Goal: Task Accomplishment & Management: Complete application form

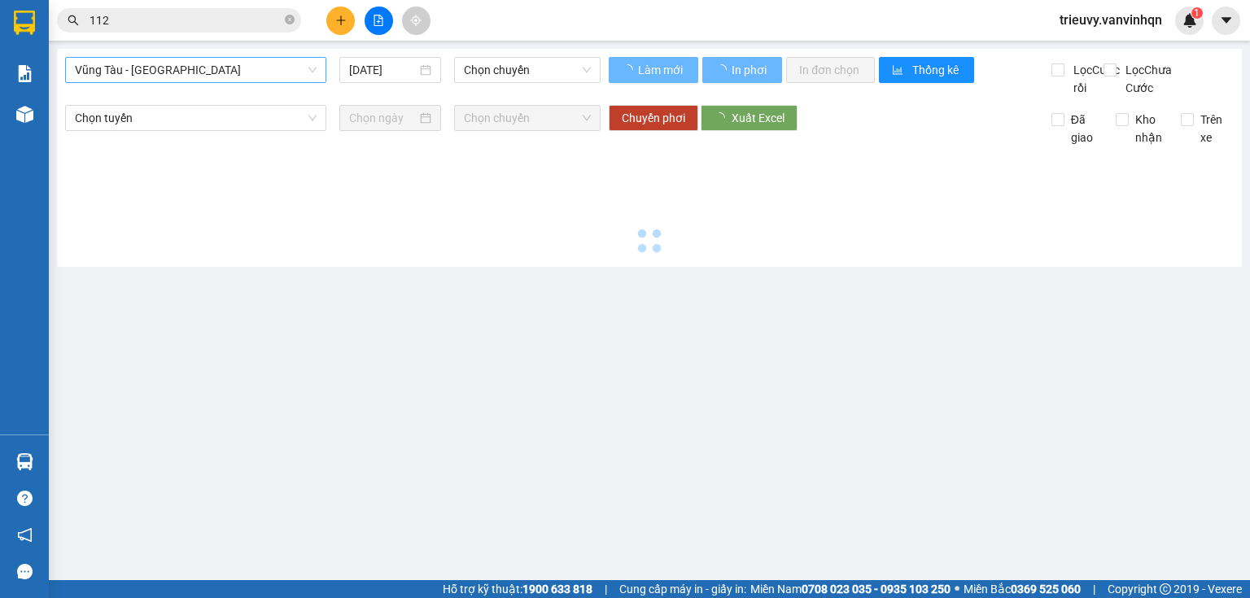
click at [274, 81] on span "Vũng Tàu - [GEOGRAPHIC_DATA]" at bounding box center [196, 70] width 242 height 24
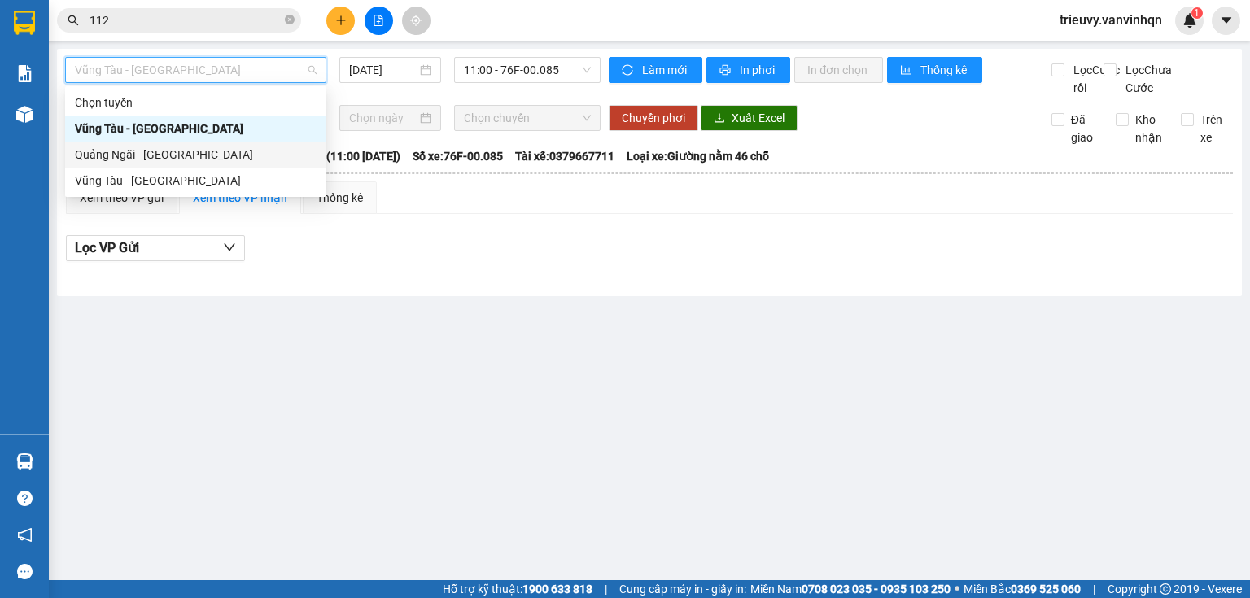
click at [194, 153] on div "Quảng Ngãi - [GEOGRAPHIC_DATA]" at bounding box center [196, 155] width 242 height 18
type input "[DATE]"
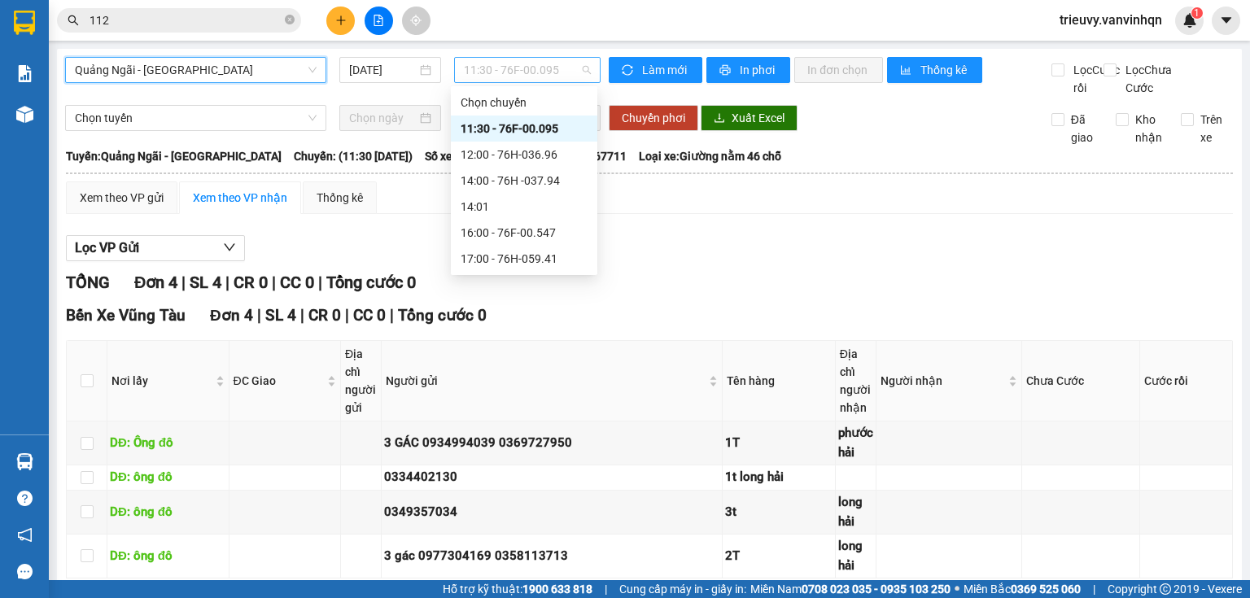
click at [531, 72] on span "11:30 - 76F-00.095" at bounding box center [528, 70] width 128 height 24
click at [547, 182] on div "14:00 - 76H -037.94" at bounding box center [524, 181] width 127 height 18
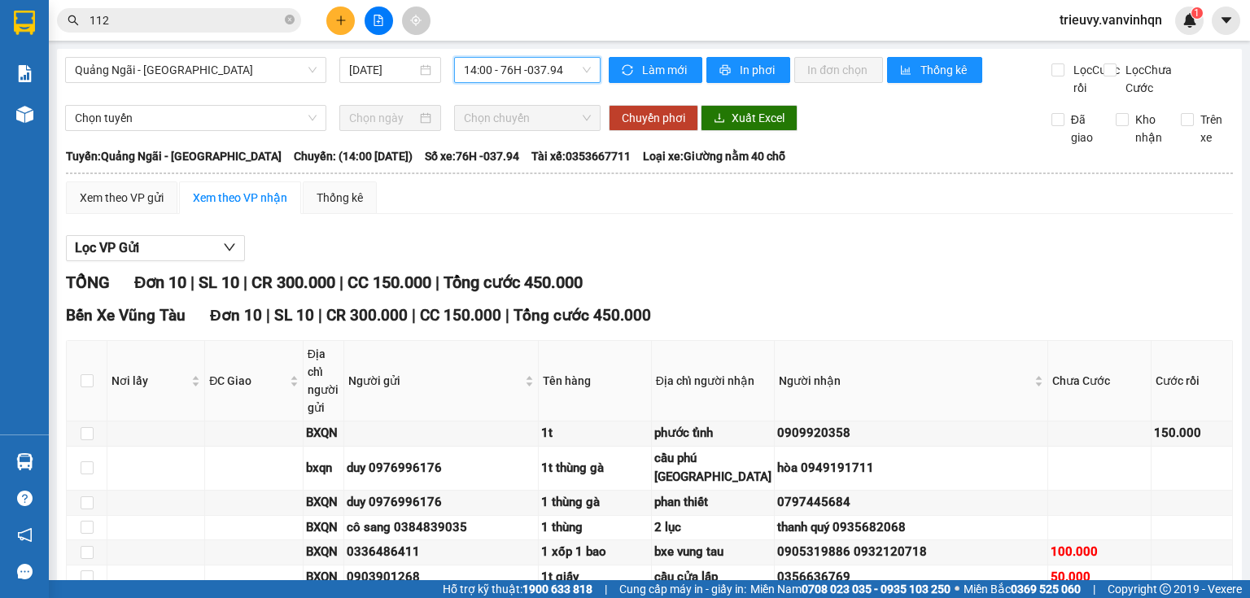
click at [535, 72] on span "14:00 - 76H -037.94" at bounding box center [528, 70] width 128 height 24
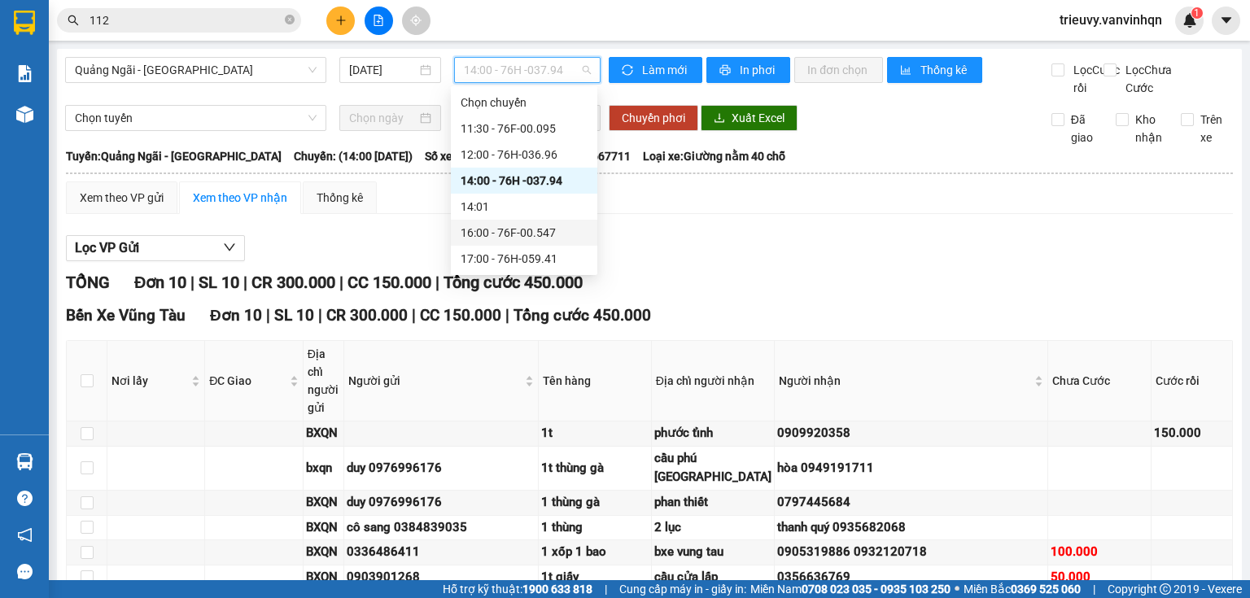
click at [532, 228] on div "16:00 - 76F-00.547" at bounding box center [524, 233] width 127 height 18
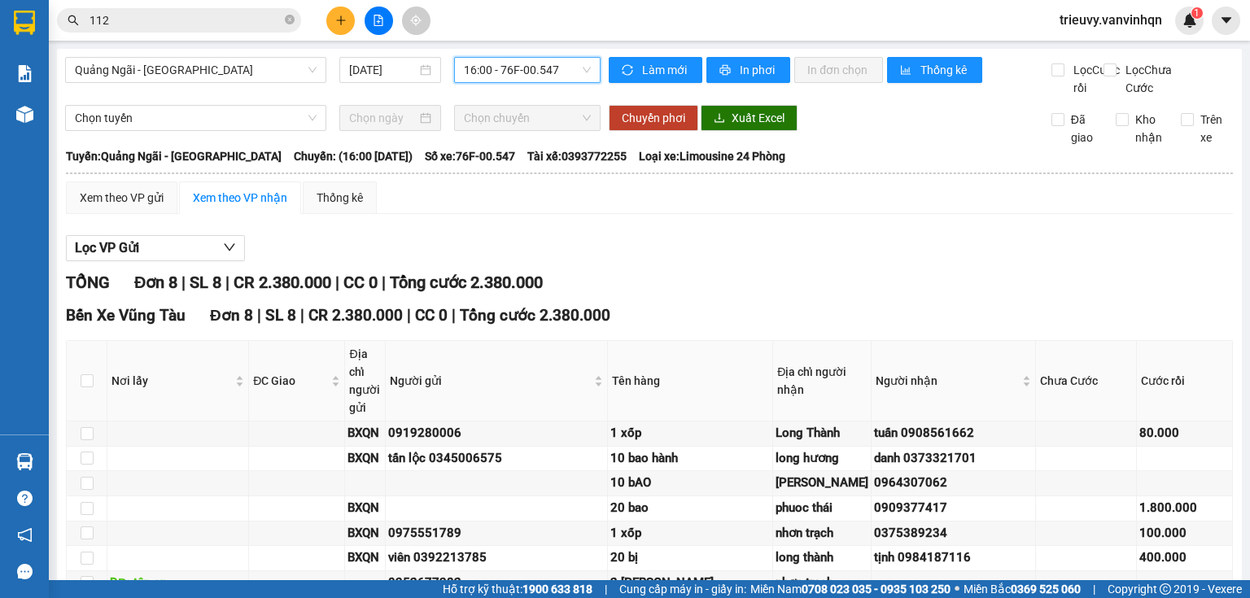
drag, startPoint x: 524, startPoint y: 68, endPoint x: 519, endPoint y: 77, distance: 10.2
click at [522, 68] on span "16:00 - 76F-00.547" at bounding box center [528, 70] width 128 height 24
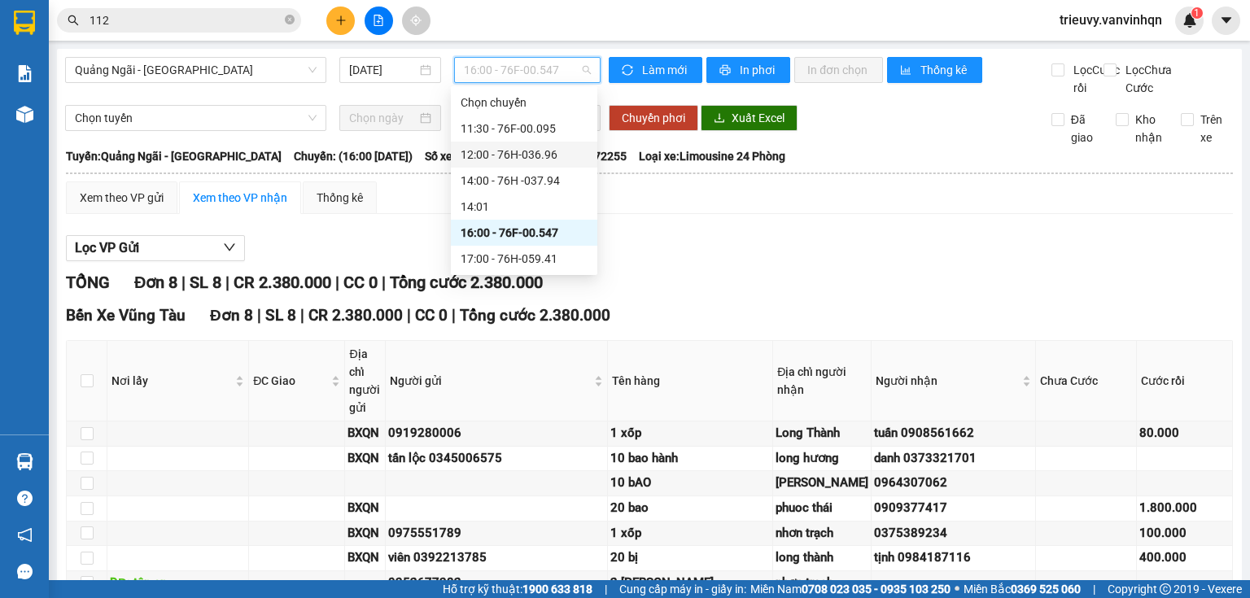
click at [520, 150] on div "12:00 - 76H-036.96" at bounding box center [524, 155] width 127 height 18
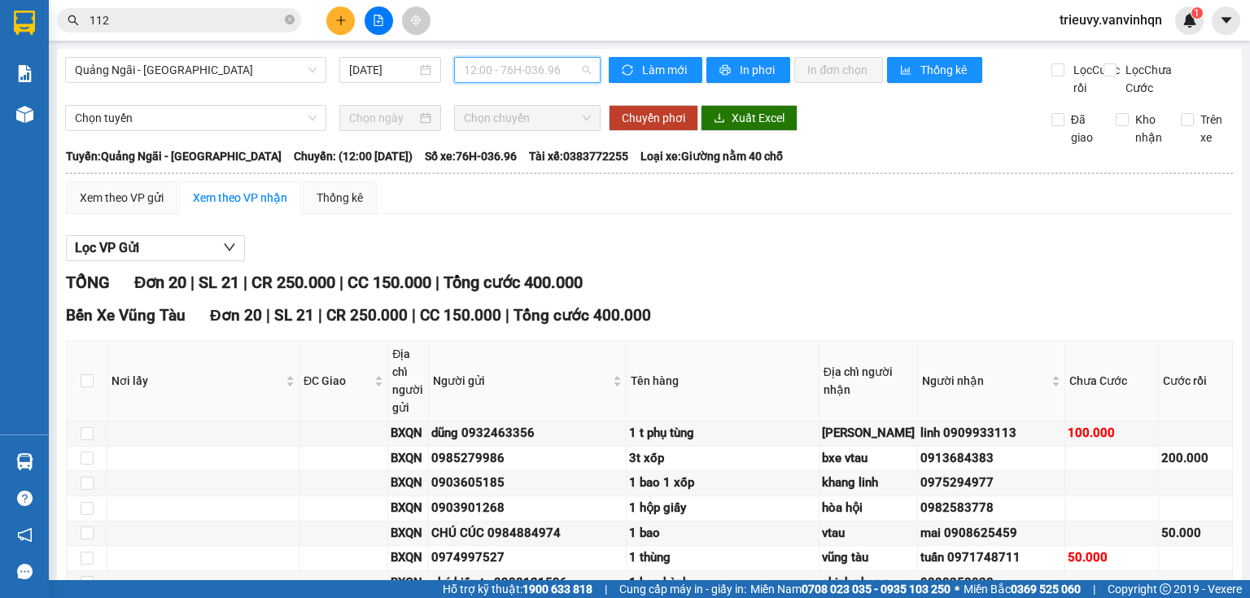
click at [565, 80] on span "12:00 - 76H-036.96" at bounding box center [528, 70] width 128 height 24
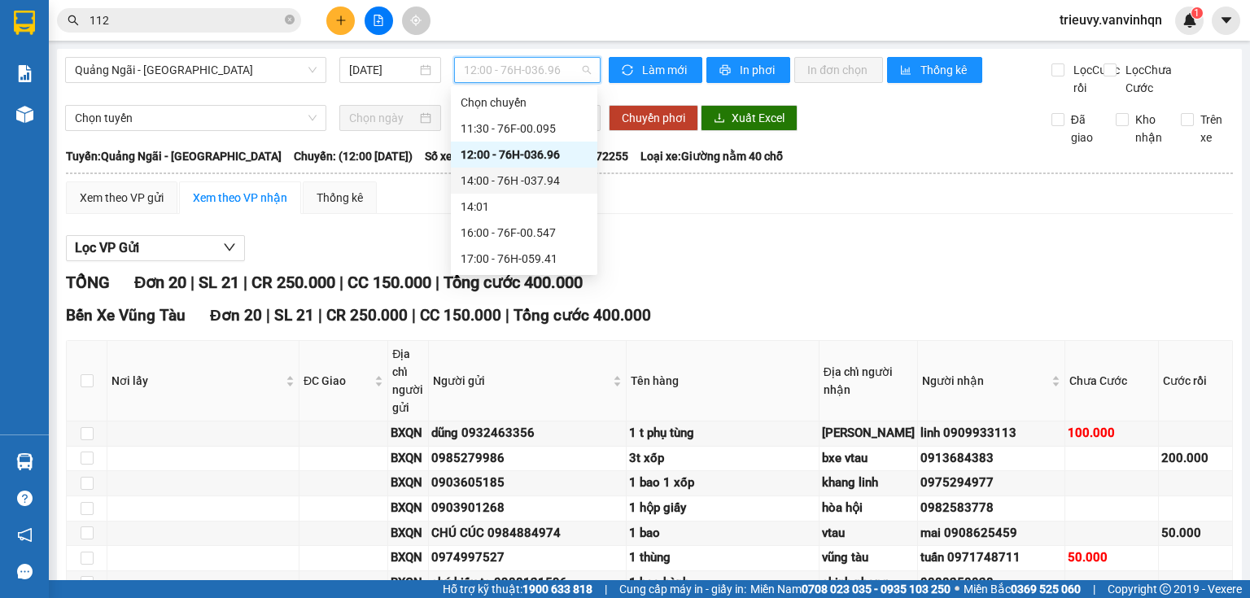
click at [549, 173] on div "14:00 - 76H -037.94" at bounding box center [524, 181] width 147 height 26
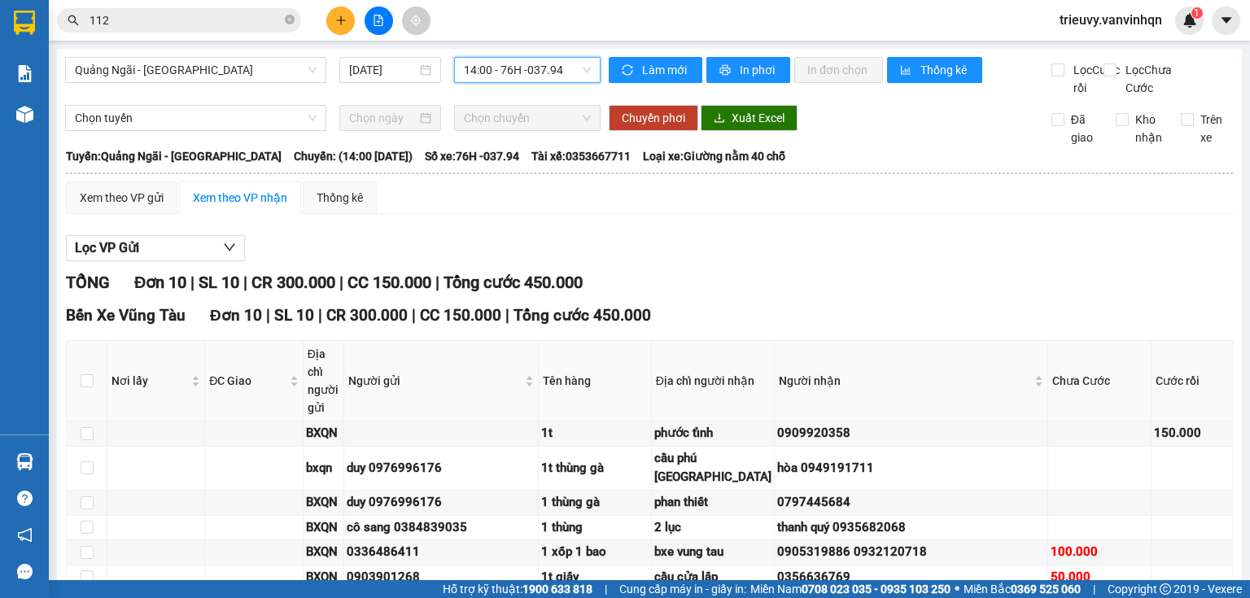
click at [555, 70] on span "14:00 - 76H -037.94" at bounding box center [528, 70] width 128 height 24
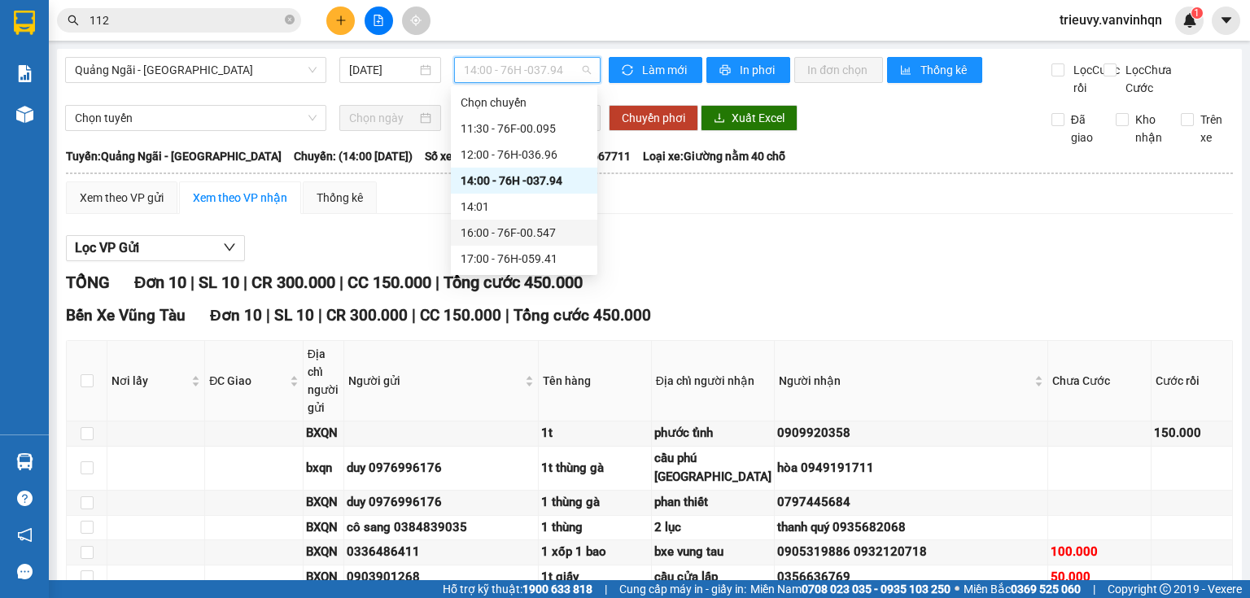
click at [543, 235] on div "16:00 - 76F-00.547" at bounding box center [524, 233] width 127 height 18
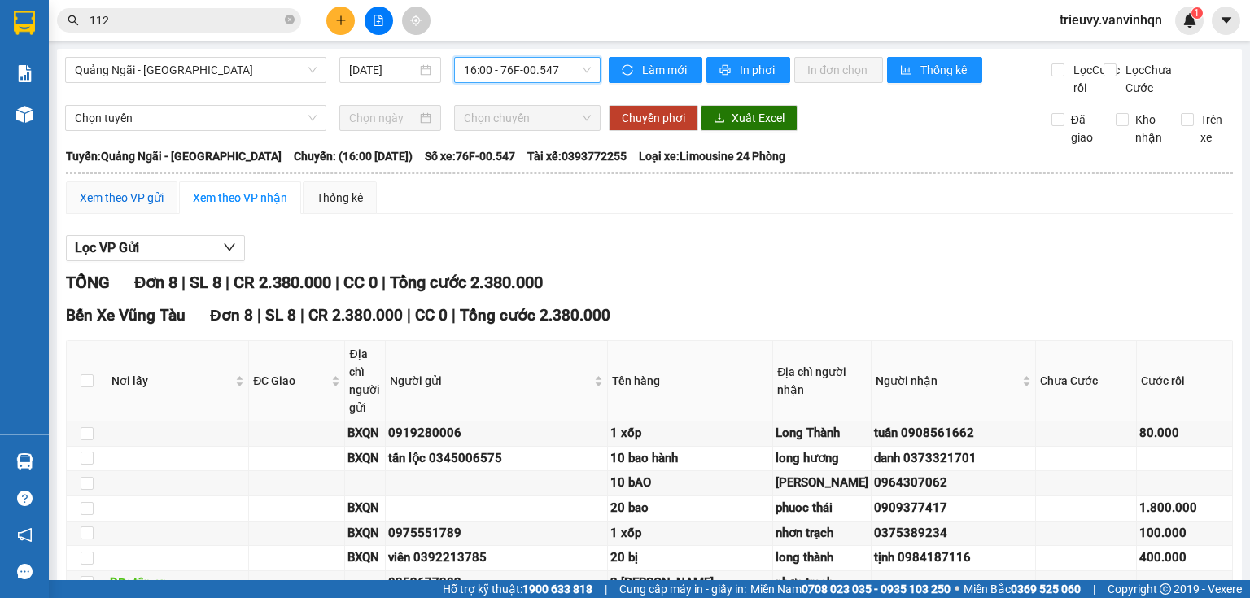
click at [120, 207] on div "Xem theo VP gửi" at bounding box center [122, 198] width 84 height 18
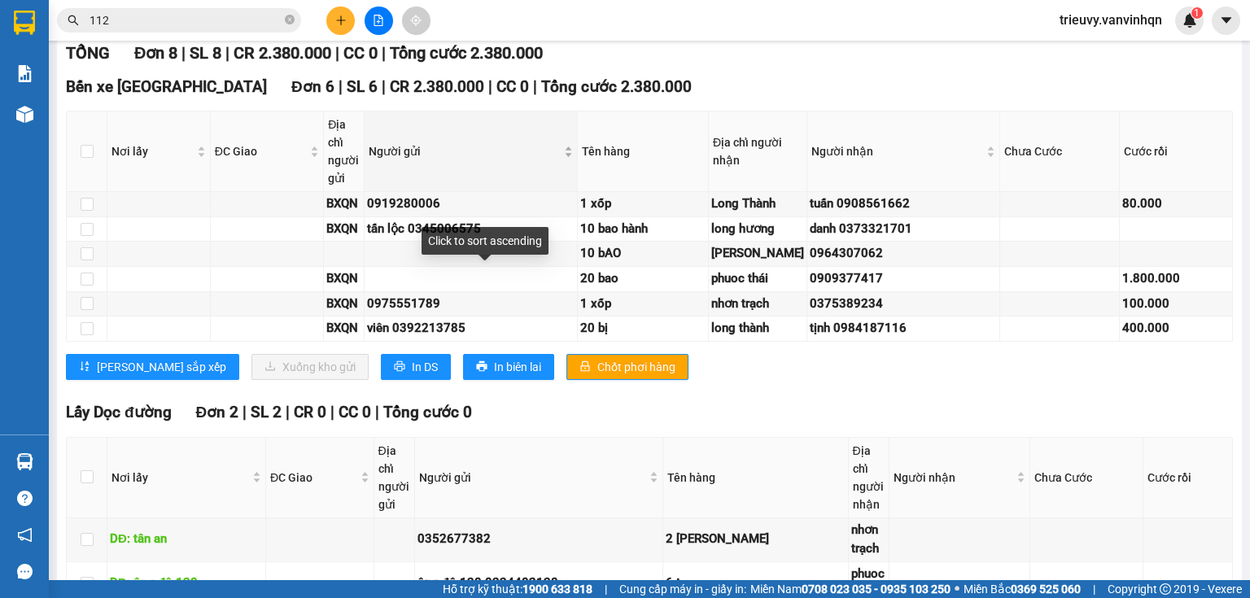
scroll to position [521, 0]
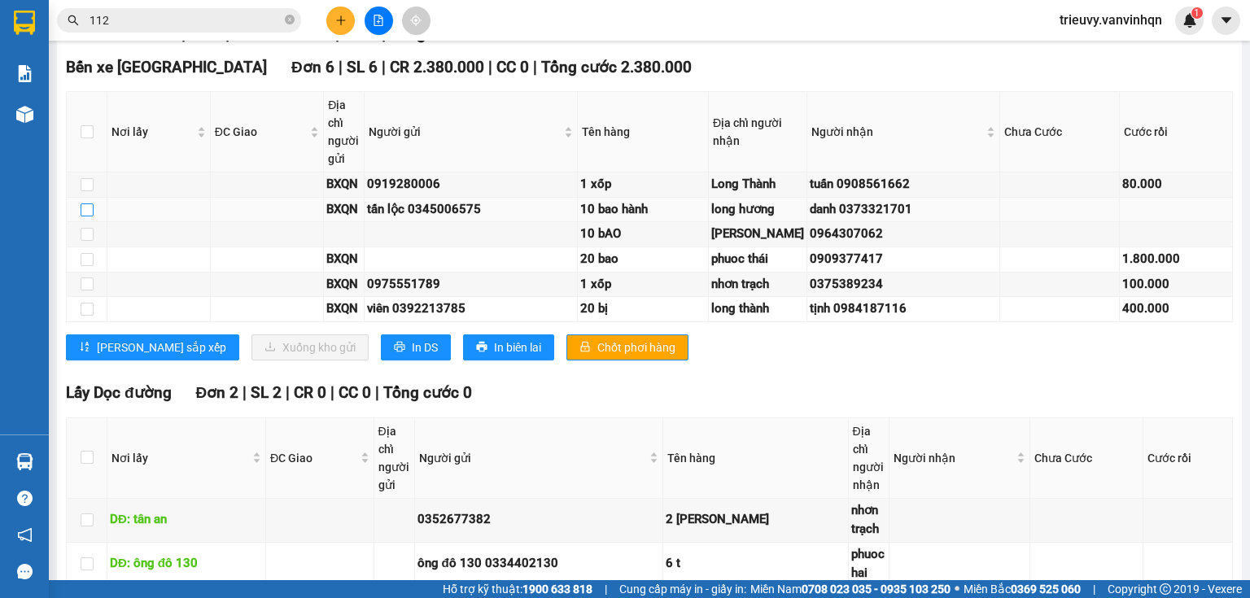
click at [81, 217] on input "checkbox" at bounding box center [87, 210] width 13 height 13
checkbox input "true"
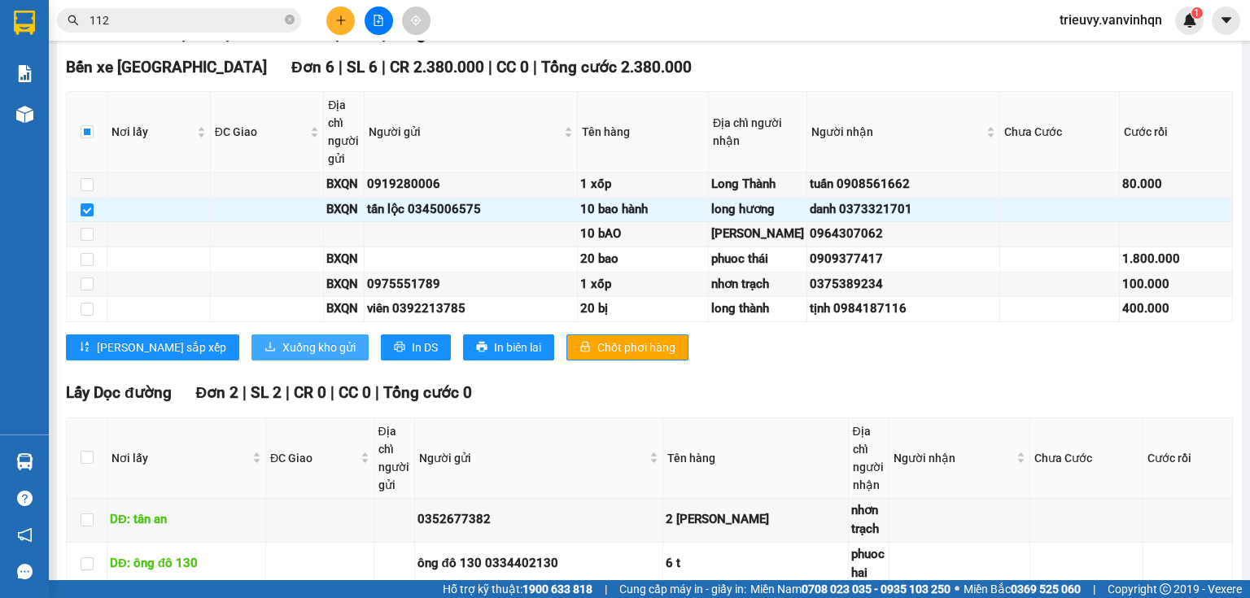
click at [282, 357] on span "Xuống kho gửi" at bounding box center [318, 348] width 73 height 18
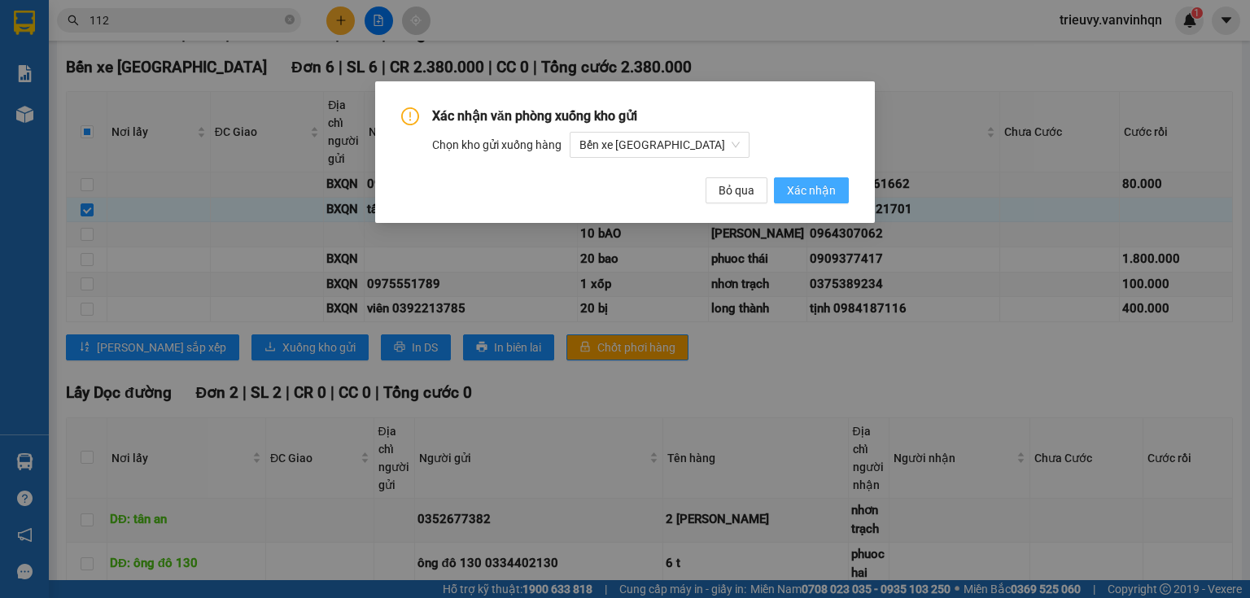
click at [817, 189] on span "Xác nhận" at bounding box center [811, 191] width 49 height 18
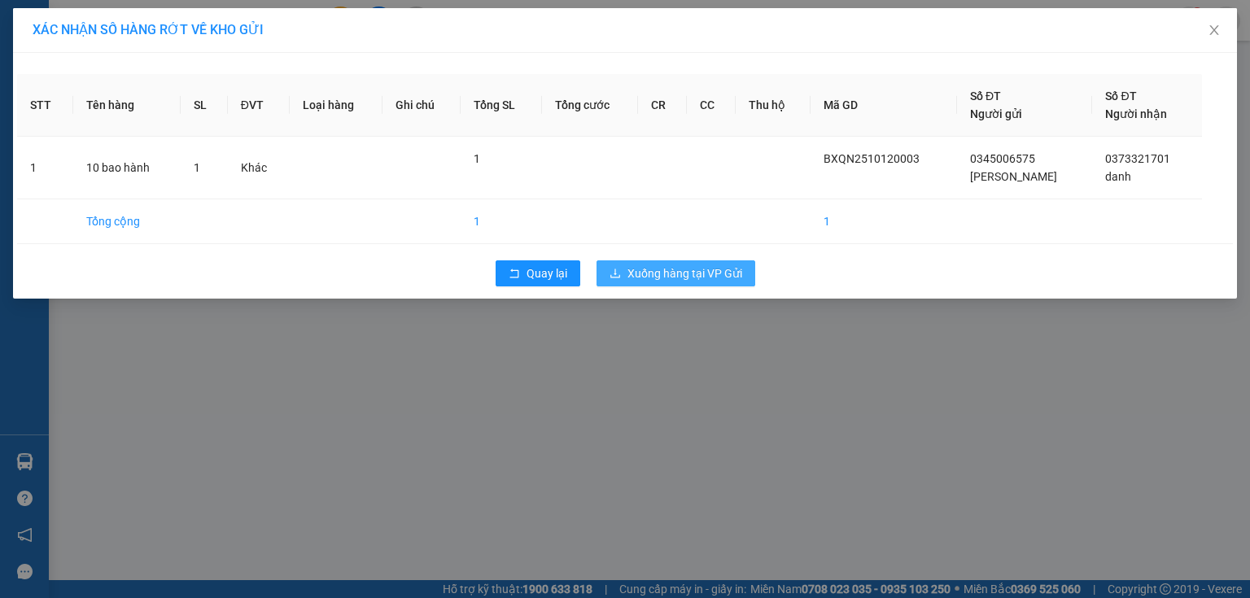
click at [739, 267] on span "Xuống hàng tại VP Gửi" at bounding box center [685, 274] width 115 height 18
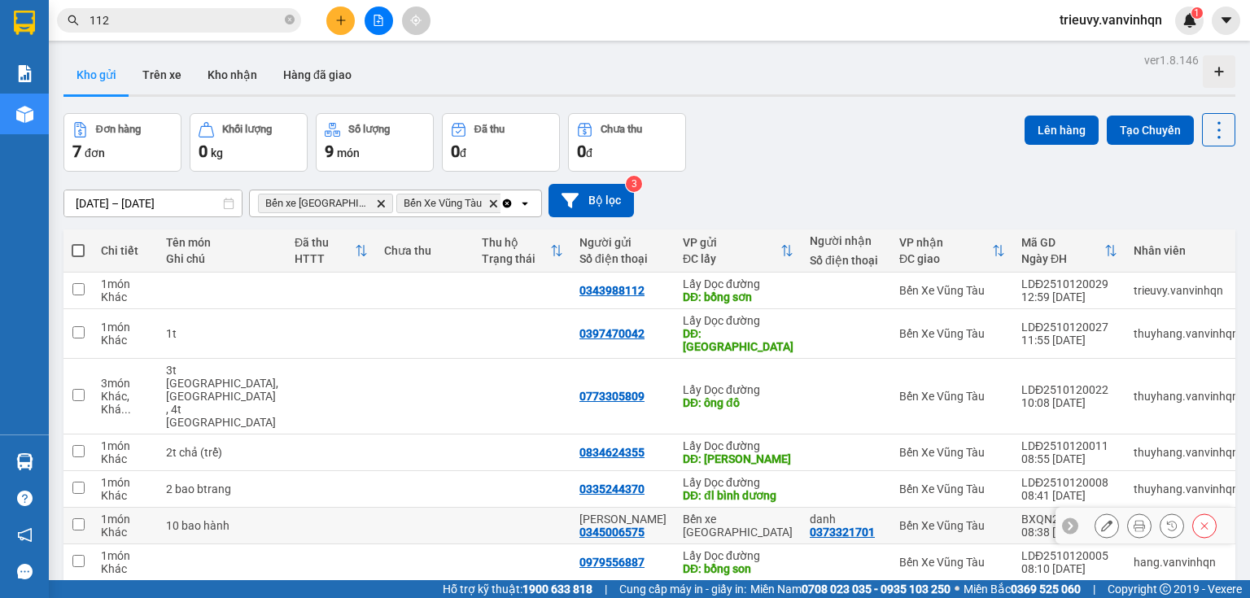
click at [414, 508] on td at bounding box center [425, 526] width 98 height 37
checkbox input "true"
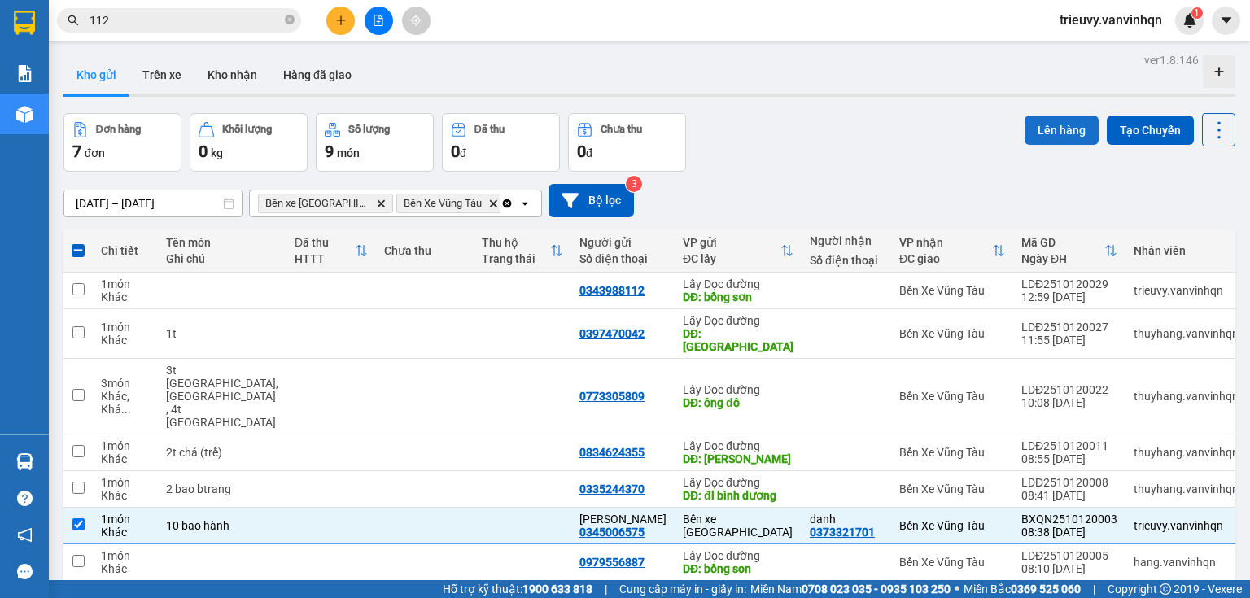
click at [1035, 133] on button "Lên hàng" at bounding box center [1062, 130] width 74 height 29
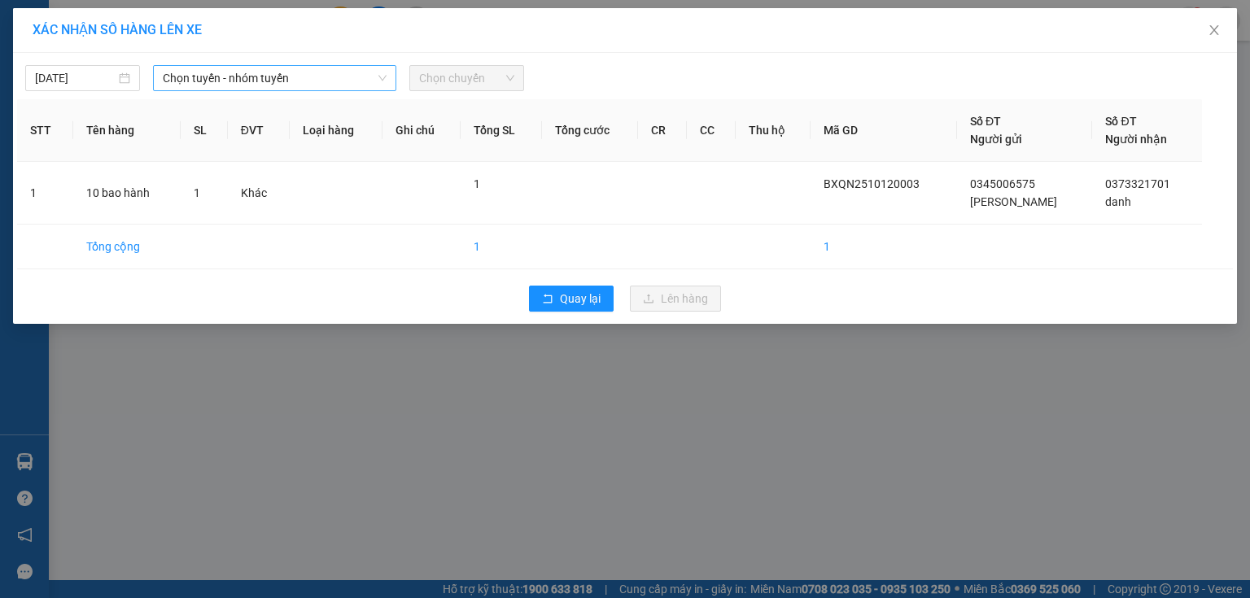
drag, startPoint x: 334, startPoint y: 71, endPoint x: 319, endPoint y: 90, distance: 24.4
click at [325, 83] on span "Chọn tuyến - nhóm tuyến" at bounding box center [275, 78] width 224 height 24
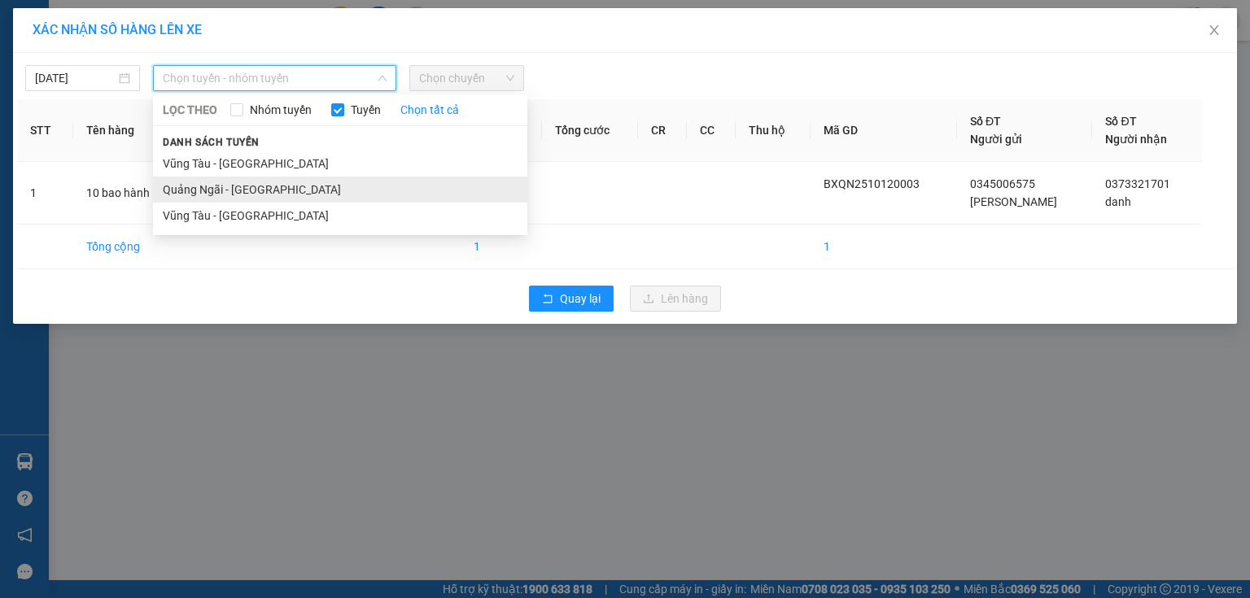
click at [274, 195] on li "Quảng Ngãi - [GEOGRAPHIC_DATA]" at bounding box center [340, 190] width 374 height 26
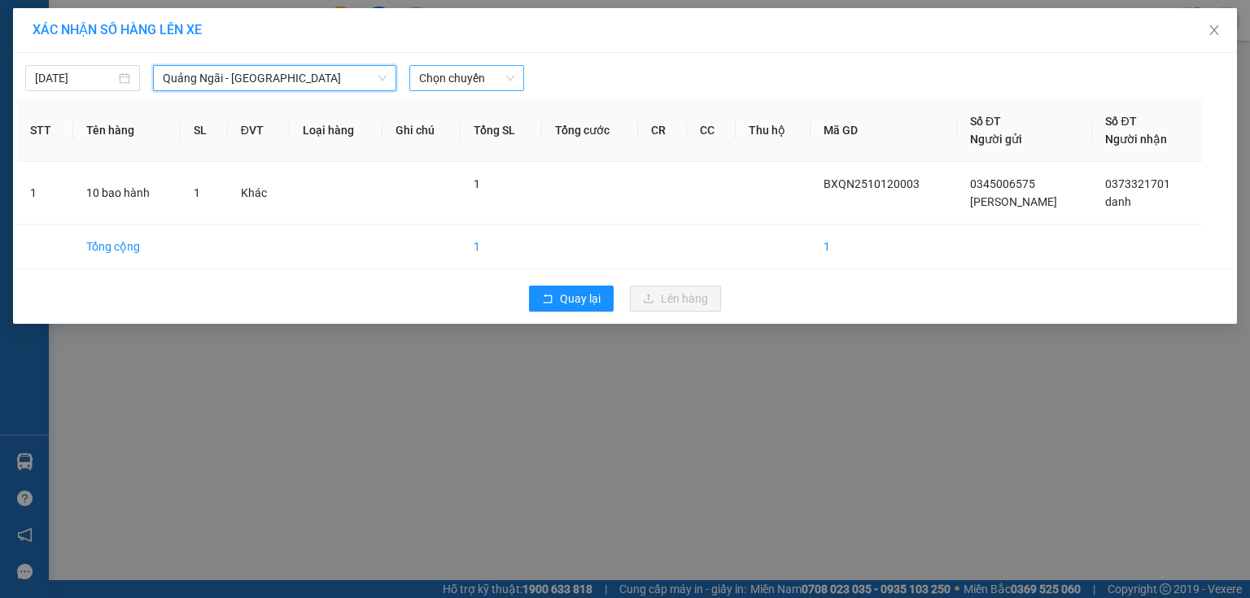
click at [485, 79] on span "Chọn chuyến" at bounding box center [466, 78] width 95 height 24
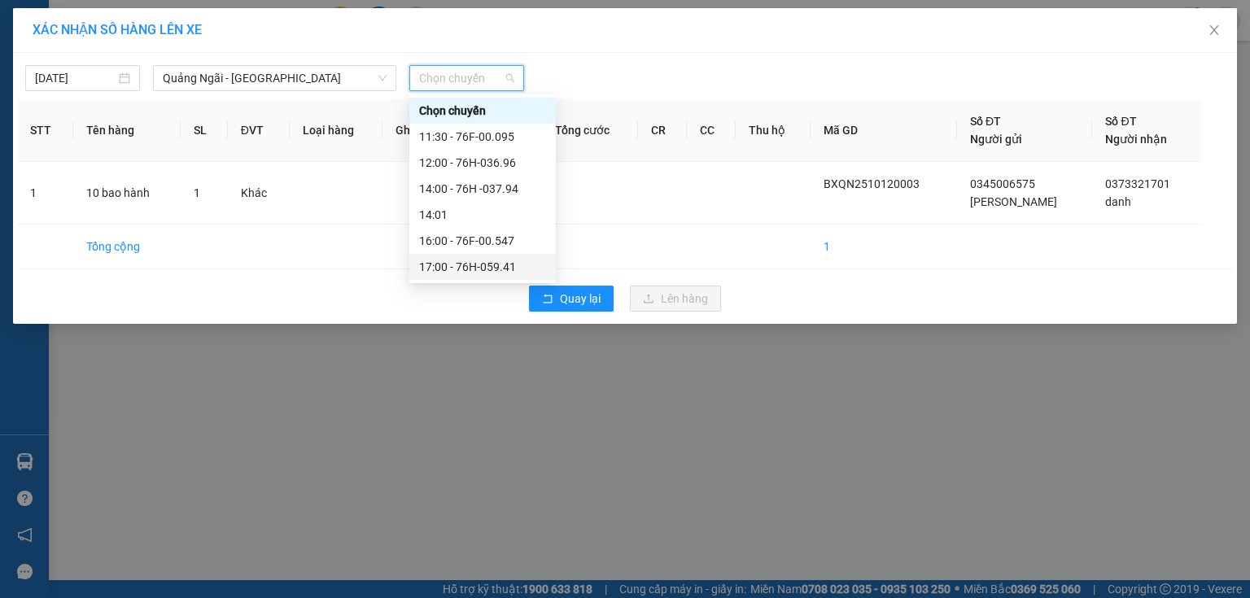
click at [486, 265] on div "17:00 - 76H-059.41" at bounding box center [482, 267] width 127 height 18
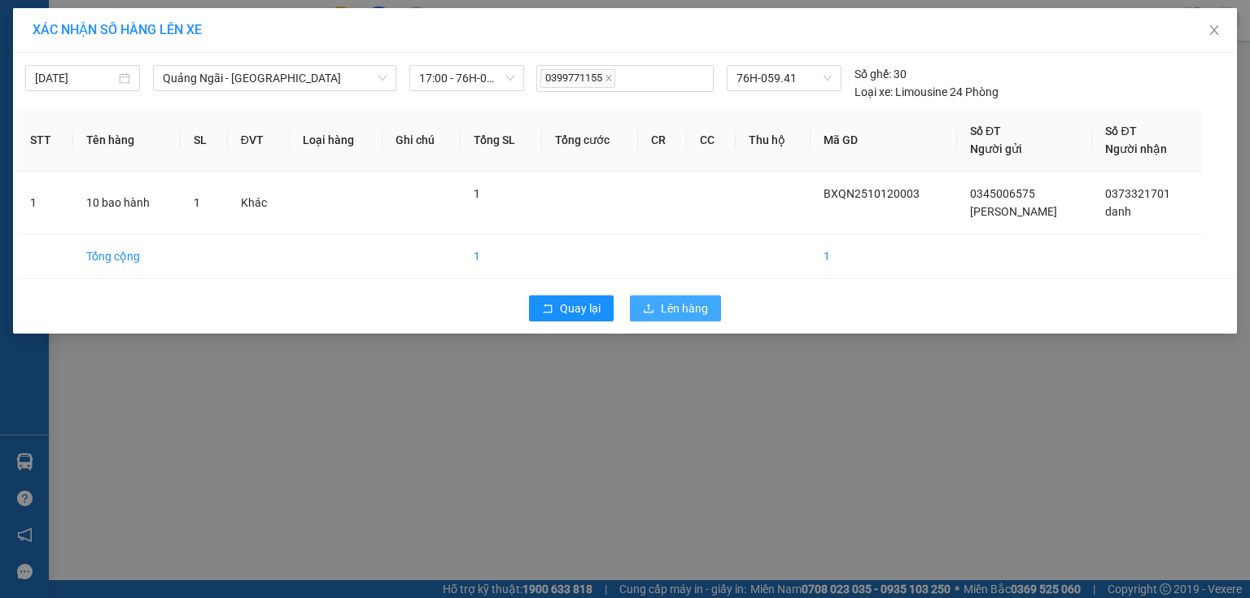
click at [668, 309] on span "Lên hàng" at bounding box center [684, 309] width 47 height 18
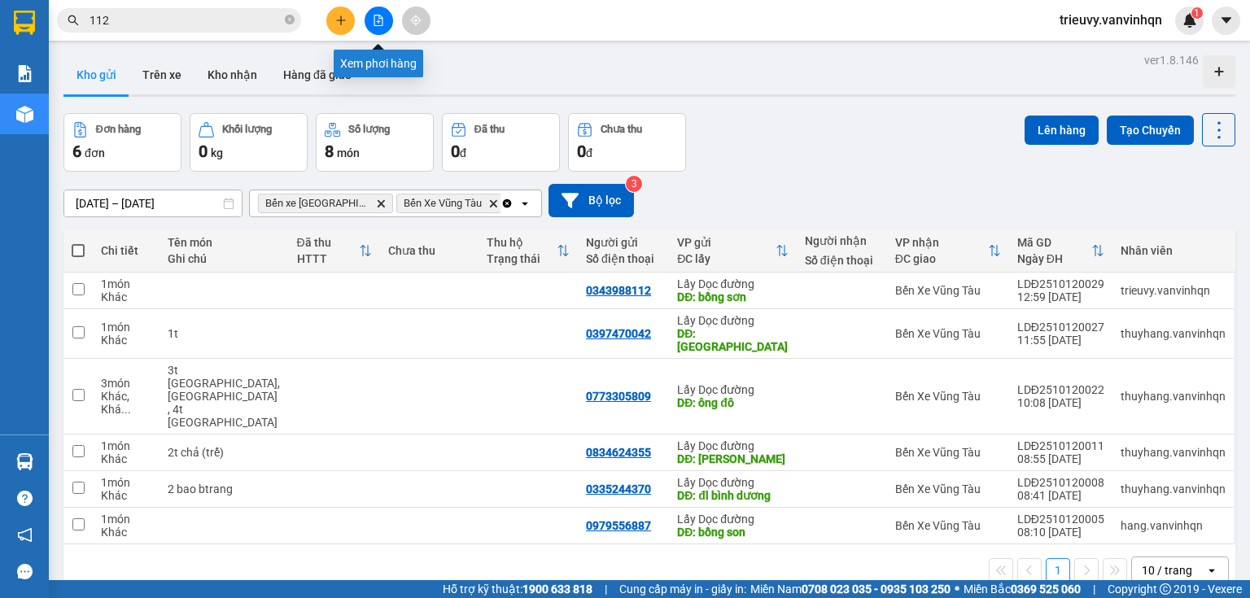
click at [378, 16] on icon "file-add" at bounding box center [378, 20] width 11 height 11
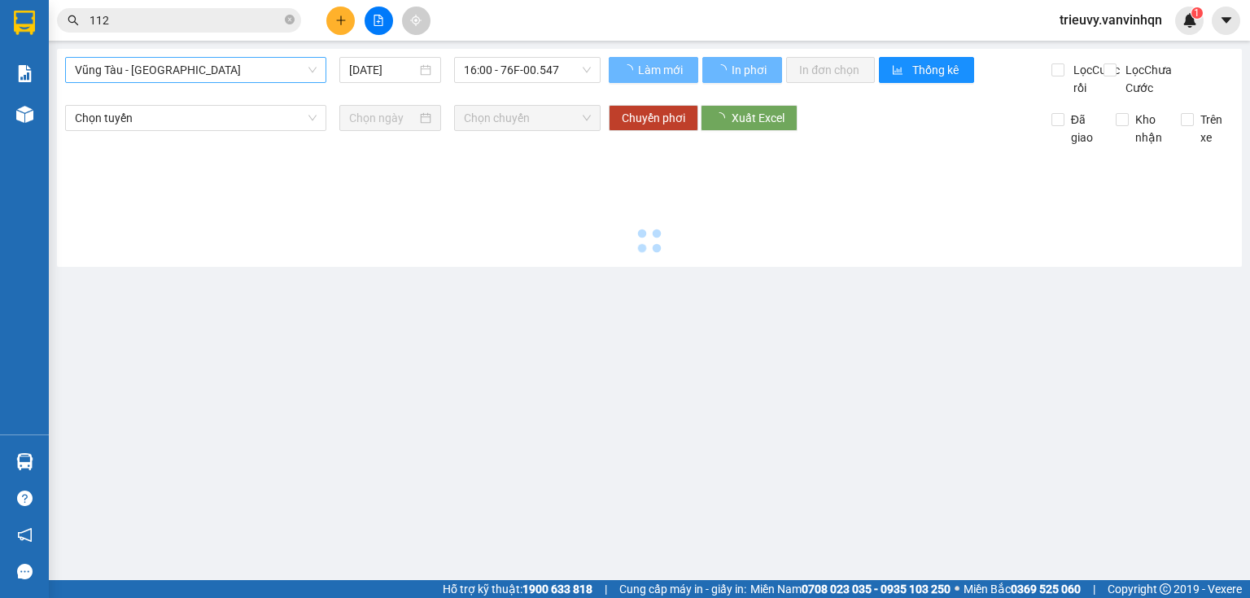
click at [168, 77] on span "Vũng Tàu - [GEOGRAPHIC_DATA]" at bounding box center [196, 70] width 242 height 24
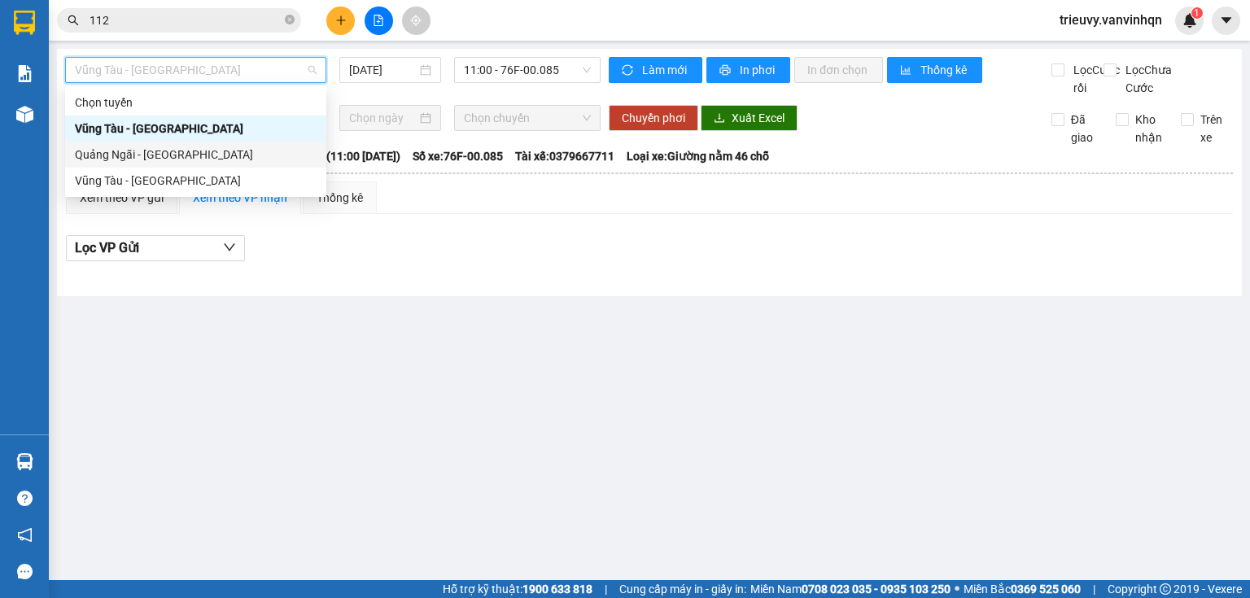
click at [118, 147] on div "Quảng Ngãi - [GEOGRAPHIC_DATA]" at bounding box center [196, 155] width 242 height 18
type input "[DATE]"
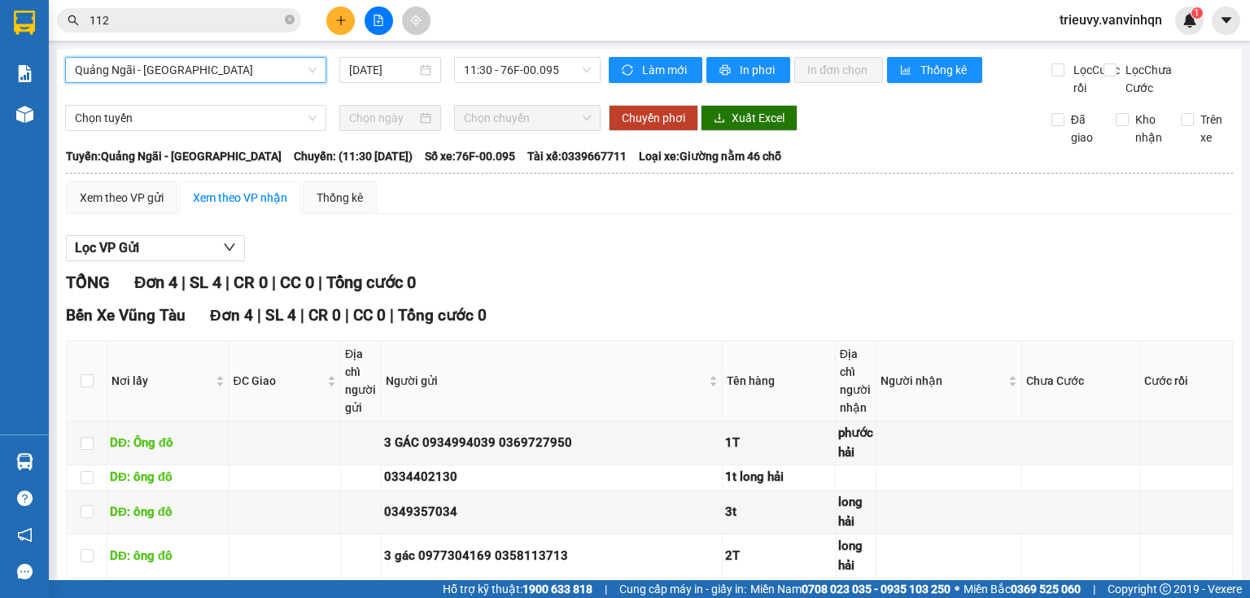
click at [449, 72] on div "11:30 - 76F-00.095" at bounding box center [528, 70] width 160 height 26
drag, startPoint x: 524, startPoint y: 72, endPoint x: 526, endPoint y: 85, distance: 13.1
click at [525, 81] on span "11:30 - 76F-00.095" at bounding box center [528, 70] width 128 height 24
click at [339, 16] on icon "plus" at bounding box center [340, 20] width 11 height 11
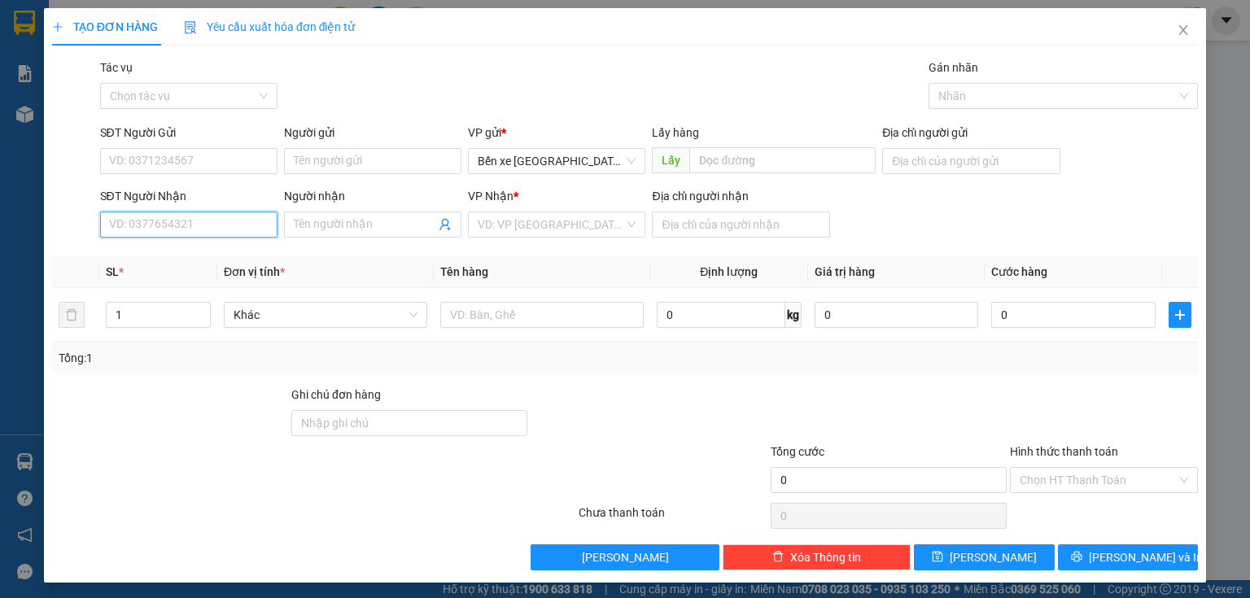
click at [127, 221] on input "SĐT Người Nhận" at bounding box center [188, 225] width 177 height 26
type input "093335880"
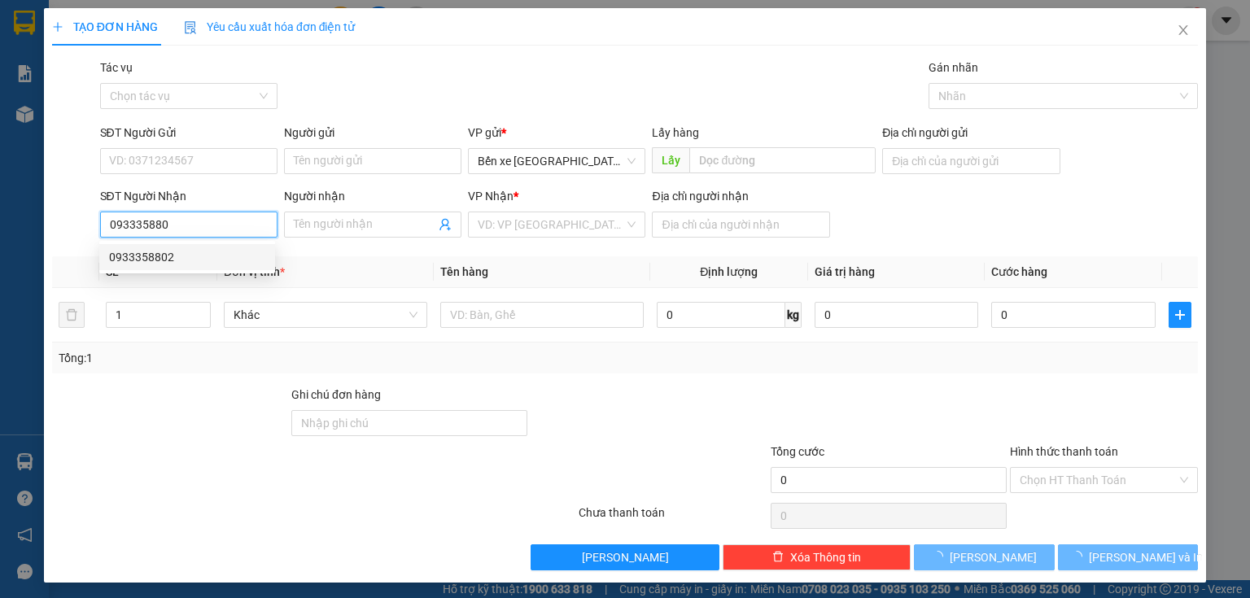
click at [136, 252] on div "0933358802" at bounding box center [187, 257] width 156 height 18
type input "BXQN"
type input "0933358802"
type input "7 rót"
type input "50.000"
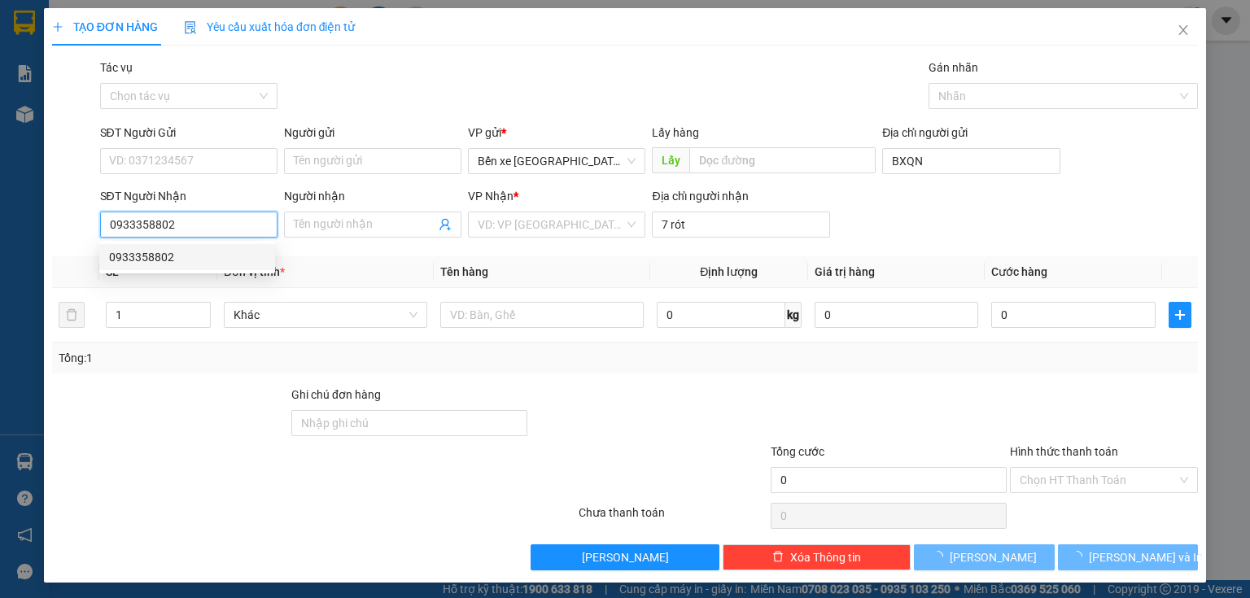
type input "50.000"
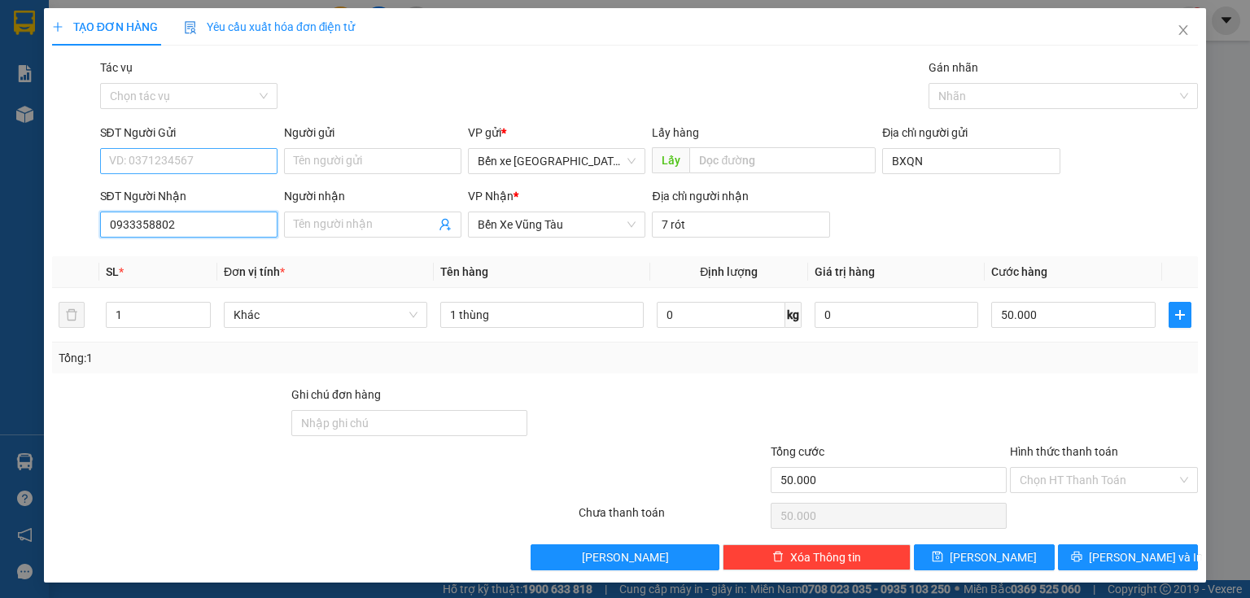
type input "0933358802"
click at [182, 157] on input "SĐT Người Gửi" at bounding box center [188, 161] width 177 height 26
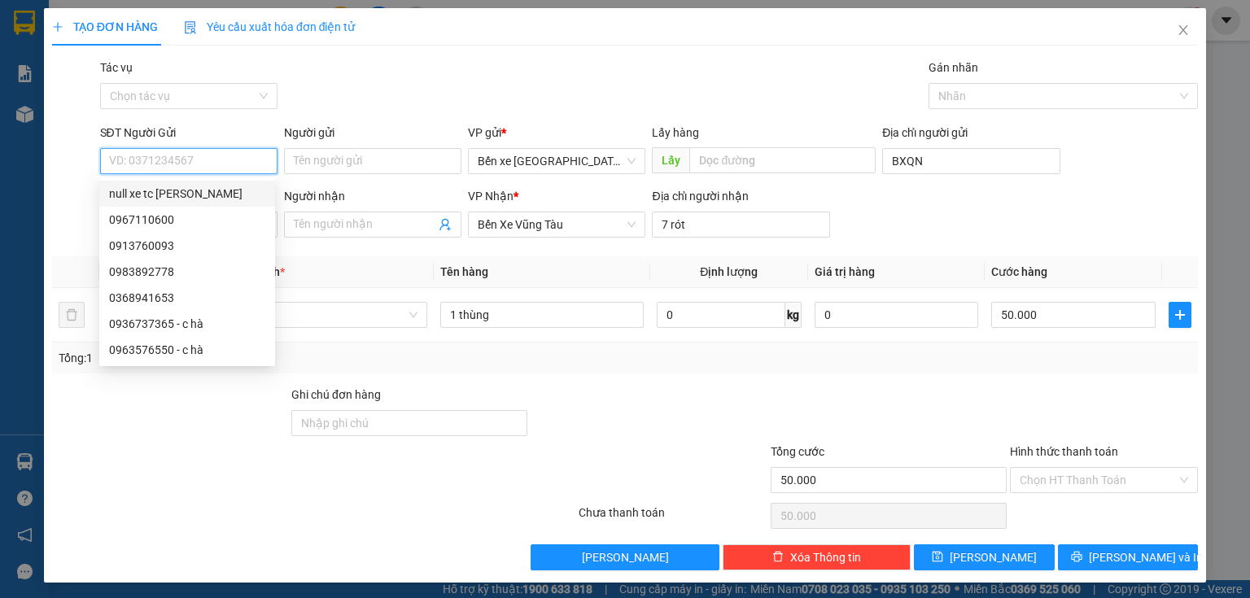
click at [195, 157] on input "SĐT Người Gửi" at bounding box center [188, 161] width 177 height 26
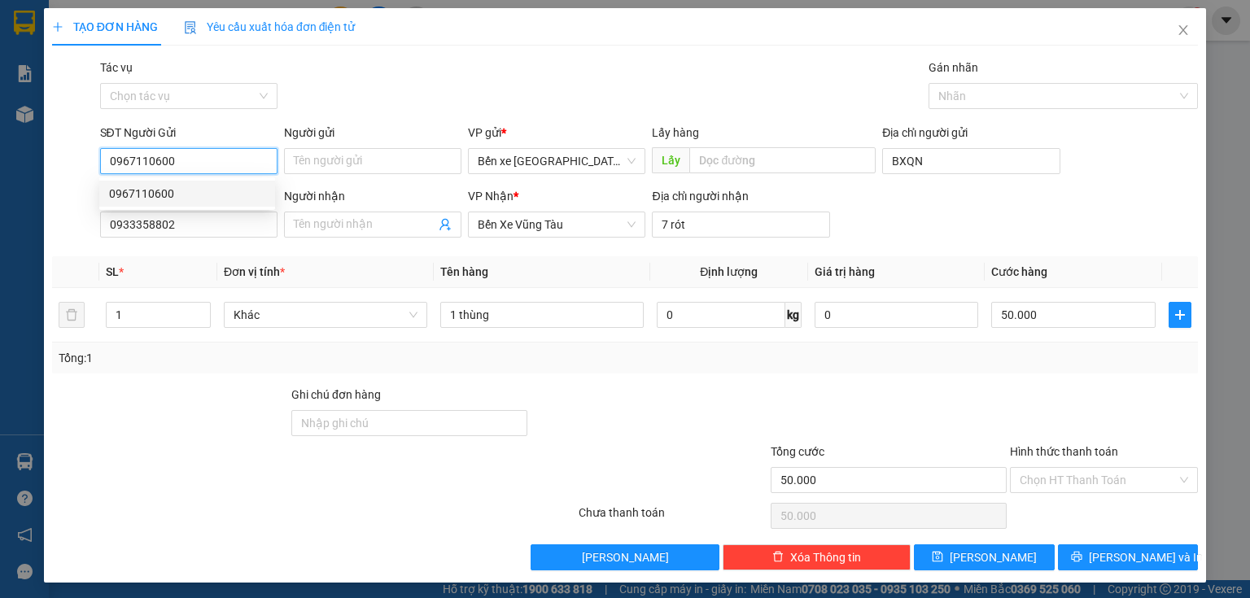
click at [175, 183] on div "0967110600" at bounding box center [187, 194] width 176 height 26
type input "0967110600"
click at [1040, 484] on input "Hình thức thanh toán" at bounding box center [1098, 480] width 157 height 24
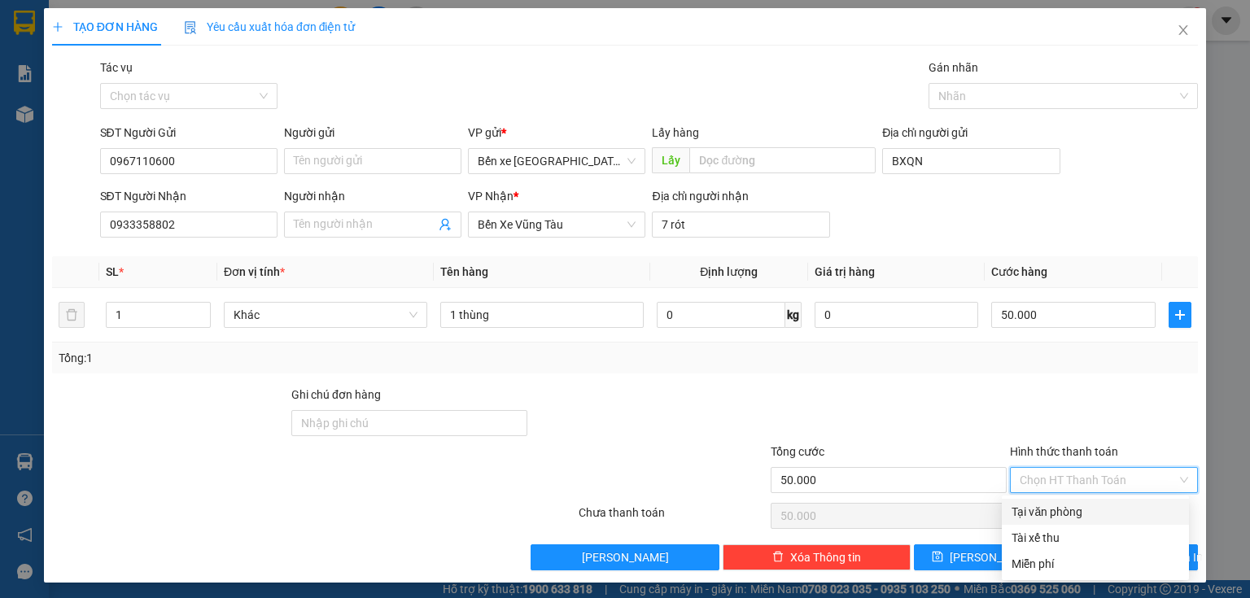
click at [1046, 514] on div "Tại văn phòng" at bounding box center [1096, 512] width 168 height 18
type input "0"
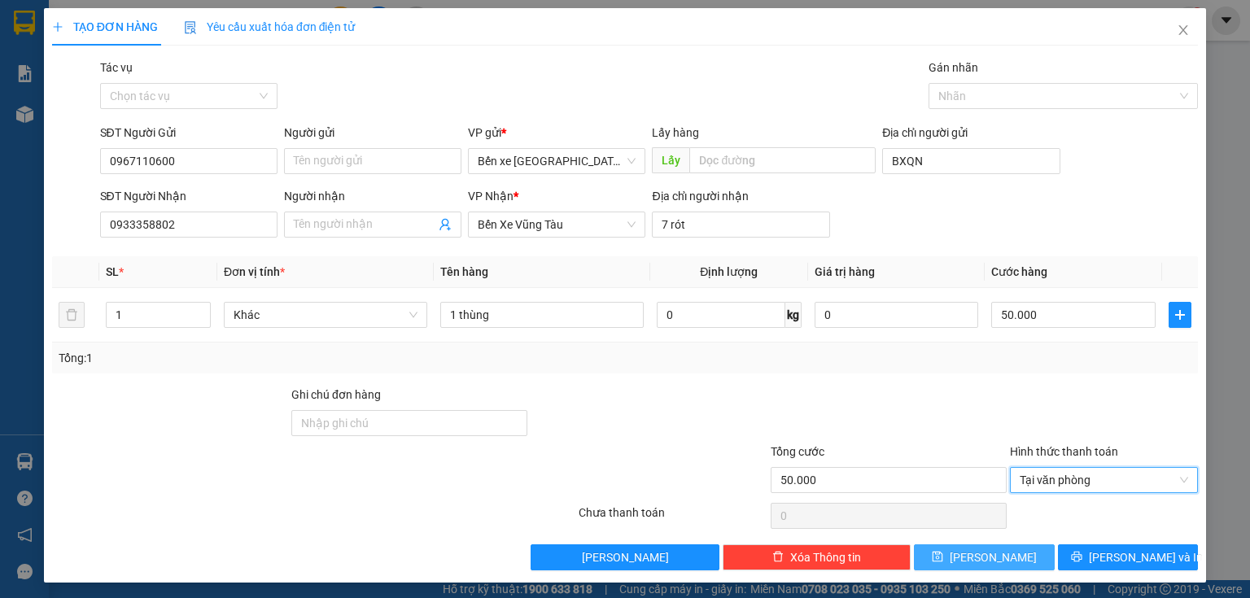
click at [1006, 556] on button "[PERSON_NAME]" at bounding box center [984, 558] width 141 height 26
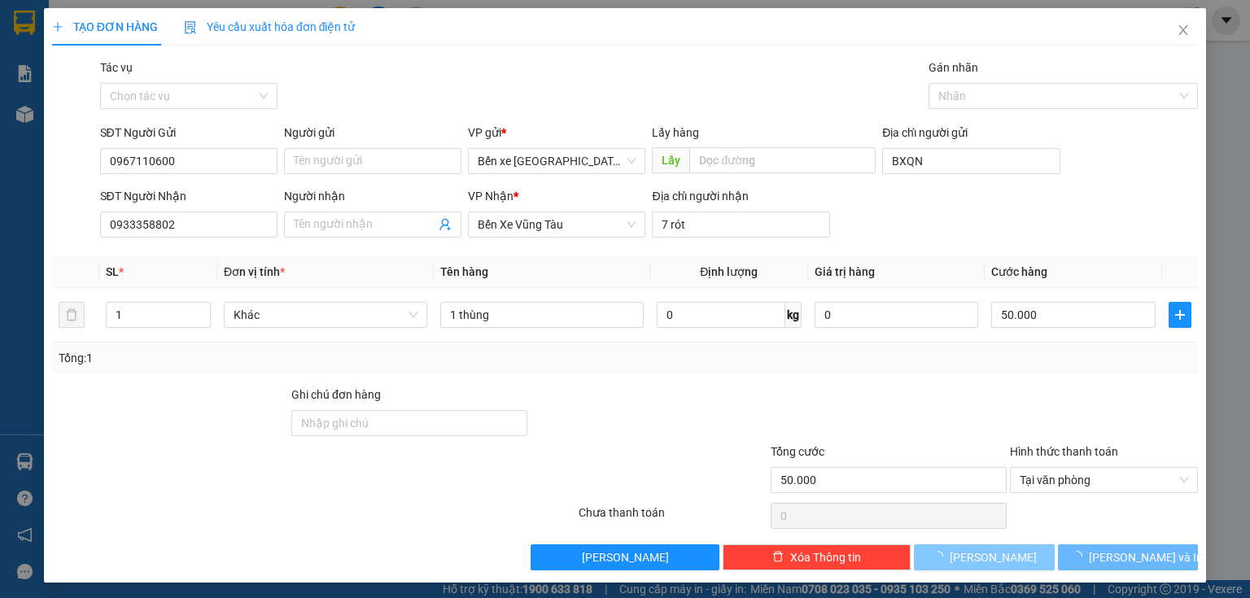
type input "0"
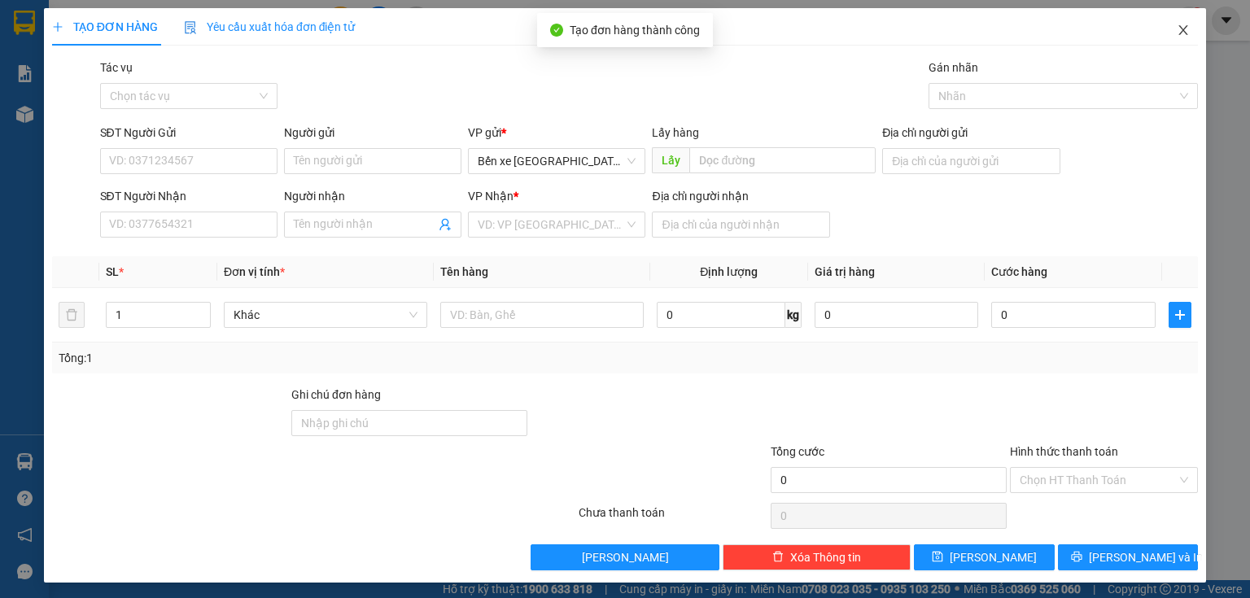
click at [1175, 42] on span "Close" at bounding box center [1184, 31] width 46 height 46
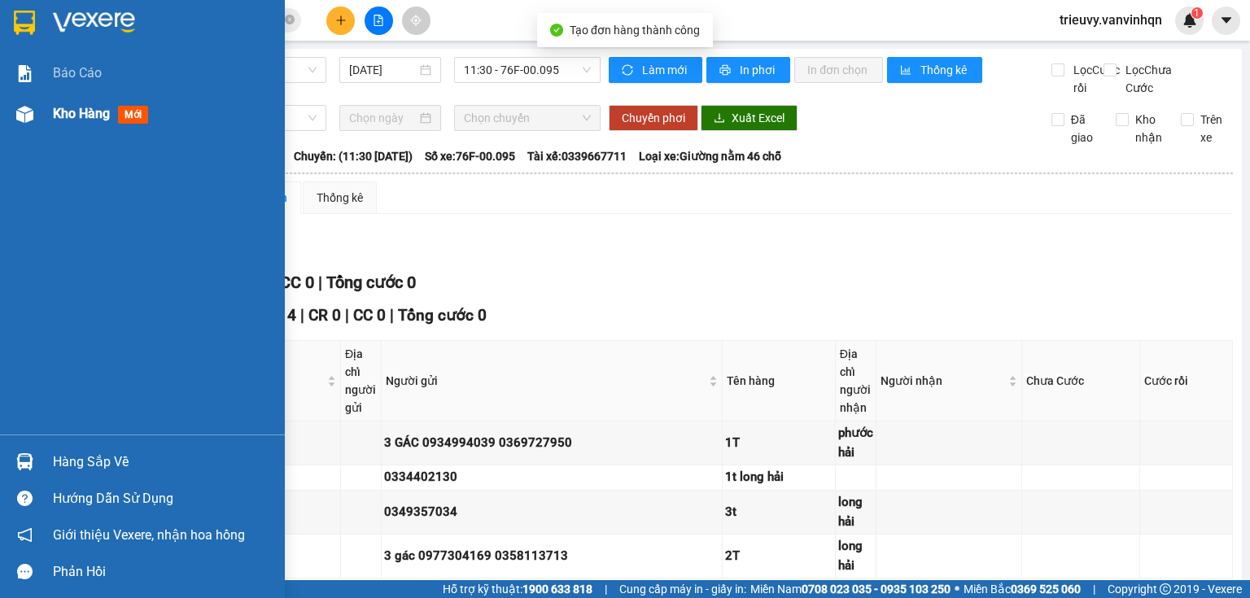
click at [63, 114] on span "Kho hàng" at bounding box center [81, 113] width 57 height 15
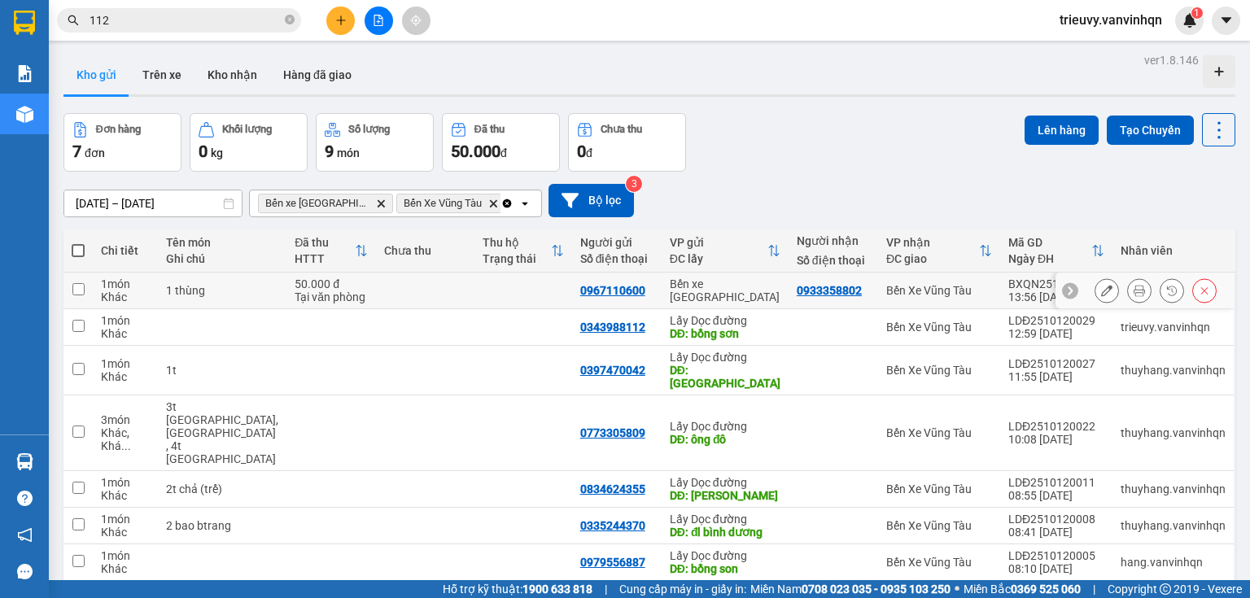
click at [1009, 292] on div "13:56 [DATE]" at bounding box center [1057, 297] width 96 height 13
checkbox input "true"
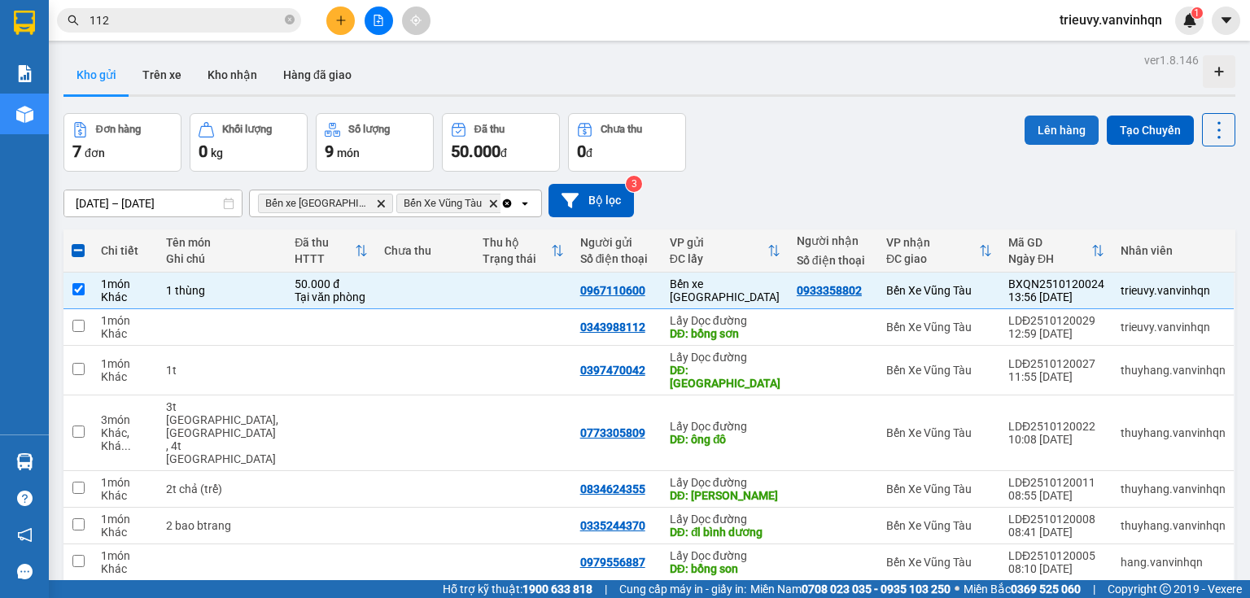
click at [1049, 128] on button "Lên hàng" at bounding box center [1062, 130] width 74 height 29
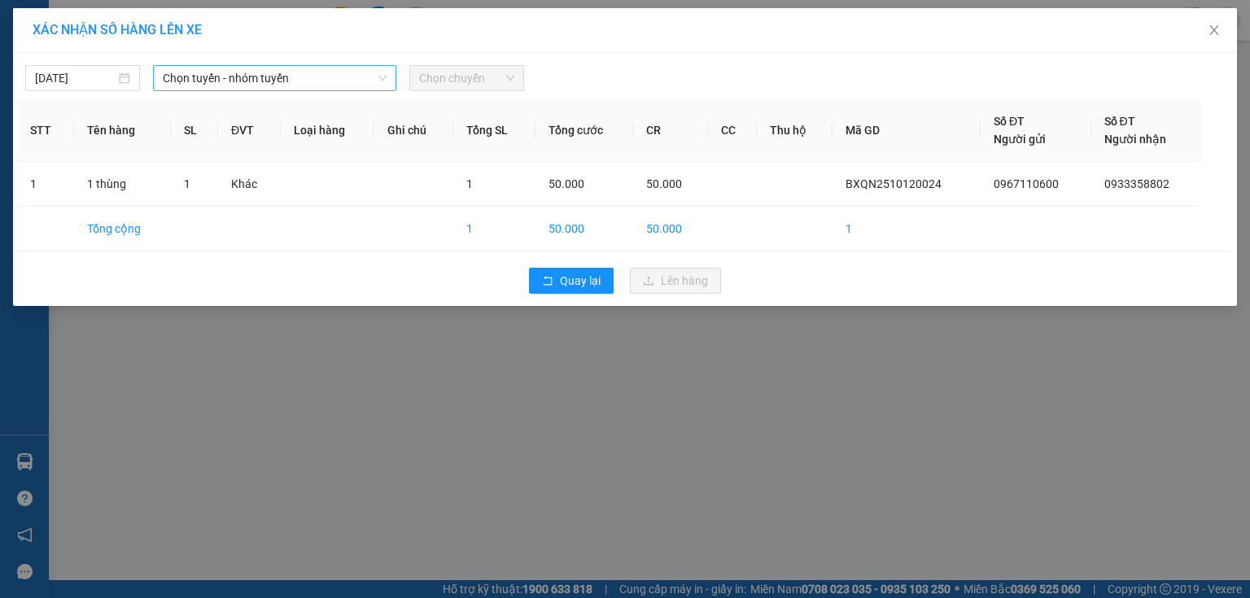
drag, startPoint x: 269, startPoint y: 80, endPoint x: 269, endPoint y: 91, distance: 11.4
click at [269, 81] on span "Chọn tuyến - nhóm tuyến" at bounding box center [275, 78] width 224 height 24
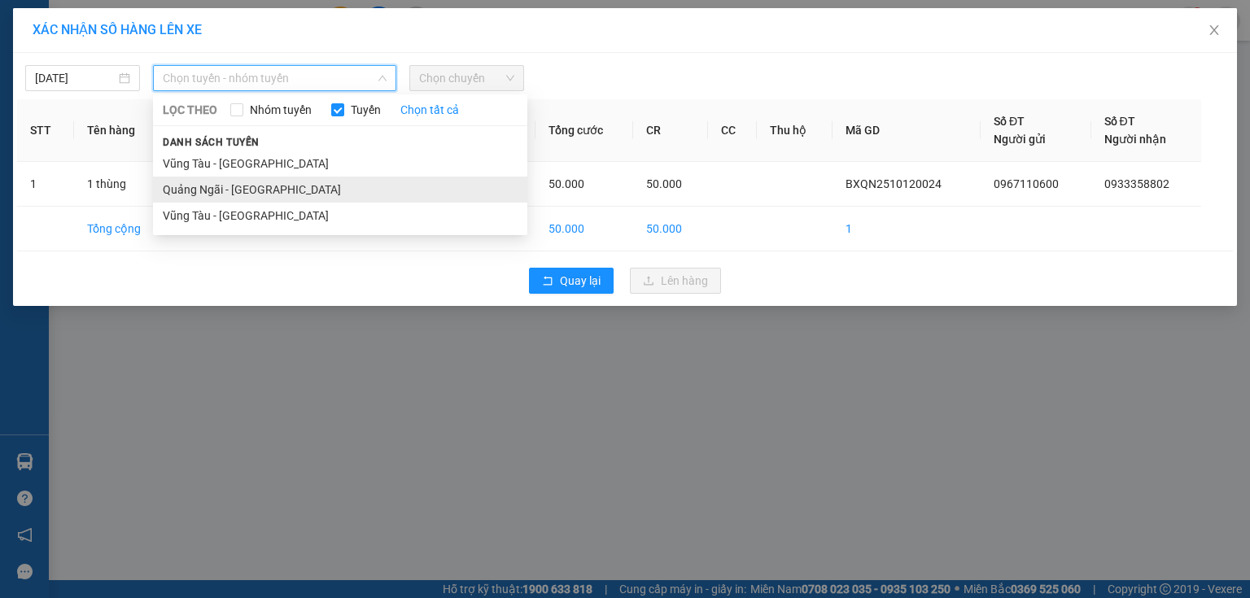
click at [247, 191] on li "Quảng Ngãi - [GEOGRAPHIC_DATA]" at bounding box center [340, 190] width 374 height 26
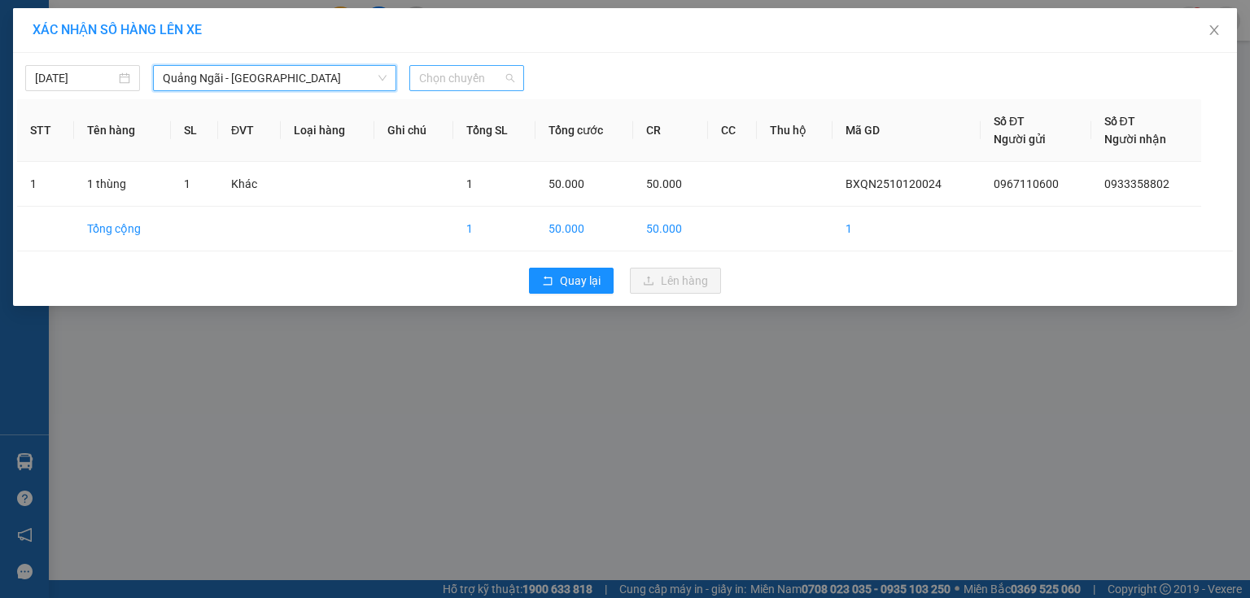
click at [446, 78] on span "Chọn chuyến" at bounding box center [466, 78] width 95 height 24
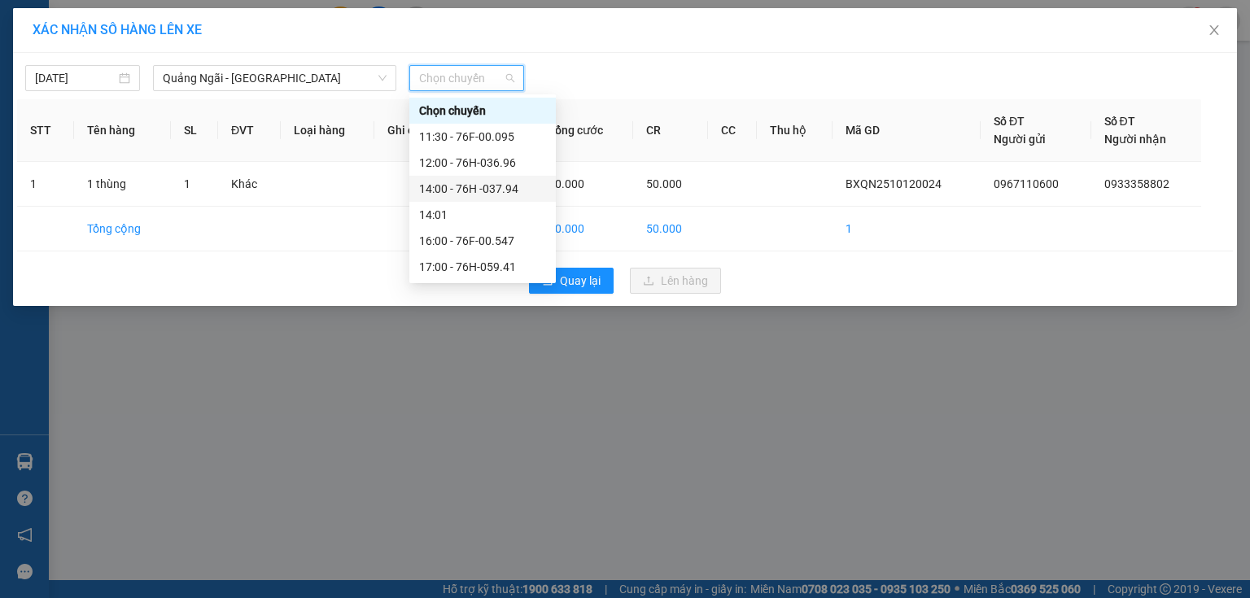
click at [496, 186] on div "14:00 - 76H -037.94" at bounding box center [482, 189] width 127 height 18
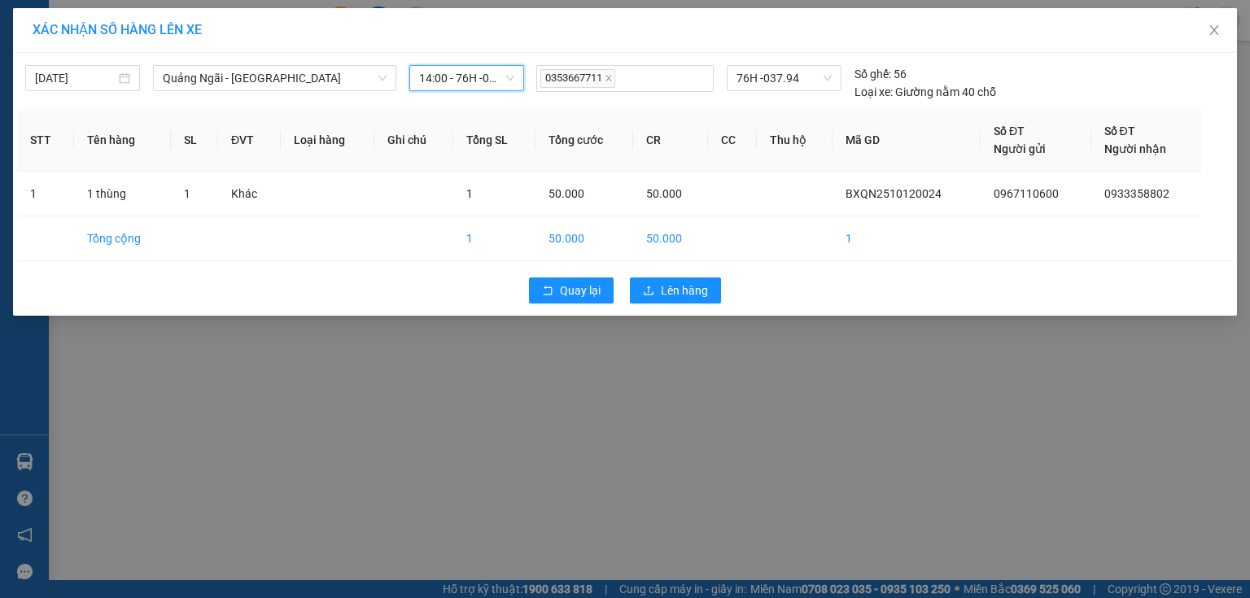
click at [488, 80] on span "14:00 - 76H -037.94" at bounding box center [466, 78] width 95 height 24
click at [521, 83] on div "14:00 - 76H -037.94" at bounding box center [466, 78] width 115 height 26
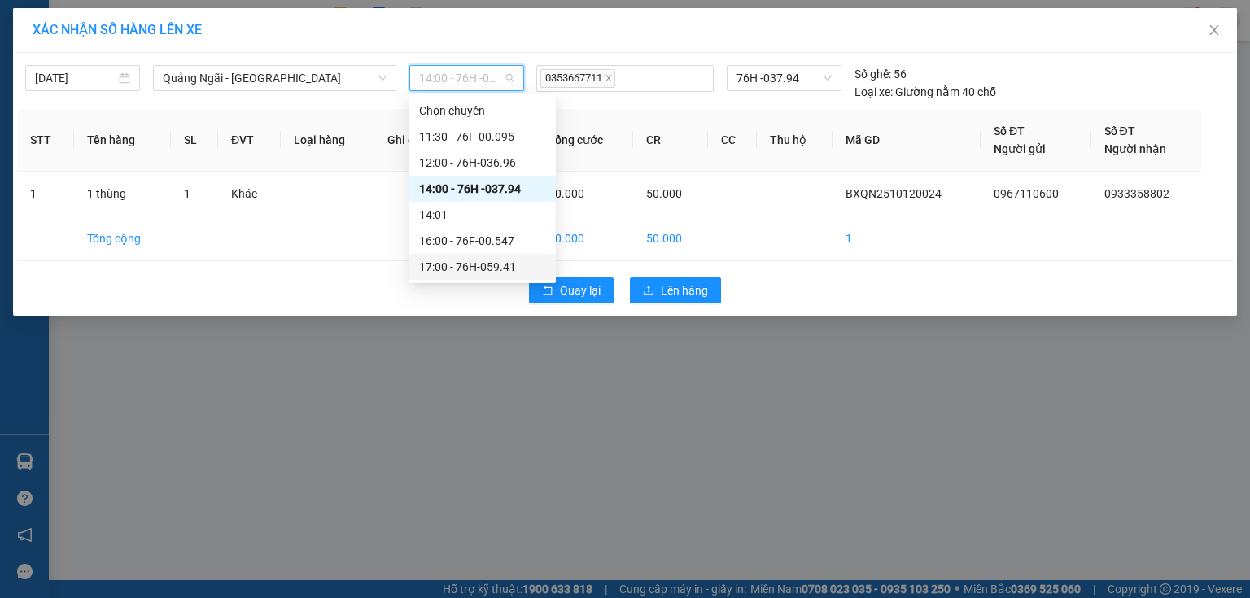
drag, startPoint x: 507, startPoint y: 264, endPoint x: 562, endPoint y: 270, distance: 54.9
click at [508, 265] on div "17:00 - 76H-059.41" at bounding box center [482, 267] width 127 height 18
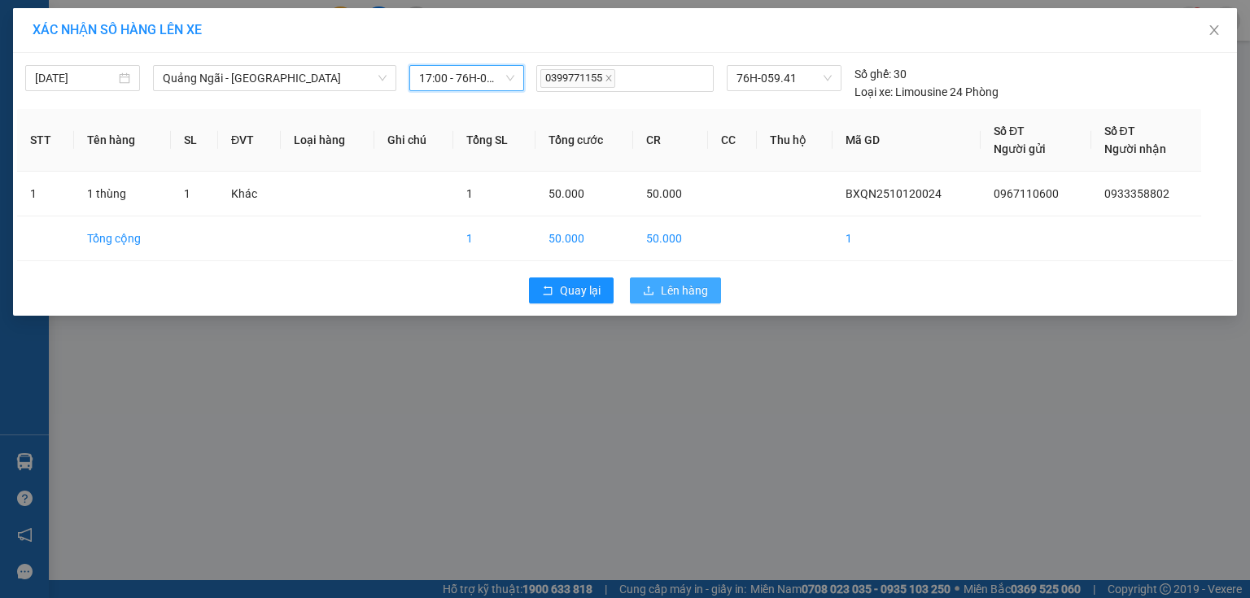
click at [661, 294] on span "Lên hàng" at bounding box center [684, 291] width 47 height 18
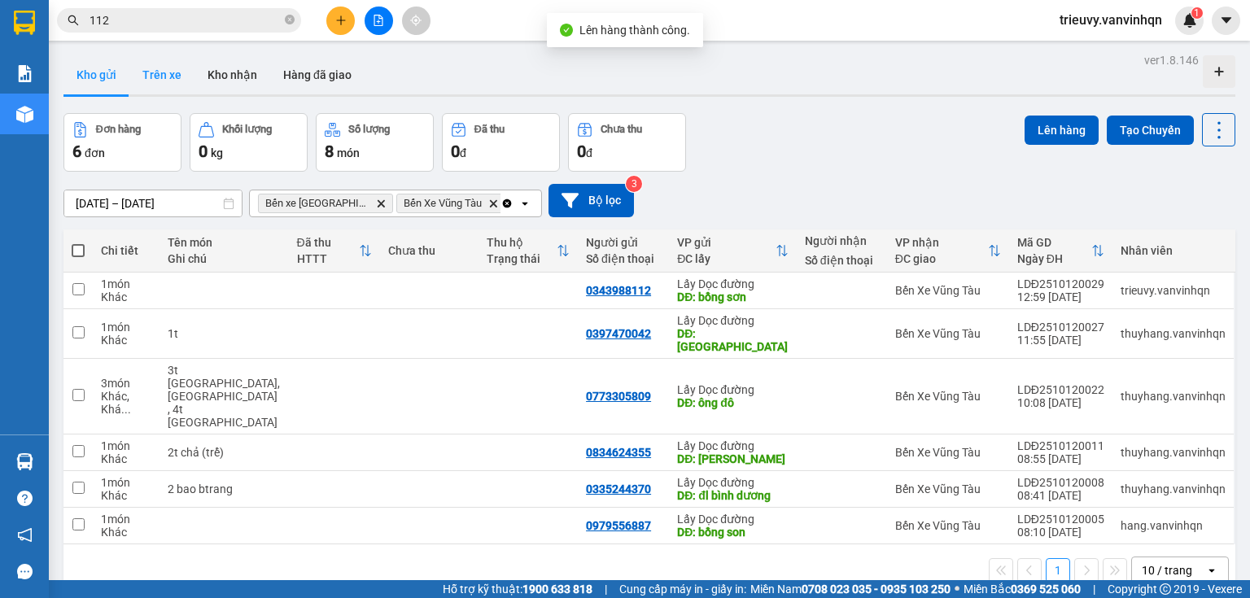
click at [177, 76] on button "Trên xe" at bounding box center [161, 74] width 65 height 39
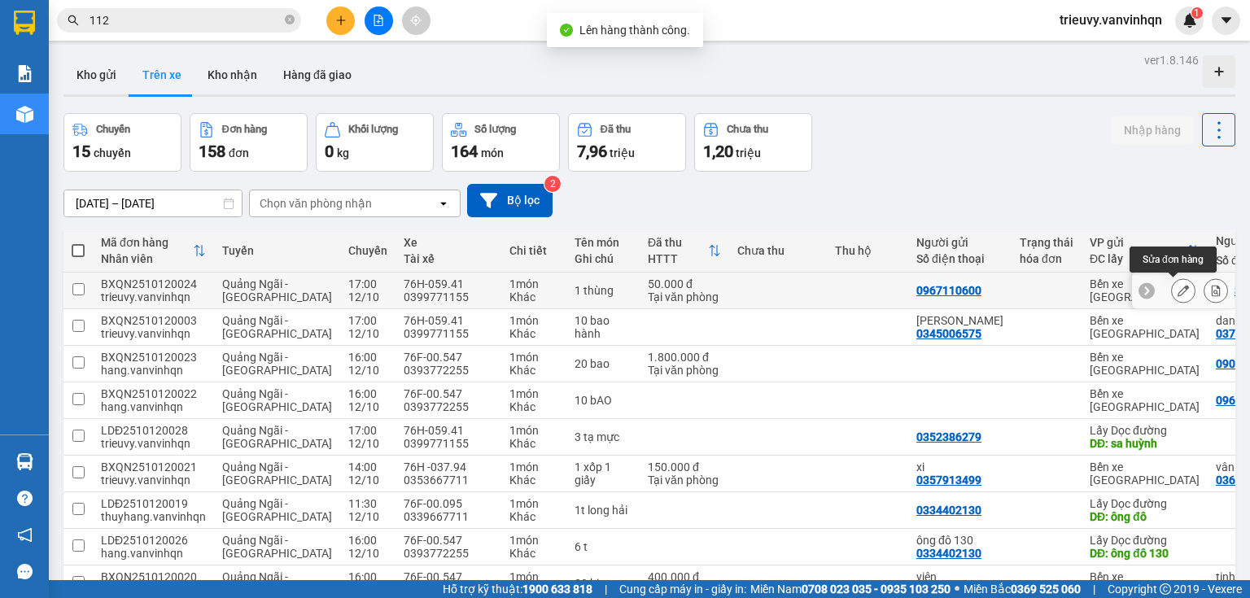
click at [1178, 293] on icon at bounding box center [1183, 290] width 11 height 11
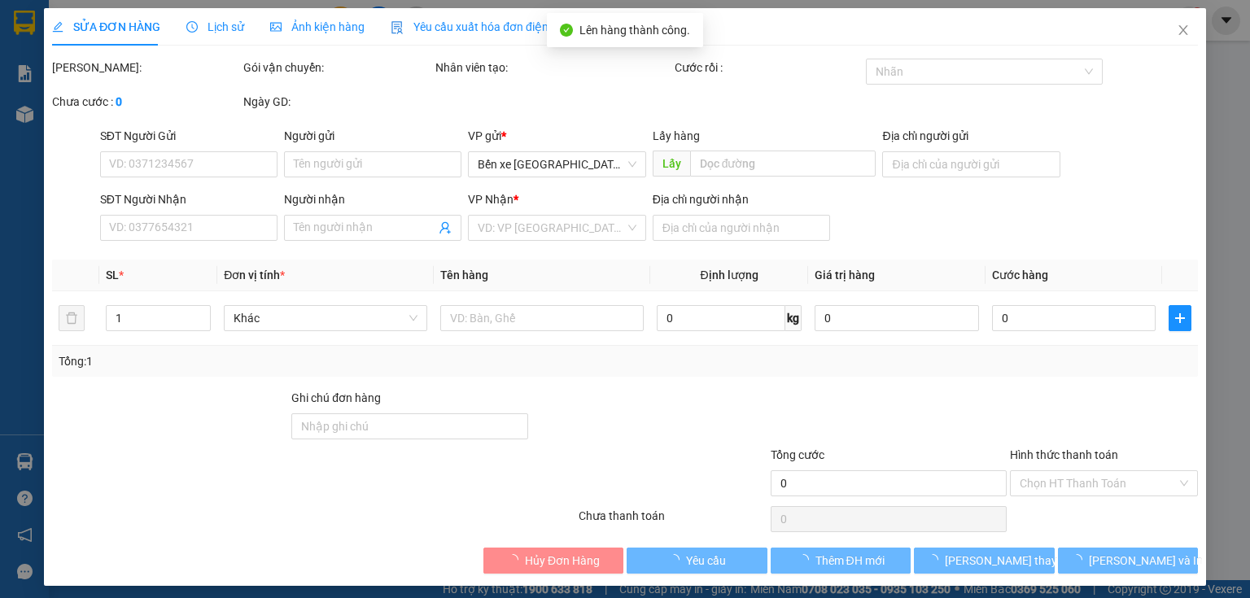
type input "0967110600"
type input "BXQN"
type input "0933358802"
type input "7 rót"
type input "50.000"
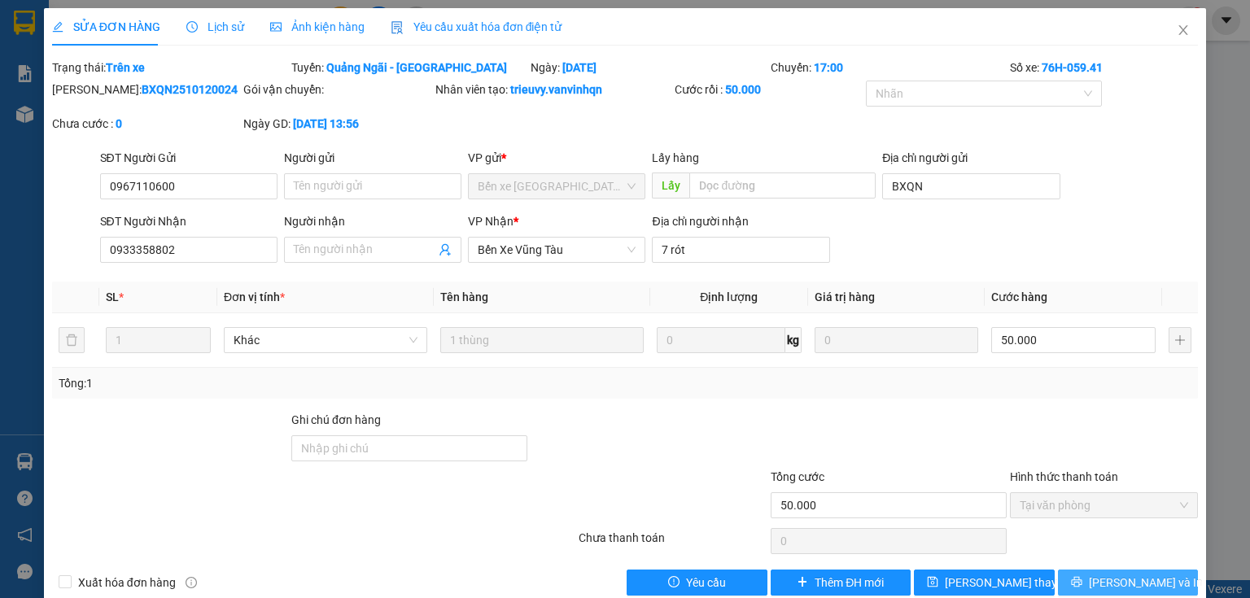
click at [1142, 580] on span "[PERSON_NAME] và In" at bounding box center [1146, 583] width 114 height 18
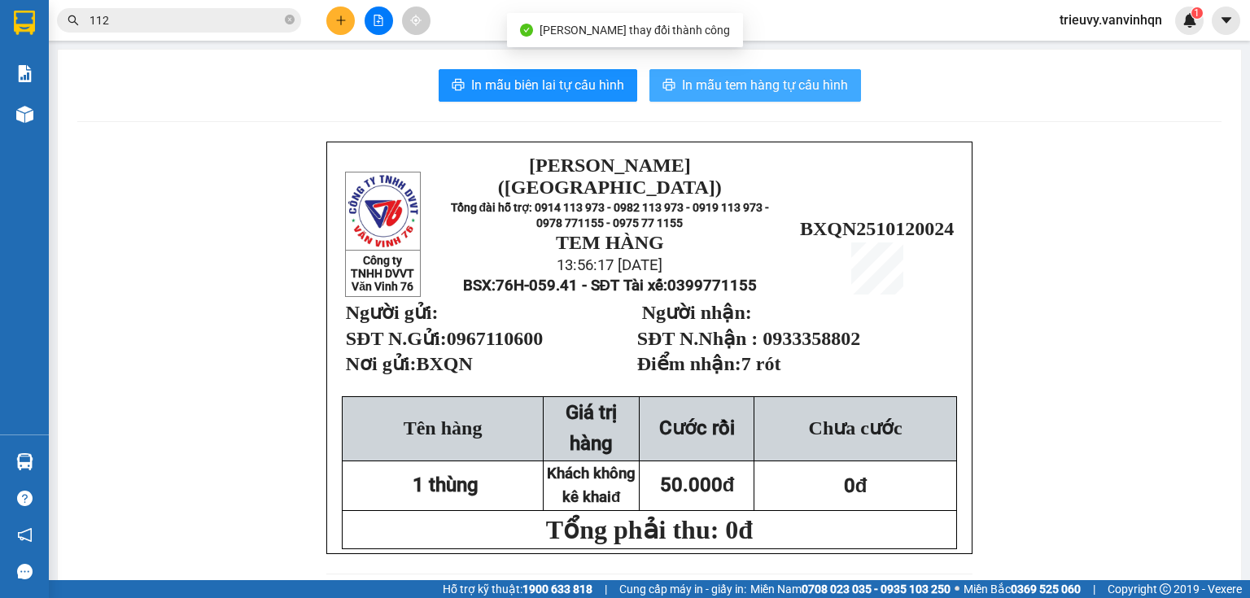
click at [800, 87] on span "In mẫu tem hàng tự cấu hình" at bounding box center [765, 85] width 166 height 20
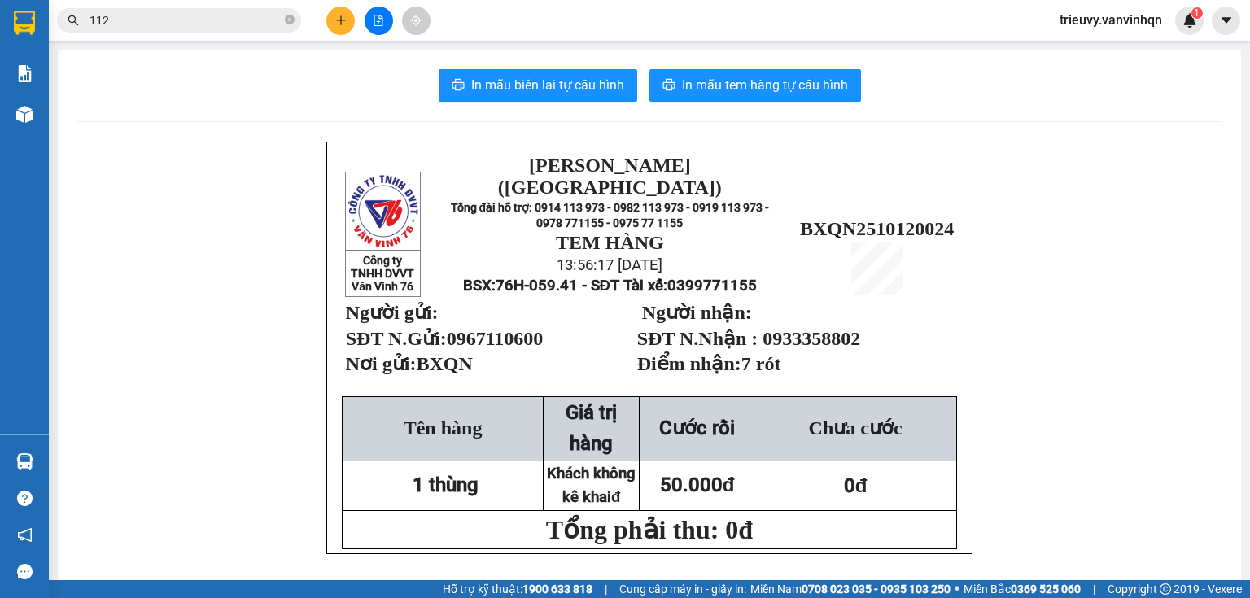
click at [375, 19] on icon "file-add" at bounding box center [378, 20] width 11 height 11
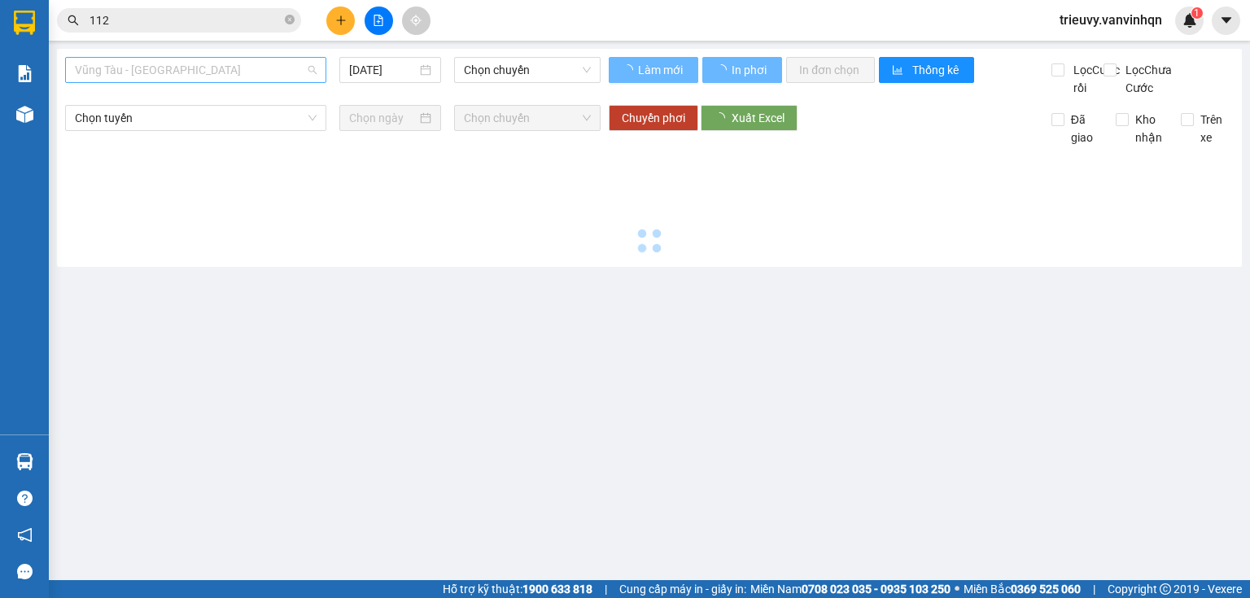
drag, startPoint x: 186, startPoint y: 68, endPoint x: 166, endPoint y: 139, distance: 73.5
click at [185, 72] on span "Vũng Tàu - [GEOGRAPHIC_DATA]" at bounding box center [196, 70] width 242 height 24
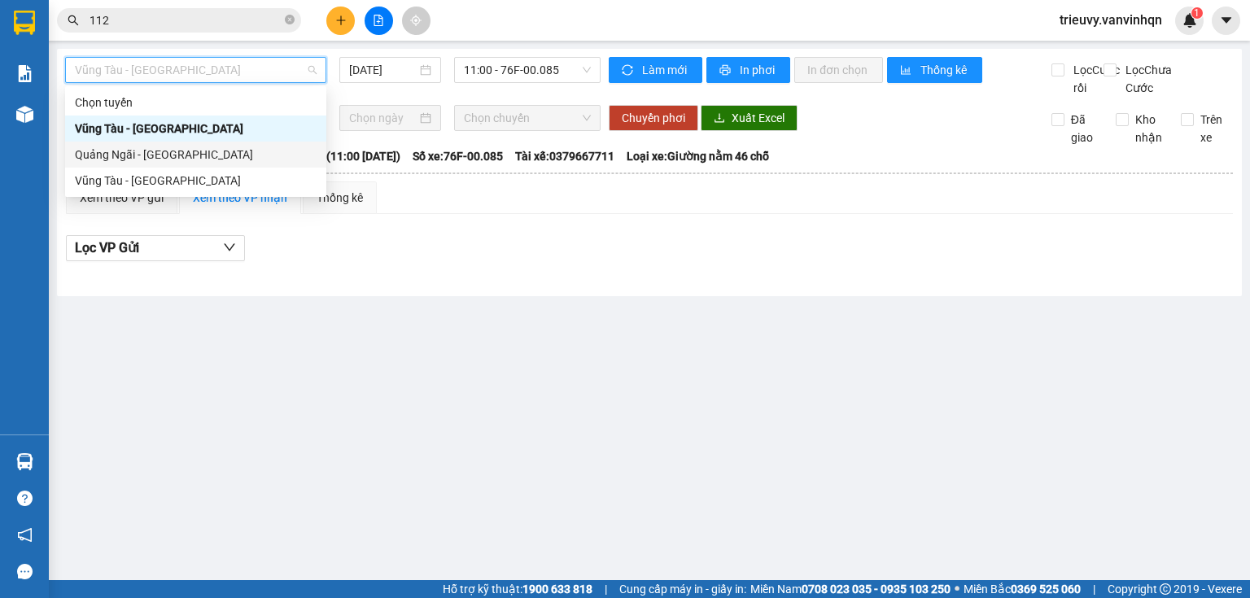
drag, startPoint x: 164, startPoint y: 151, endPoint x: 190, endPoint y: 142, distance: 27.8
click at [170, 150] on div "Quảng Ngãi - [GEOGRAPHIC_DATA]" at bounding box center [196, 155] width 242 height 18
type input "[DATE]"
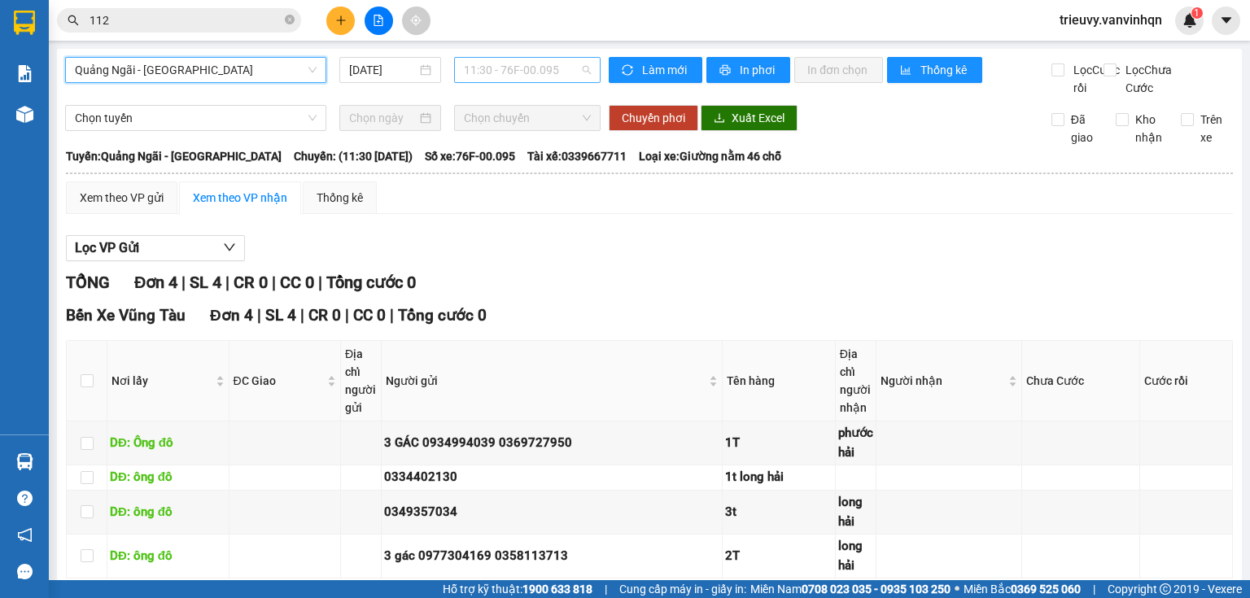
click at [558, 61] on span "11:30 - 76F-00.095" at bounding box center [528, 70] width 128 height 24
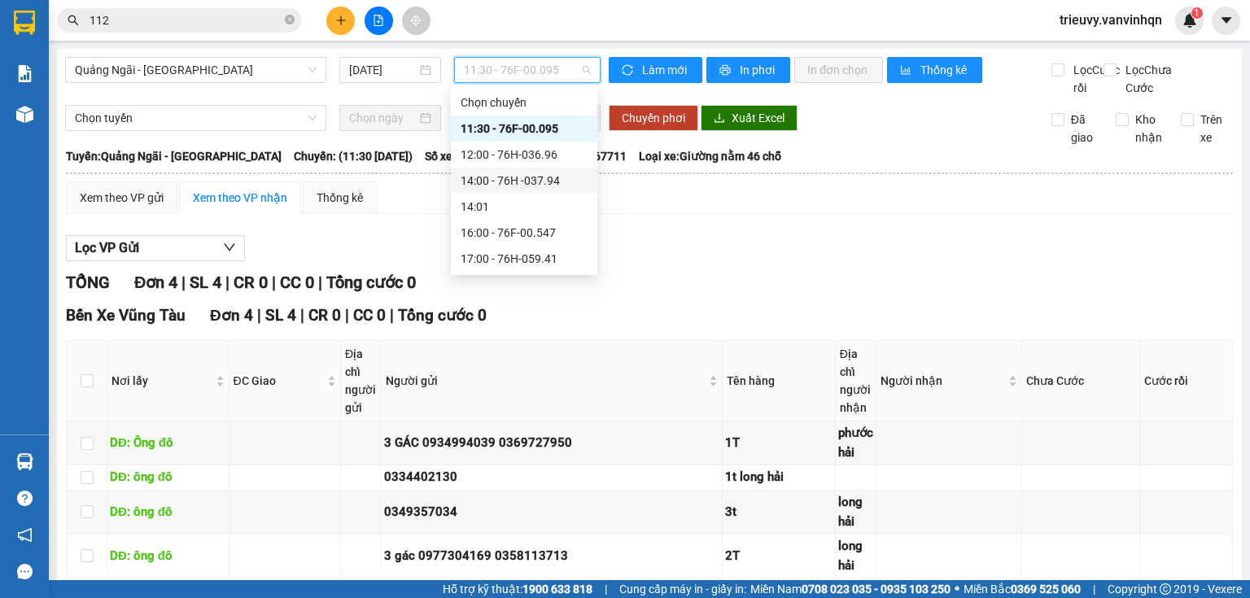
click at [567, 176] on div "14:00 - 76H -037.94" at bounding box center [524, 181] width 147 height 26
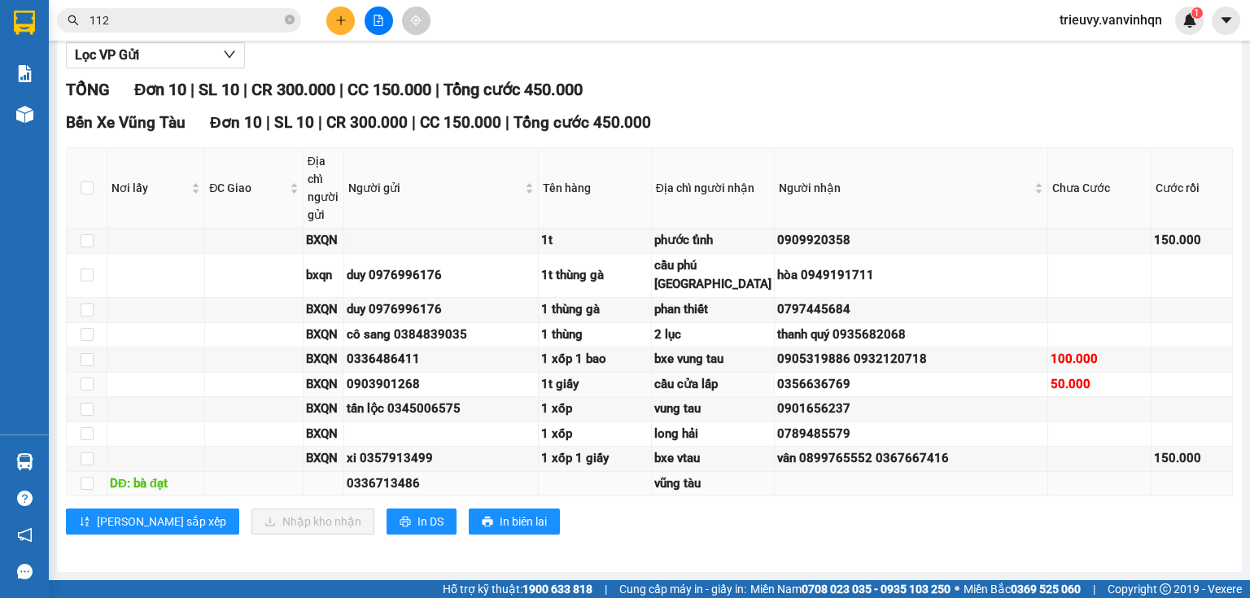
scroll to position [457, 0]
click at [418, 528] on span "In DS" at bounding box center [431, 522] width 26 height 18
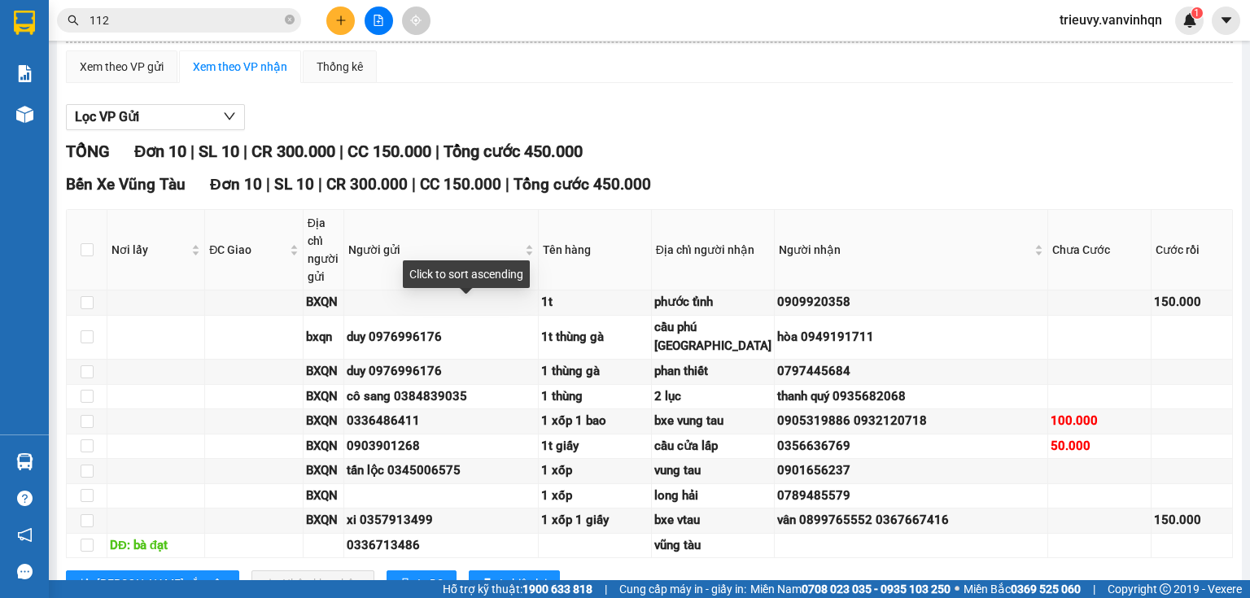
scroll to position [0, 0]
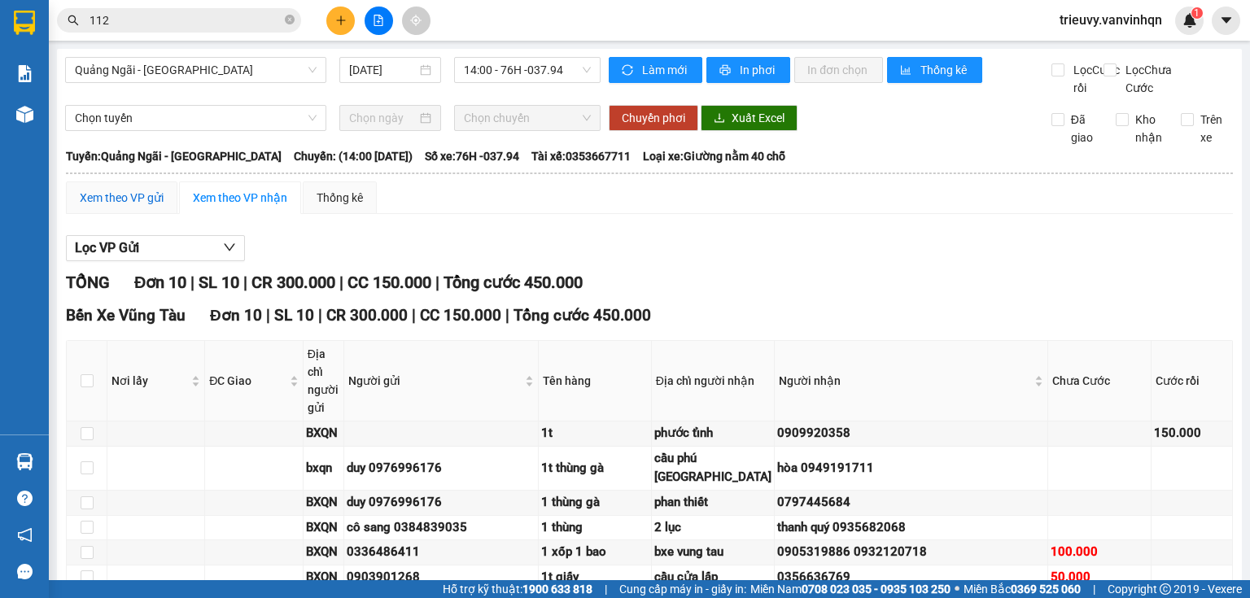
click at [125, 207] on div "Xem theo VP gửi" at bounding box center [122, 198] width 84 height 18
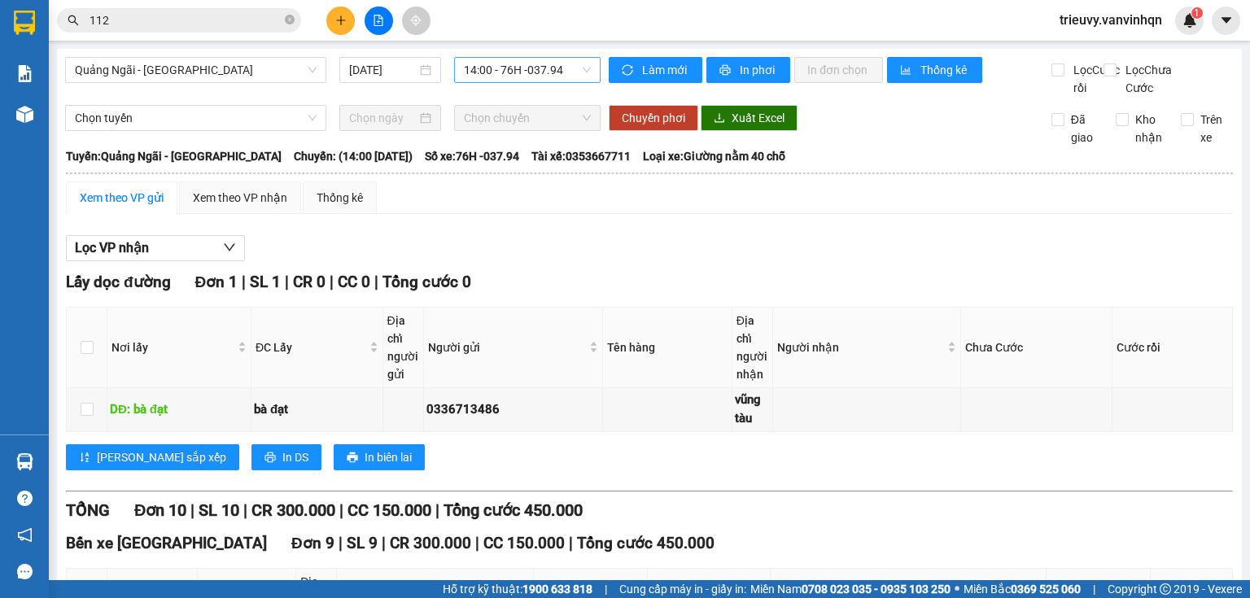
click at [508, 59] on span "14:00 - 76H -037.94" at bounding box center [528, 70] width 128 height 24
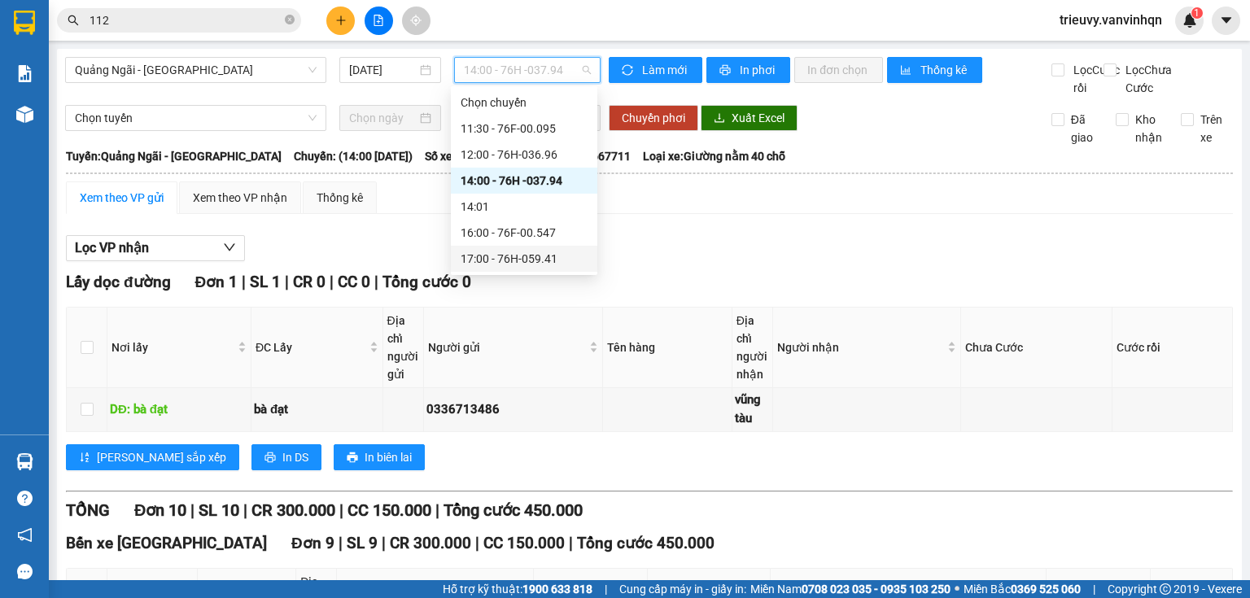
click at [539, 256] on div "17:00 - 76H-059.41" at bounding box center [524, 259] width 127 height 18
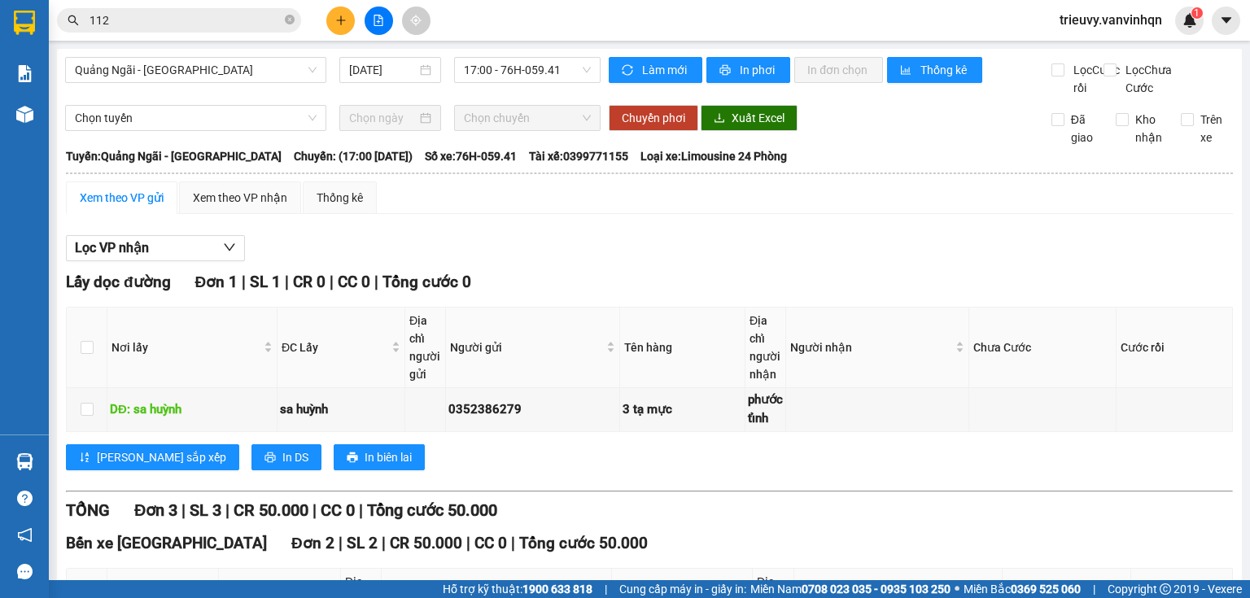
click at [125, 207] on div "Xem theo VP gửi" at bounding box center [122, 198] width 84 height 18
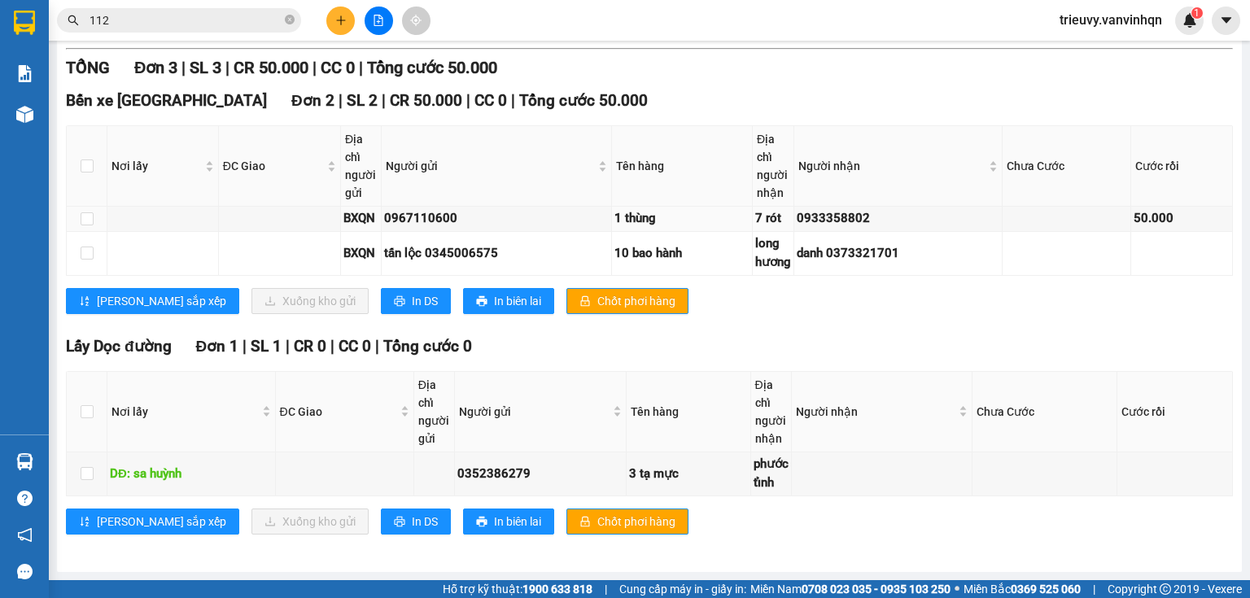
scroll to position [457, 0]
click at [84, 252] on input "checkbox" at bounding box center [87, 253] width 13 height 13
checkbox input "true"
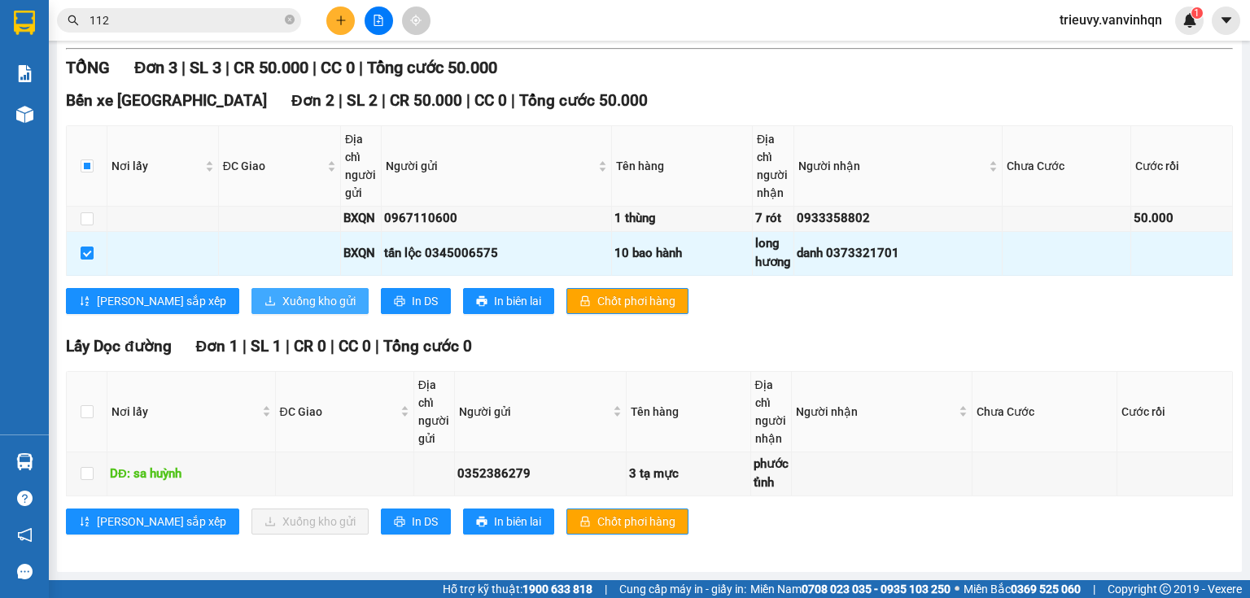
click at [265, 304] on icon "download" at bounding box center [270, 300] width 11 height 11
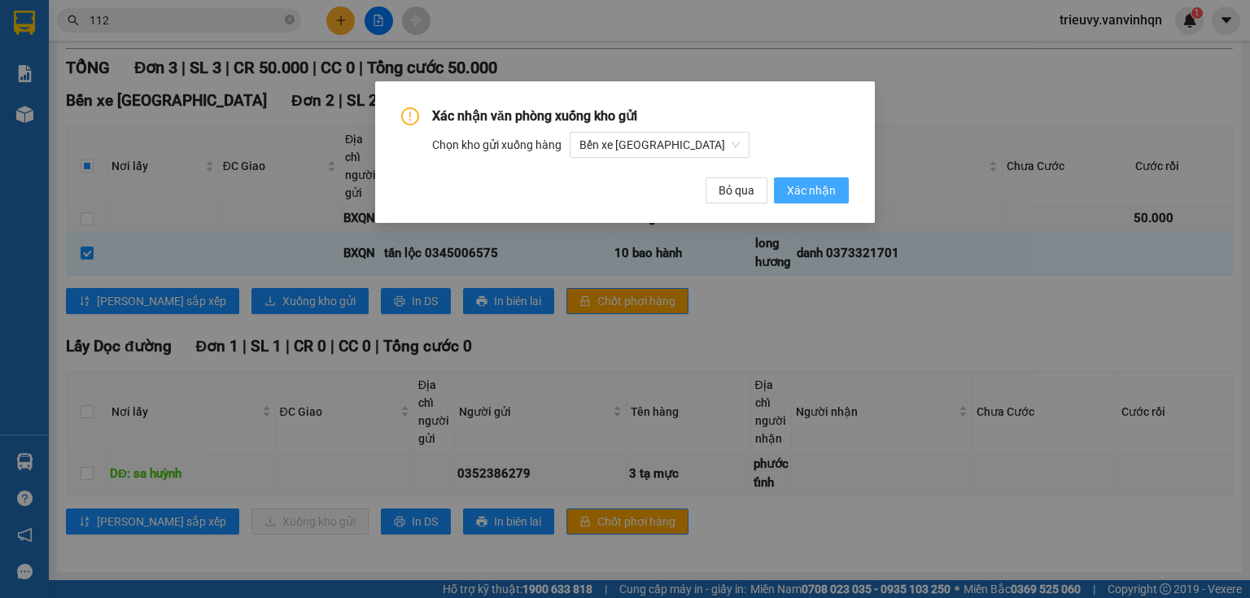
click at [809, 199] on button "Xác nhận" at bounding box center [811, 190] width 75 height 26
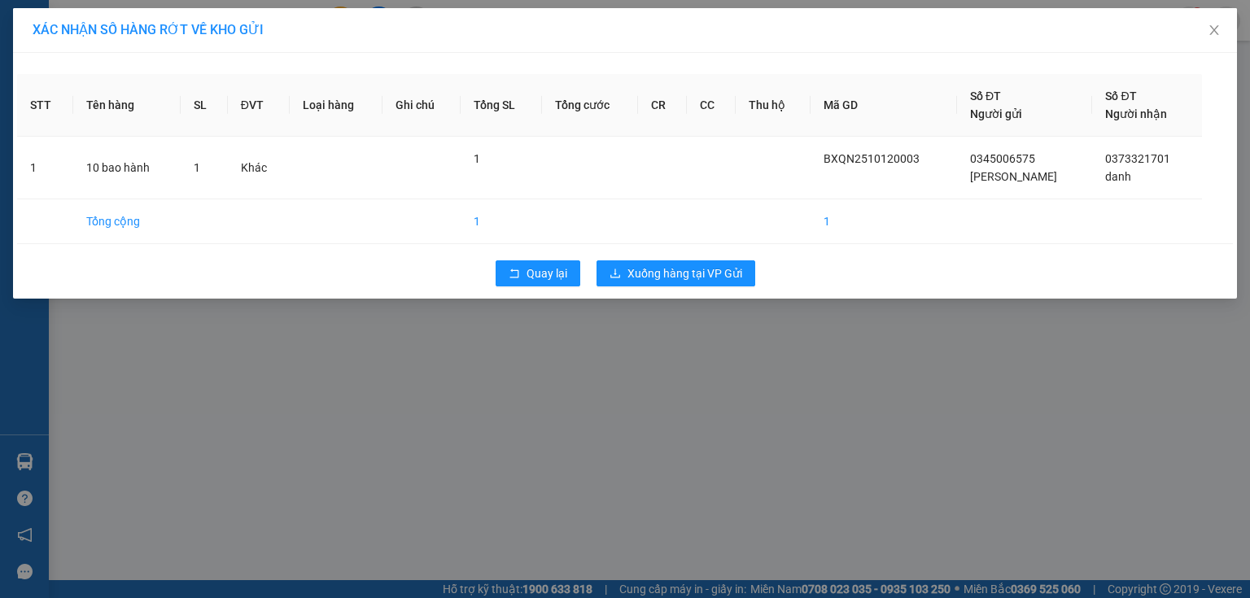
click at [705, 287] on div "Quay lại Xuống hàng tại VP Gửi" at bounding box center [625, 273] width 1216 height 42
click at [706, 278] on span "Xuống hàng tại VP Gửi" at bounding box center [685, 274] width 115 height 18
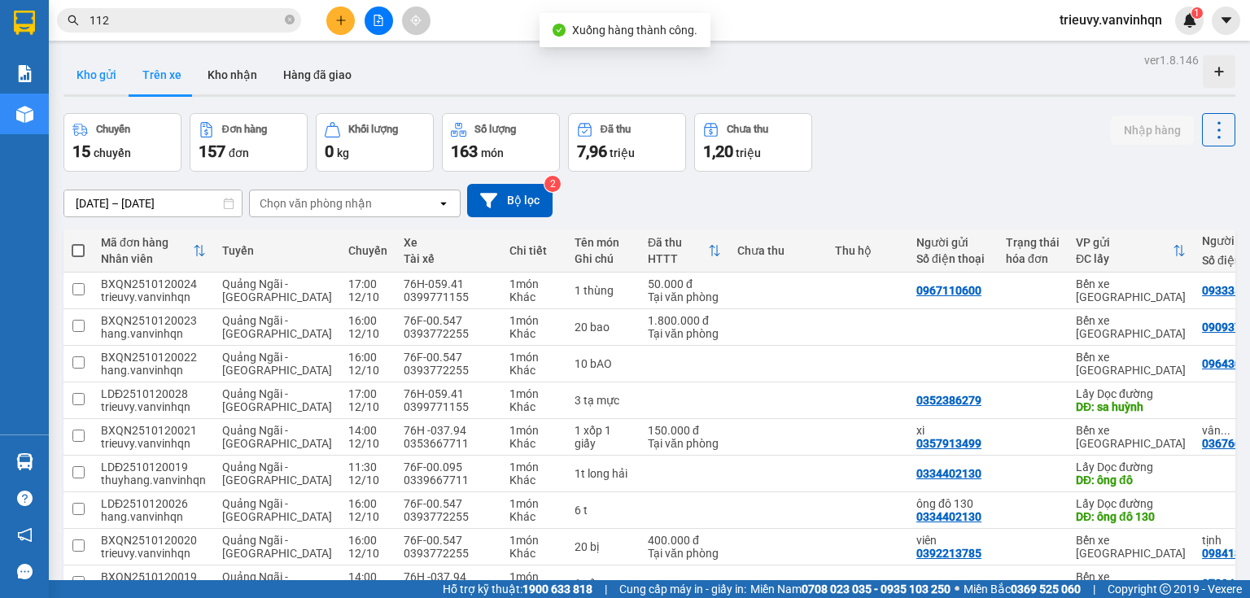
click at [105, 79] on button "Kho gửi" at bounding box center [96, 74] width 66 height 39
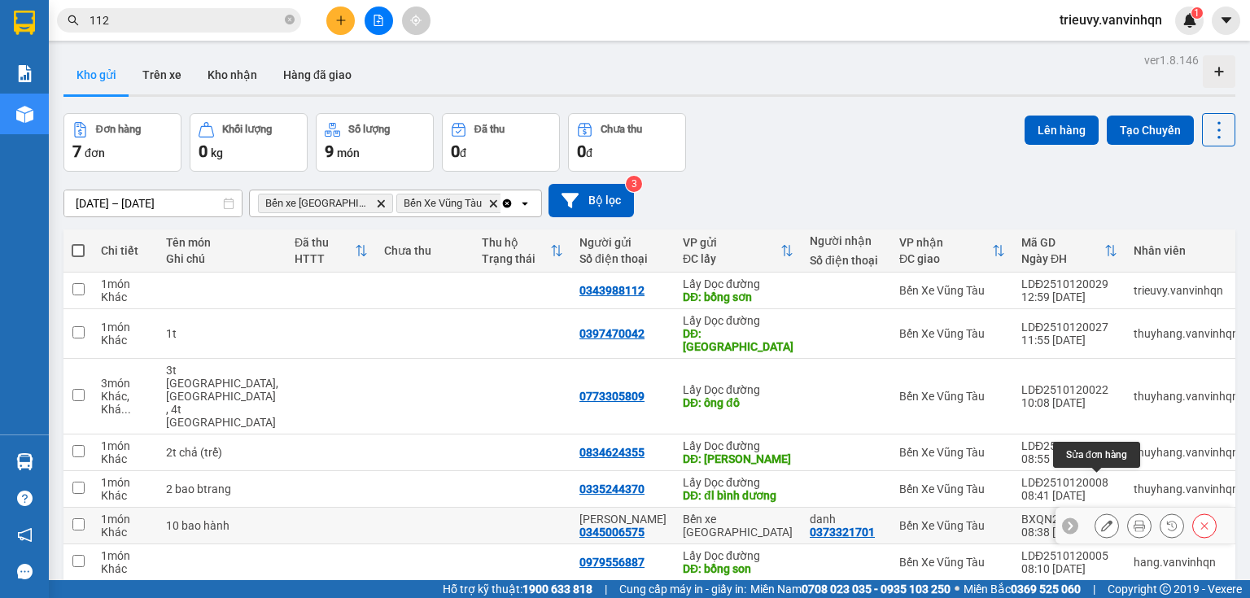
click at [1101, 520] on icon at bounding box center [1106, 525] width 11 height 11
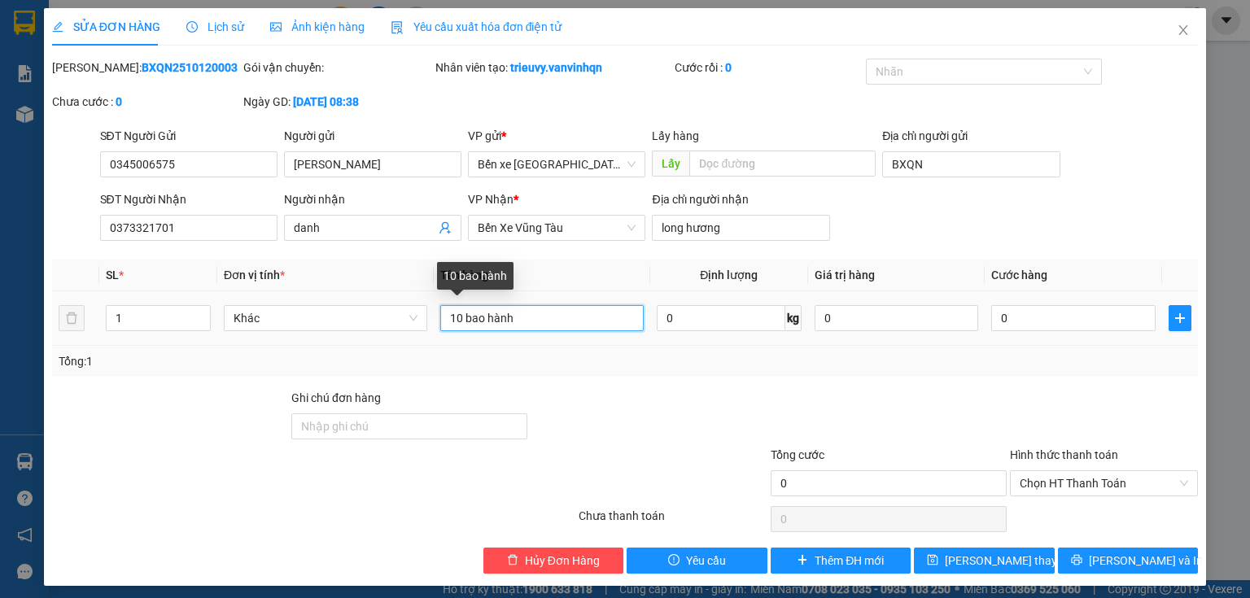
click at [457, 316] on input "10 bao hành" at bounding box center [542, 318] width 204 height 26
type input "9 bao hành"
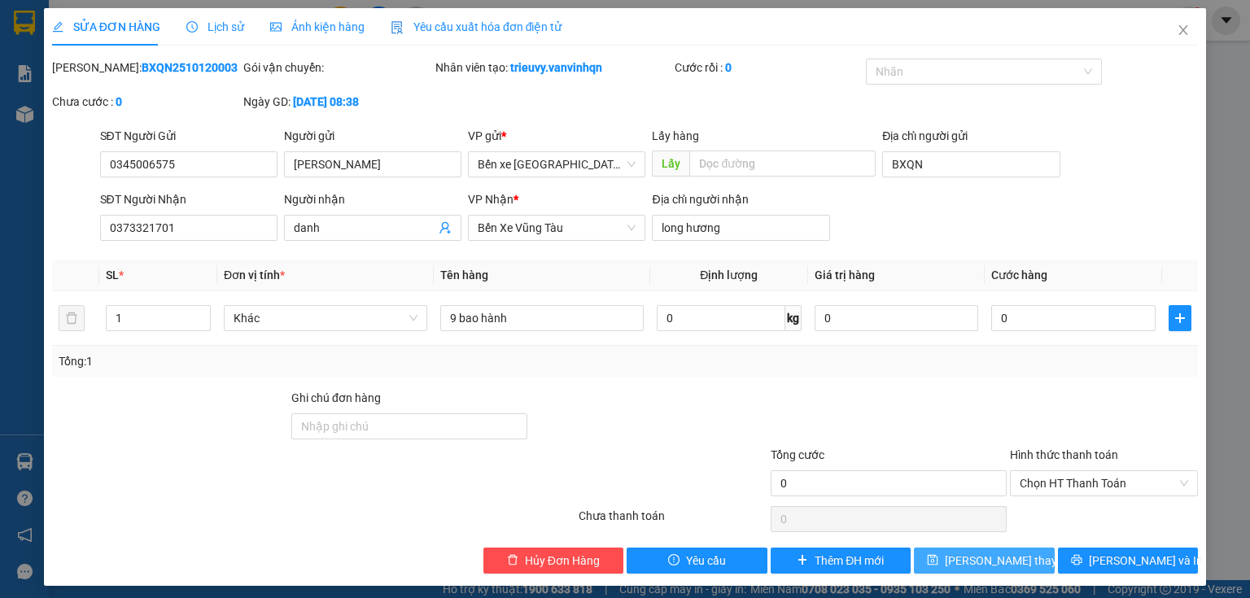
click at [979, 569] on button "[PERSON_NAME] thay đổi" at bounding box center [984, 561] width 141 height 26
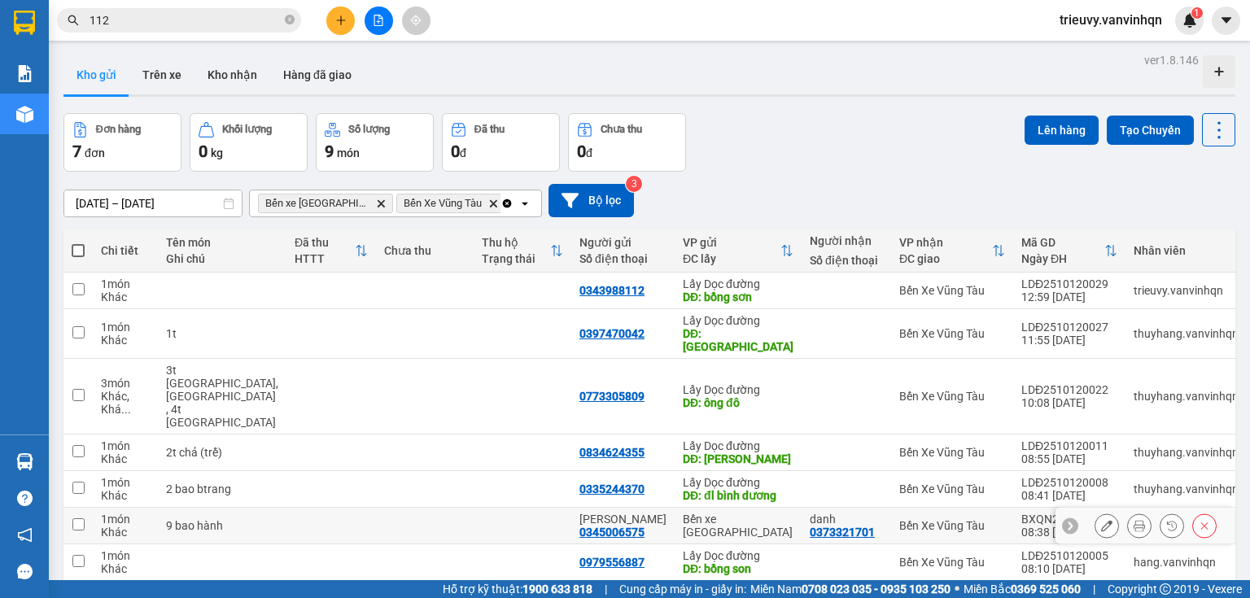
click at [519, 508] on td at bounding box center [523, 526] width 98 height 37
checkbox input "true"
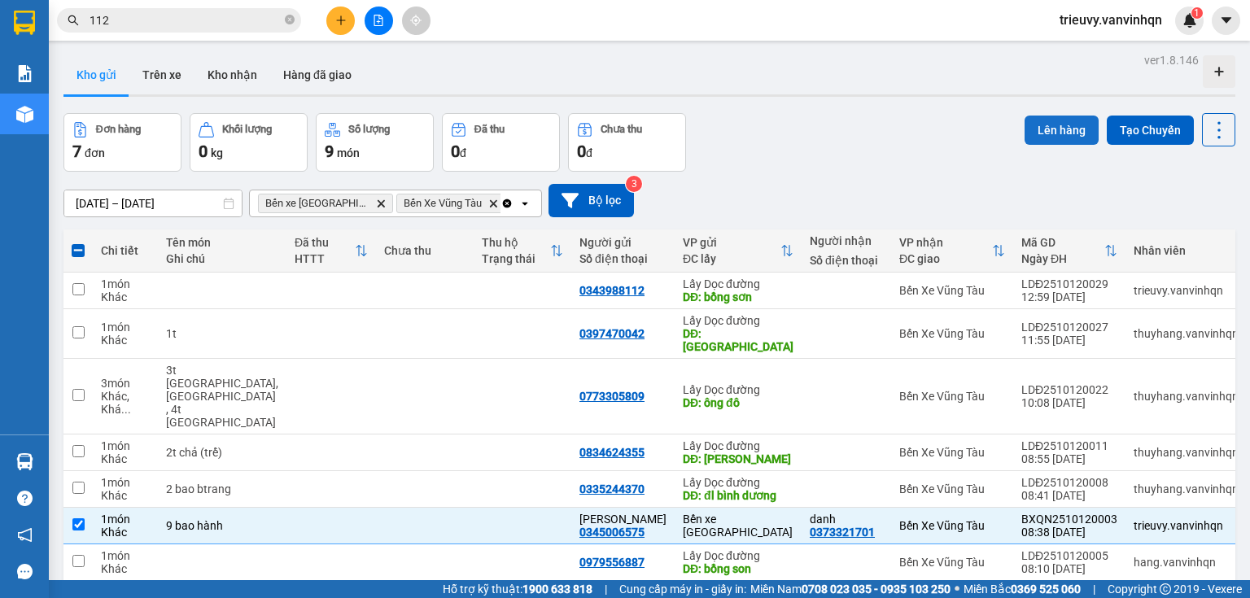
click at [1026, 131] on button "Lên hàng" at bounding box center [1062, 130] width 74 height 29
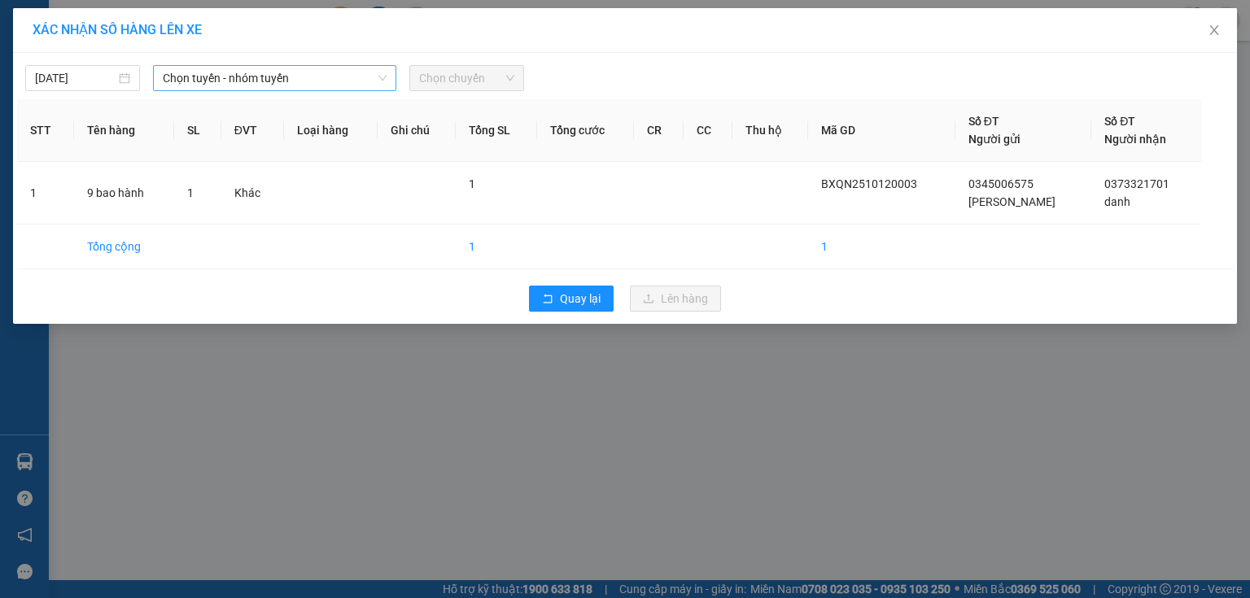
click at [308, 66] on span "Chọn tuyến - nhóm tuyến" at bounding box center [275, 78] width 224 height 24
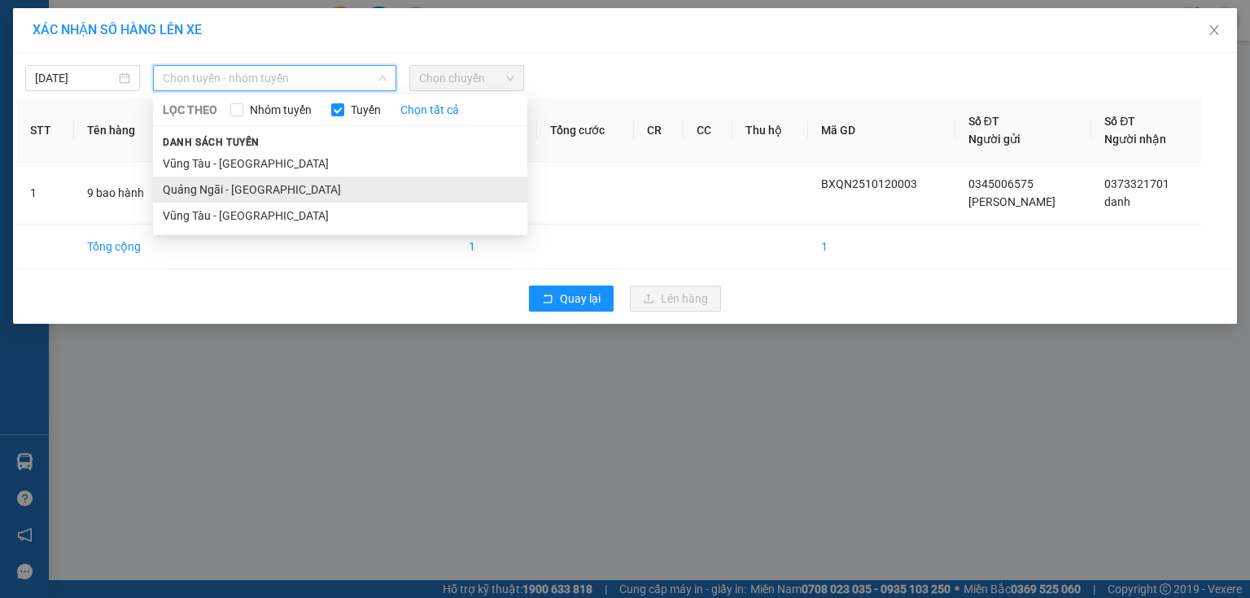
click at [247, 194] on li "Quảng Ngãi - [GEOGRAPHIC_DATA]" at bounding box center [340, 190] width 374 height 26
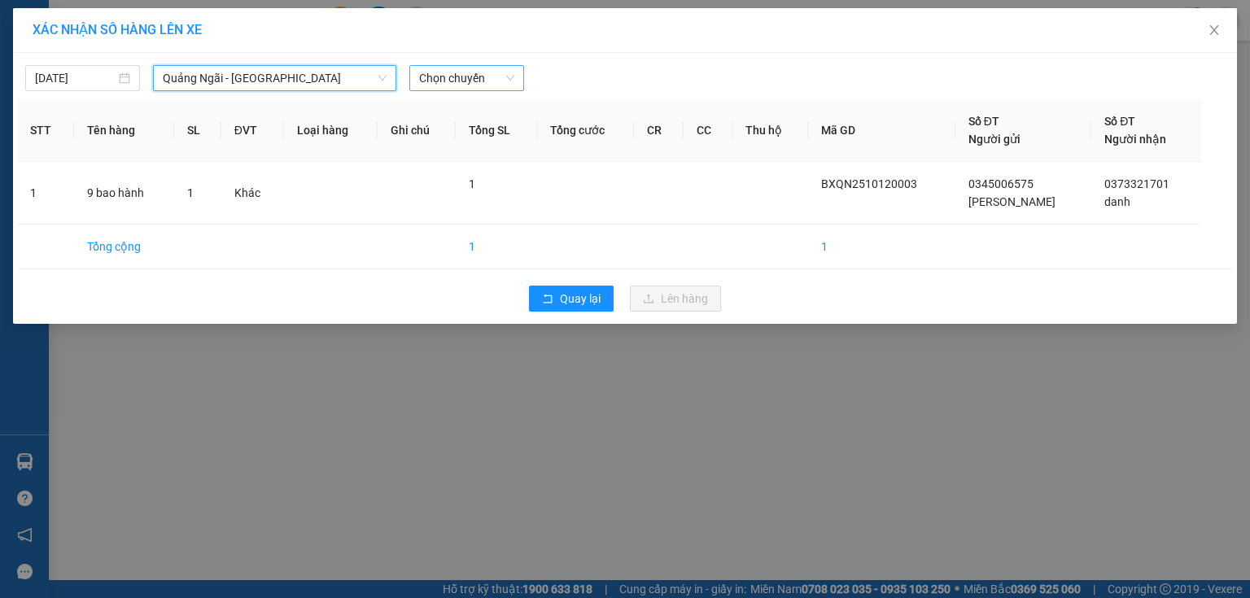
click at [476, 75] on span "Chọn chuyến" at bounding box center [466, 78] width 95 height 24
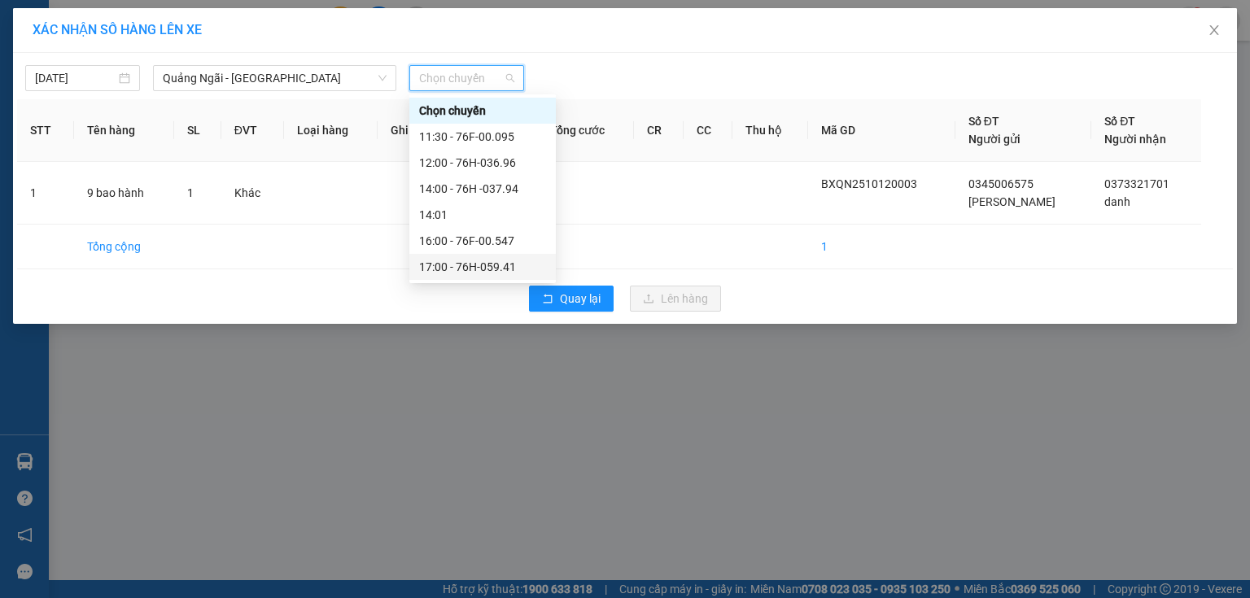
click at [522, 267] on div "17:00 - 76H-059.41" at bounding box center [482, 267] width 127 height 18
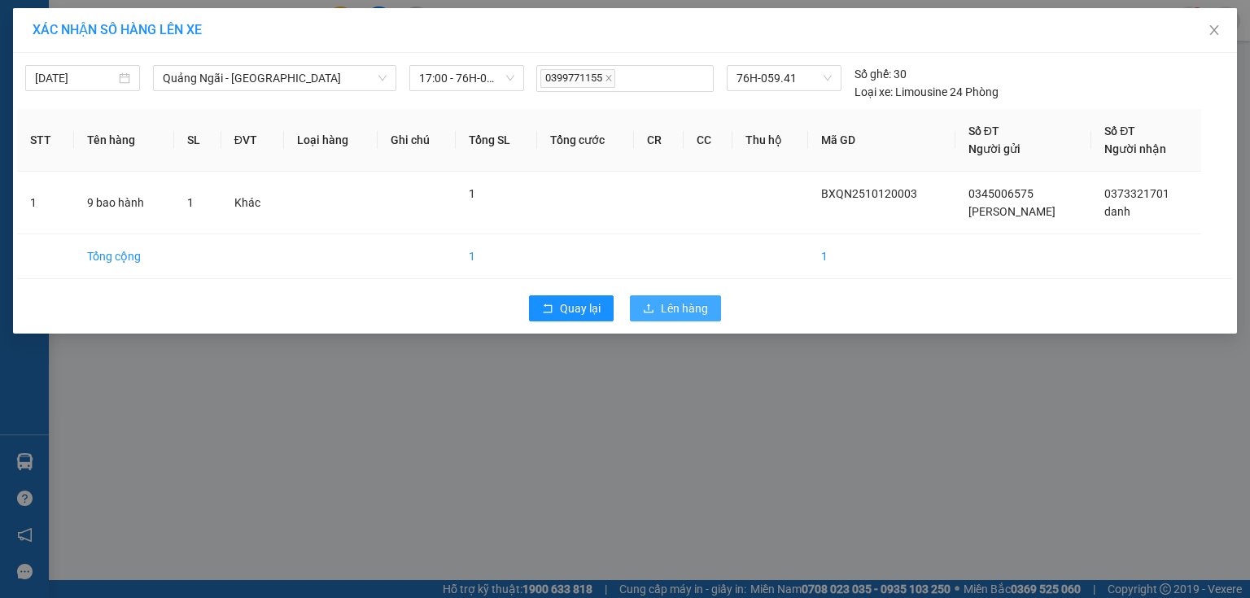
click at [674, 307] on span "Lên hàng" at bounding box center [684, 309] width 47 height 18
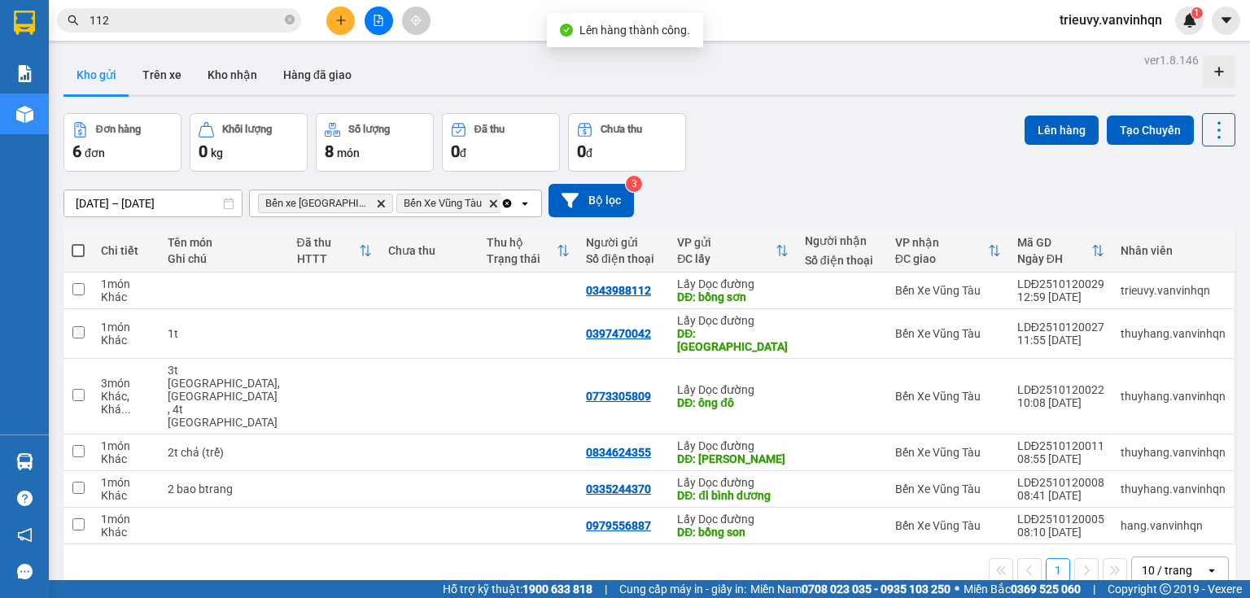
click at [357, 12] on div at bounding box center [378, 21] width 122 height 28
click at [346, 20] on icon "plus" at bounding box center [340, 20] width 11 height 11
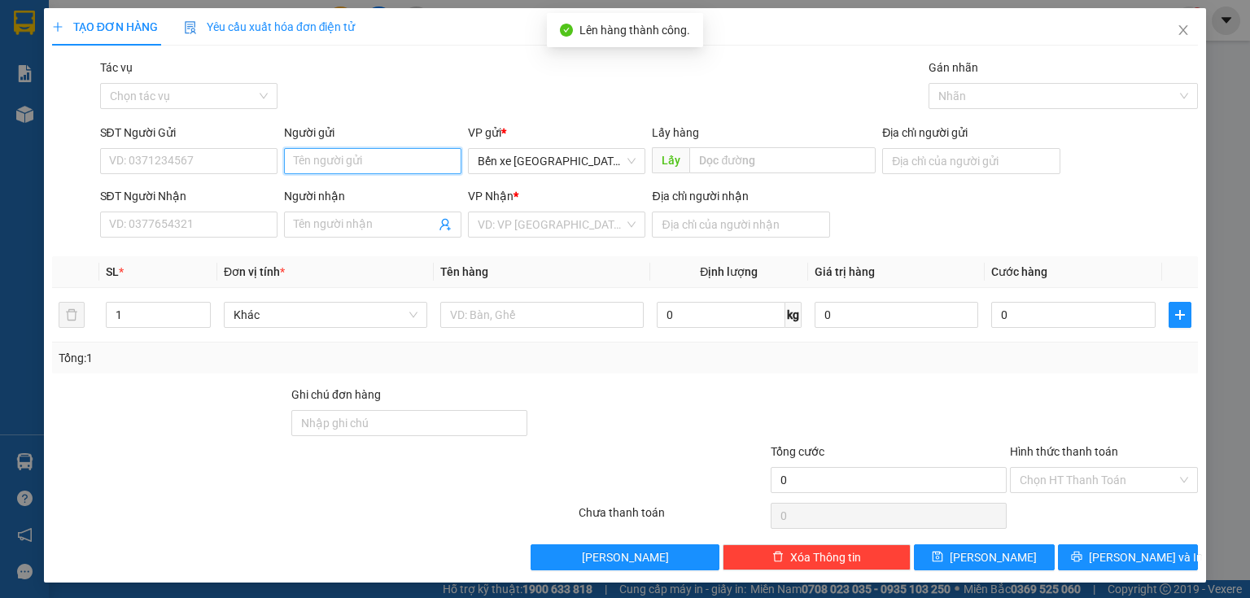
click at [324, 164] on input "Người gửi" at bounding box center [372, 161] width 177 height 26
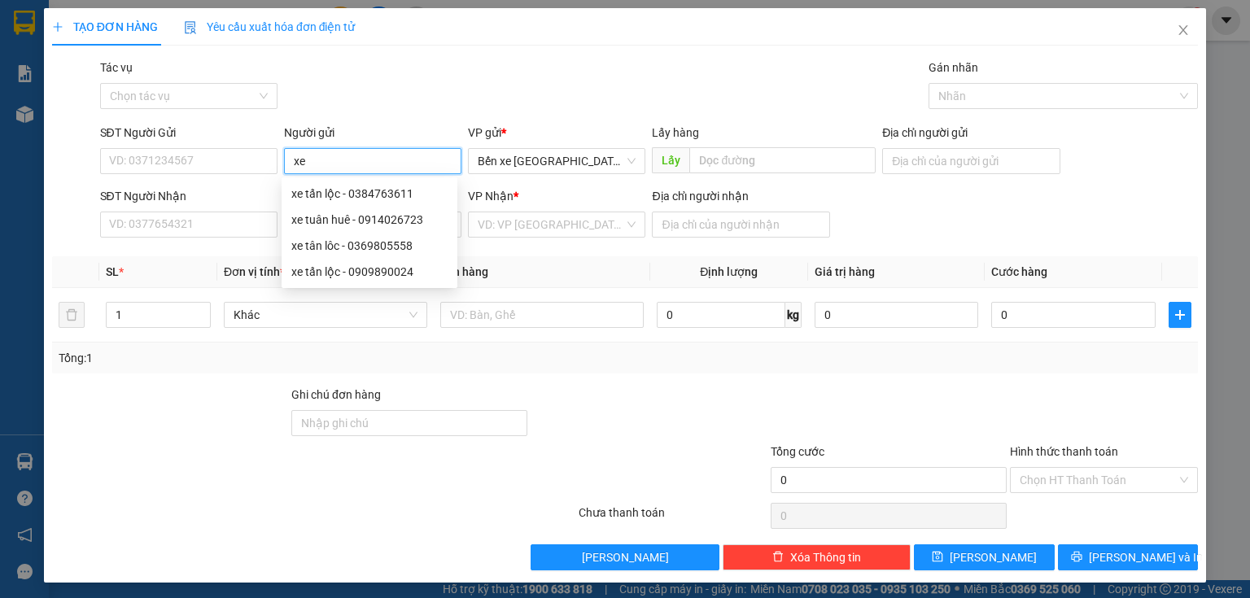
type input "x"
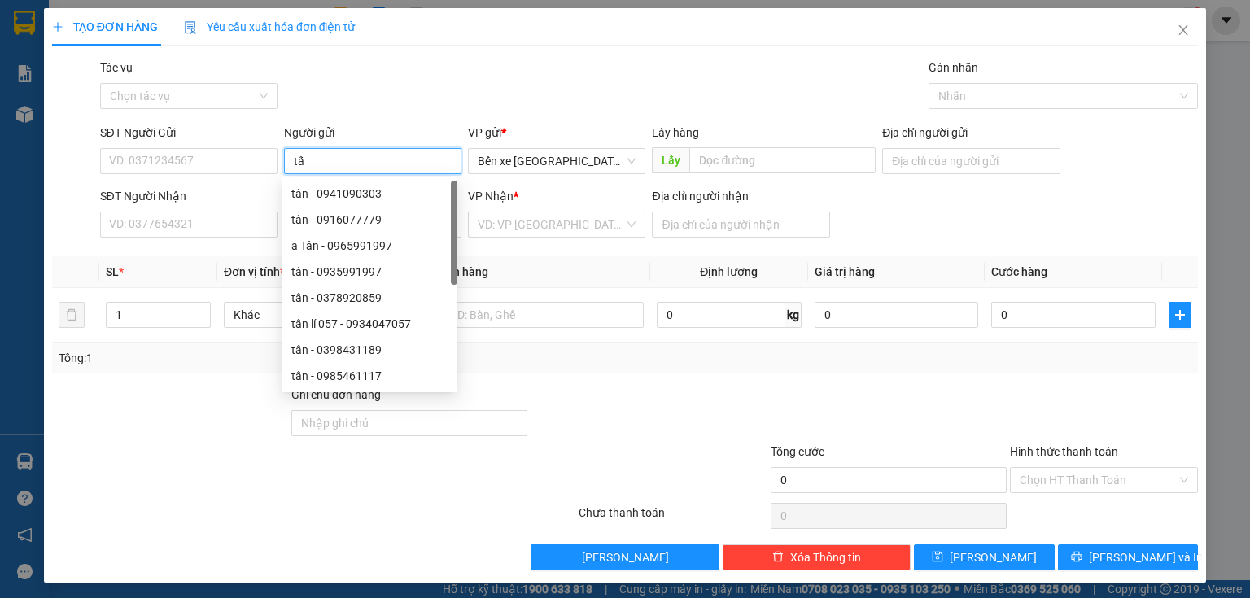
type input "tấn"
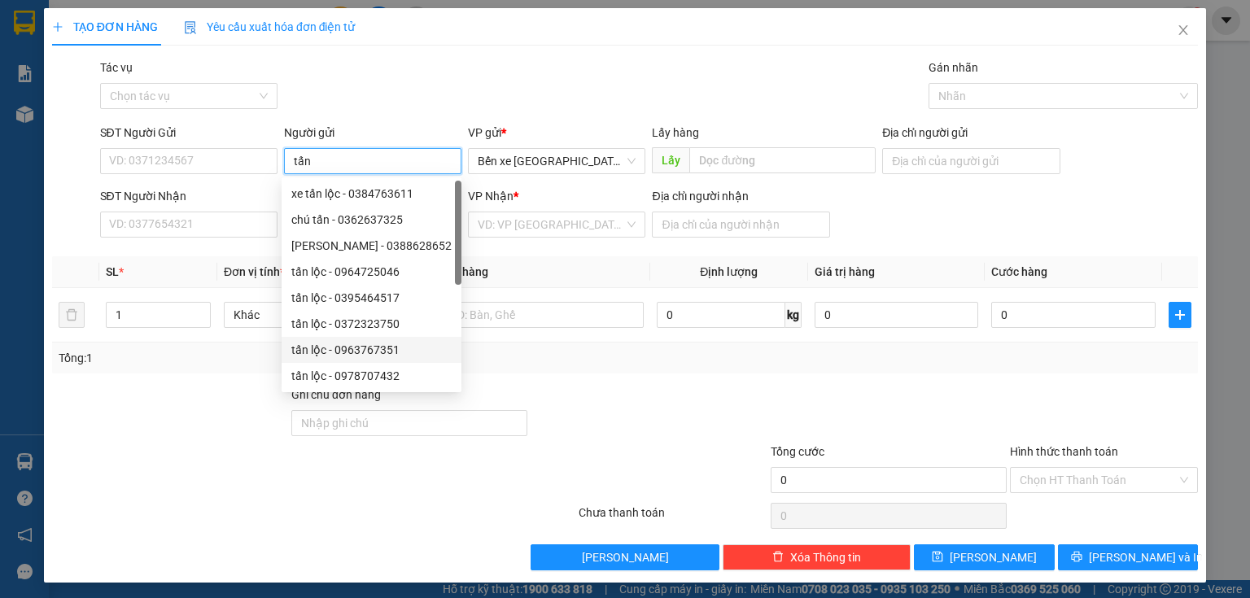
scroll to position [52, 0]
click at [389, 356] on div "tấn lộc - 0345006575" at bounding box center [371, 350] width 160 height 18
type input "0345006575"
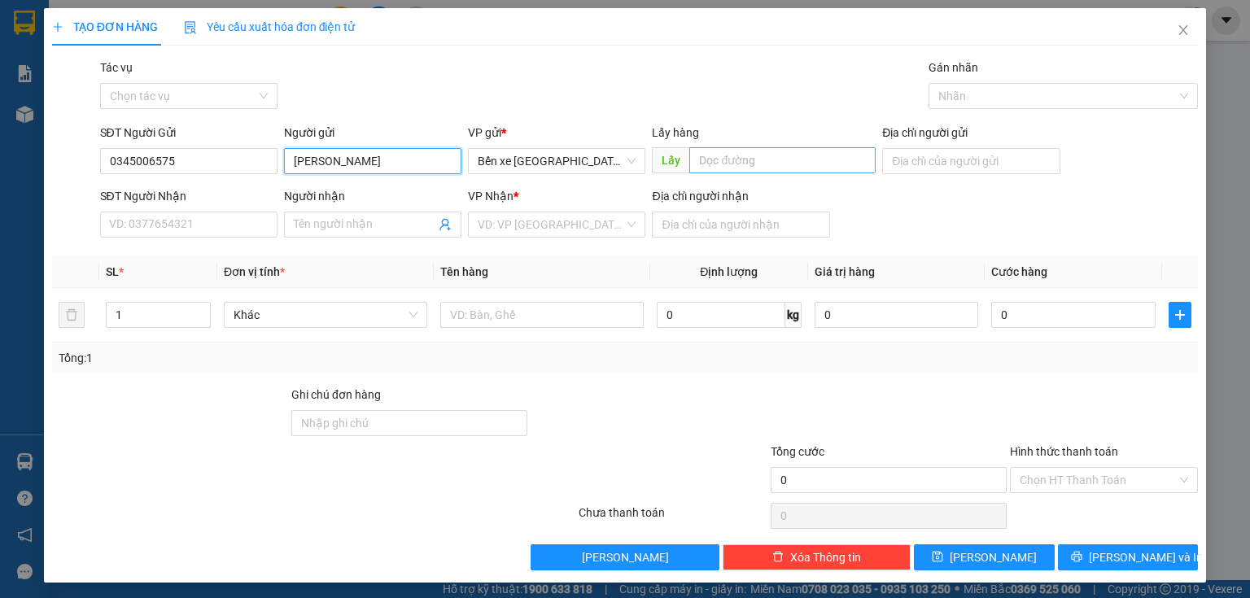
type input "[PERSON_NAME]"
drag, startPoint x: 705, startPoint y: 157, endPoint x: 889, endPoint y: 161, distance: 184.0
click at [712, 159] on input "text" at bounding box center [782, 160] width 186 height 26
click at [943, 158] on input "Địa chỉ người gửi" at bounding box center [970, 161] width 177 height 26
type input "BXQN"
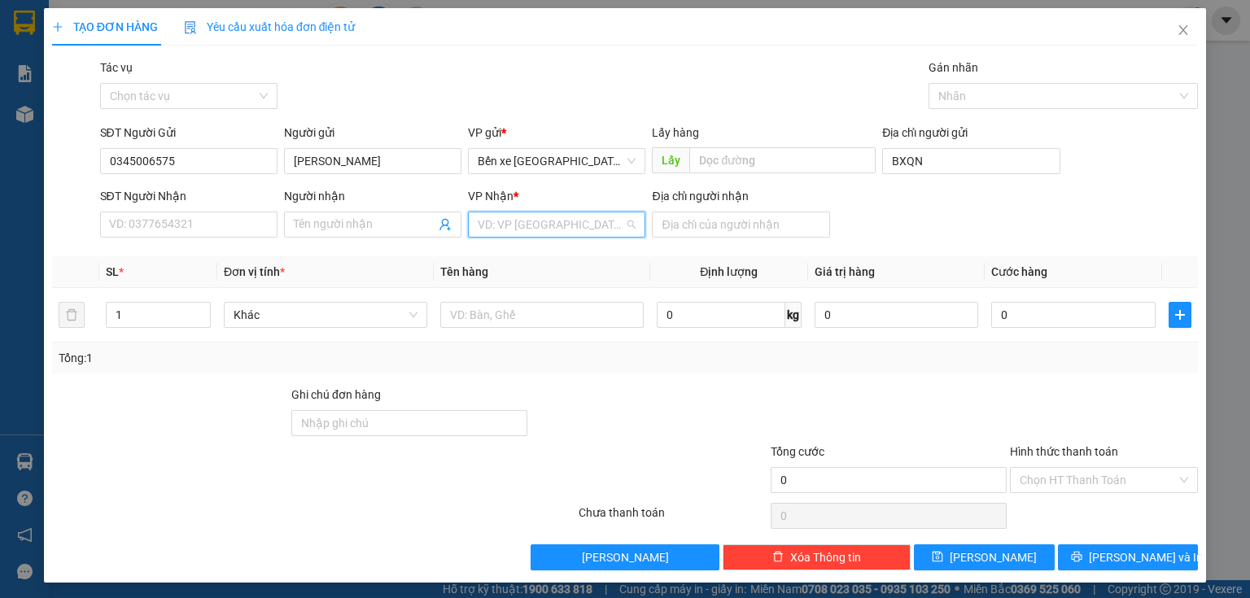
click at [601, 224] on input "search" at bounding box center [551, 224] width 147 height 24
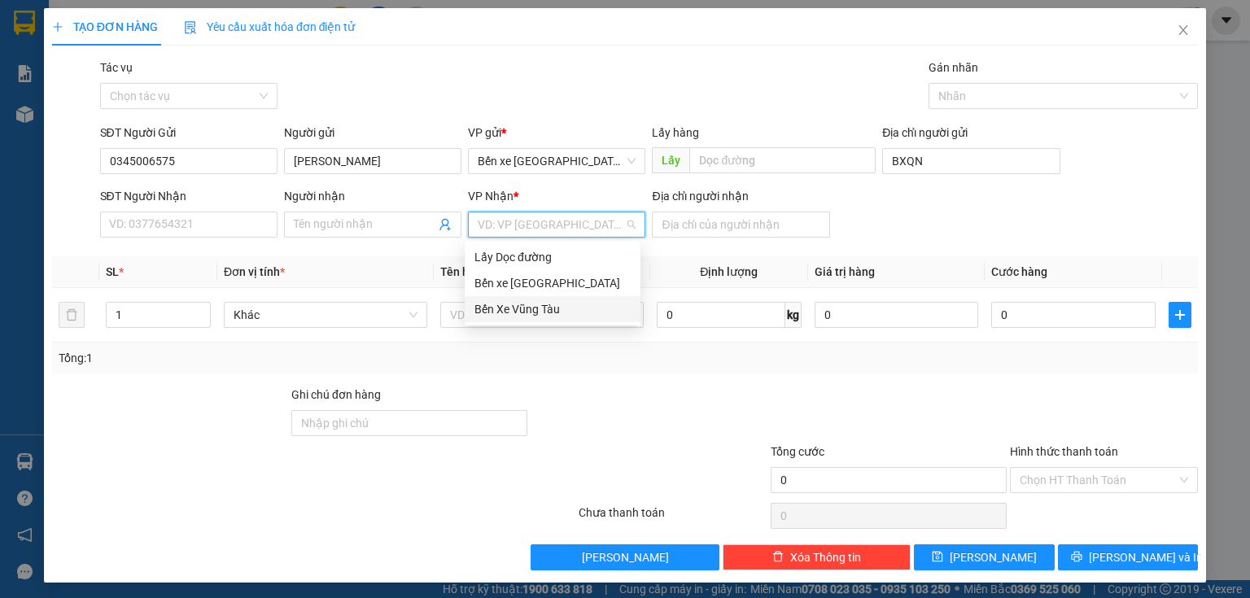
click at [531, 308] on div "Bến Xe Vũng Tàu" at bounding box center [553, 309] width 156 height 18
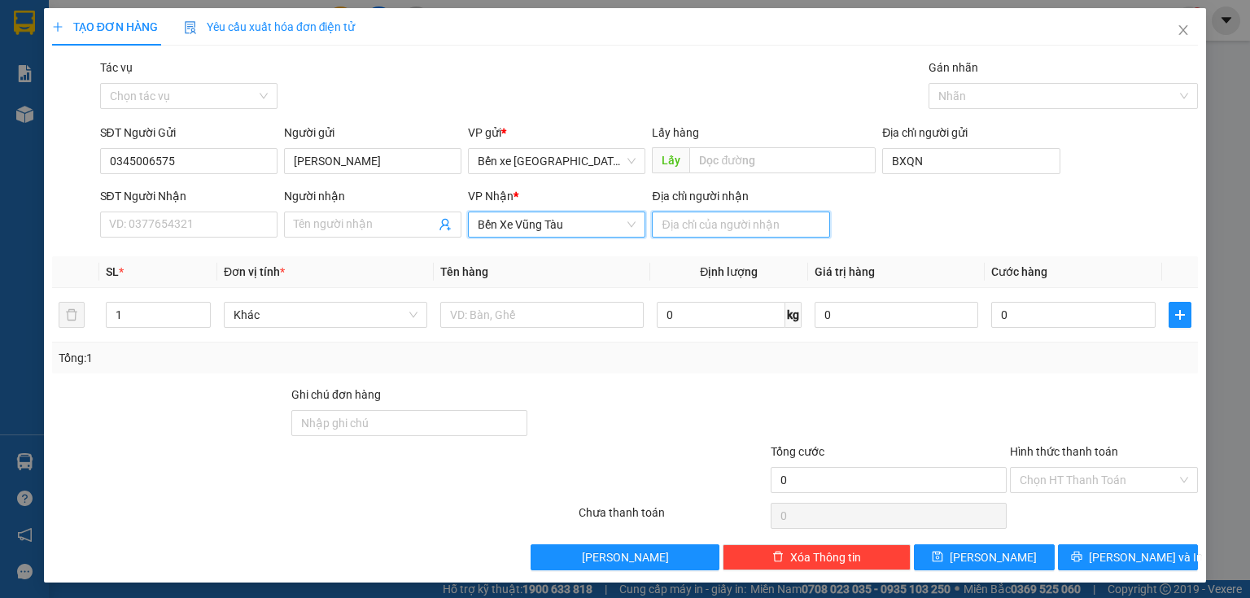
click at [697, 228] on input "Địa chỉ người nhận" at bounding box center [740, 225] width 177 height 26
type input "long thành"
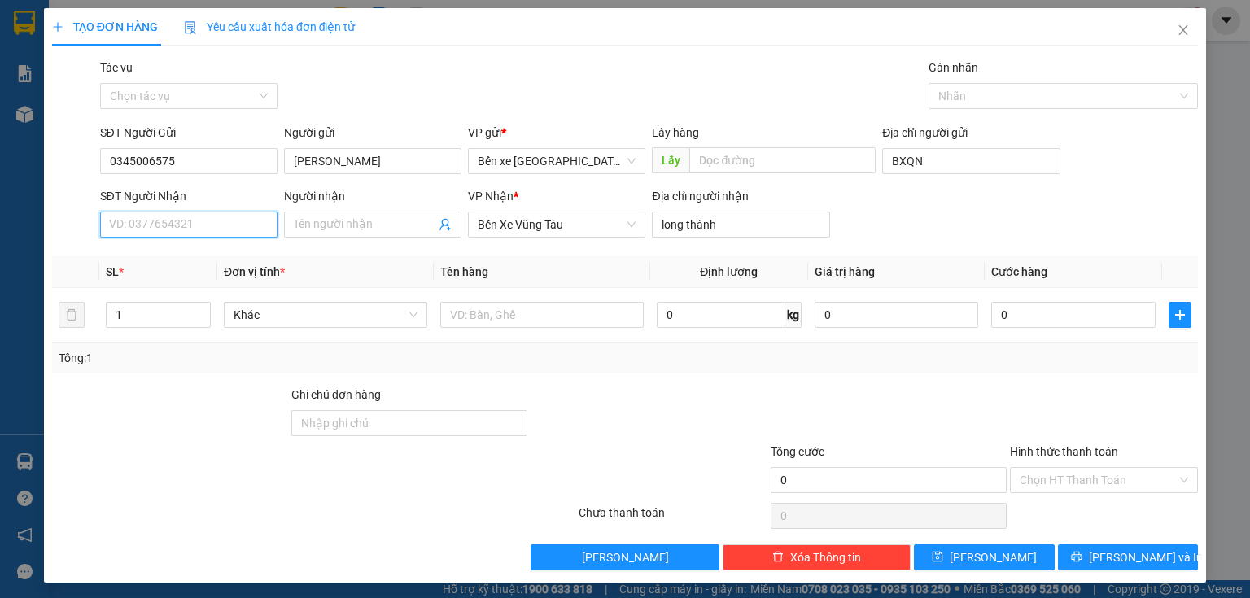
click at [232, 225] on input "SĐT Người Nhận" at bounding box center [188, 225] width 177 height 26
paste input "090 8931830"
click at [130, 221] on input "090 8931830" at bounding box center [188, 225] width 177 height 26
click at [175, 226] on input "0908931830" at bounding box center [188, 225] width 177 height 26
click at [183, 254] on div "0908931830" at bounding box center [187, 257] width 156 height 18
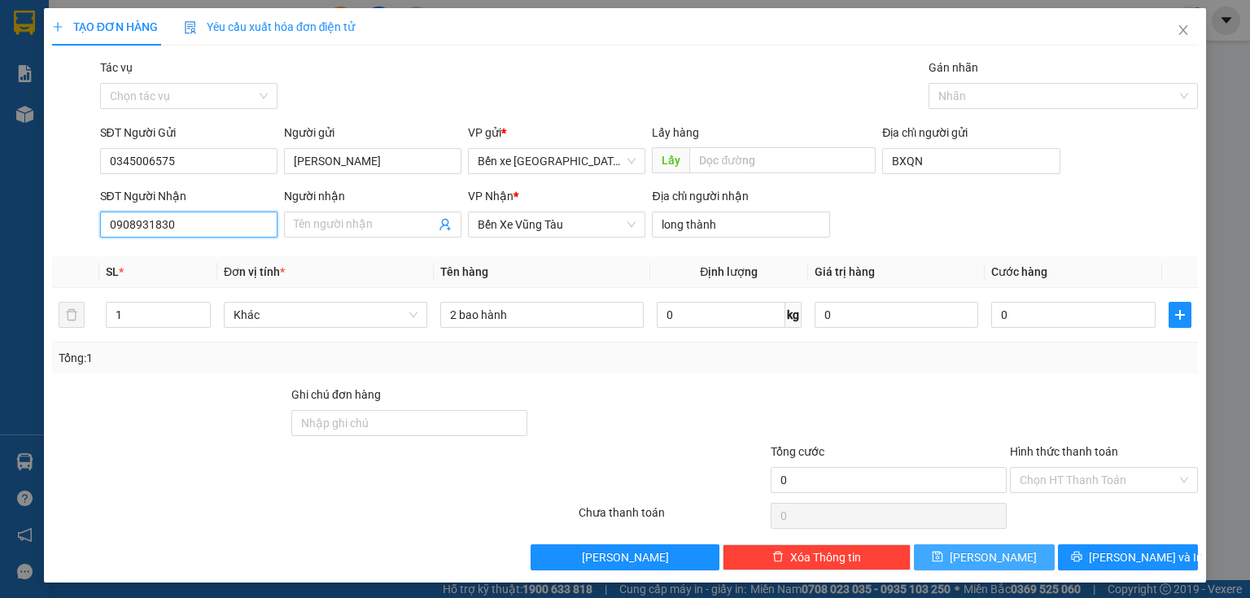
type input "0908931830"
click at [996, 560] on button "[PERSON_NAME]" at bounding box center [984, 558] width 141 height 26
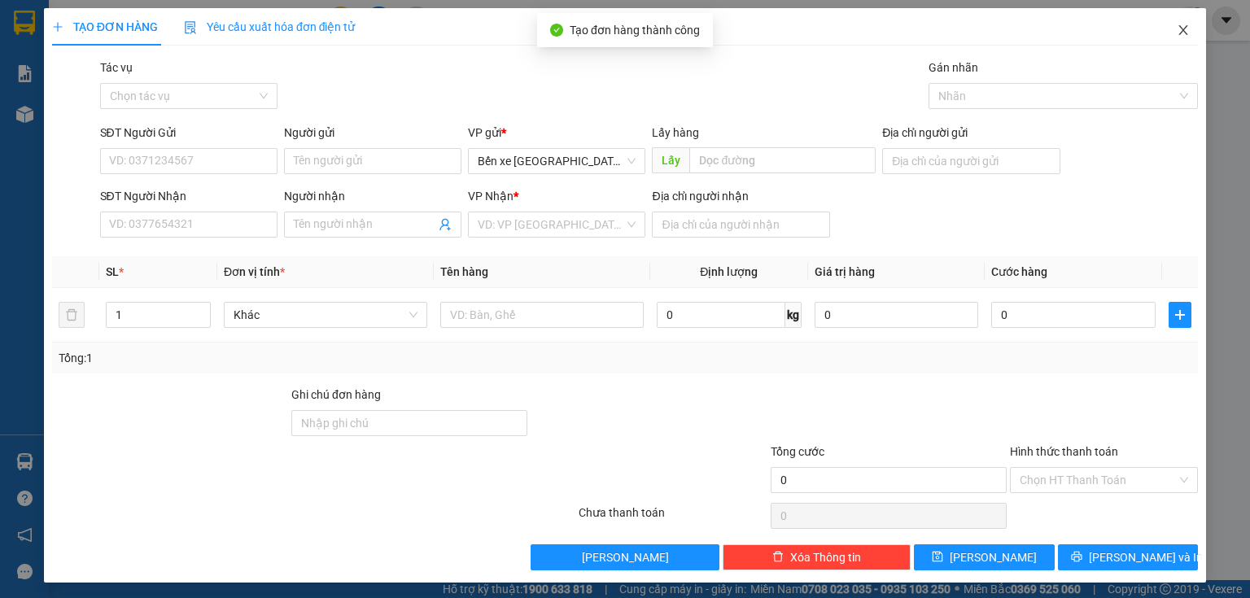
click at [1178, 29] on icon "close" at bounding box center [1183, 30] width 13 height 13
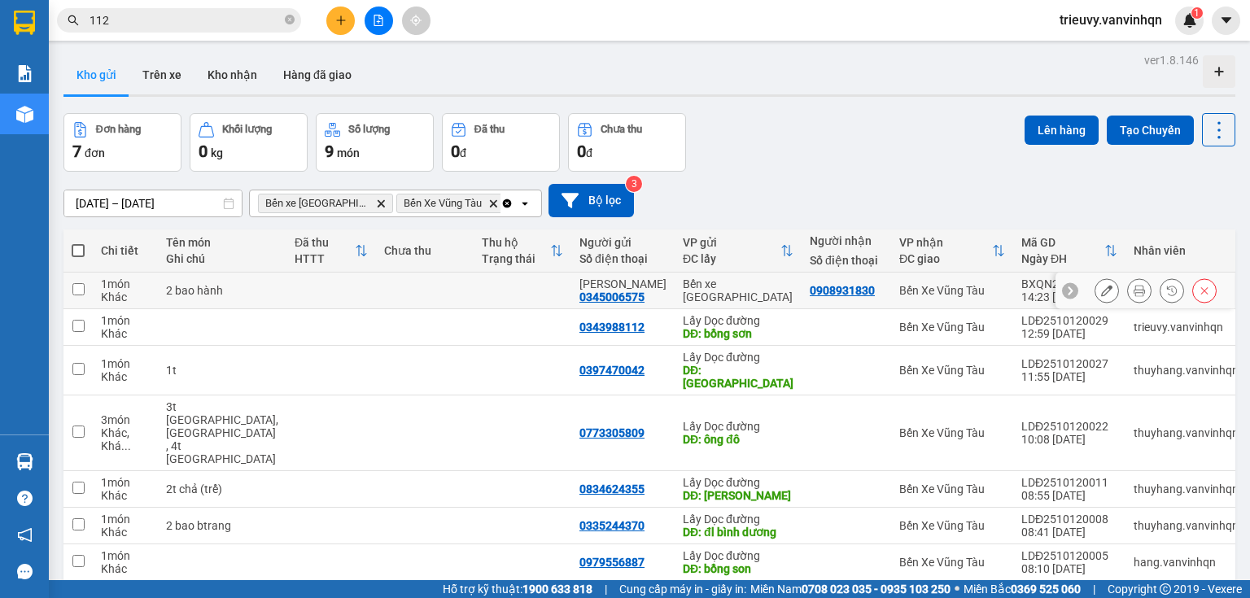
click at [515, 282] on td at bounding box center [523, 291] width 98 height 37
checkbox input "true"
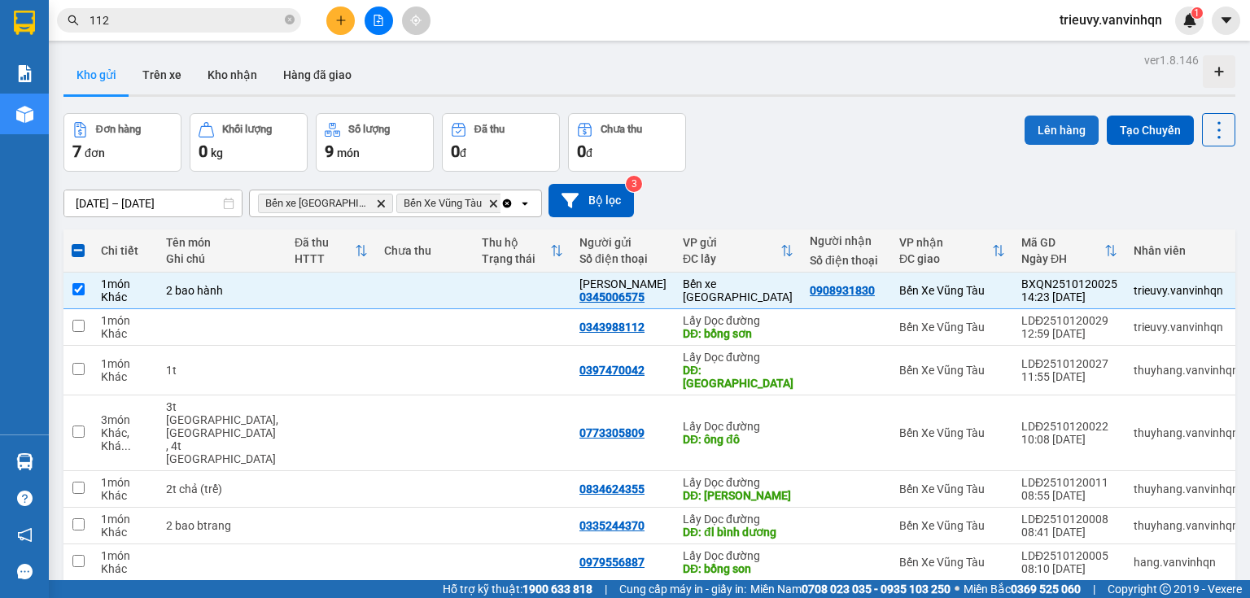
click at [1077, 130] on button "Lên hàng" at bounding box center [1062, 130] width 74 height 29
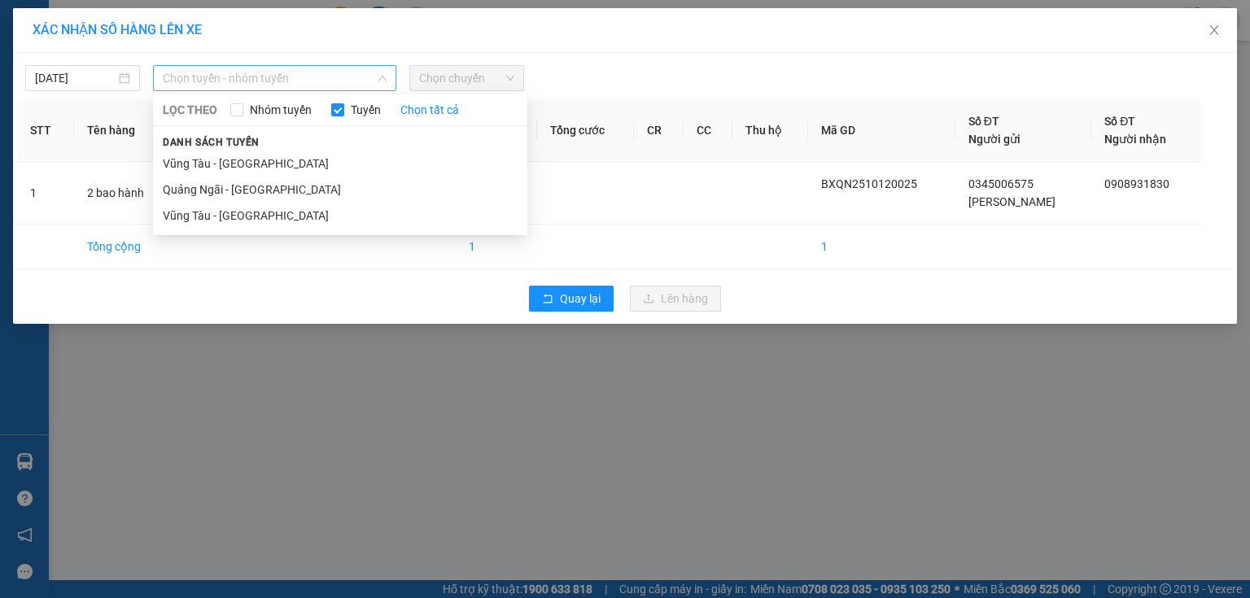
click at [215, 78] on span "Chọn tuyến - nhóm tuyến" at bounding box center [275, 78] width 224 height 24
click at [234, 185] on li "Quảng Ngãi - [GEOGRAPHIC_DATA]" at bounding box center [340, 190] width 374 height 26
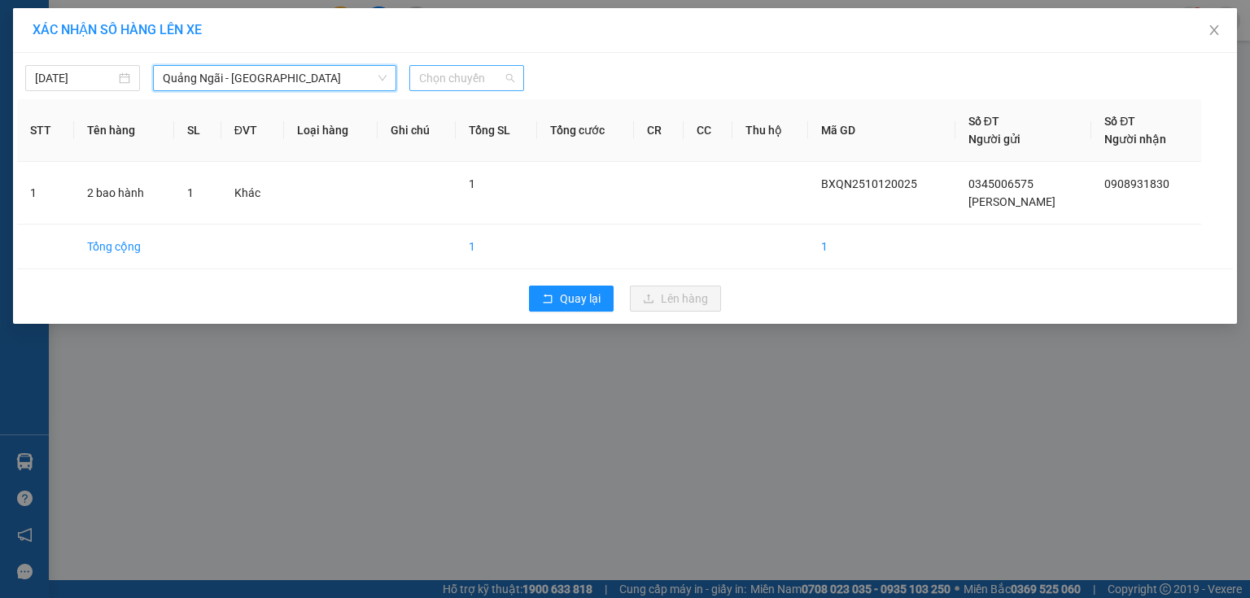
click at [441, 84] on span "Chọn chuyến" at bounding box center [466, 78] width 95 height 24
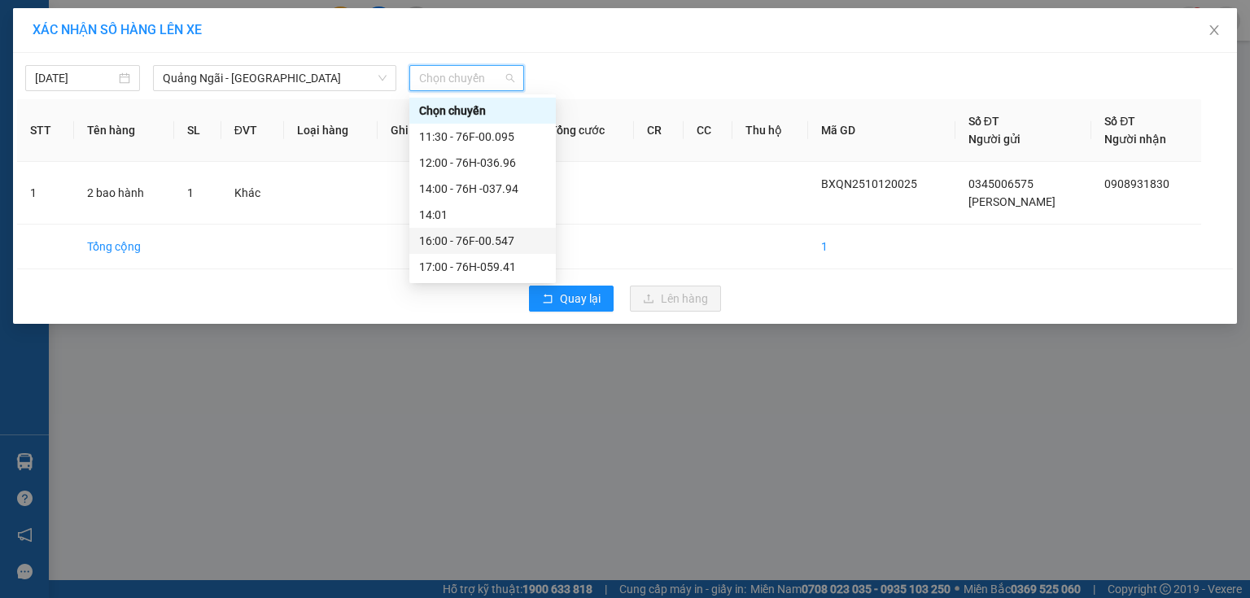
click at [499, 241] on div "16:00 - 76F-00.547" at bounding box center [482, 241] width 127 height 18
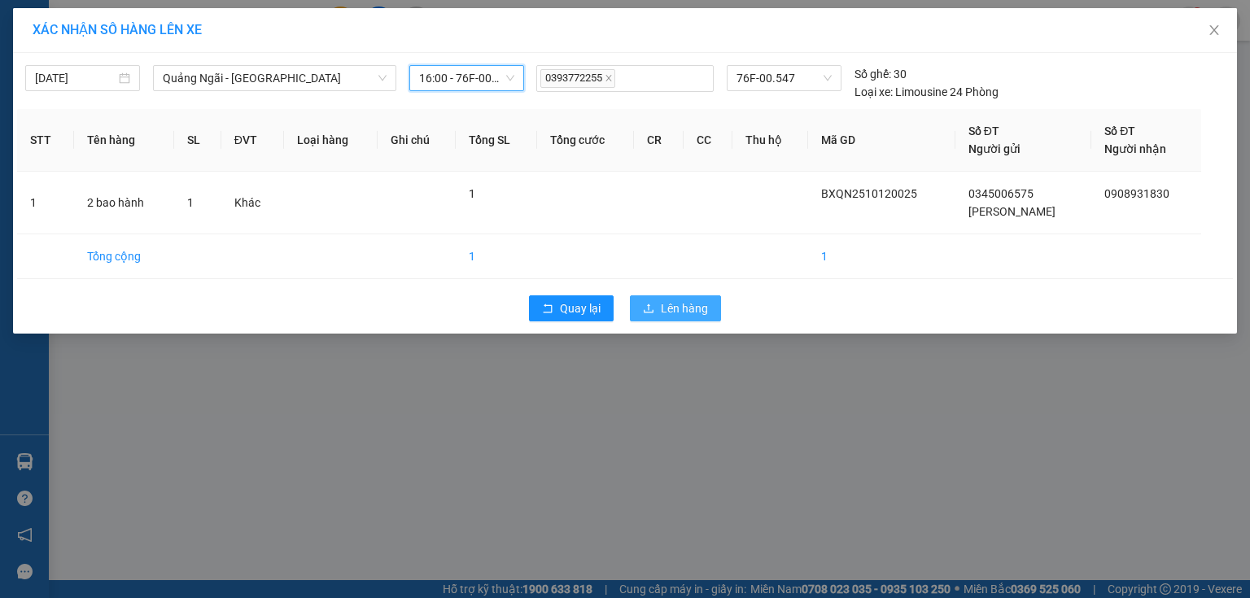
click at [673, 305] on span "Lên hàng" at bounding box center [684, 309] width 47 height 18
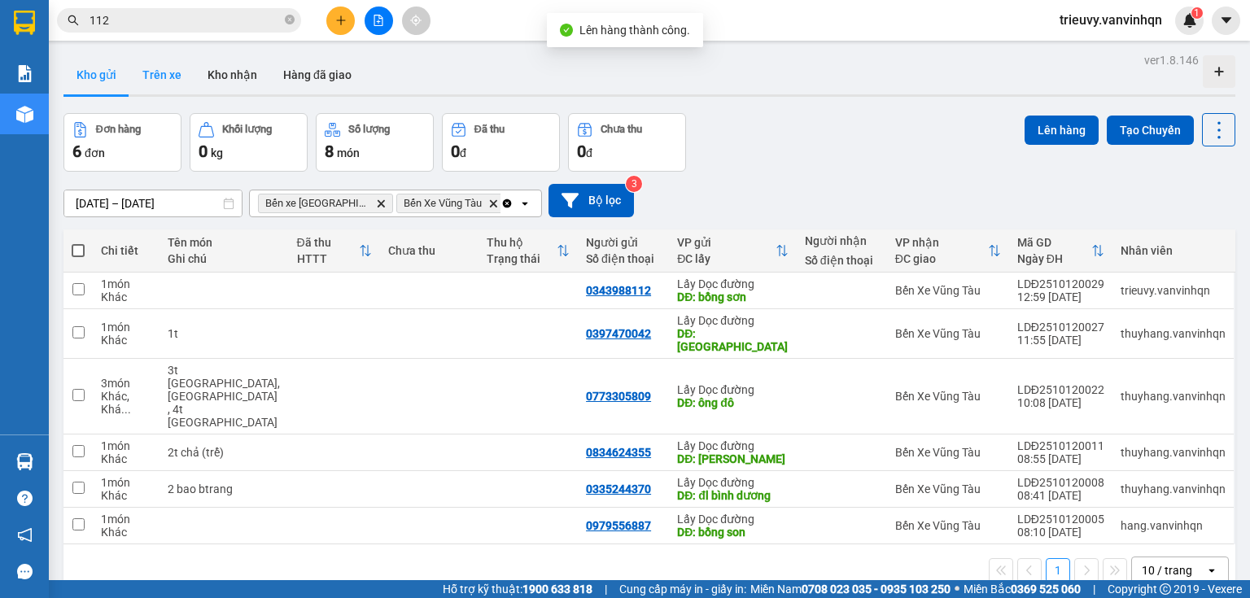
click at [168, 79] on button "Trên xe" at bounding box center [161, 74] width 65 height 39
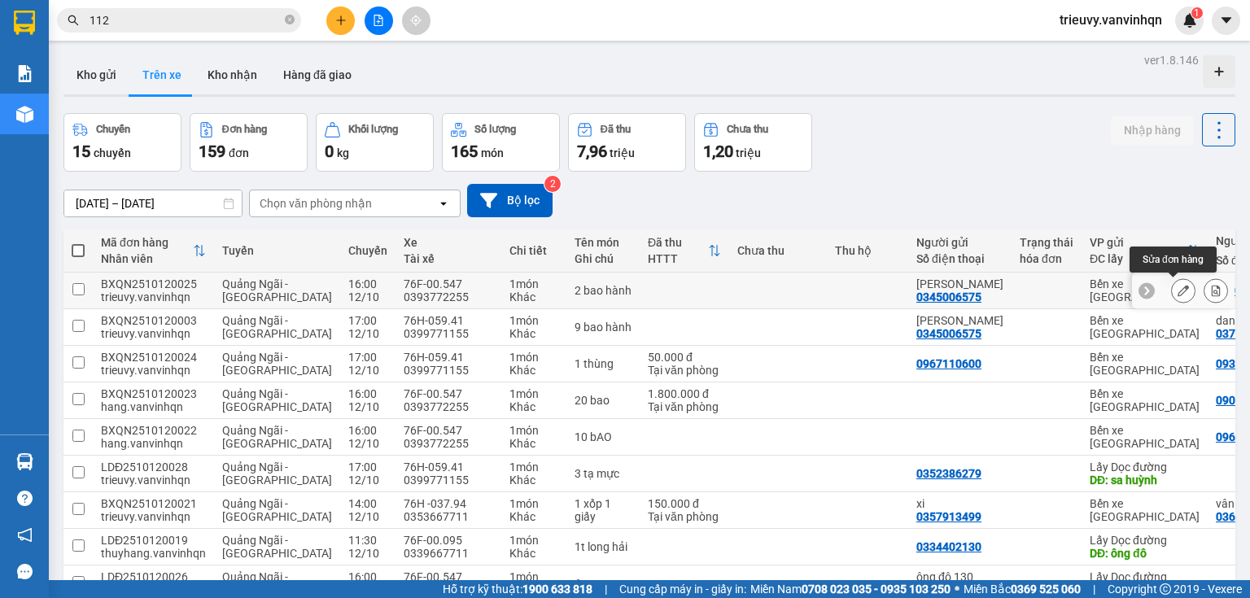
click at [1172, 282] on button at bounding box center [1183, 291] width 23 height 28
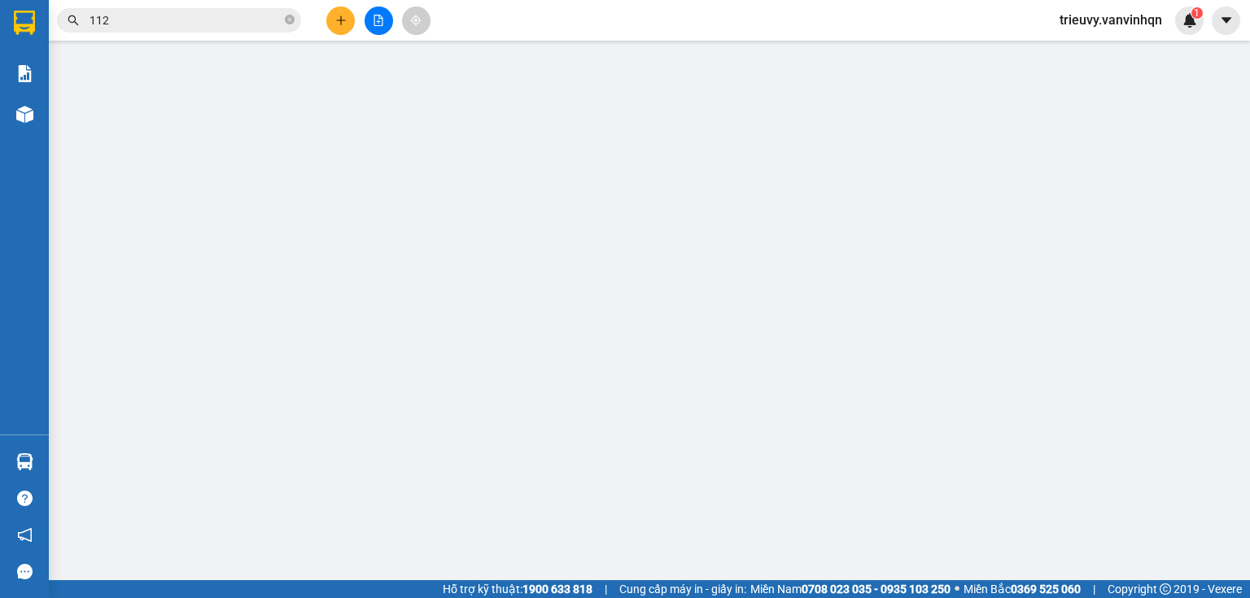
type input "0345006575"
type input "[PERSON_NAME]"
type input "BXQN"
type input "0908931830"
type input "long thành"
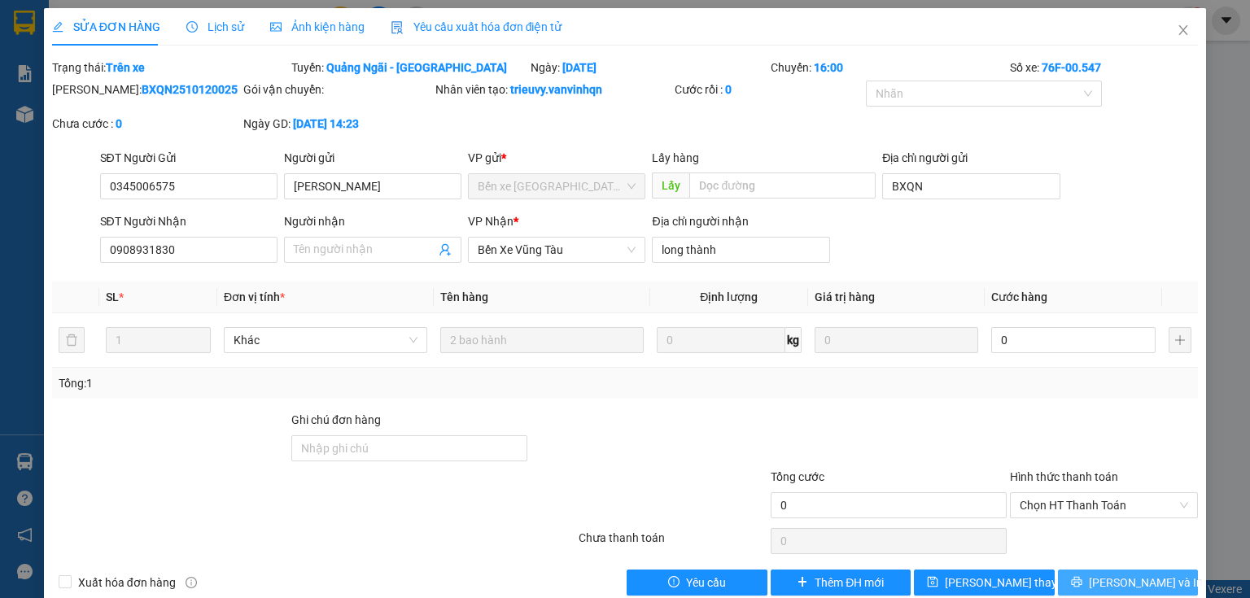
click at [1083, 577] on icon "printer" at bounding box center [1076, 581] width 11 height 11
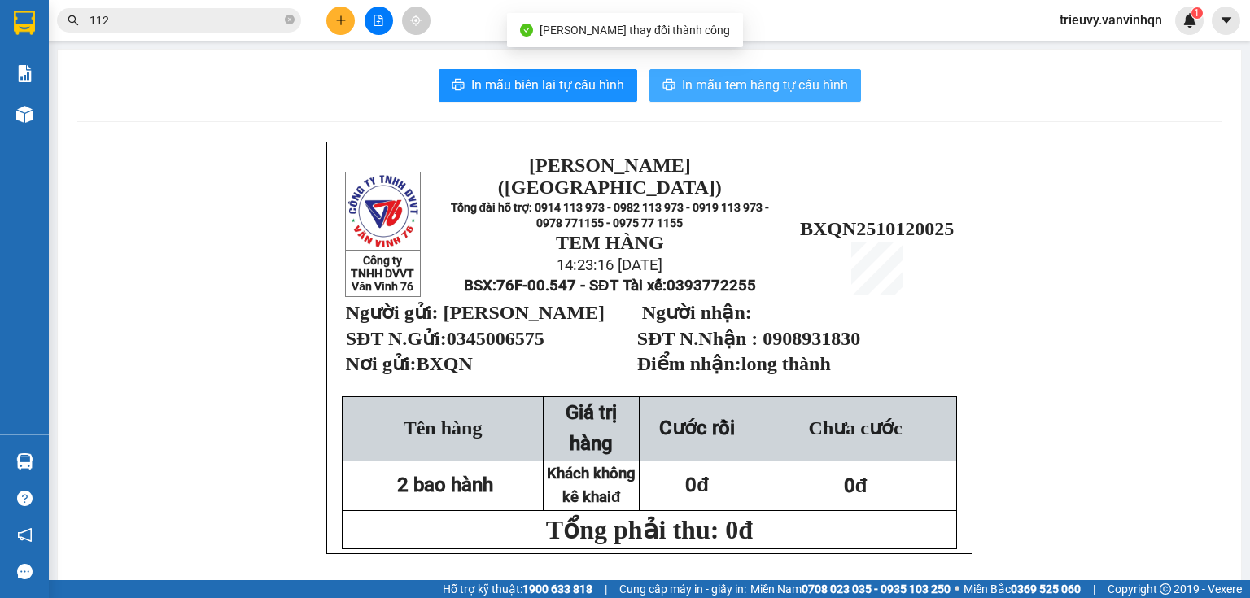
click at [690, 85] on span "In mẫu tem hàng tự cấu hình" at bounding box center [765, 85] width 166 height 20
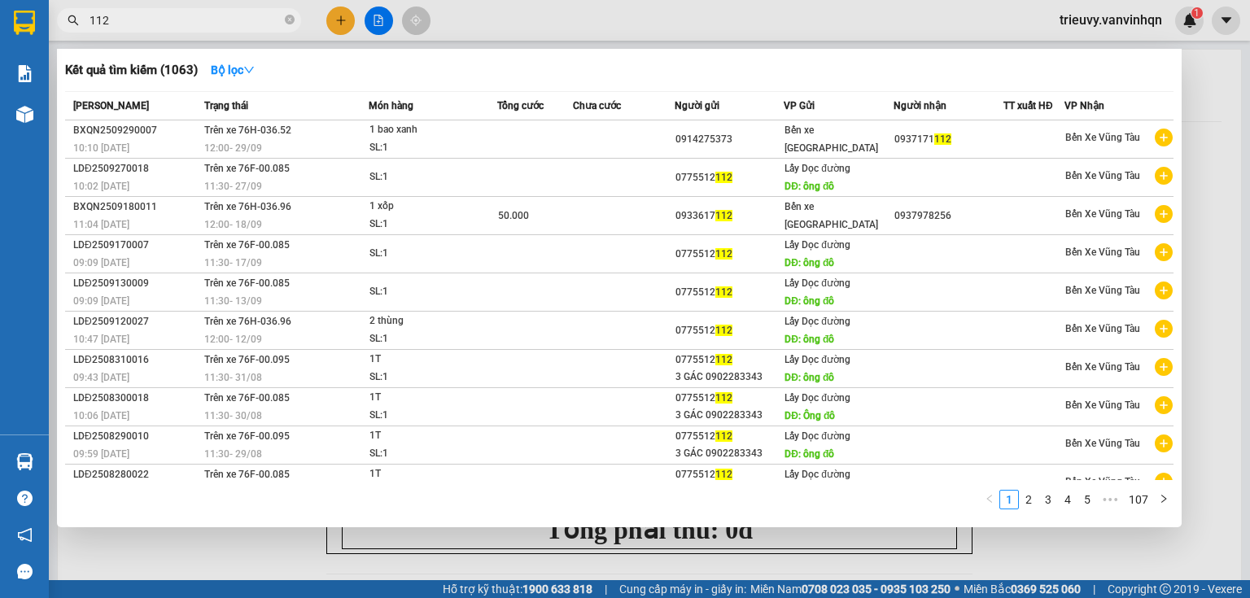
click at [247, 17] on input "112" at bounding box center [186, 20] width 192 height 18
type input "1"
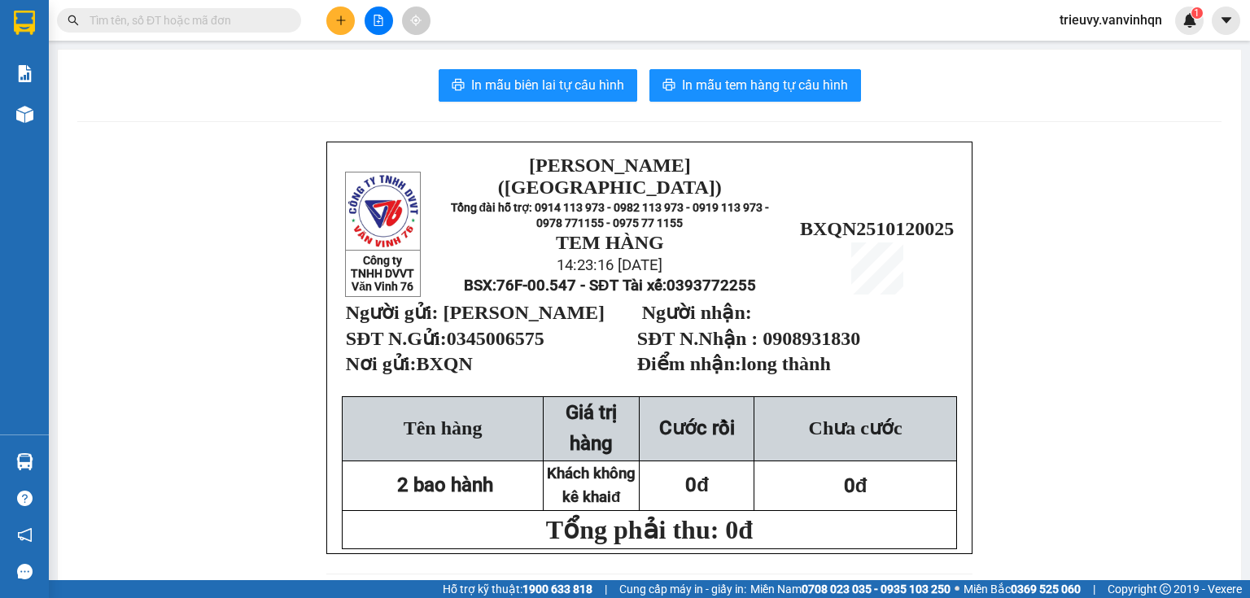
drag, startPoint x: 127, startPoint y: 50, endPoint x: 142, endPoint y: 16, distance: 36.5
paste input "090 8931830"
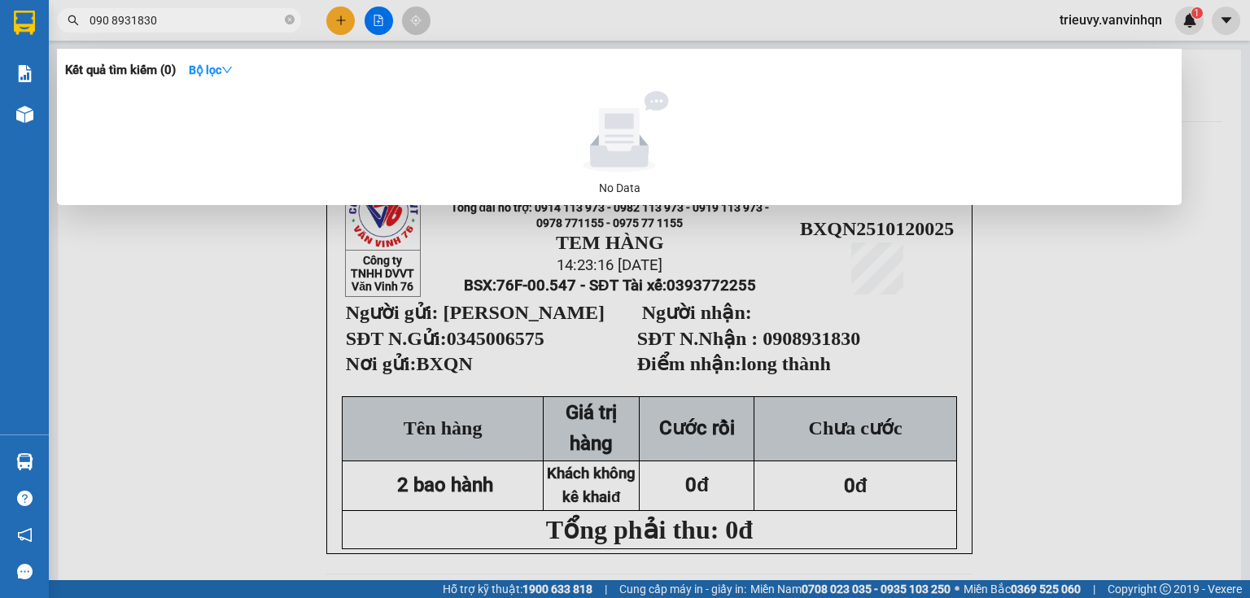
click at [111, 15] on input "090 8931830" at bounding box center [186, 20] width 192 height 18
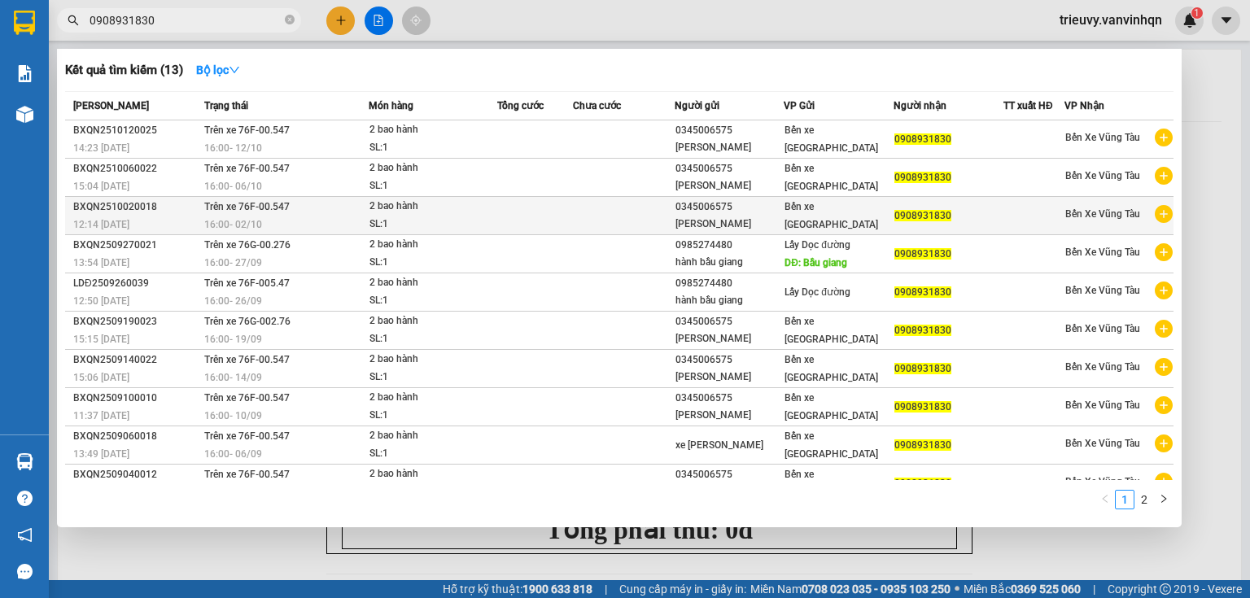
type input "0908931830"
click at [910, 213] on span "0908931830" at bounding box center [923, 215] width 57 height 11
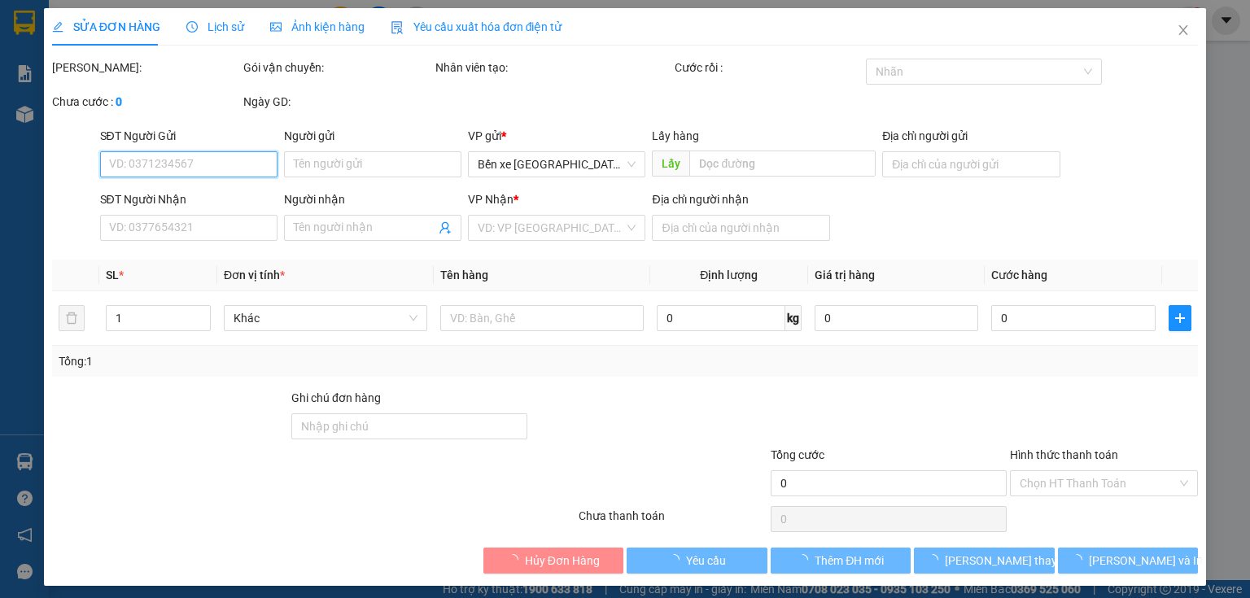
type input "0345006575"
type input "[PERSON_NAME]"
type input "BXQN"
type input "0908931830"
type input "long thành"
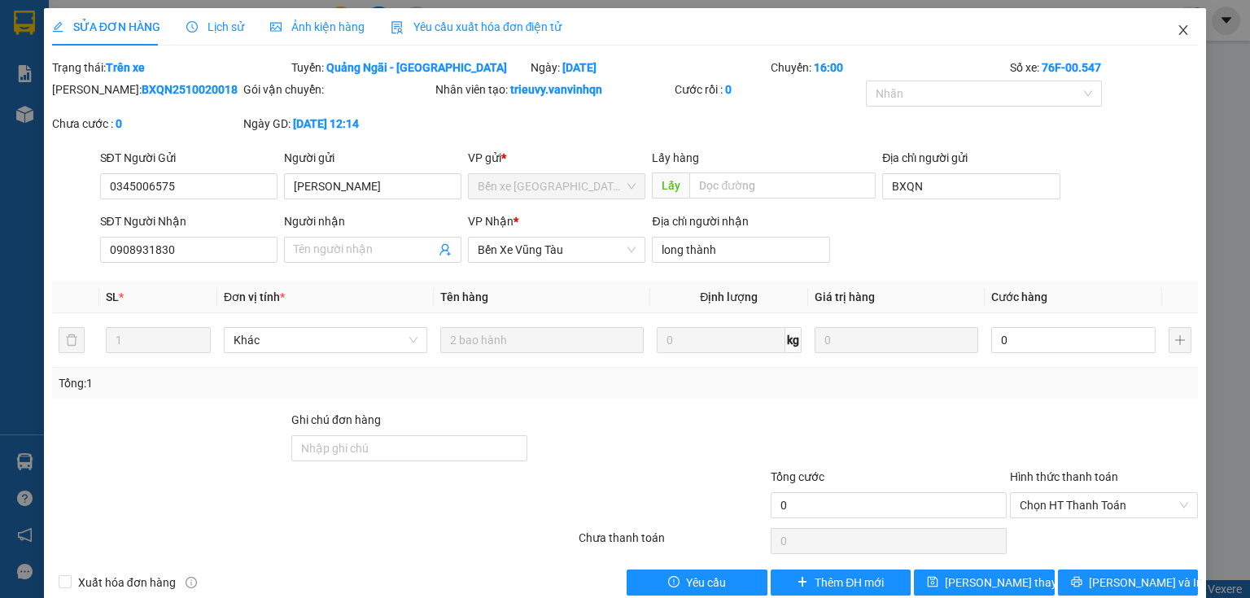
click at [1179, 24] on icon "close" at bounding box center [1183, 30] width 13 height 13
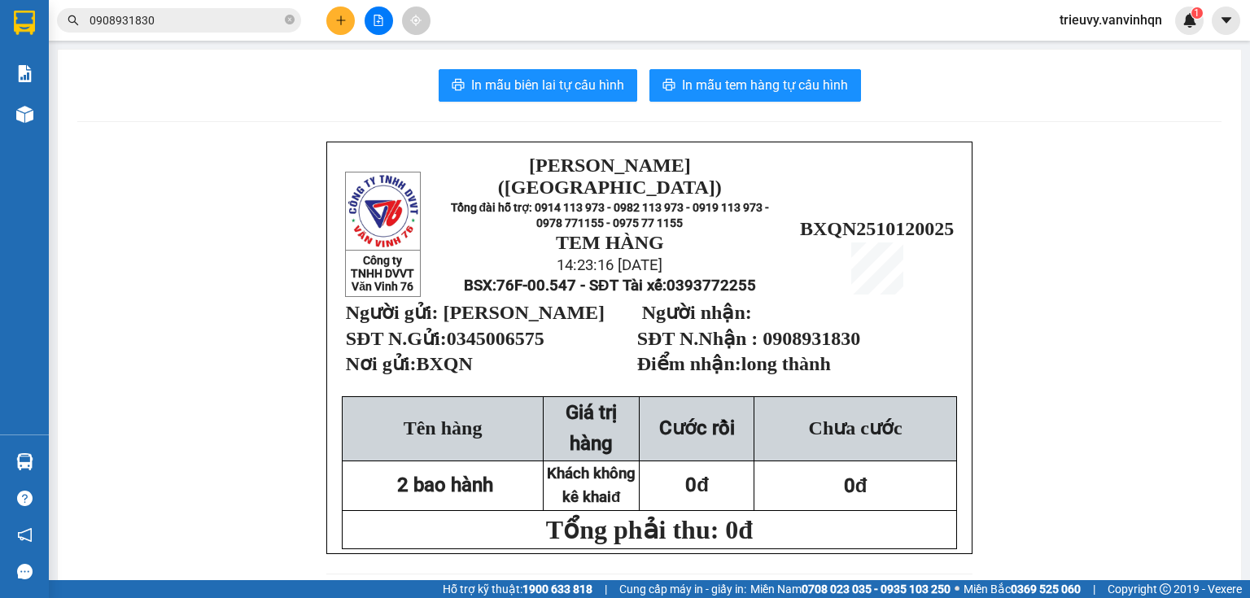
click at [348, 15] on button at bounding box center [340, 21] width 28 height 28
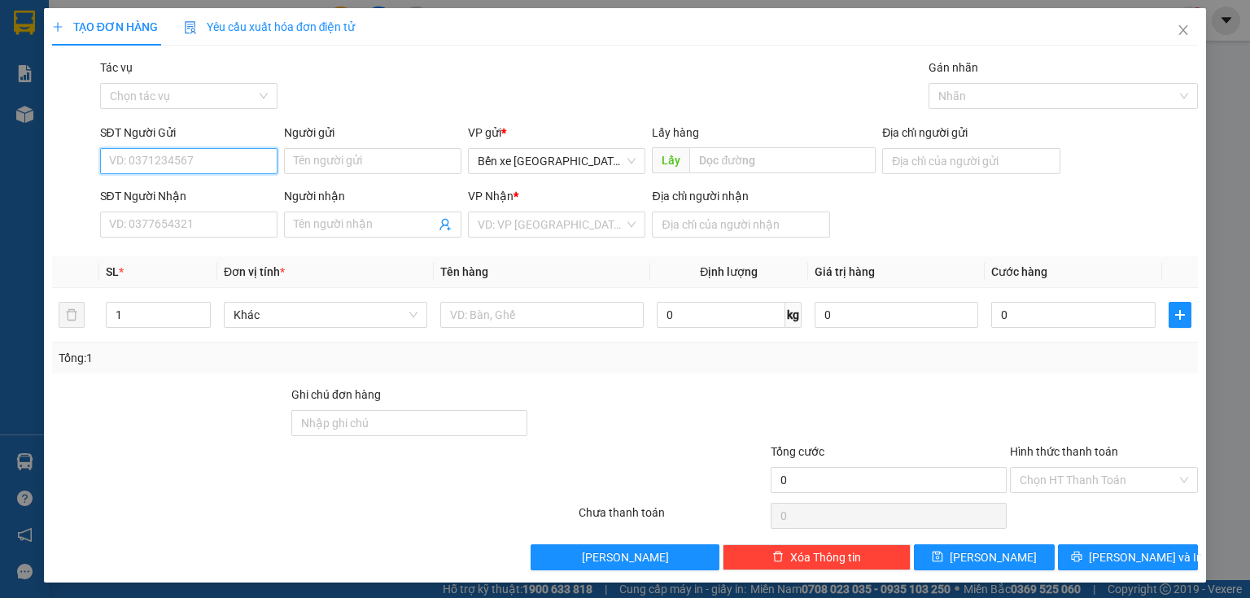
click at [258, 163] on input "SĐT Người Gửi" at bounding box center [188, 161] width 177 height 26
click at [244, 227] on input "SĐT Người Nhận" at bounding box center [188, 225] width 177 height 26
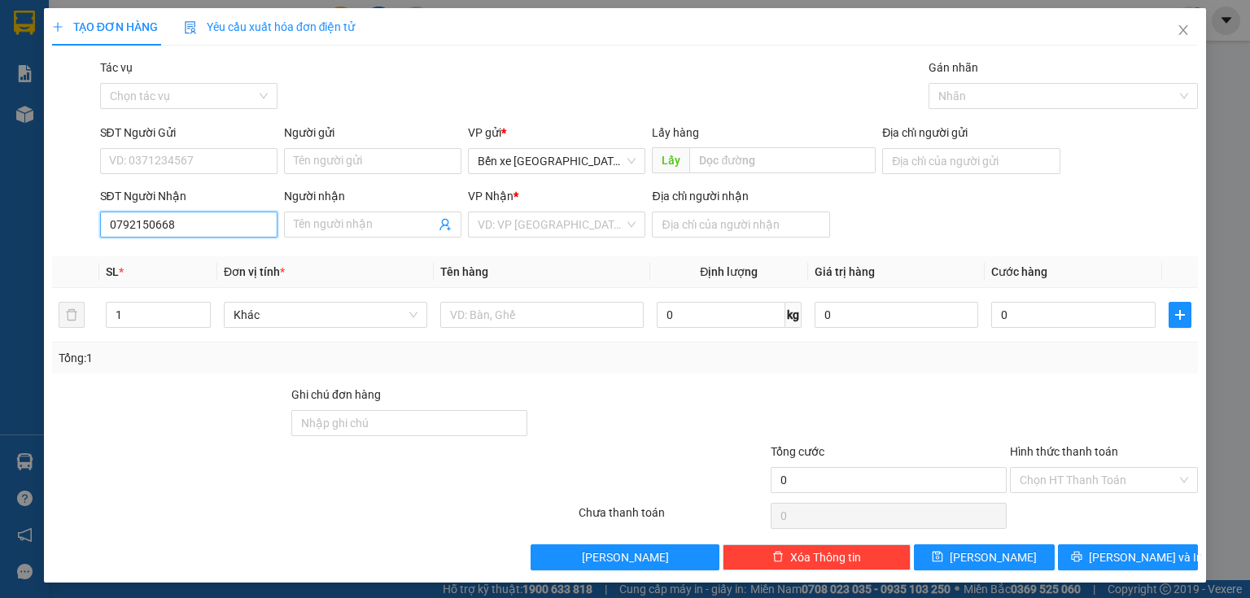
click at [125, 225] on input "0792150668" at bounding box center [188, 225] width 177 height 26
click at [146, 221] on input "0792150668" at bounding box center [188, 225] width 177 height 26
type input "0792150668"
click at [178, 153] on input "SĐT Người Gửi" at bounding box center [188, 161] width 177 height 26
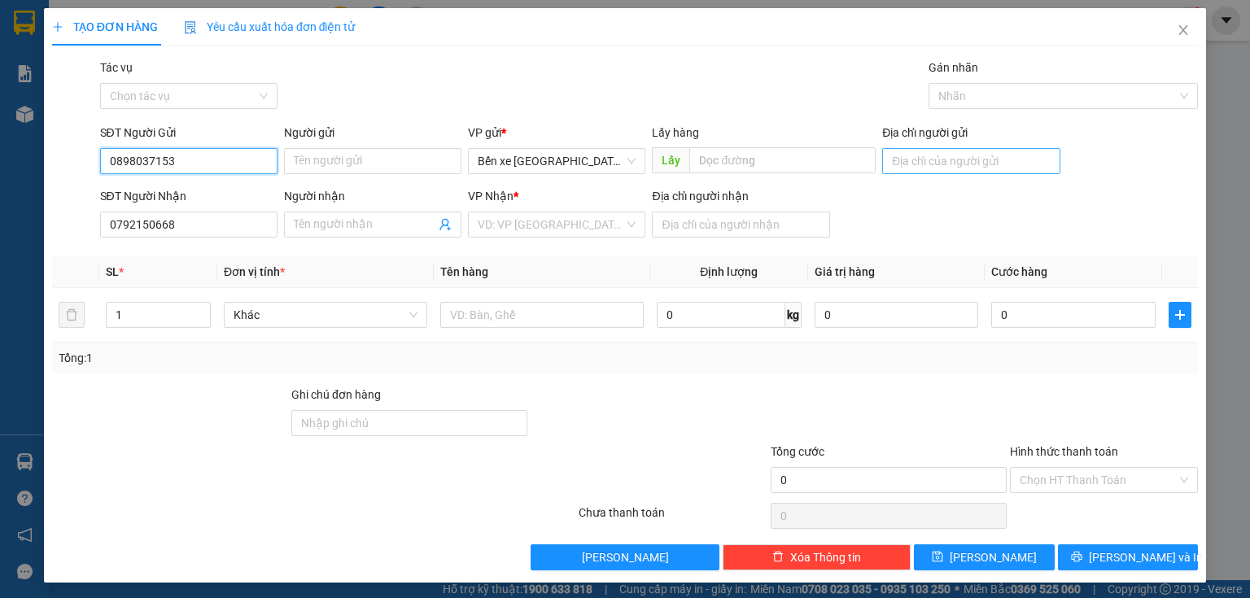
type input "0898037153"
click at [905, 161] on input "Địa chỉ người gửi" at bounding box center [970, 161] width 177 height 26
type input "BXQN"
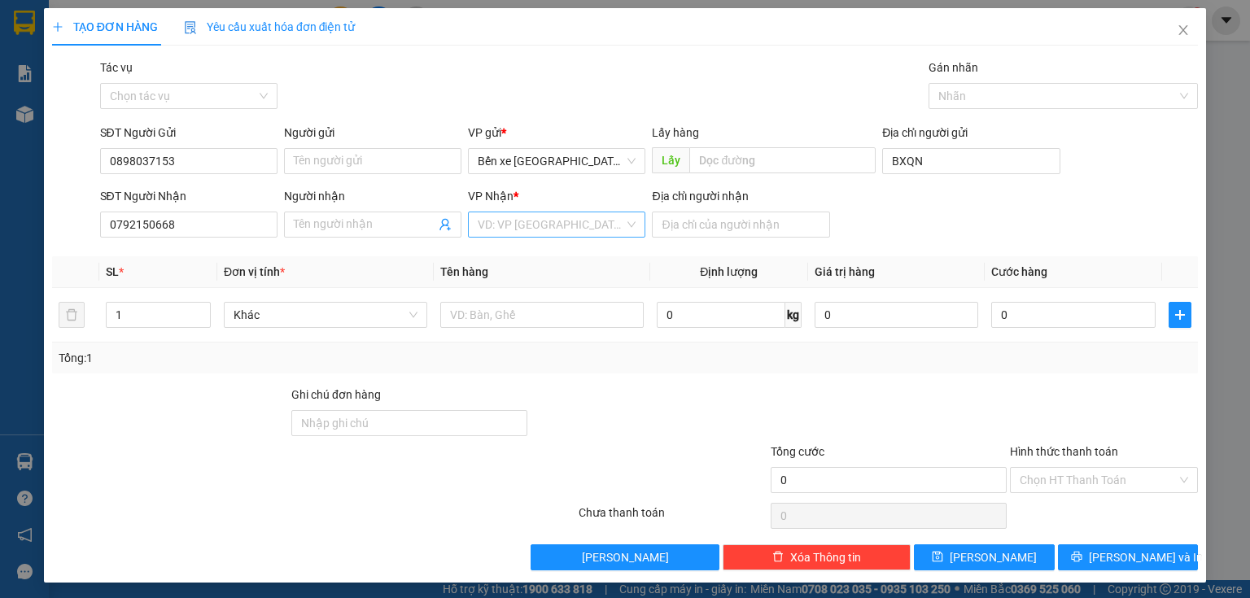
click at [616, 228] on input "search" at bounding box center [551, 224] width 147 height 24
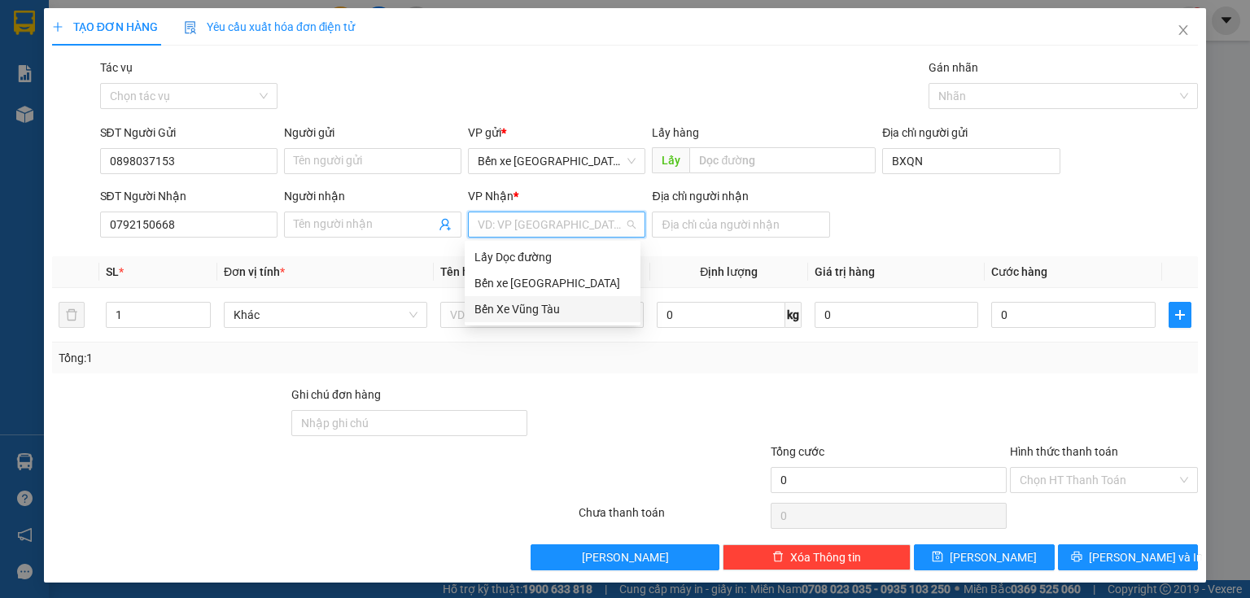
click at [537, 308] on div "Bến Xe Vũng Tàu" at bounding box center [553, 309] width 156 height 18
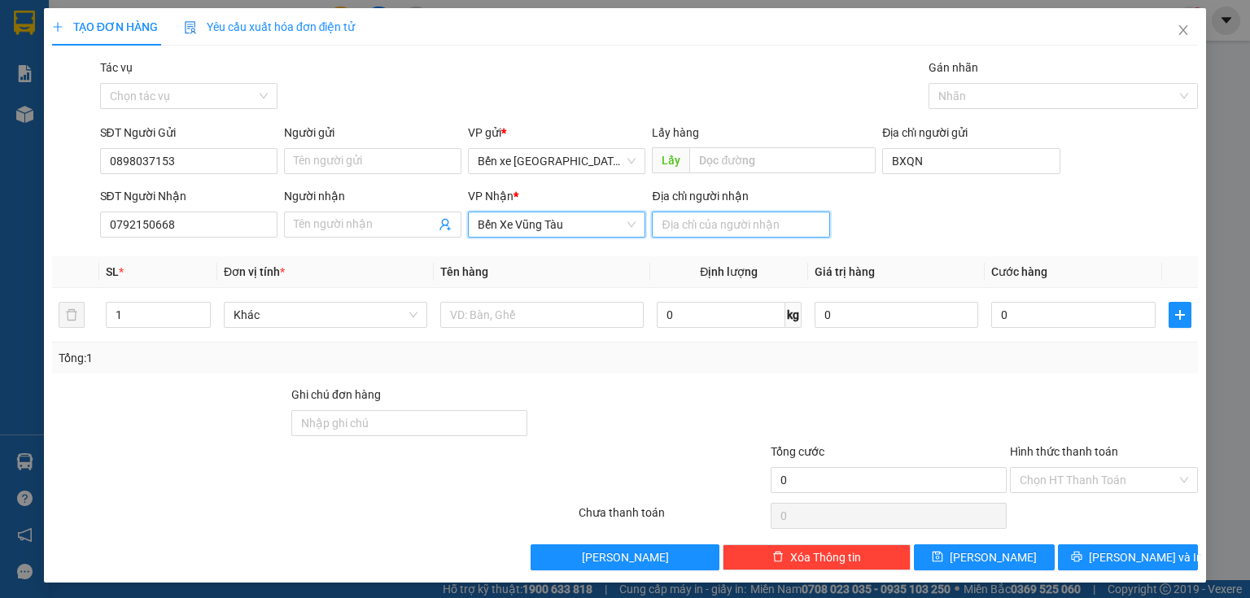
click at [694, 228] on input "Địa chỉ người nhận" at bounding box center [740, 225] width 177 height 26
type input "nhơn trạch"
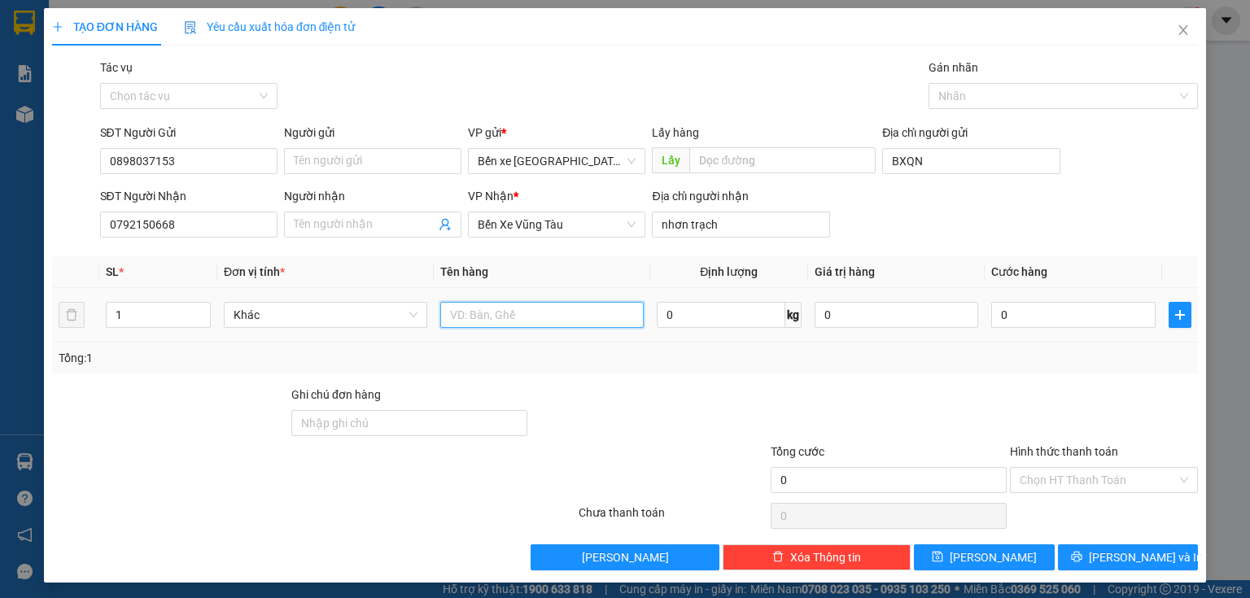
click at [590, 307] on input "text" at bounding box center [542, 315] width 204 height 26
type input "1t nhỏ"
click at [1045, 316] on input "0" at bounding box center [1074, 315] width 164 height 26
type input "5"
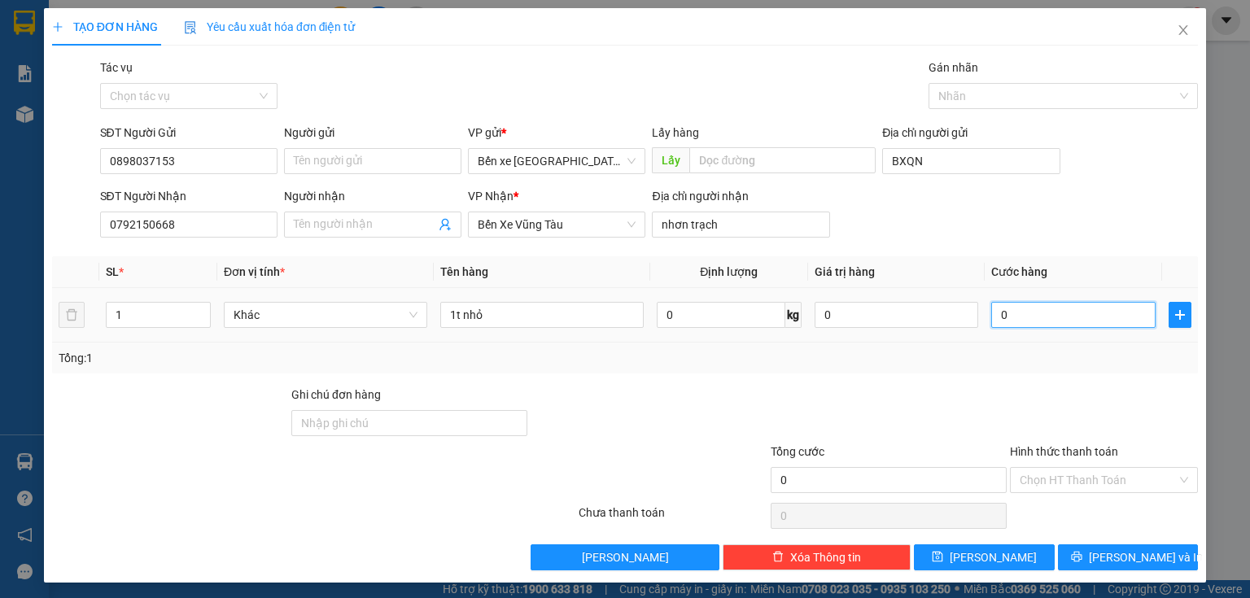
type input "5"
type input "50"
type input "50.000"
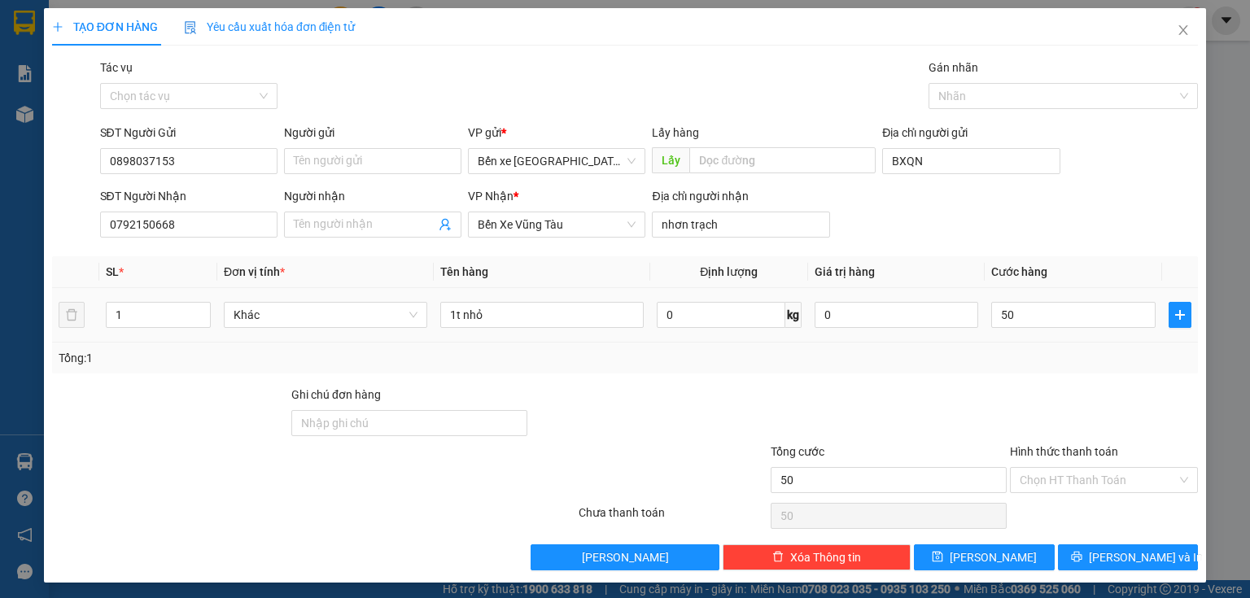
type input "50.000"
click at [1009, 440] on div at bounding box center [1104, 414] width 191 height 57
drag, startPoint x: 1057, startPoint y: 477, endPoint x: 1057, endPoint y: 495, distance: 17.9
click at [1057, 479] on input "Hình thức thanh toán" at bounding box center [1098, 480] width 157 height 24
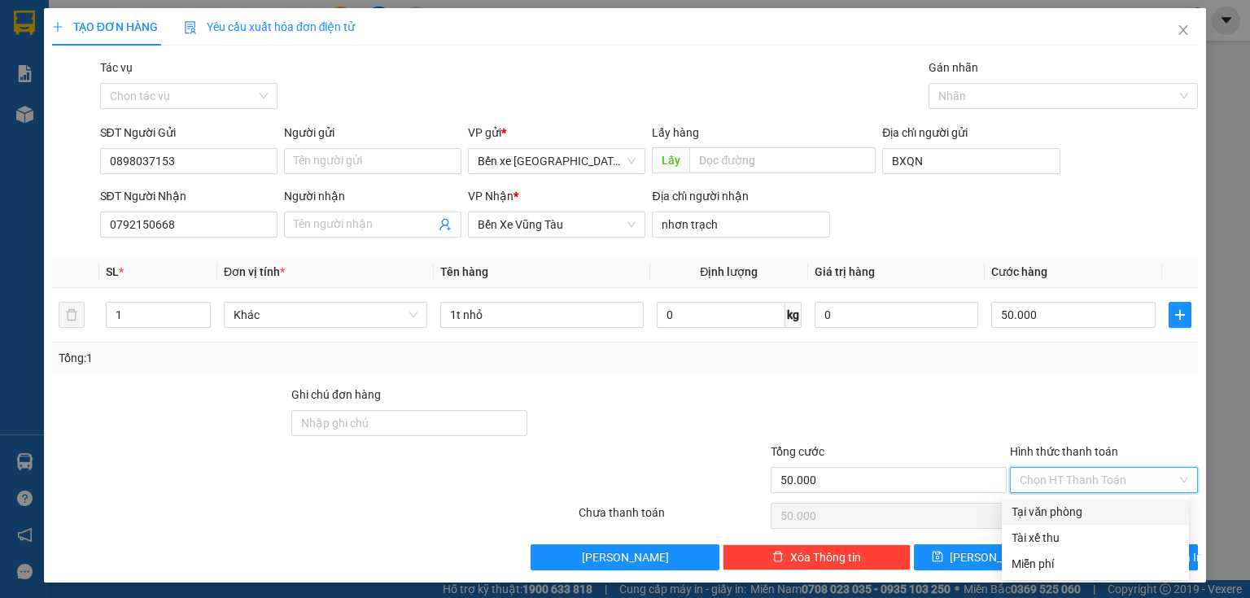
click at [1057, 507] on div "Tại văn phòng" at bounding box center [1096, 512] width 168 height 18
type input "0"
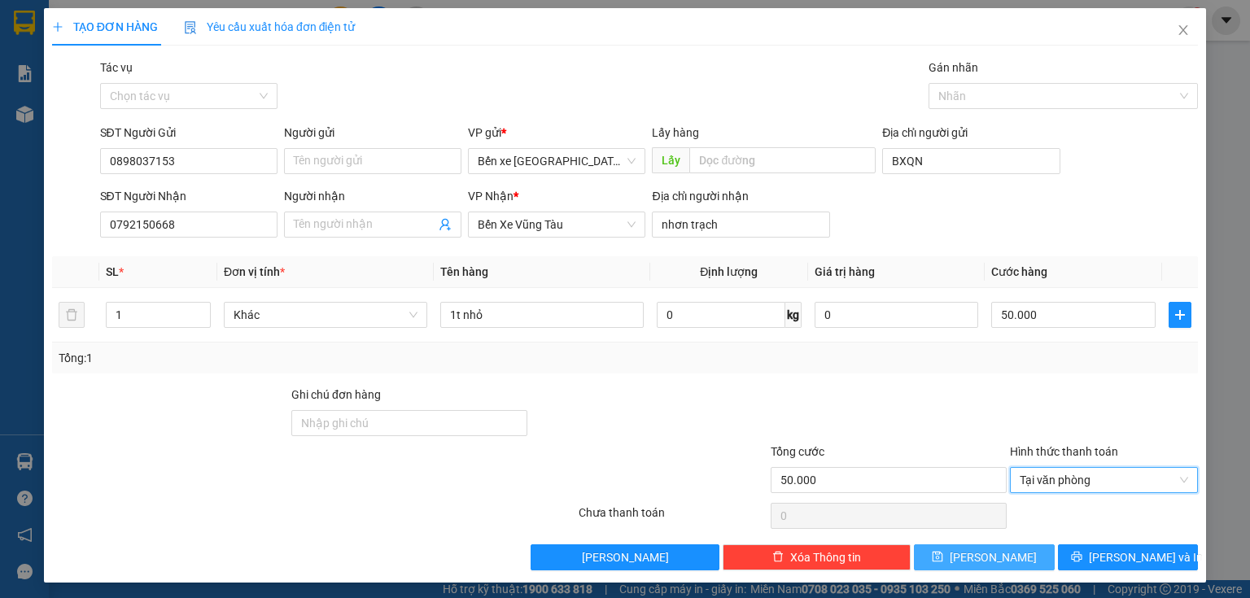
click at [1006, 550] on button "[PERSON_NAME]" at bounding box center [984, 558] width 141 height 26
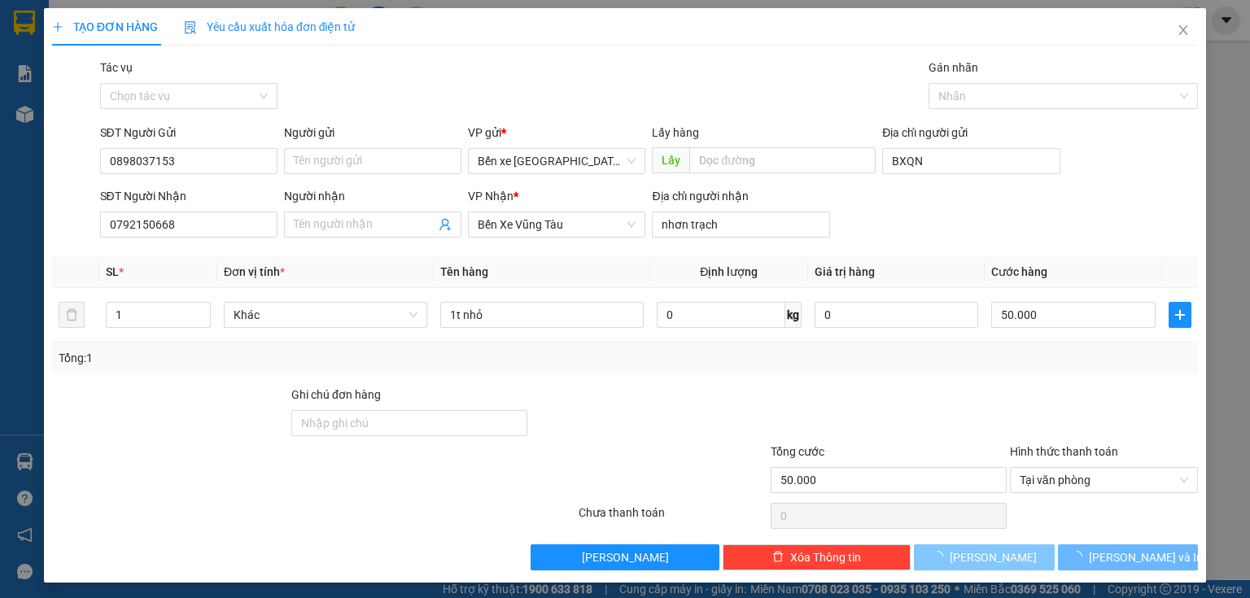
type input "0"
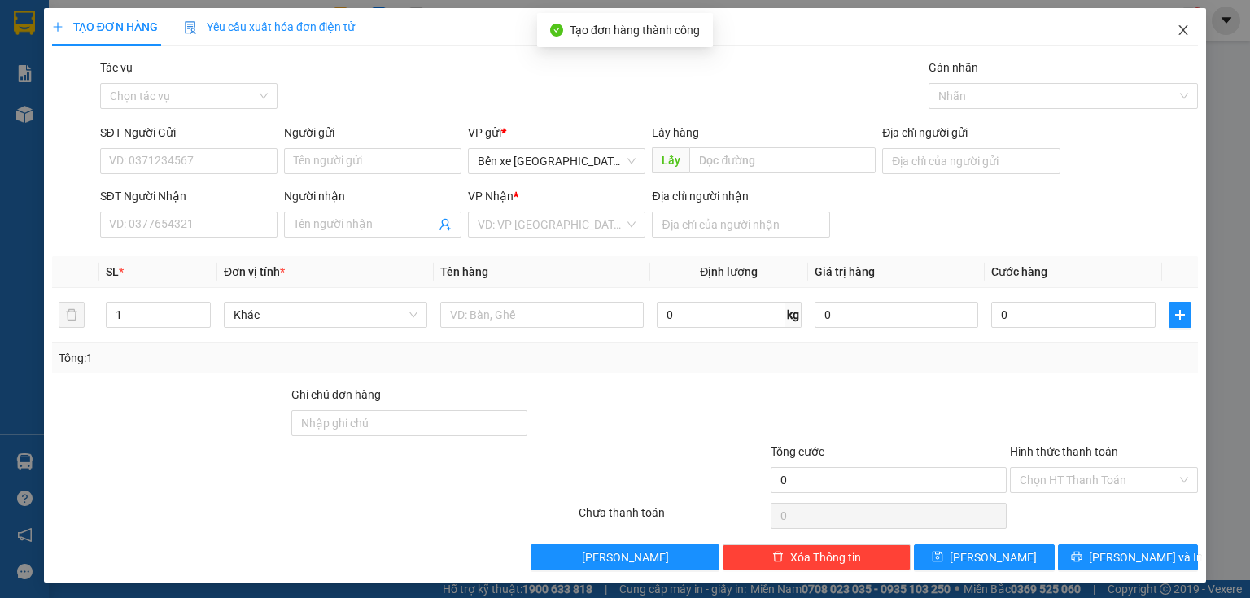
click at [1179, 23] on span "Close" at bounding box center [1184, 31] width 46 height 46
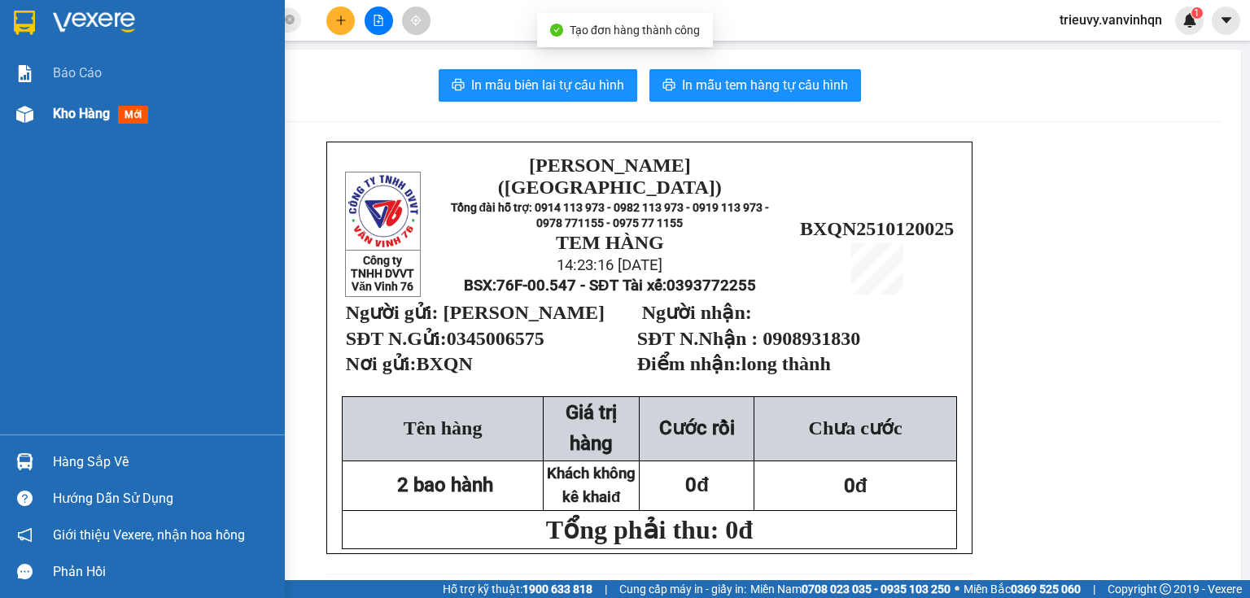
click at [47, 111] on div "Kho hàng mới" at bounding box center [142, 114] width 285 height 41
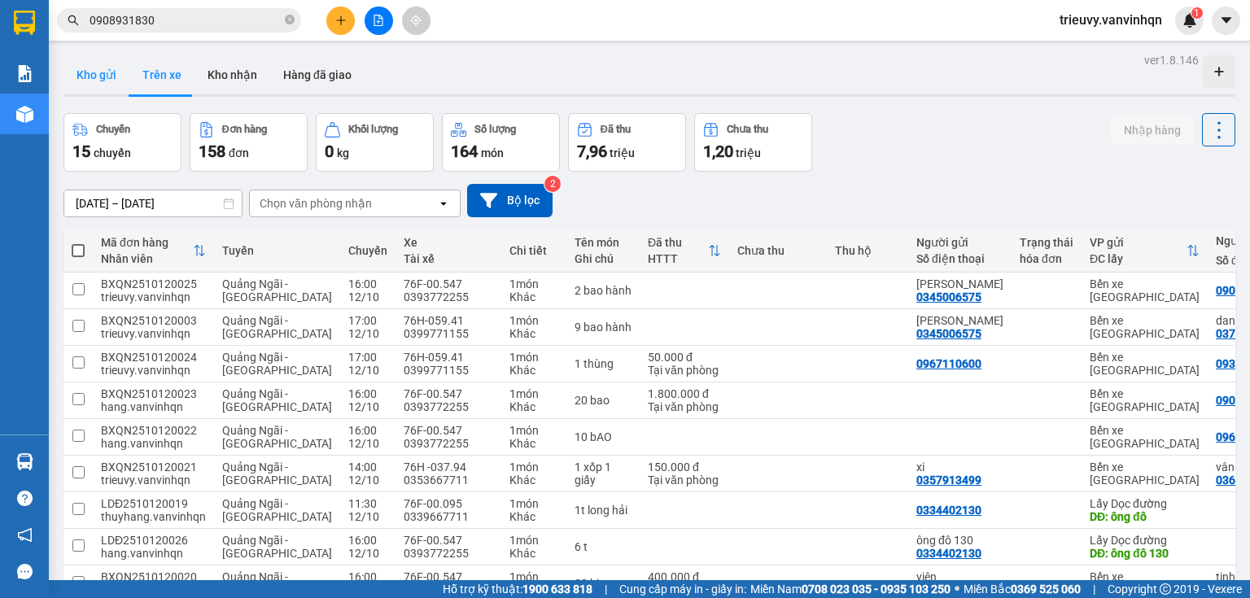
click at [115, 86] on button "Kho gửi" at bounding box center [96, 74] width 66 height 39
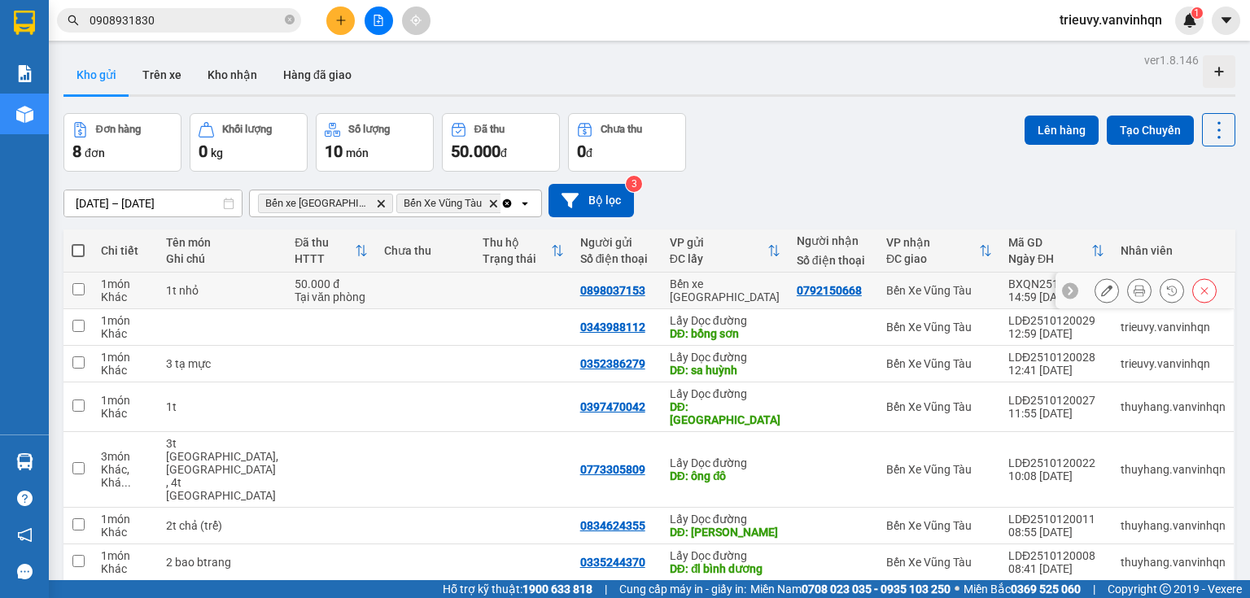
click at [295, 293] on div "Tại văn phòng" at bounding box center [331, 297] width 73 height 13
checkbox input "true"
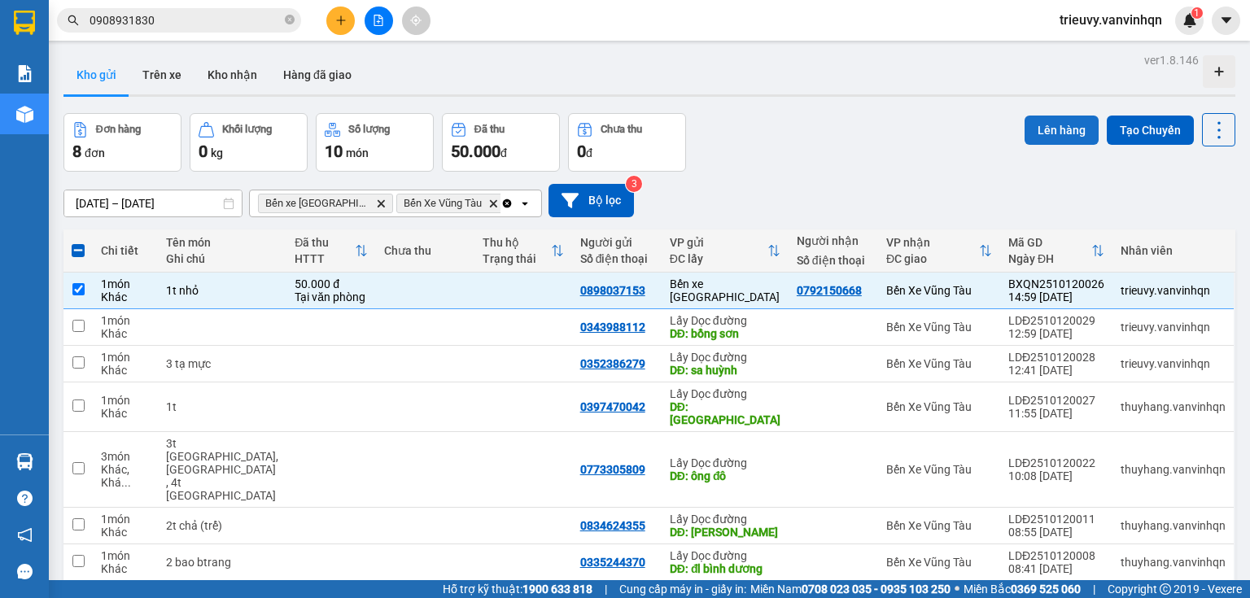
click at [1060, 130] on button "Lên hàng" at bounding box center [1062, 130] width 74 height 29
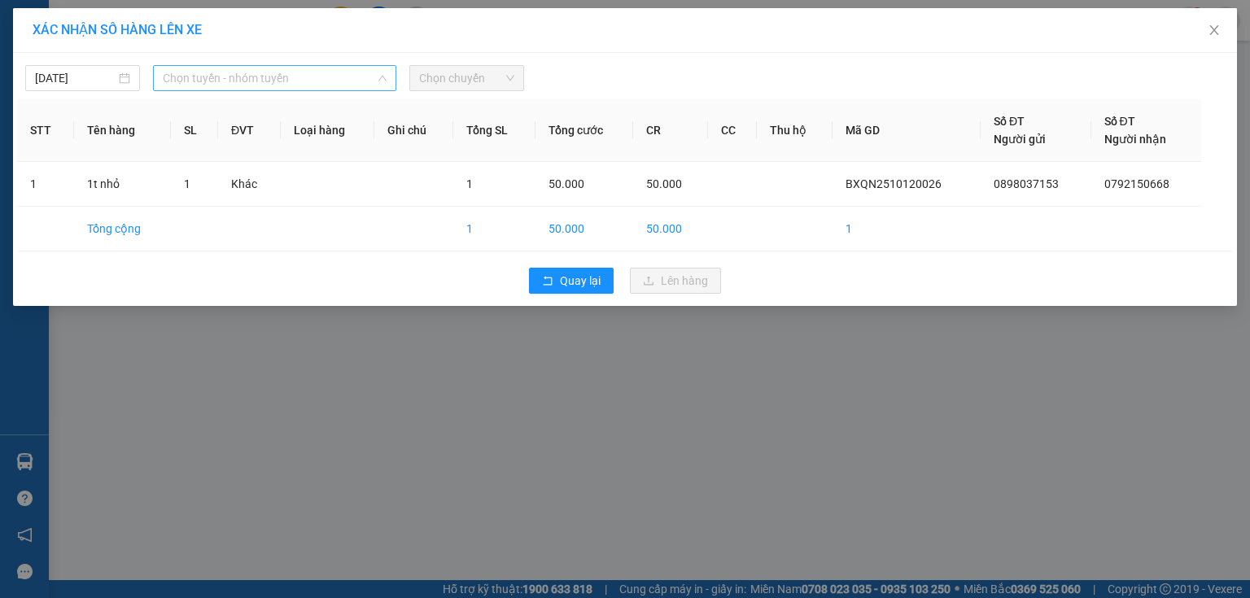
click at [279, 75] on span "Chọn tuyến - nhóm tuyến" at bounding box center [275, 78] width 224 height 24
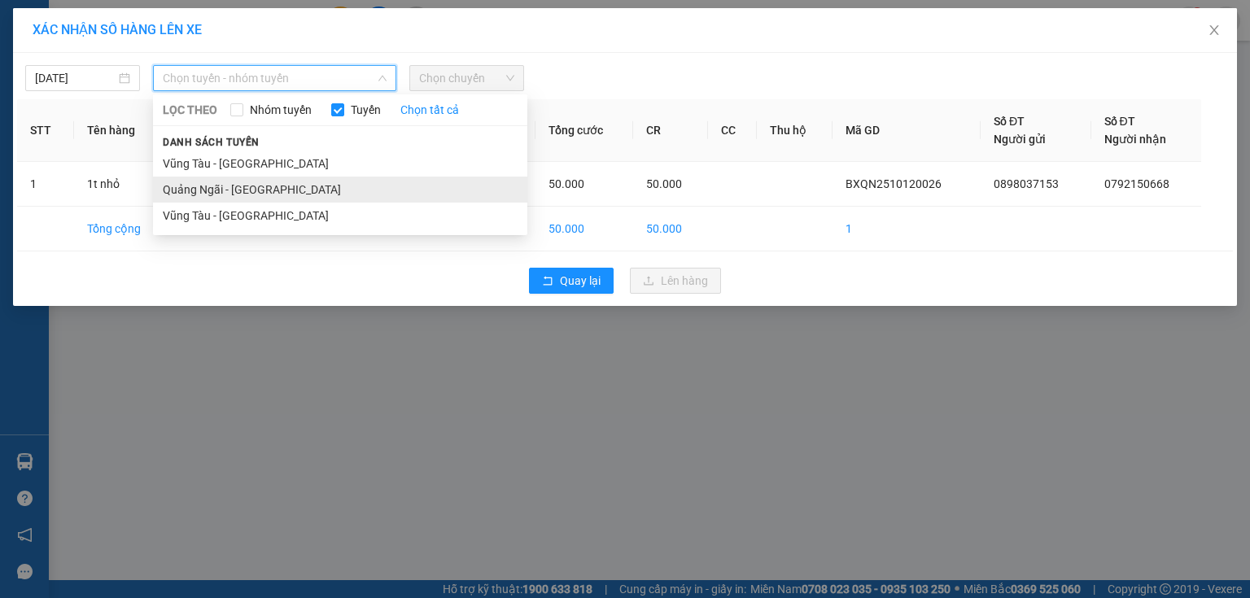
click at [251, 199] on li "Quảng Ngãi - [GEOGRAPHIC_DATA]" at bounding box center [340, 190] width 374 height 26
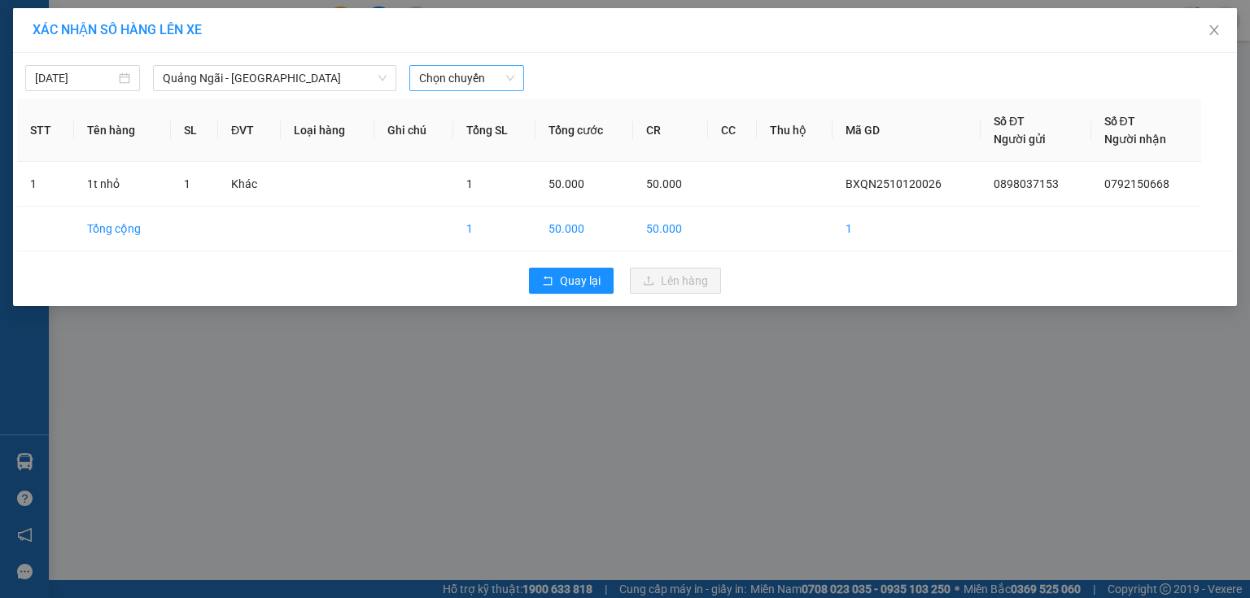
drag, startPoint x: 445, startPoint y: 93, endPoint x: 453, endPoint y: 81, distance: 13.5
click at [448, 89] on div "[DATE] [GEOGRAPHIC_DATA] - [GEOGRAPHIC_DATA] LỌC THEO Nhóm tuyến Tuyến Chọn tất…" at bounding box center [625, 179] width 1224 height 253
click at [453, 81] on span "Chọn chuyến" at bounding box center [466, 78] width 95 height 24
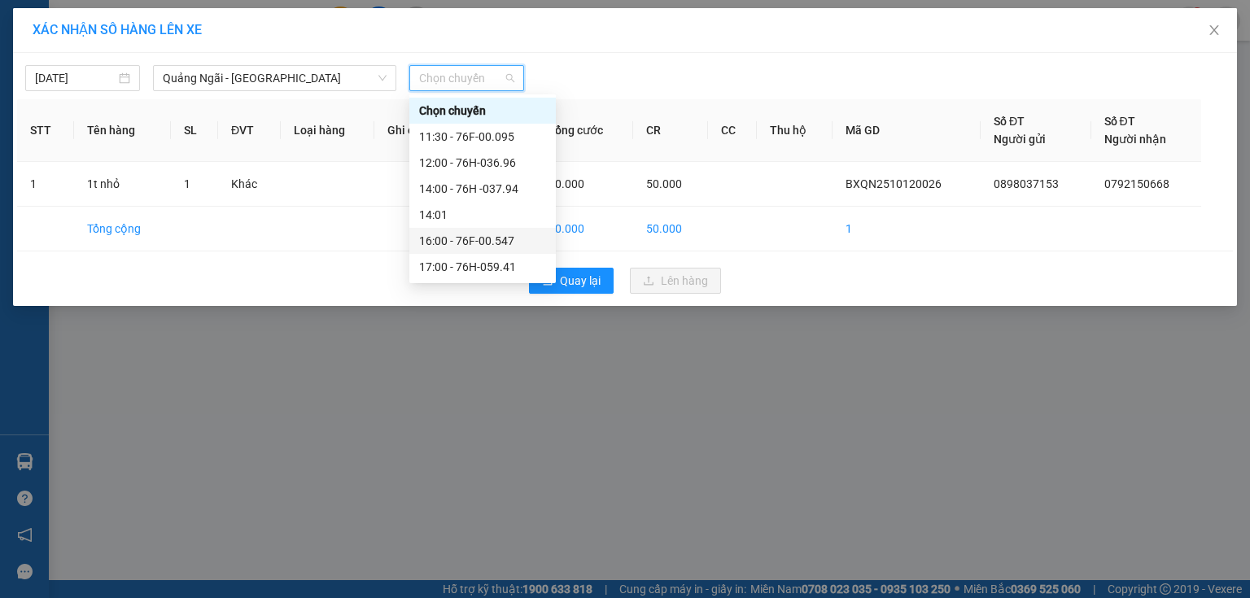
click at [524, 243] on div "16:00 - 76F-00.547" at bounding box center [482, 241] width 127 height 18
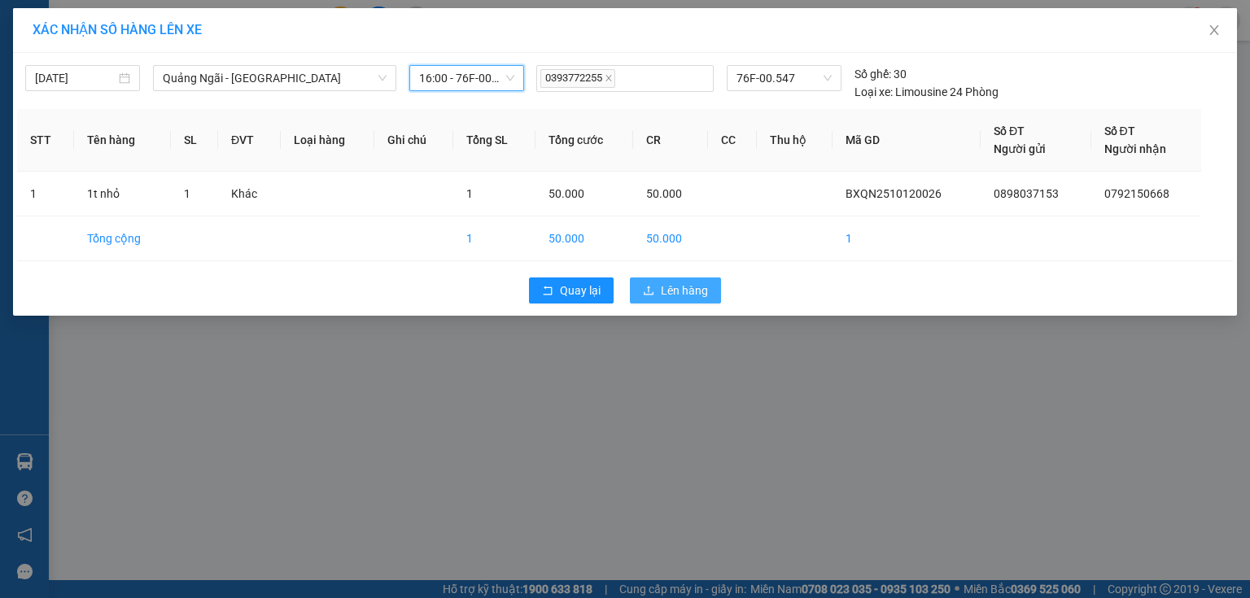
click at [638, 291] on button "Lên hàng" at bounding box center [675, 291] width 91 height 26
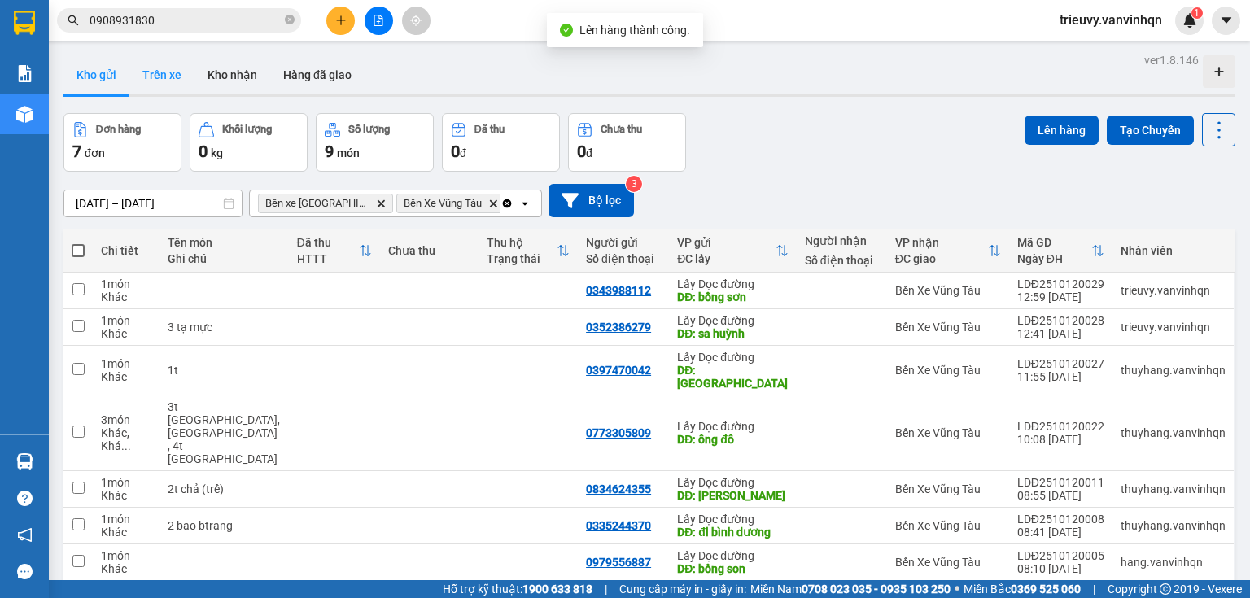
click at [150, 83] on button "Trên xe" at bounding box center [161, 74] width 65 height 39
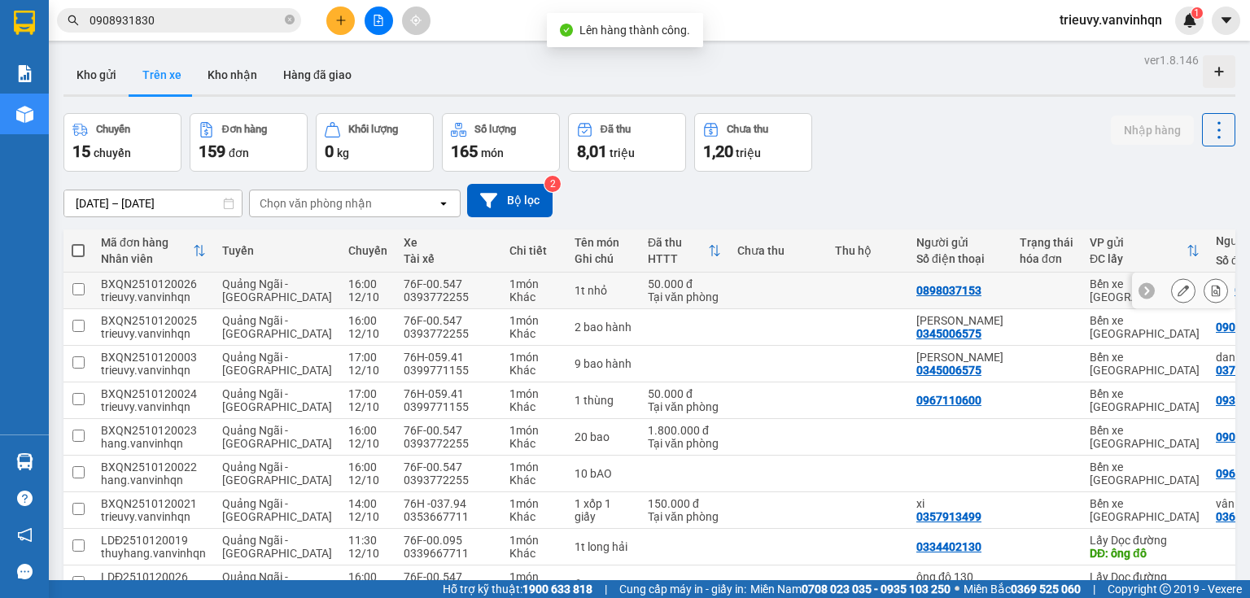
click at [1182, 294] on button at bounding box center [1183, 291] width 23 height 28
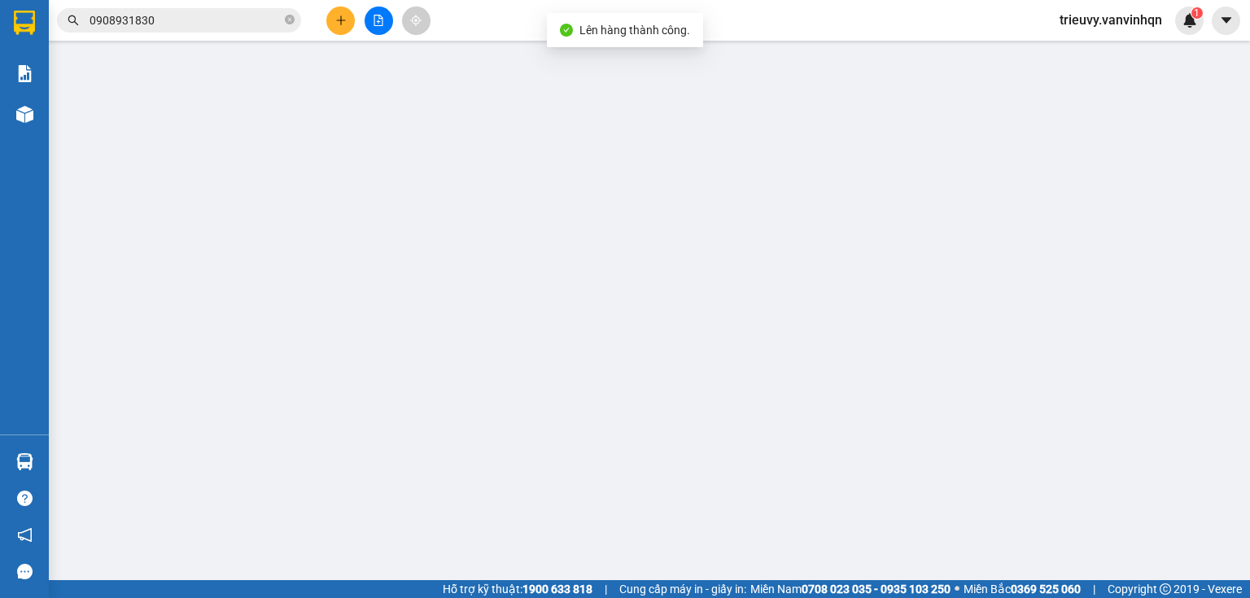
type input "0898037153"
type input "BXQN"
type input "0792150668"
type input "nhơn trạch"
type input "50.000"
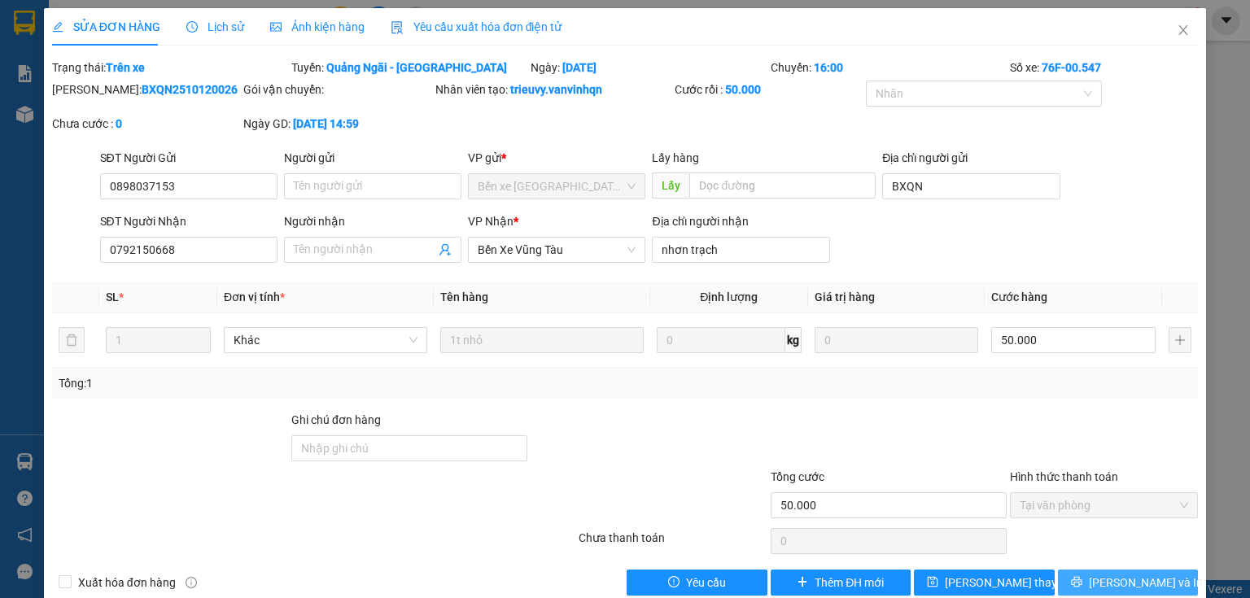
click at [1123, 584] on span "[PERSON_NAME] và In" at bounding box center [1146, 583] width 114 height 18
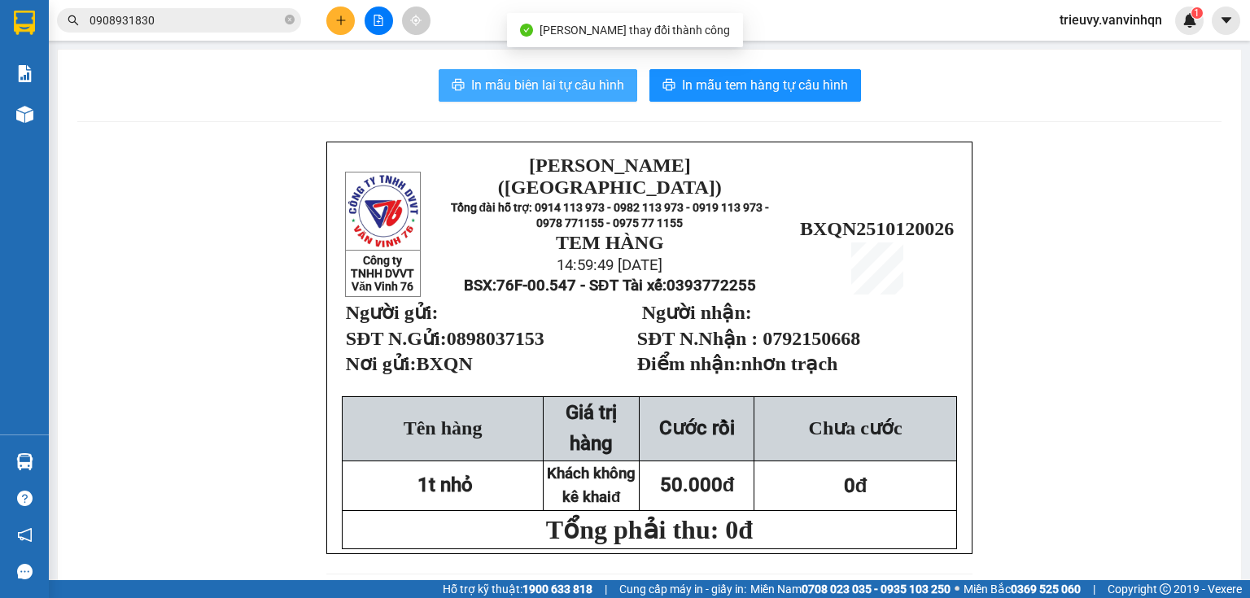
click at [603, 91] on span "In mẫu biên lai tự cấu hình" at bounding box center [547, 85] width 153 height 20
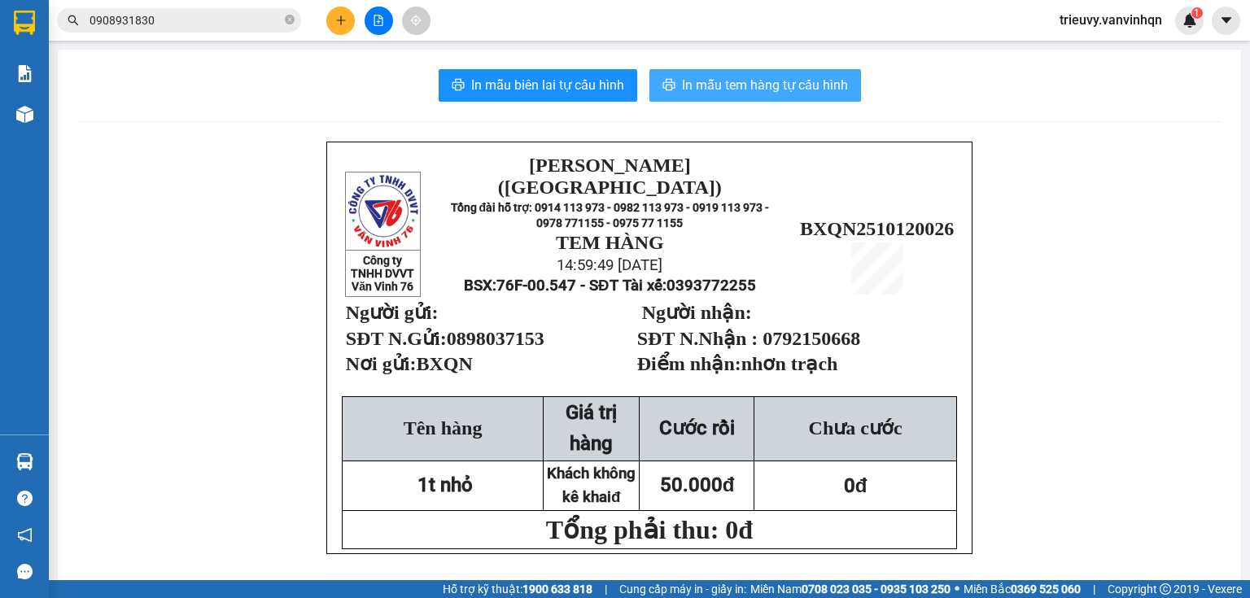
click at [736, 85] on span "In mẫu tem hàng tự cấu hình" at bounding box center [765, 85] width 166 height 20
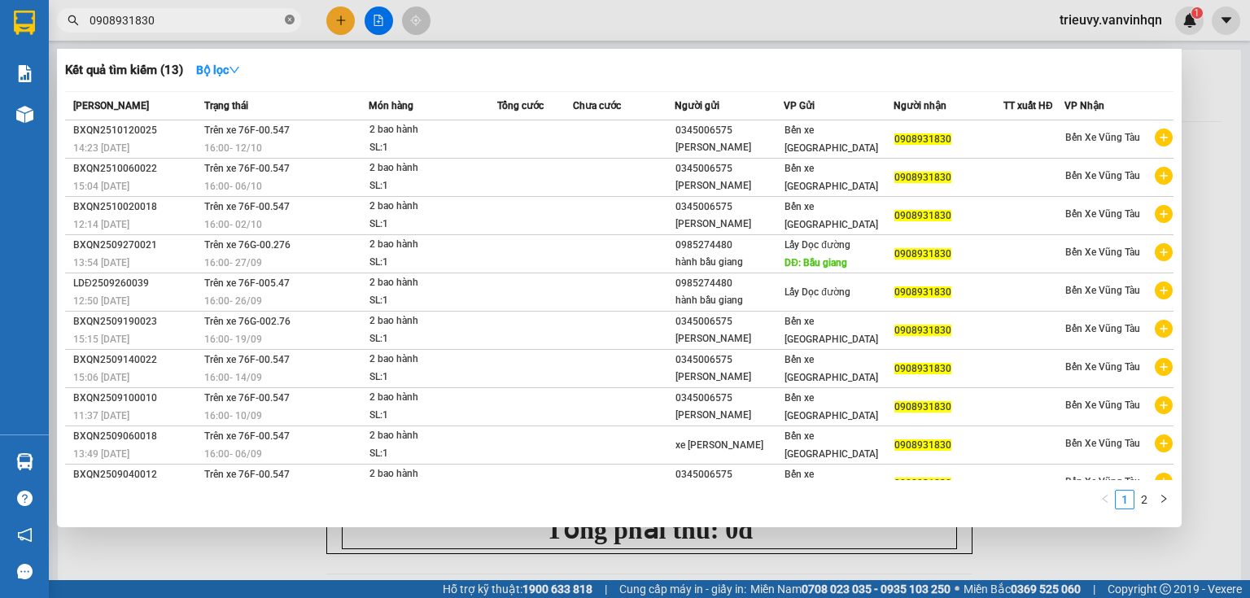
click at [287, 16] on icon "close-circle" at bounding box center [290, 20] width 10 height 10
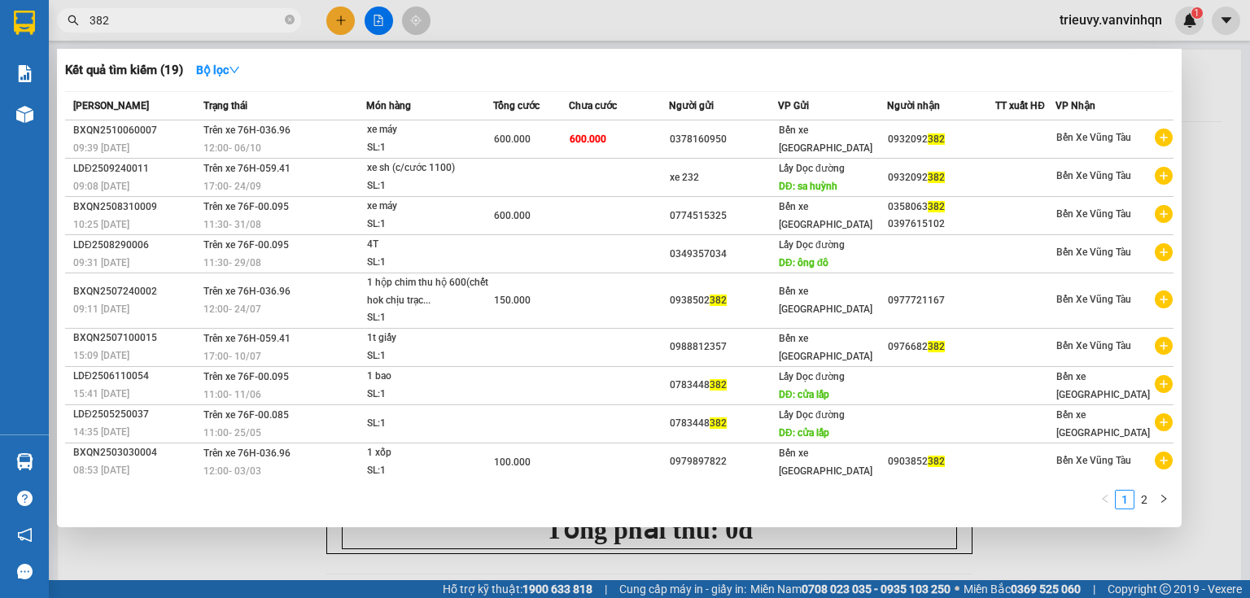
type input "382"
click at [374, 24] on div at bounding box center [625, 299] width 1250 height 598
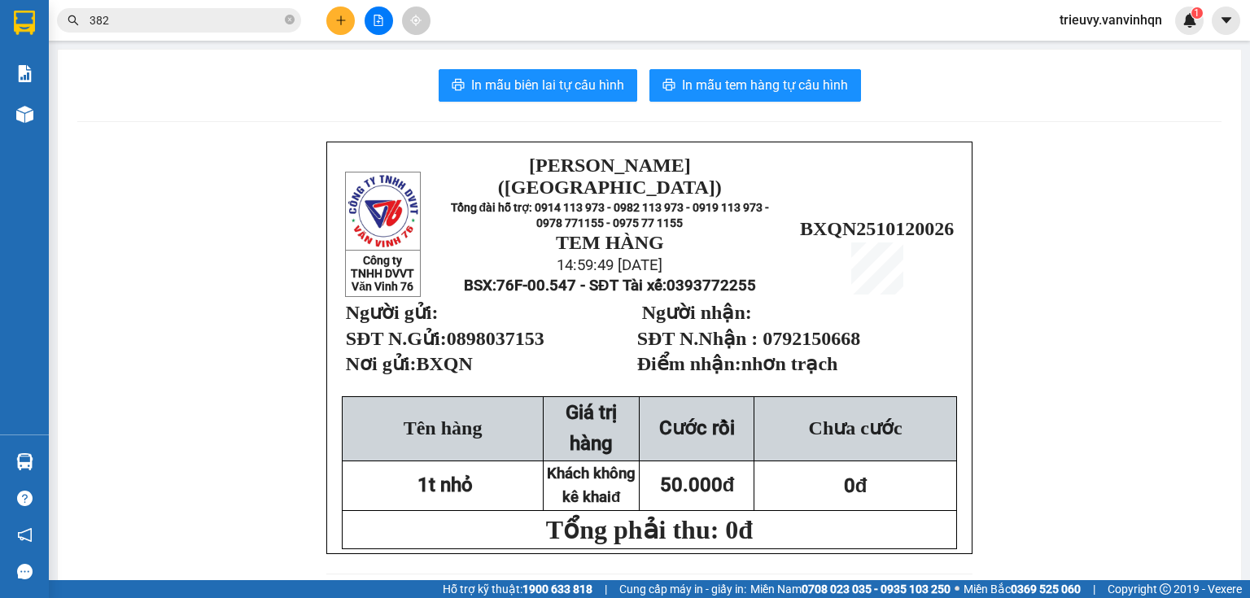
click at [985, 100] on div "In mẫu biên lai tự cấu hình In mẫu tem hàng tự cấu hình" at bounding box center [649, 85] width 1145 height 33
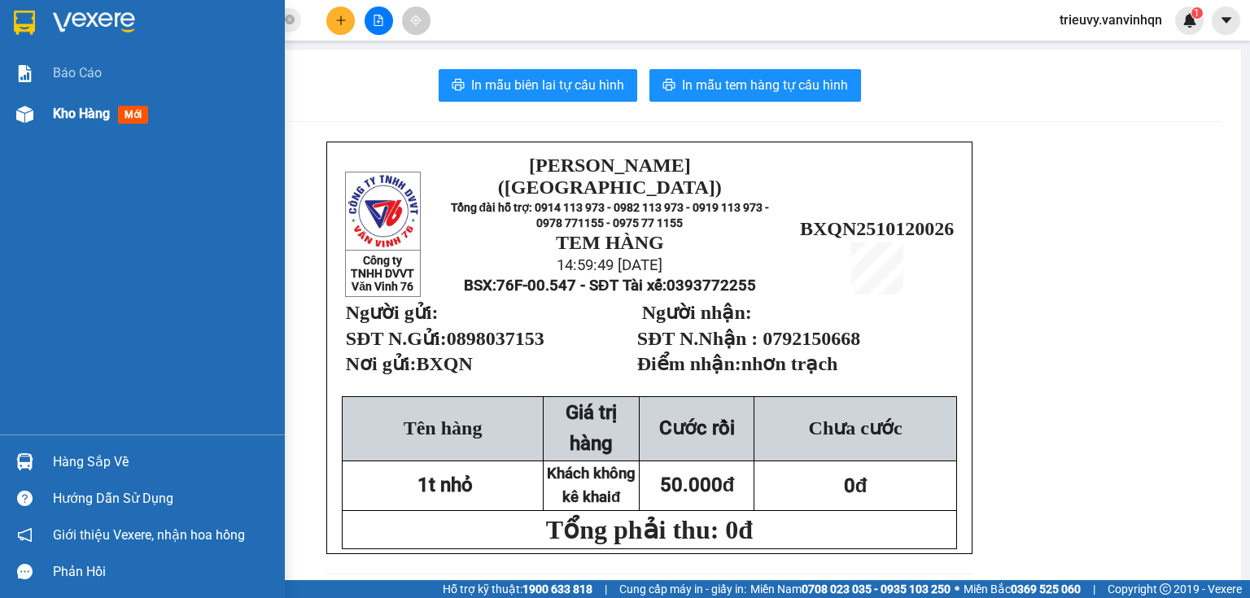
click at [64, 107] on span "Kho hàng" at bounding box center [81, 113] width 57 height 15
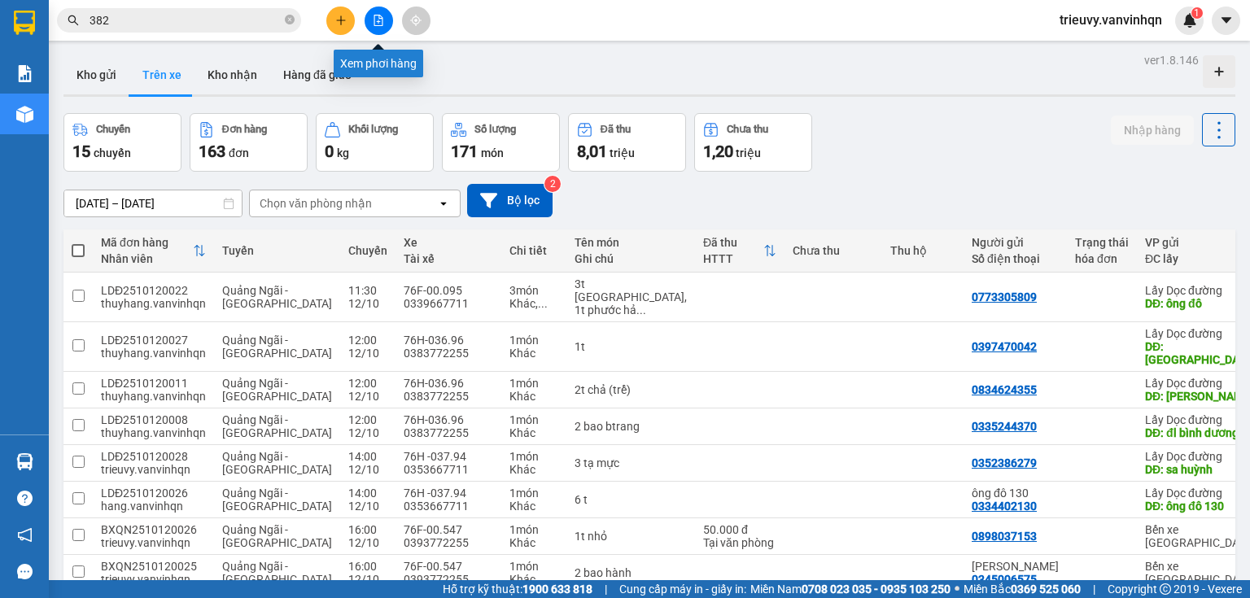
click at [389, 26] on button at bounding box center [379, 21] width 28 height 28
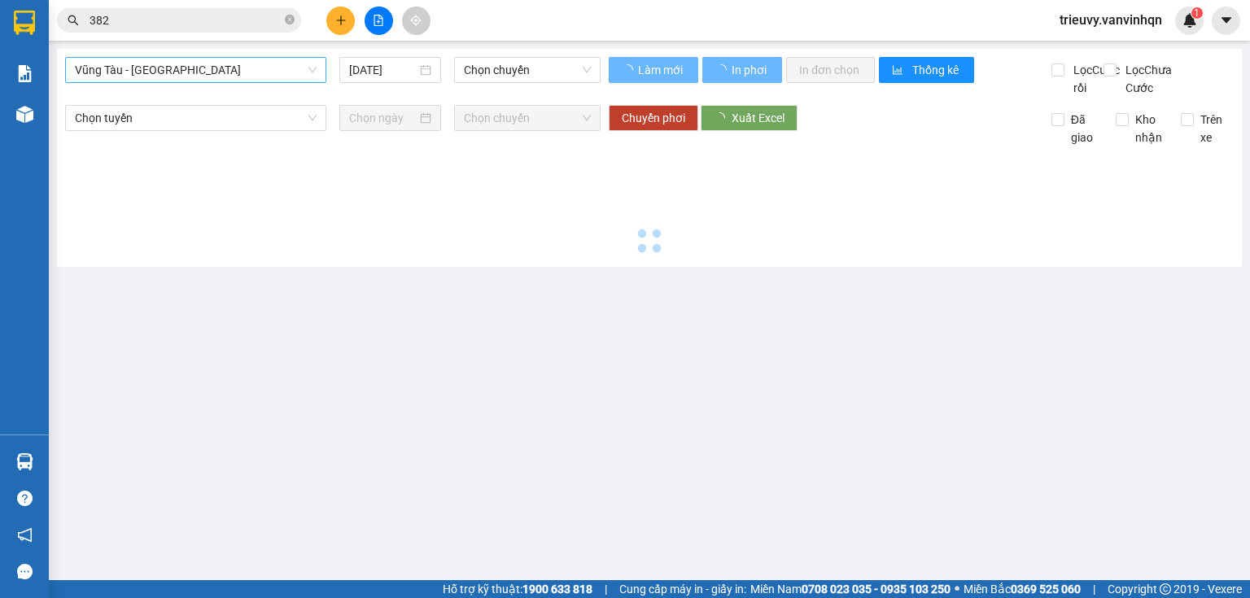
drag, startPoint x: 293, startPoint y: 68, endPoint x: 286, endPoint y: 75, distance: 10.4
click at [286, 75] on span "Vũng Tàu - [GEOGRAPHIC_DATA]" at bounding box center [196, 70] width 242 height 24
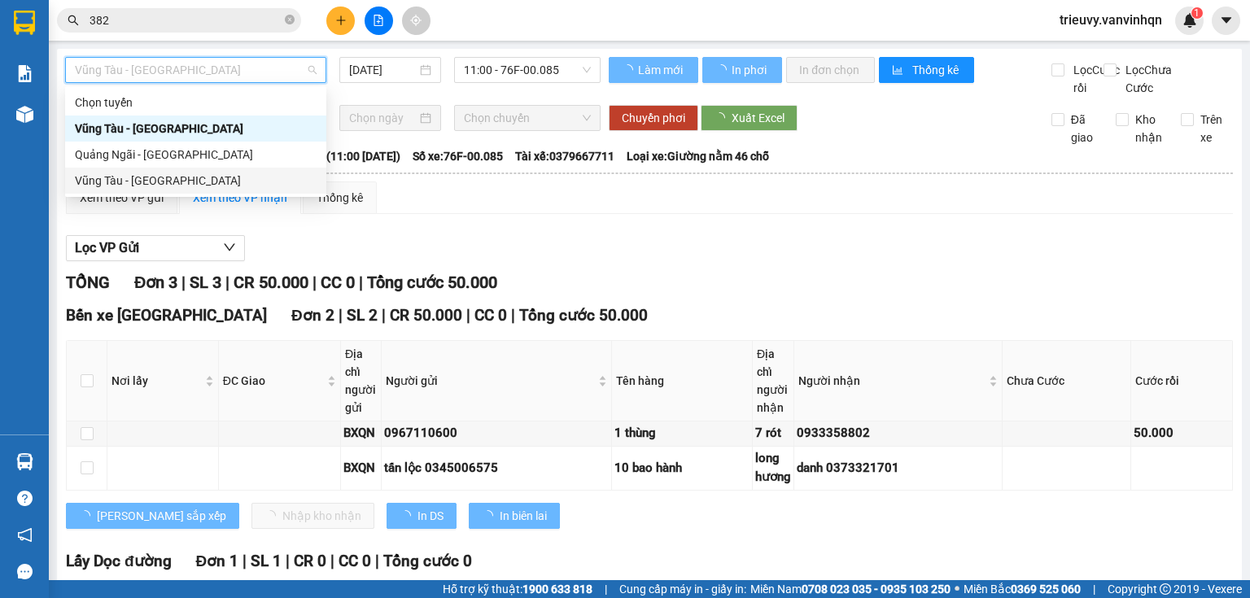
click at [230, 168] on div "Vũng Tàu - [GEOGRAPHIC_DATA]" at bounding box center [195, 181] width 261 height 26
type input "[DATE]"
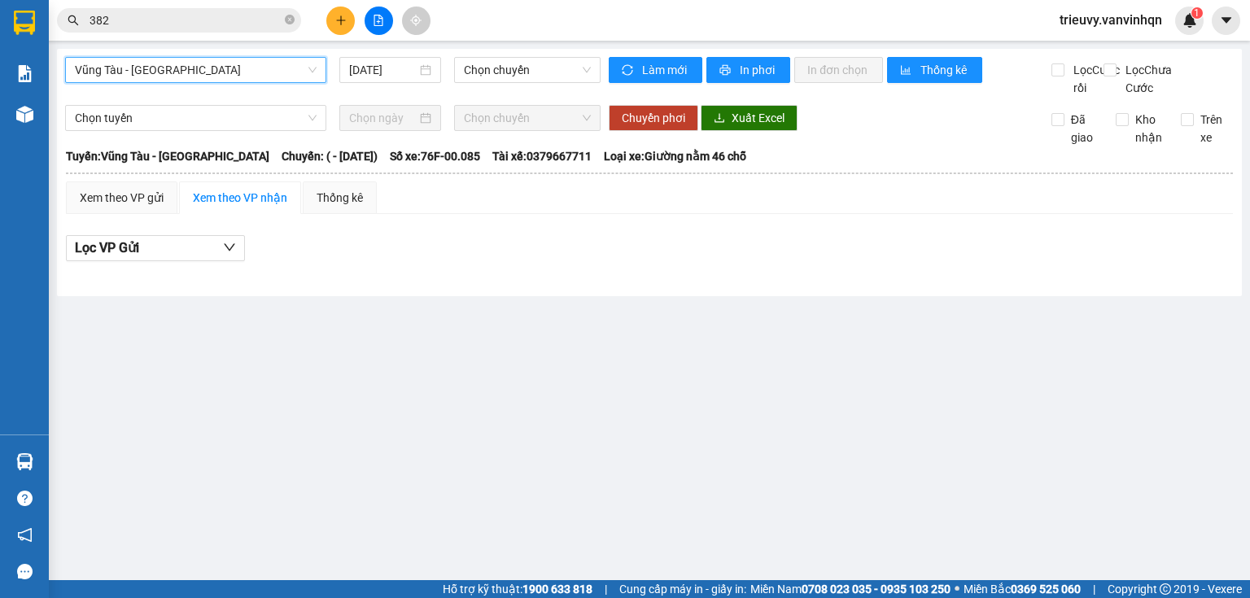
click at [253, 73] on span "Vũng Tàu - [GEOGRAPHIC_DATA]" at bounding box center [196, 70] width 242 height 24
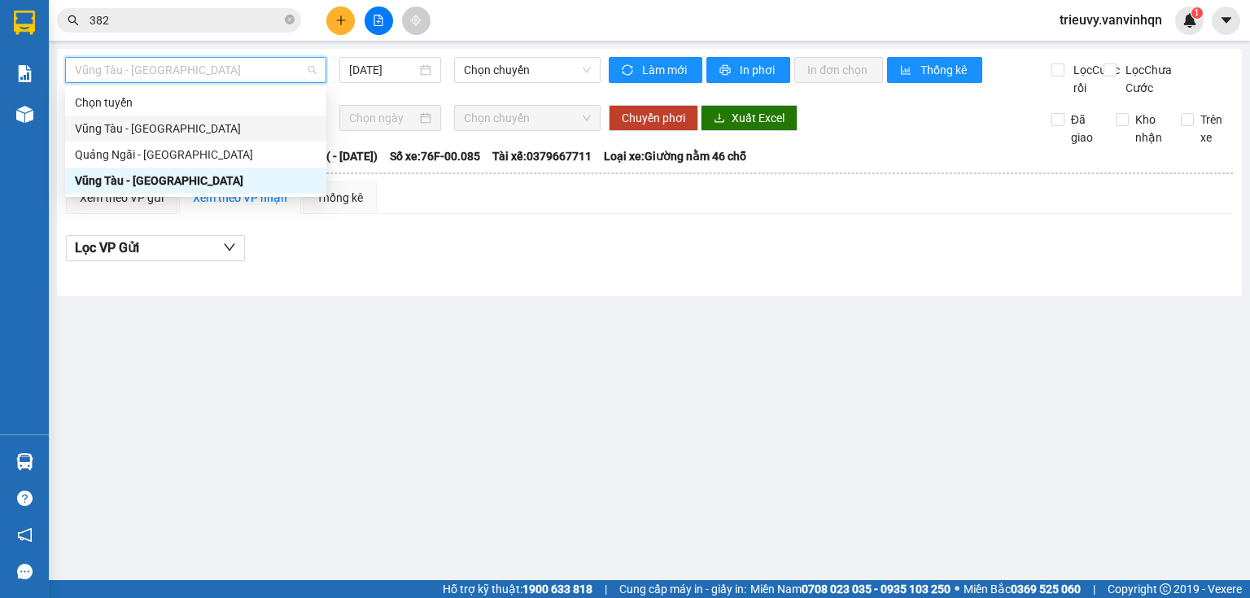
click at [215, 150] on div "Quảng Ngãi - [GEOGRAPHIC_DATA]" at bounding box center [196, 155] width 242 height 18
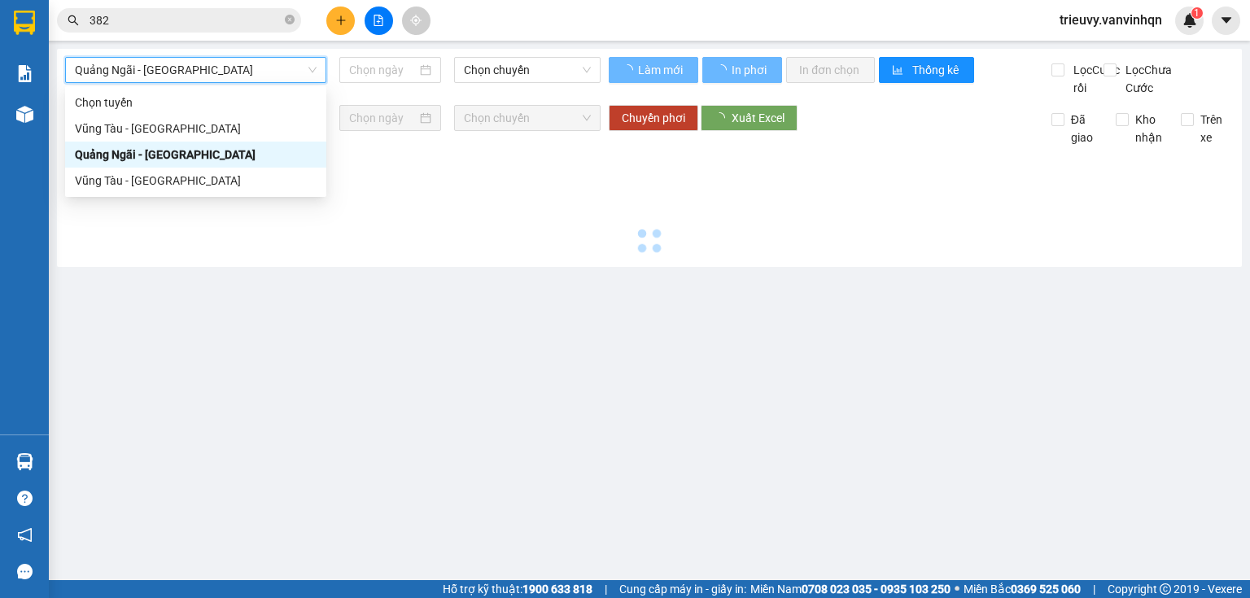
type input "[DATE]"
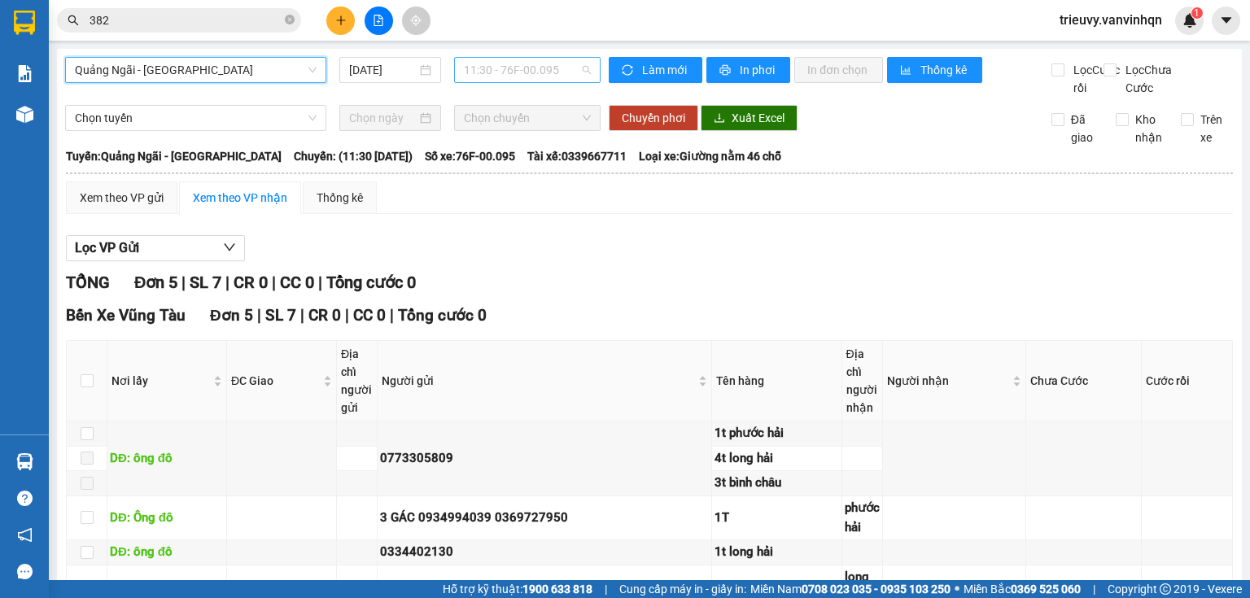
click at [546, 75] on span "11:30 - 76F-00.095" at bounding box center [528, 70] width 128 height 24
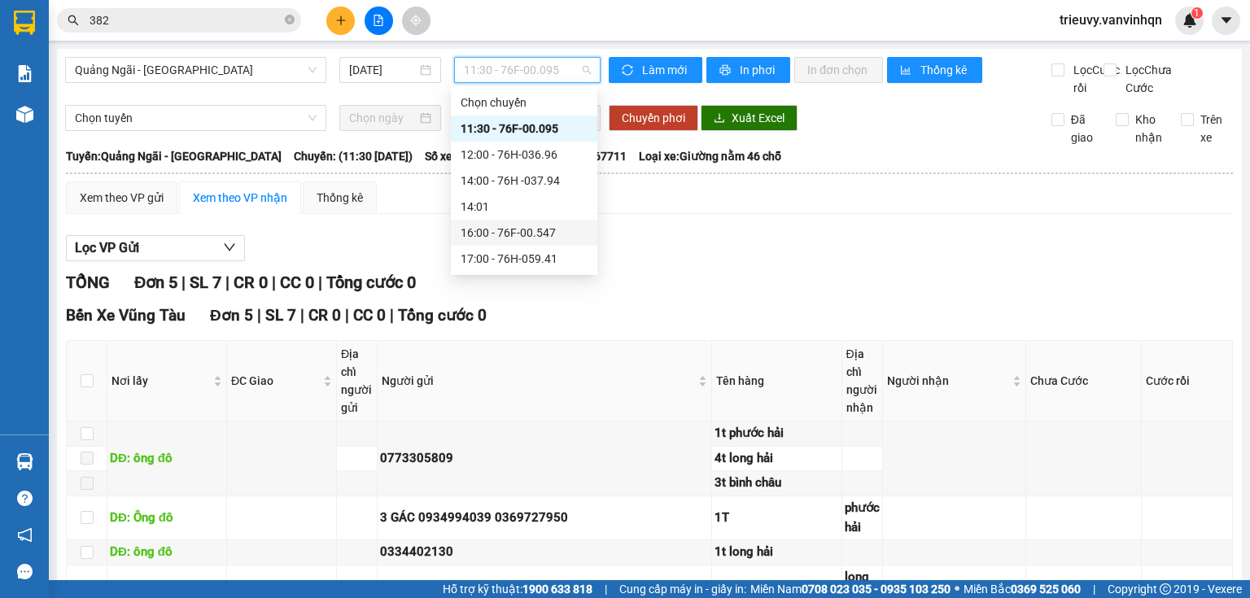
click at [557, 228] on div "16:00 - 76F-00.547" at bounding box center [524, 233] width 127 height 18
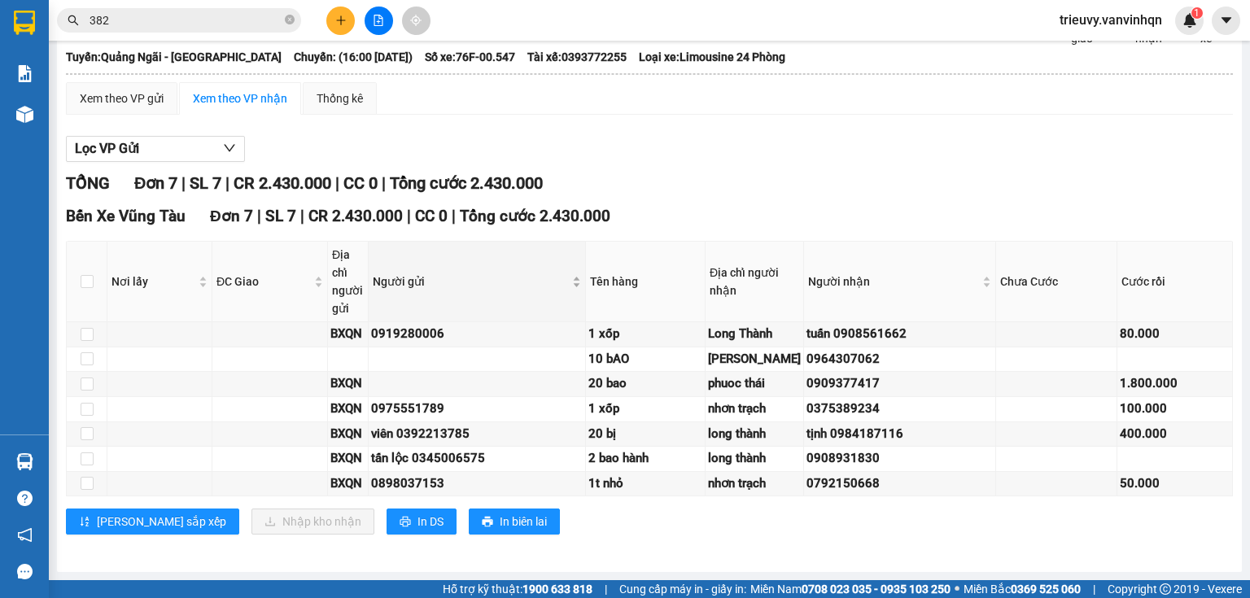
scroll to position [248, 0]
click at [418, 518] on span "In DS" at bounding box center [431, 522] width 26 height 18
click at [638, 204] on div "Bến Xe Vũng Tàu Đơn 7 | SL 7 | CR 2.430.000 | CC 0 | Tổng cước 2.430.000" at bounding box center [649, 216] width 1167 height 24
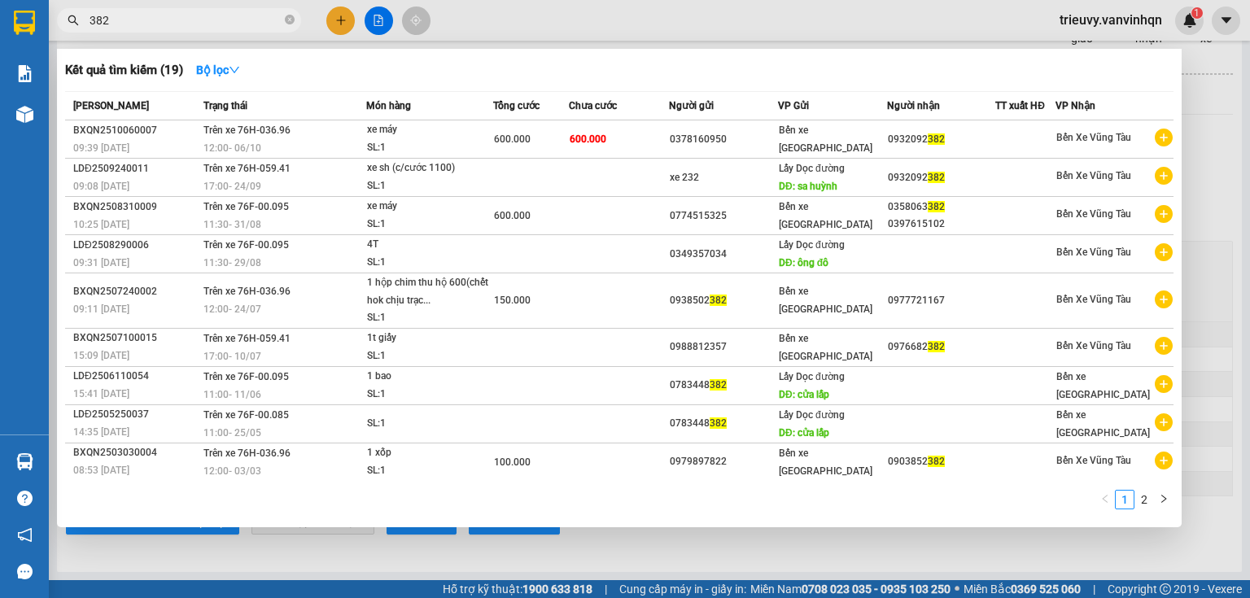
click at [247, 9] on span "382" at bounding box center [179, 20] width 244 height 24
click at [288, 17] on icon "close-circle" at bounding box center [290, 20] width 10 height 10
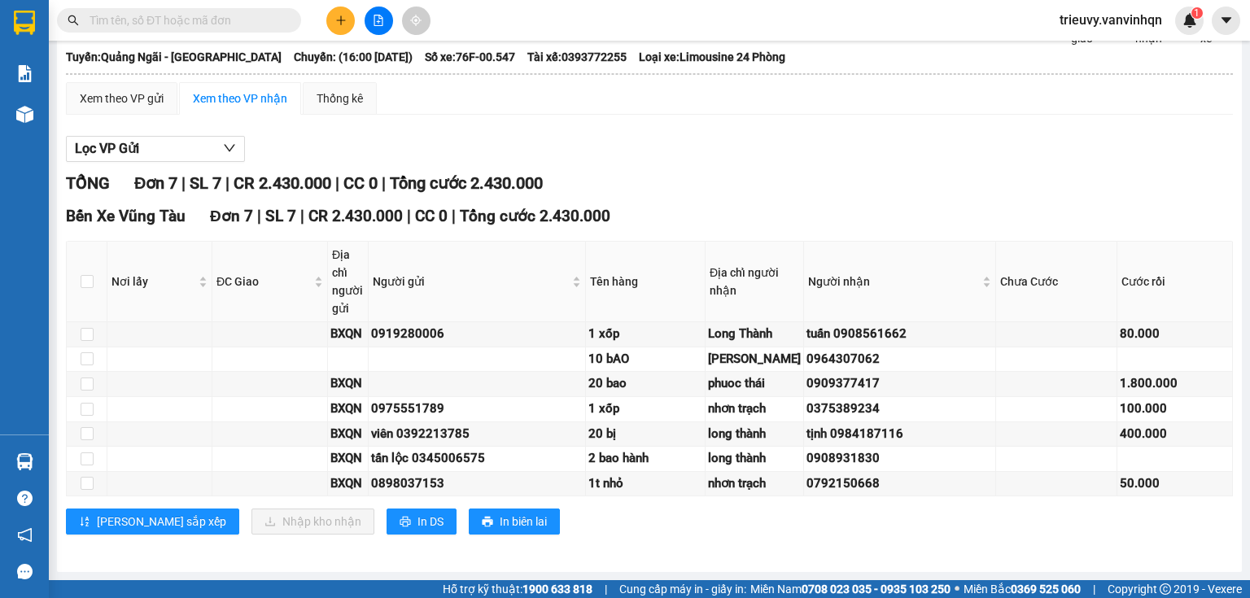
click at [278, 20] on input "text" at bounding box center [186, 20] width 192 height 18
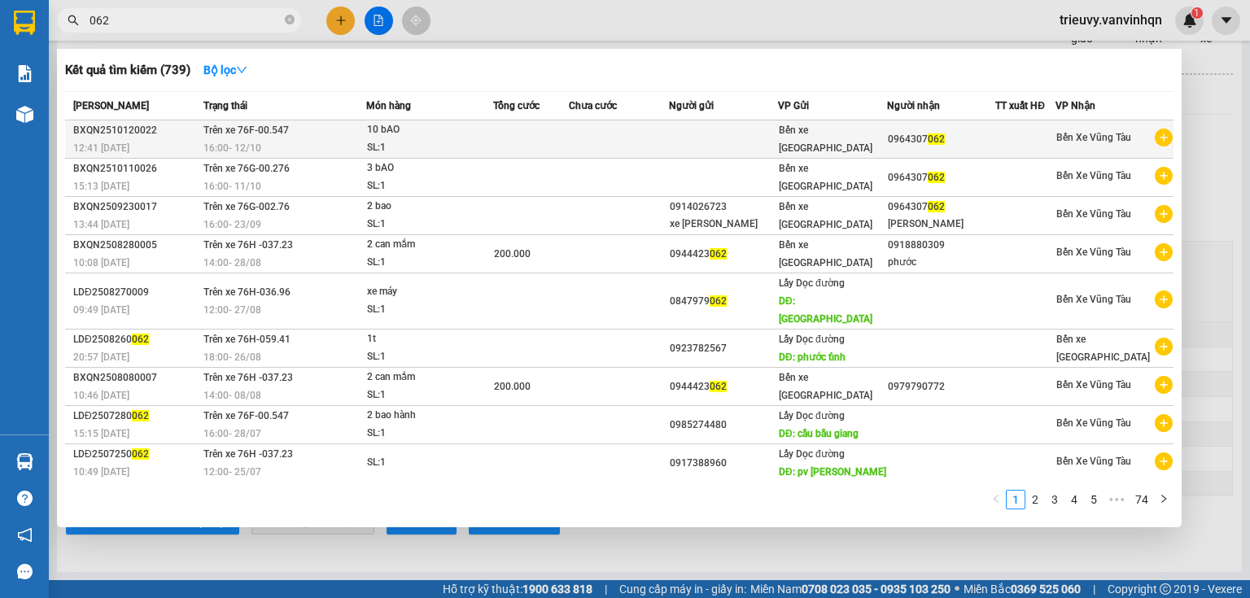
type input "062"
click at [506, 144] on td at bounding box center [531, 139] width 76 height 38
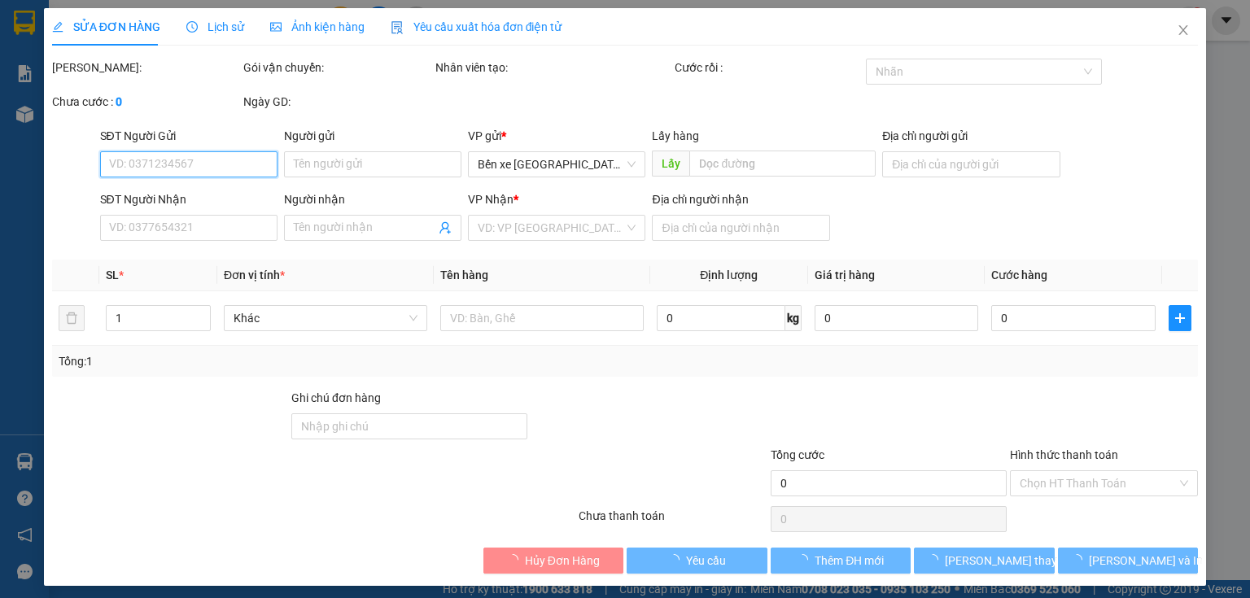
type input "0964307062"
type input "[PERSON_NAME]"
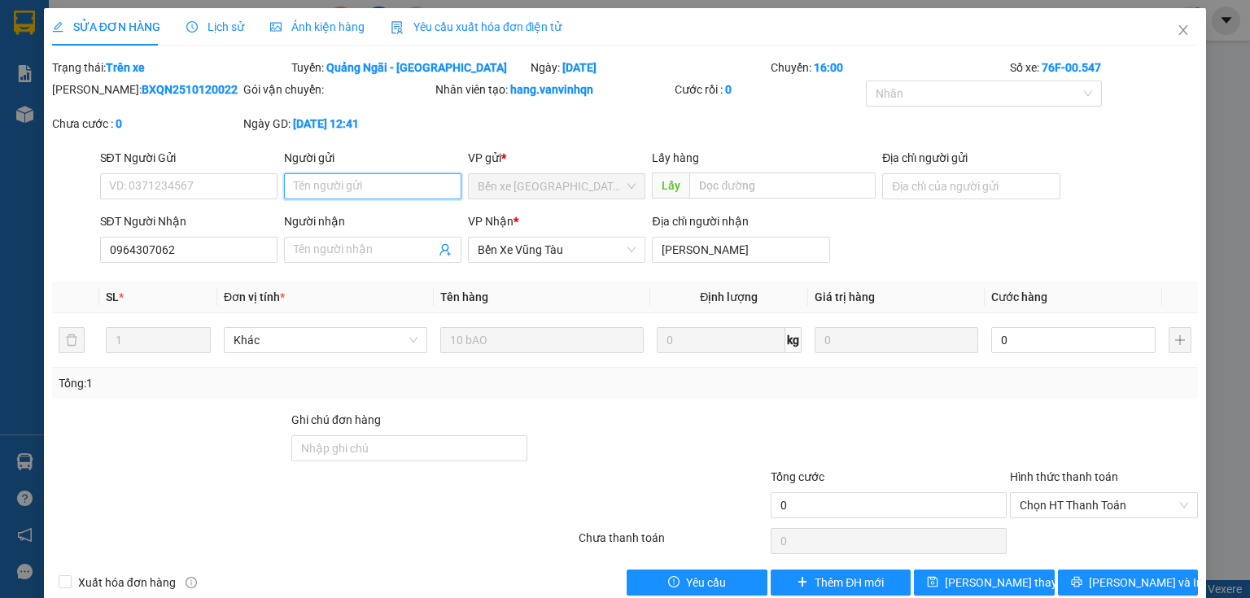
click at [308, 179] on input "Người gửi" at bounding box center [372, 186] width 177 height 26
type input "xe tuâ"
click at [370, 223] on div "xe tuân huê - 0914026723" at bounding box center [369, 219] width 156 height 18
type input "0914026723"
type input "xe [PERSON_NAME]"
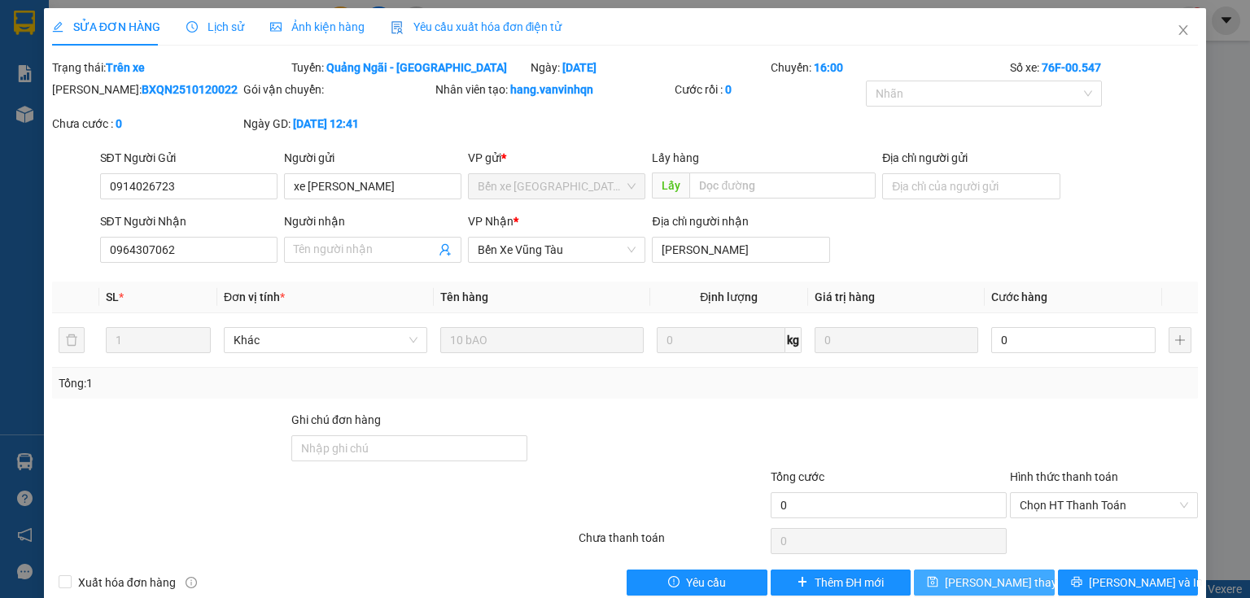
click at [965, 584] on span "[PERSON_NAME] thay đổi" at bounding box center [1010, 583] width 130 height 18
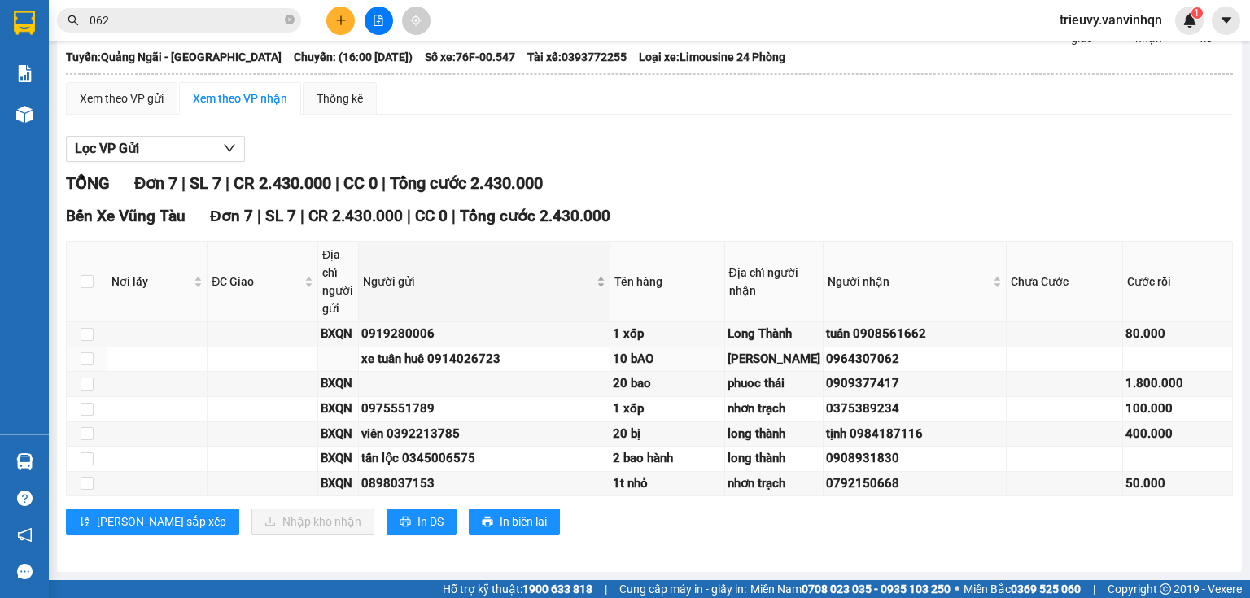
scroll to position [248, 0]
click at [196, 18] on input "062" at bounding box center [186, 20] width 192 height 18
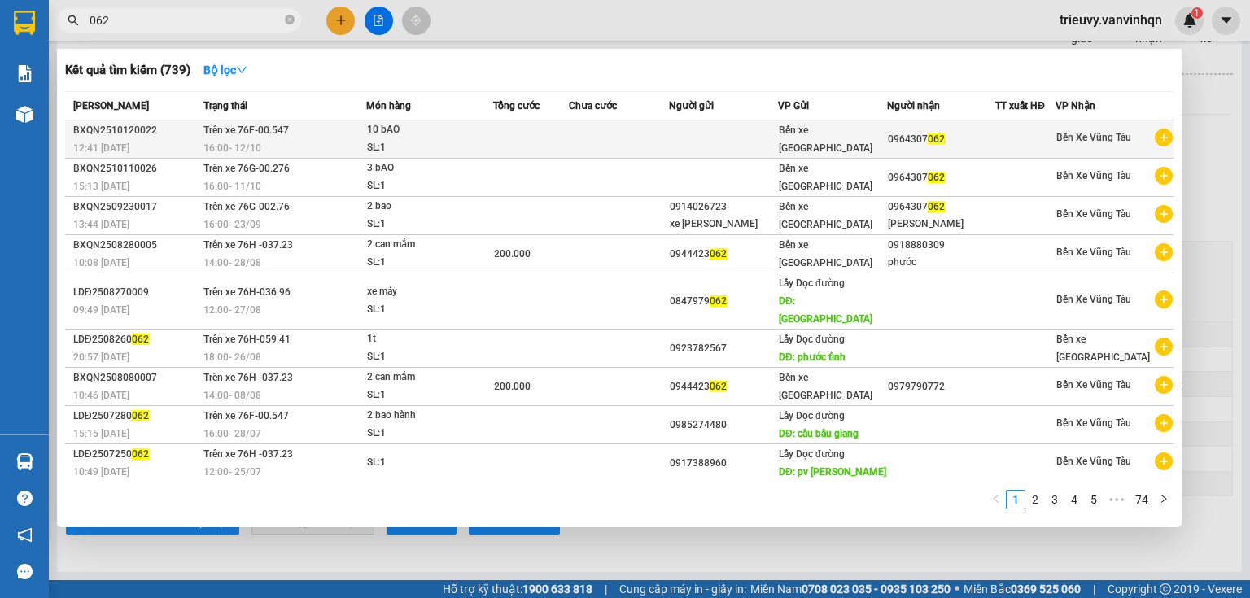
click at [287, 136] on td "Trên xe 76F-00.547 16:00 [DATE]" at bounding box center [283, 139] width 168 height 38
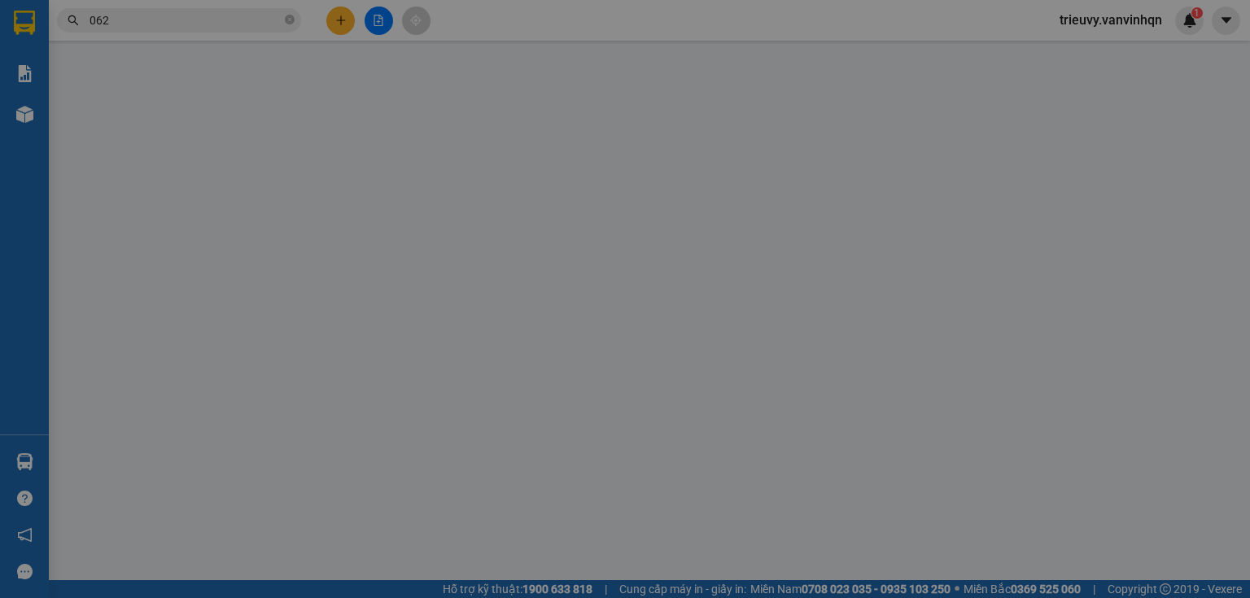
type input "0914026723"
type input "xe [PERSON_NAME]"
type input "0964307062"
type input "[PERSON_NAME]"
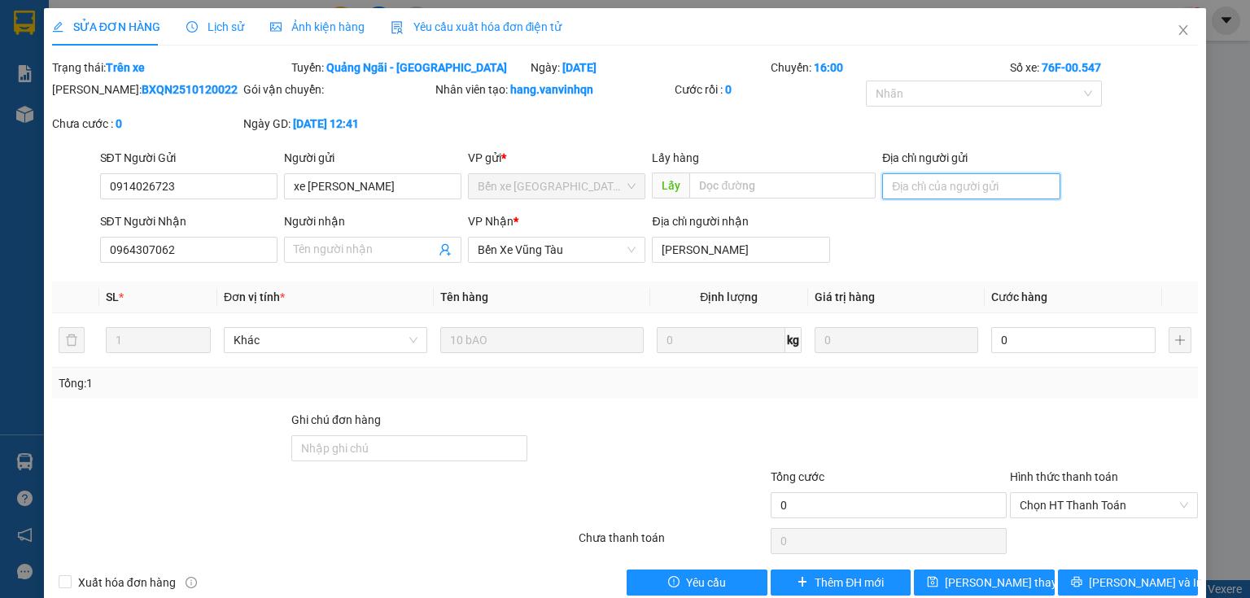
drag, startPoint x: 920, startPoint y: 190, endPoint x: 904, endPoint y: 192, distance: 15.6
click at [904, 192] on input "Địa chỉ người gửi" at bounding box center [970, 186] width 177 height 26
type input "BXQN"
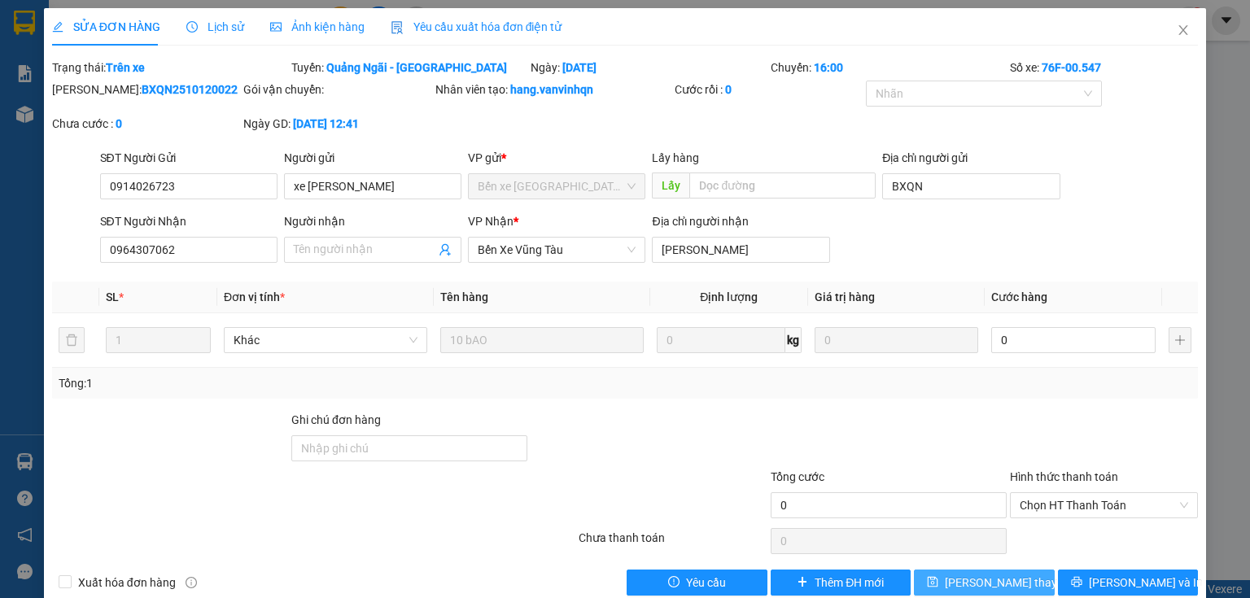
click at [990, 586] on span "[PERSON_NAME] thay đổi" at bounding box center [1010, 583] width 130 height 18
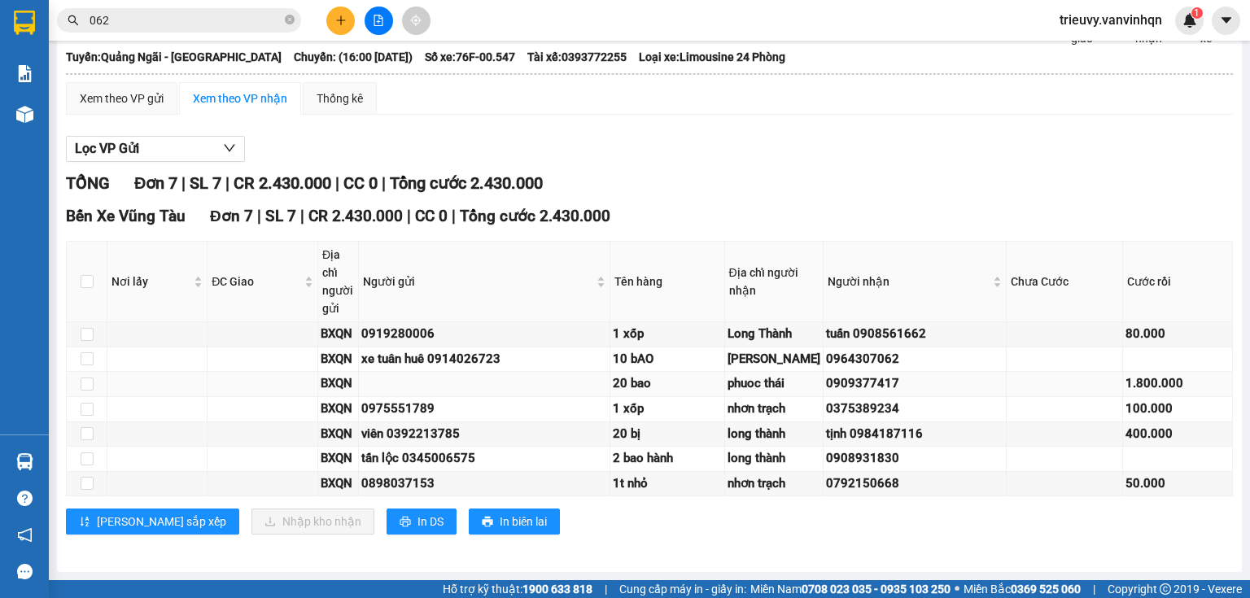
scroll to position [248, 0]
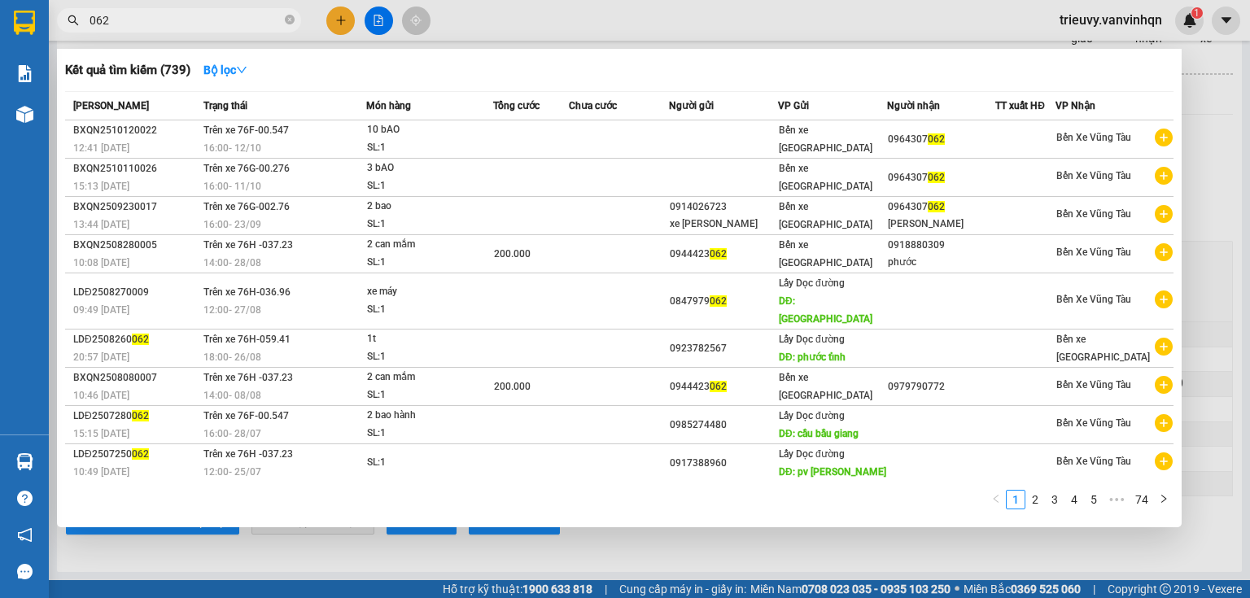
click at [225, 12] on input "062" at bounding box center [186, 20] width 192 height 18
type input "0"
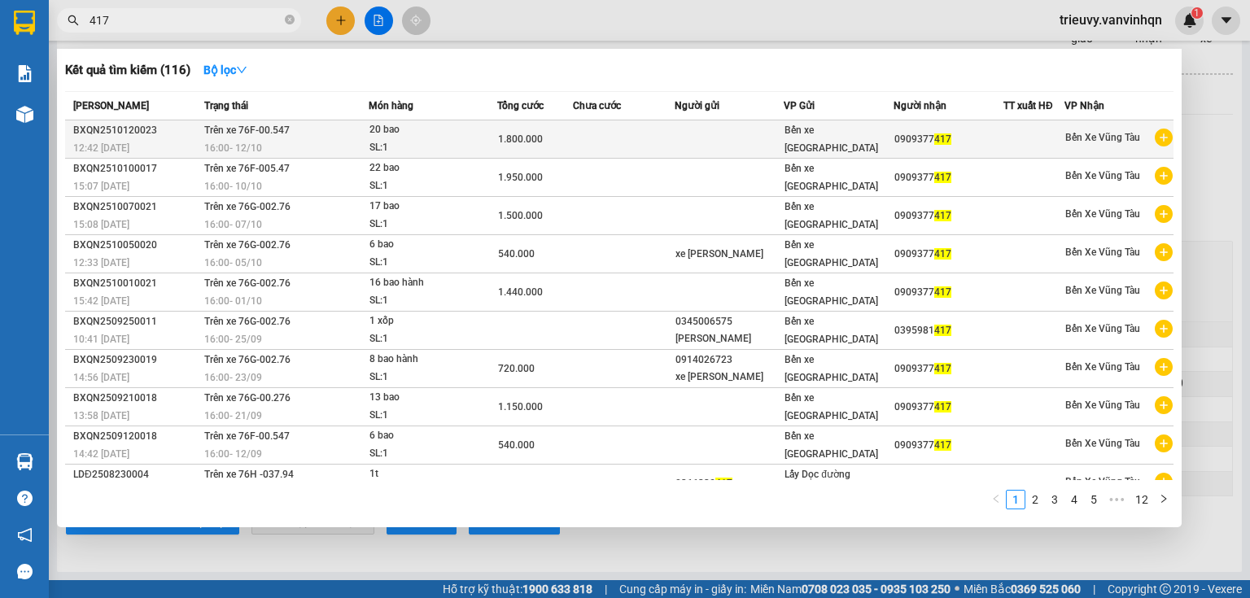
type input "417"
click at [684, 144] on td at bounding box center [730, 139] width 110 height 38
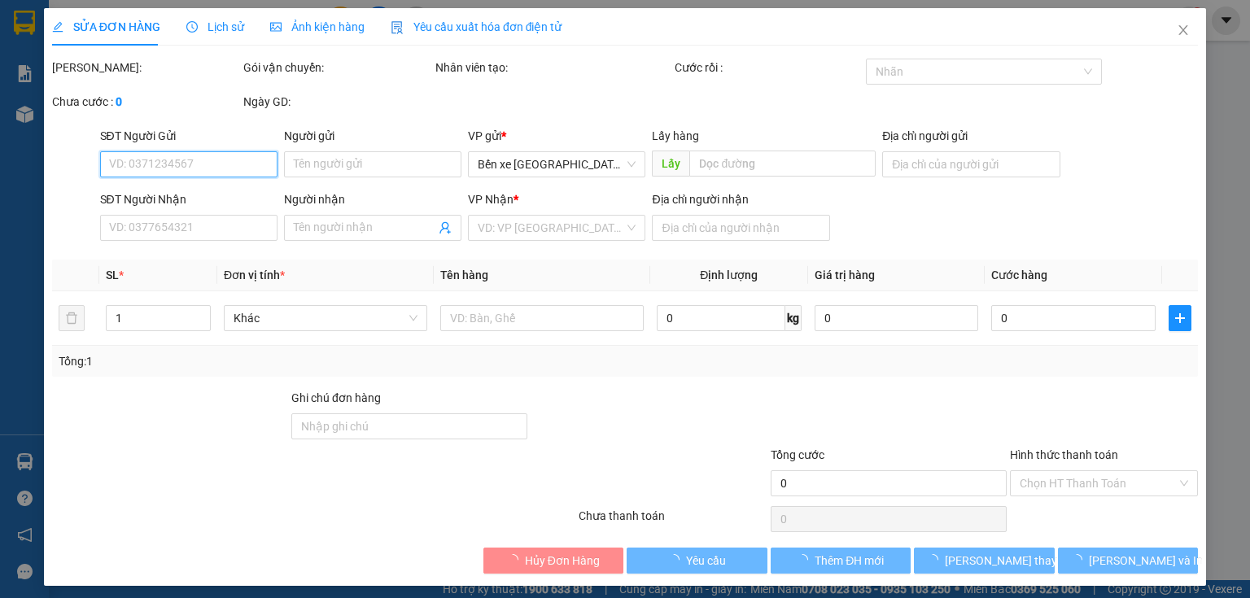
type input "BXQN"
type input "0909377417"
type input "phuoc thái"
type input "1.800.000"
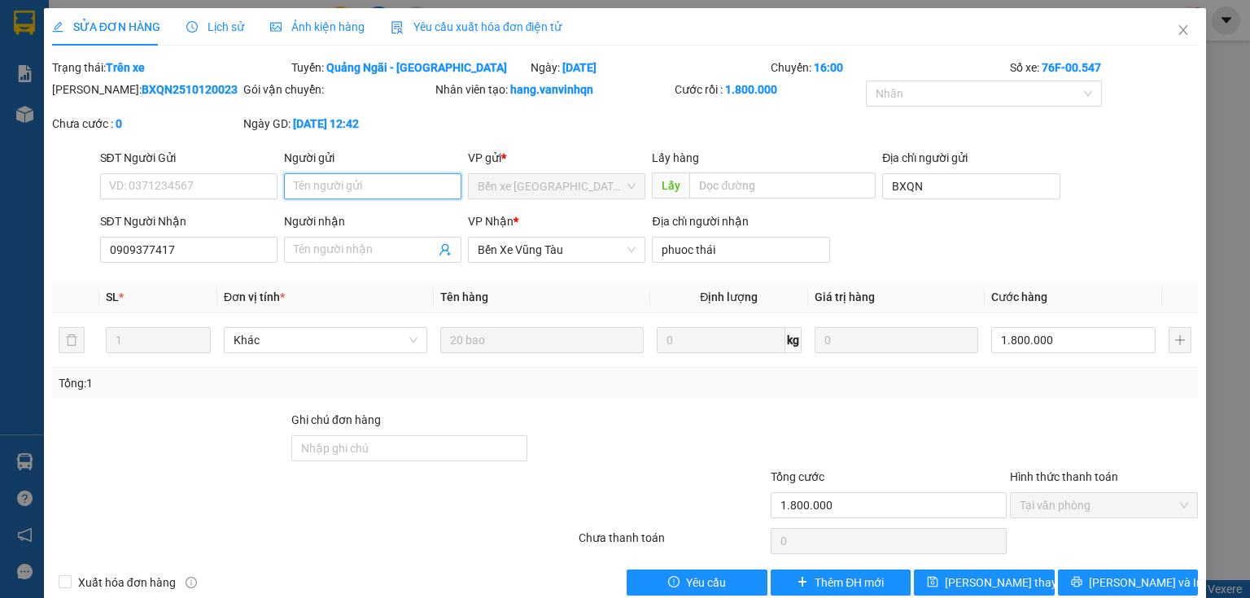
click at [330, 189] on input "Người gửi" at bounding box center [372, 186] width 177 height 26
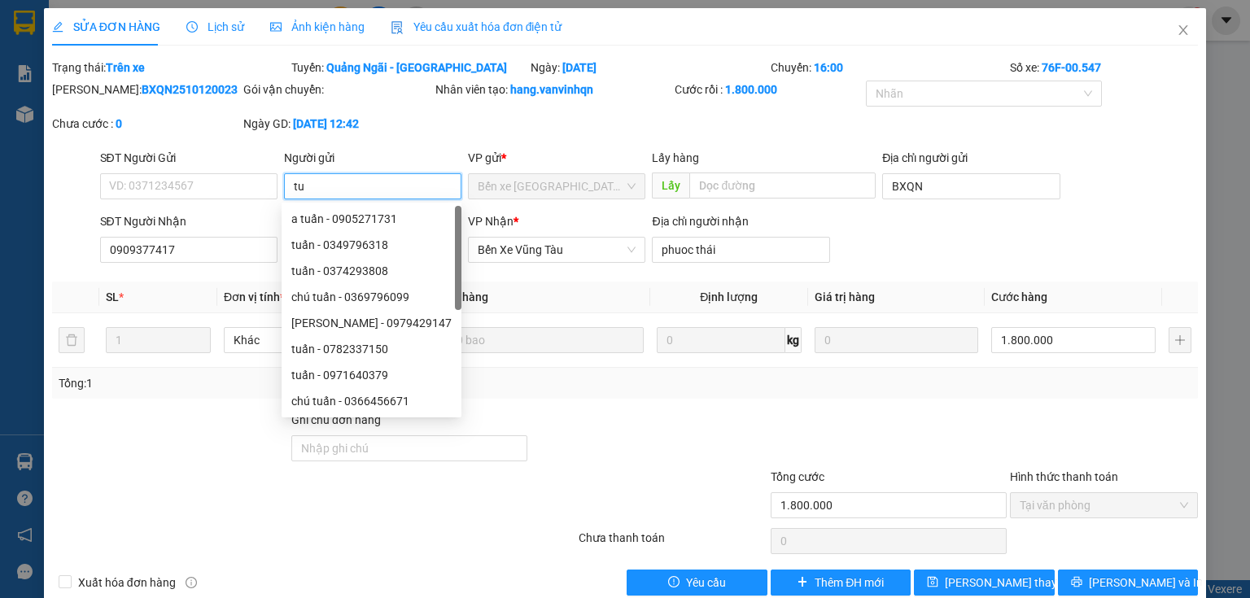
type input "t"
type input "xe tuâ"
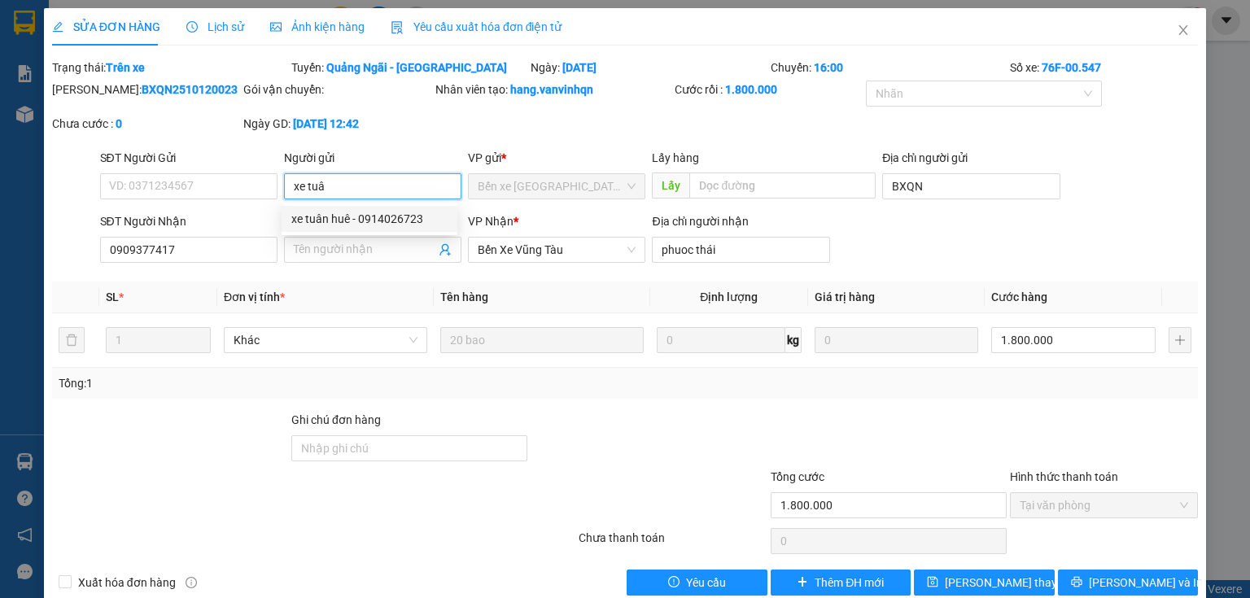
click at [348, 218] on div "xe tuân huê - 0914026723" at bounding box center [369, 219] width 156 height 18
type input "0914026723"
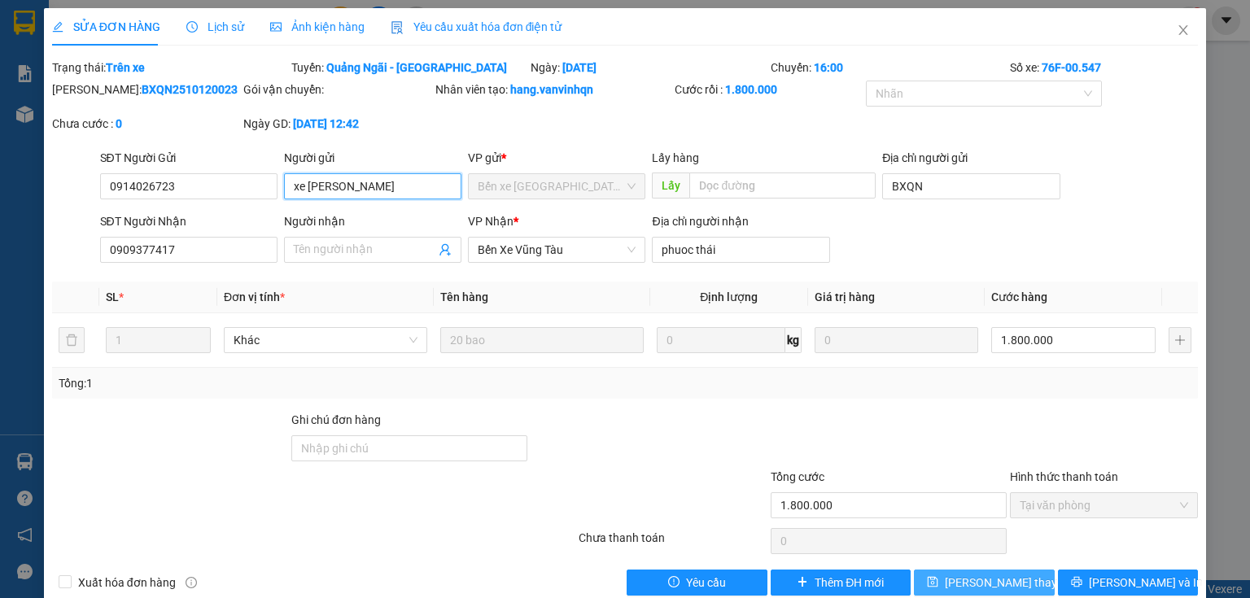
type input "xe [PERSON_NAME]"
click at [933, 585] on button "[PERSON_NAME] thay đổi" at bounding box center [984, 583] width 141 height 26
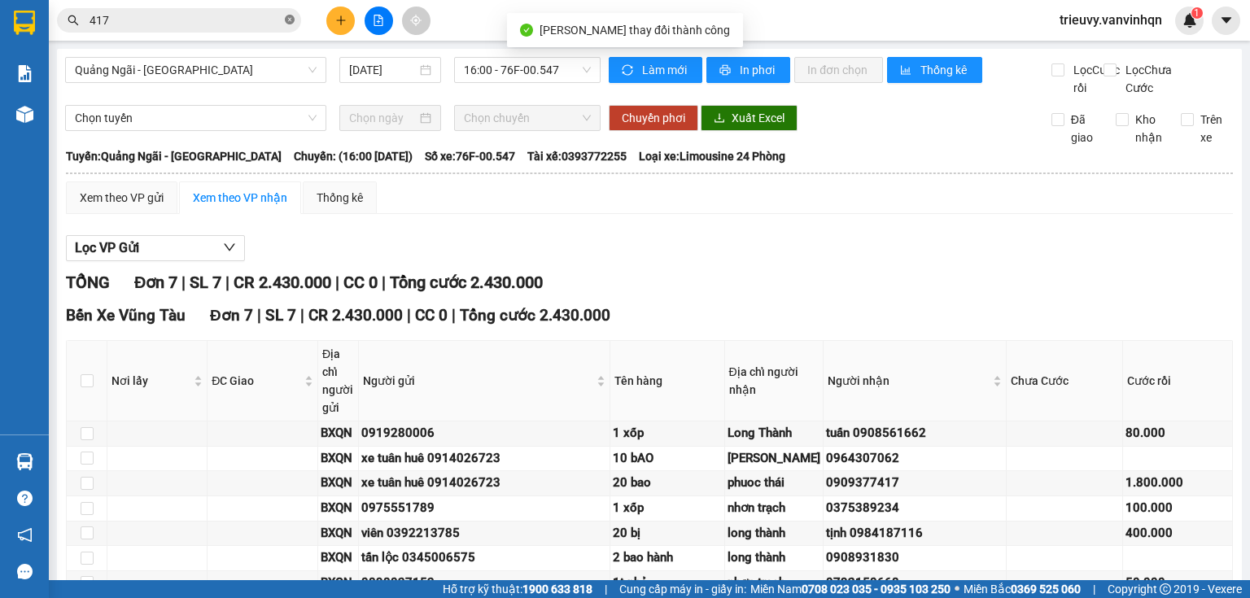
click at [291, 20] on icon "close-circle" at bounding box center [290, 20] width 10 height 10
click at [214, 21] on input "text" at bounding box center [186, 20] width 192 height 18
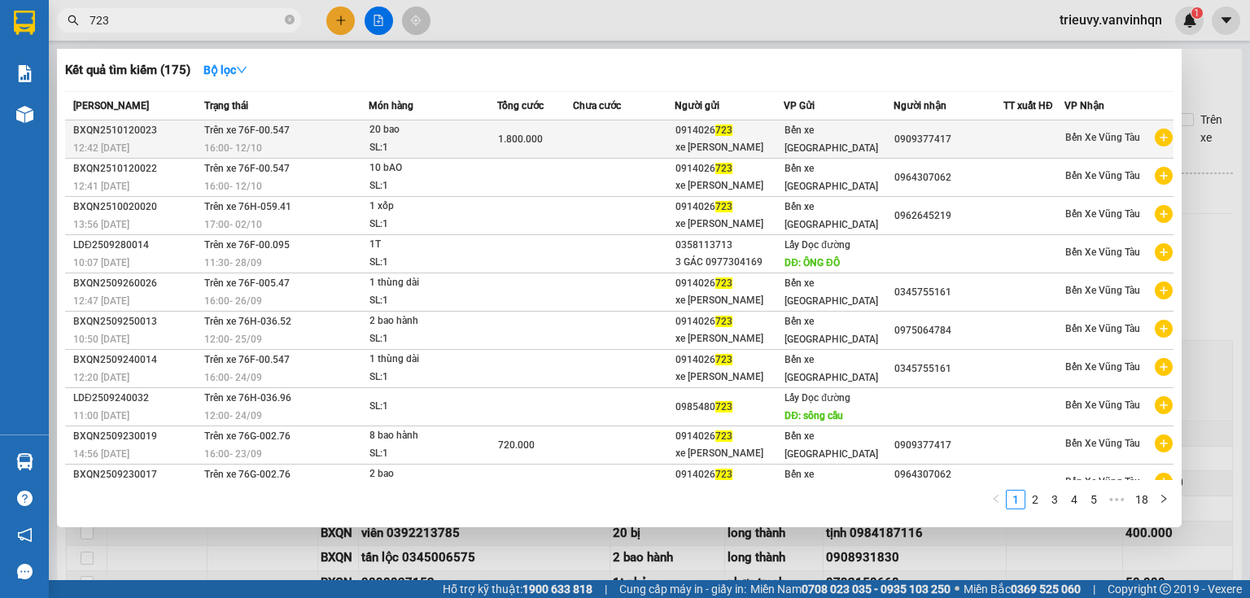
type input "723"
click at [568, 134] on td "1.800.000" at bounding box center [535, 139] width 76 height 38
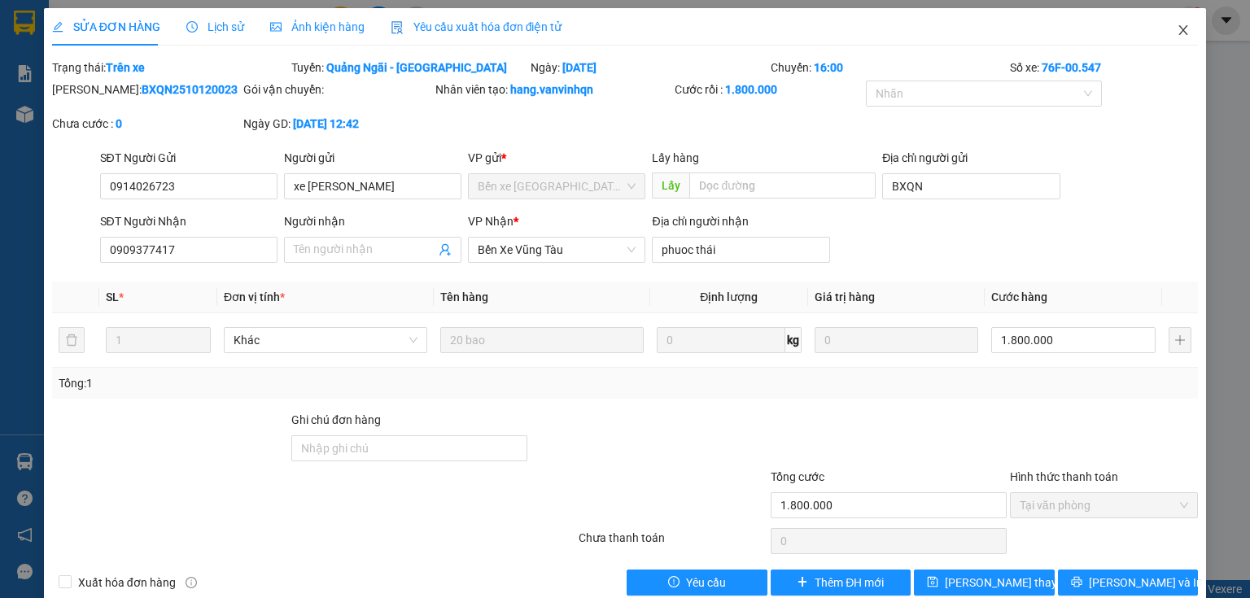
click at [1180, 27] on icon "close" at bounding box center [1184, 30] width 9 height 10
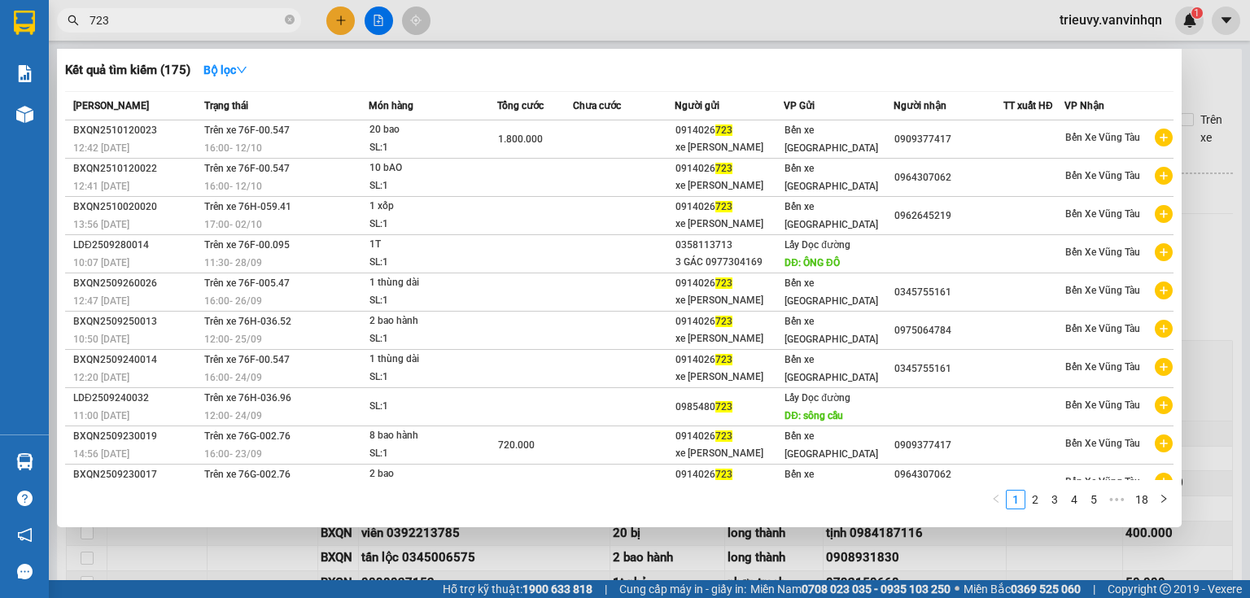
click at [248, 25] on input "723" at bounding box center [186, 20] width 192 height 18
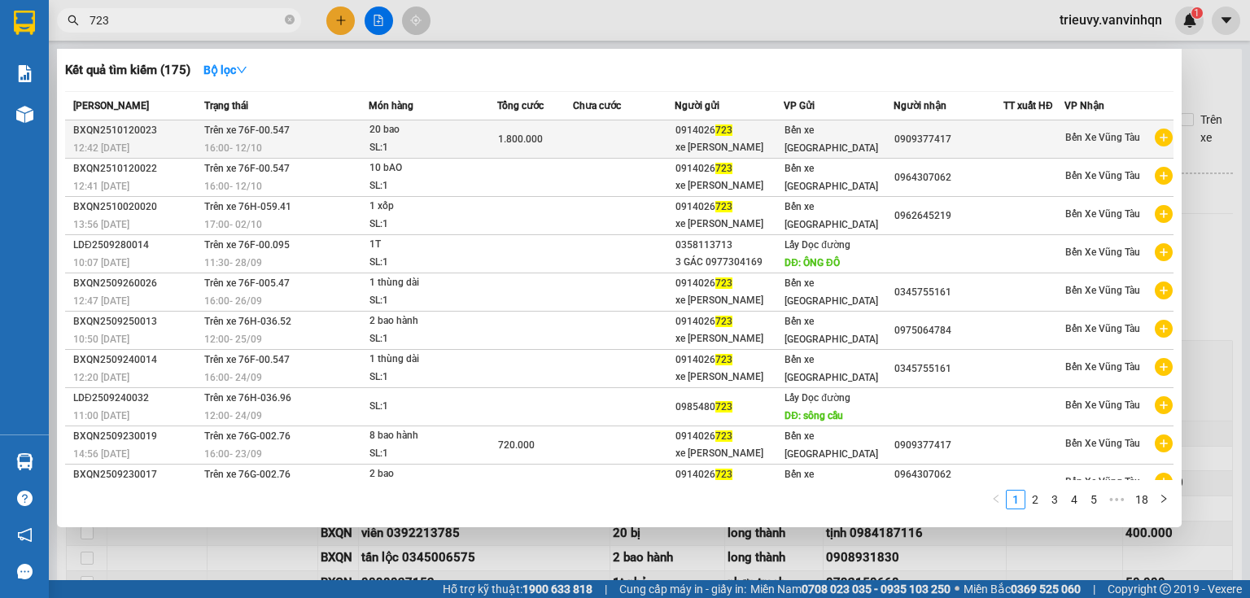
click at [356, 134] on td "Trên xe 76F-00.547 16:00 [DATE]" at bounding box center [284, 139] width 169 height 38
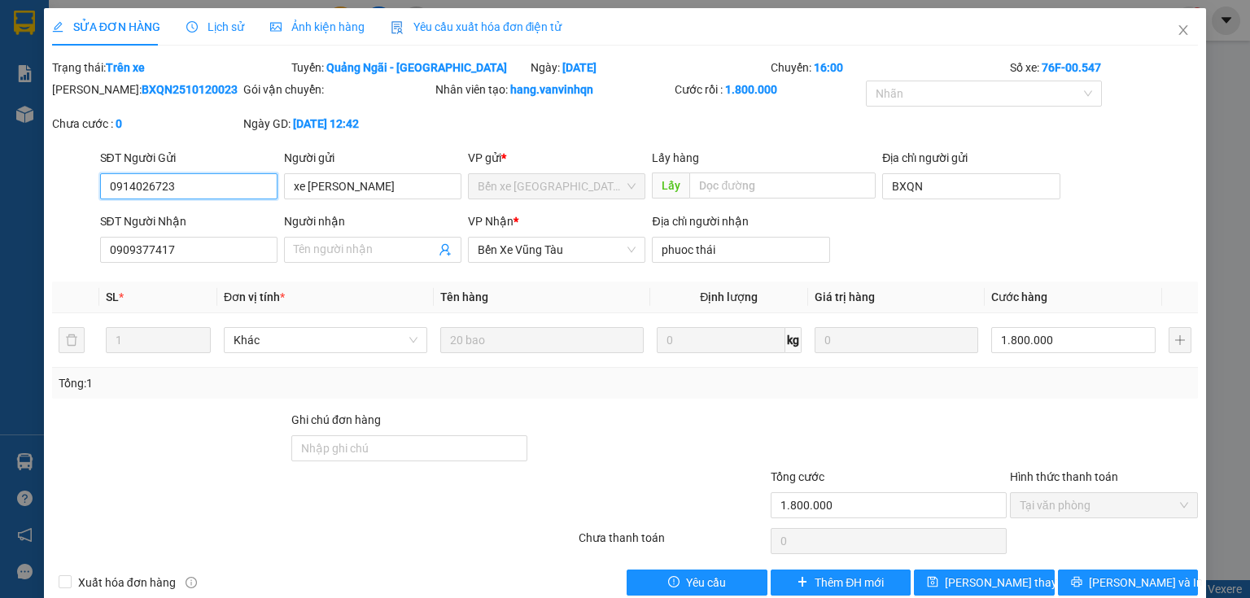
drag, startPoint x: 107, startPoint y: 183, endPoint x: 184, endPoint y: 183, distance: 77.3
click at [186, 185] on input "0914026723" at bounding box center [188, 186] width 177 height 26
click at [1179, 31] on icon "close" at bounding box center [1183, 30] width 13 height 13
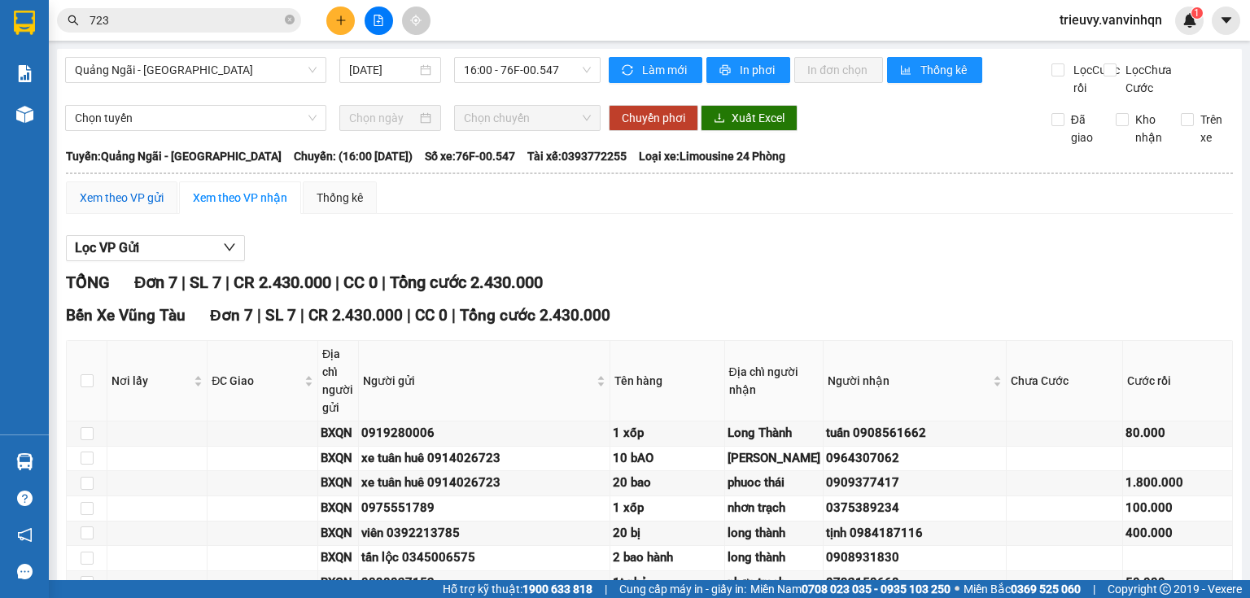
click at [147, 207] on div "Xem theo VP gửi" at bounding box center [122, 198] width 84 height 18
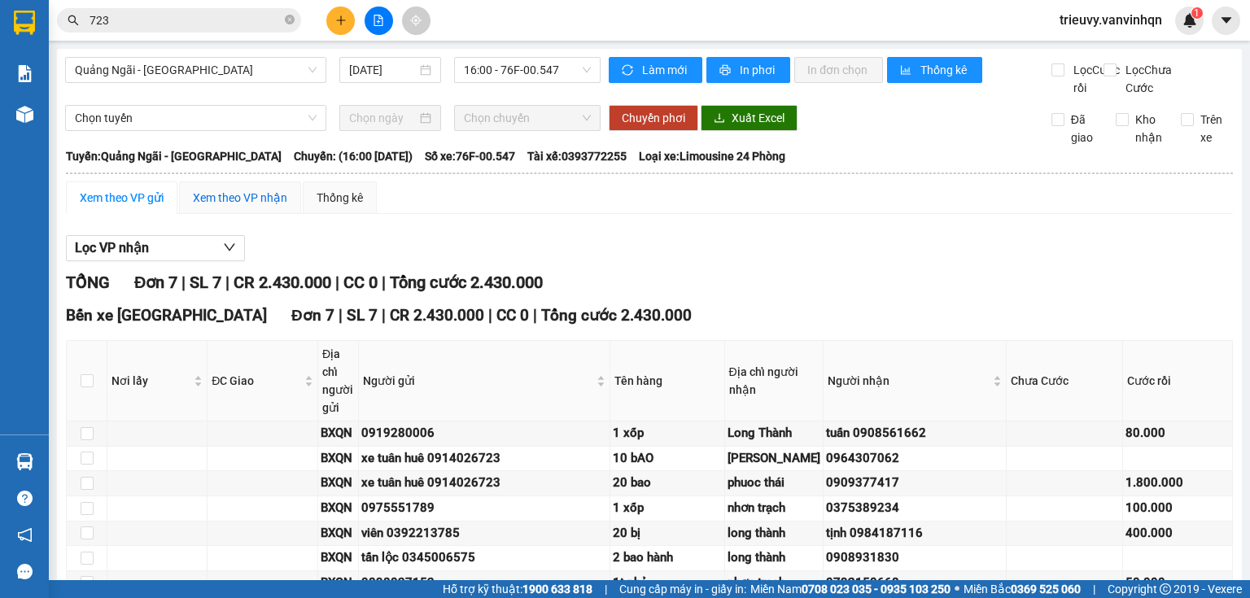
click at [218, 207] on div "Xem theo VP nhận" at bounding box center [240, 198] width 94 height 18
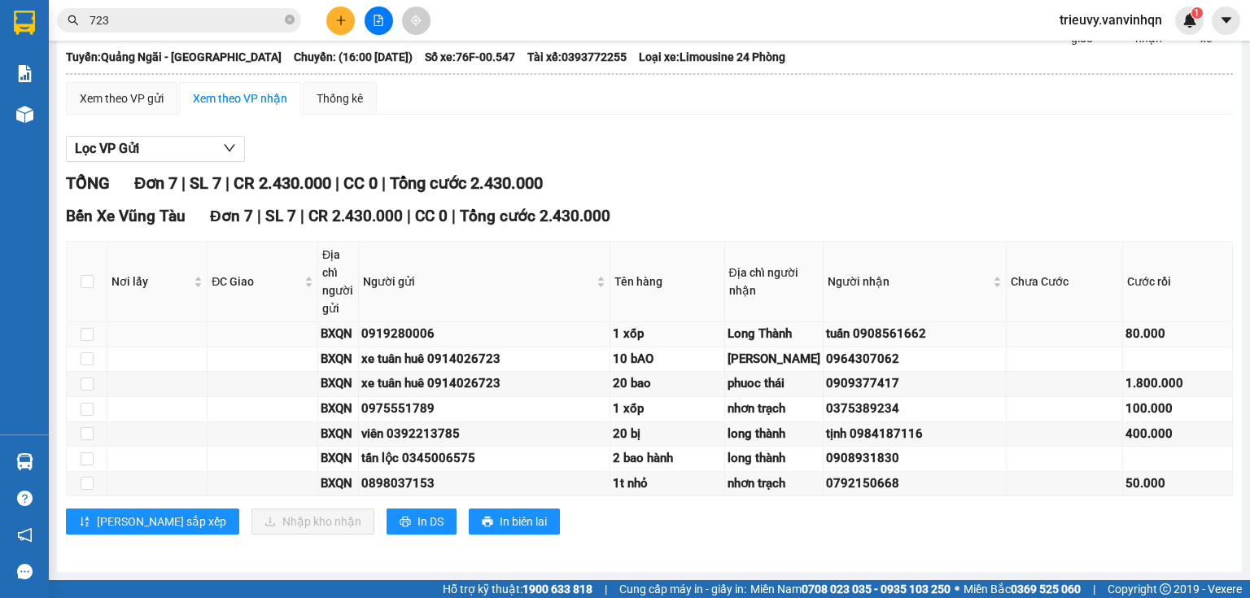
scroll to position [248, 0]
click at [418, 522] on span "In DS" at bounding box center [431, 522] width 26 height 18
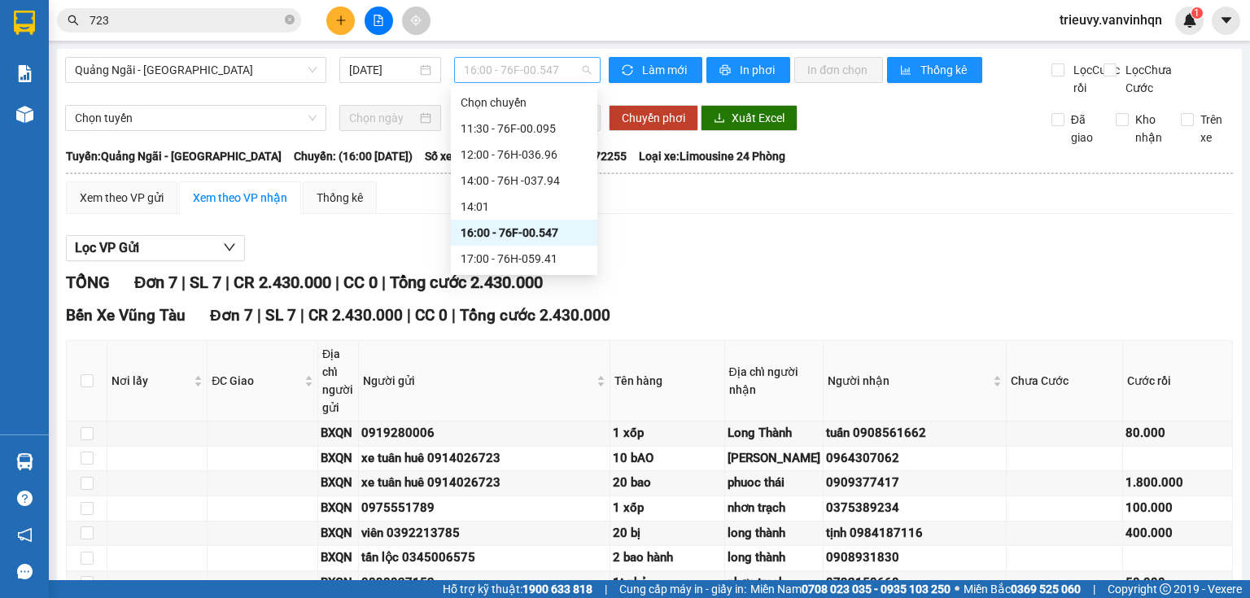
click at [485, 68] on span "16:00 - 76F-00.547" at bounding box center [528, 70] width 128 height 24
click at [514, 257] on div "17:00 - 76H-059.41" at bounding box center [524, 259] width 127 height 18
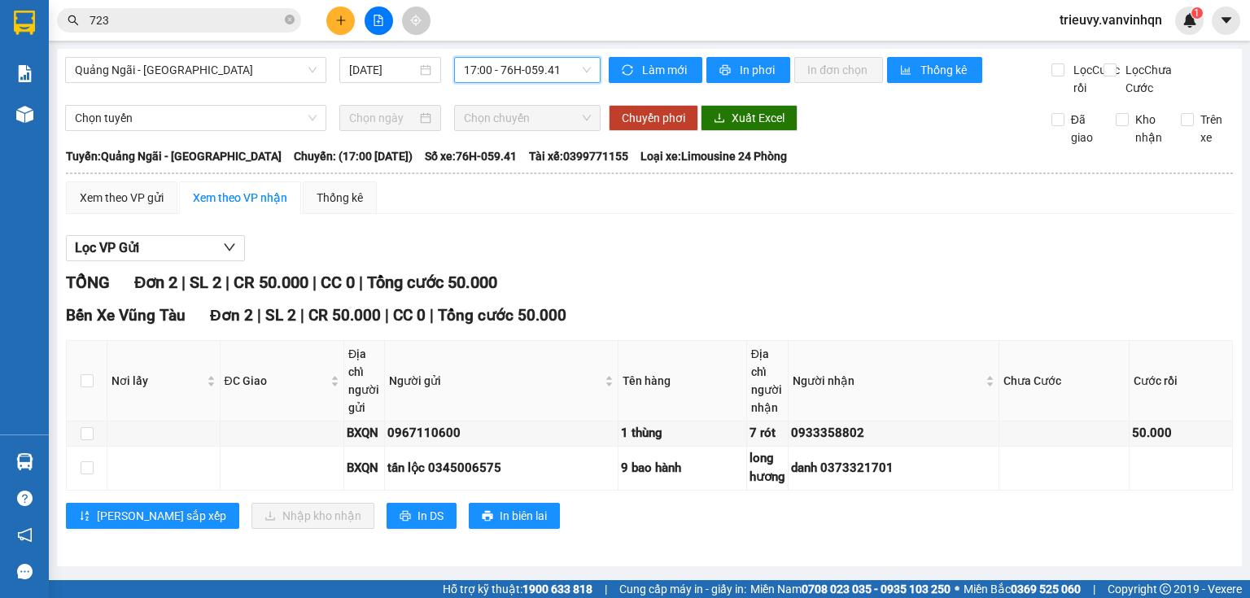
scroll to position [10, 0]
click at [890, 131] on div "Chuyển phơi Xuất Excel" at bounding box center [817, 118] width 417 height 26
